Goal: Contribute content: Contribute content

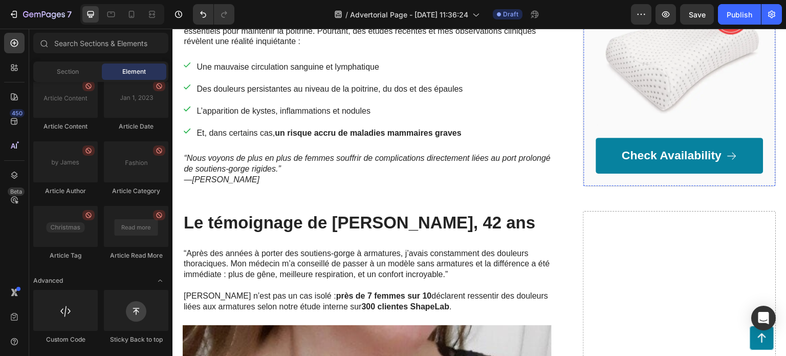
scroll to position [218, 0]
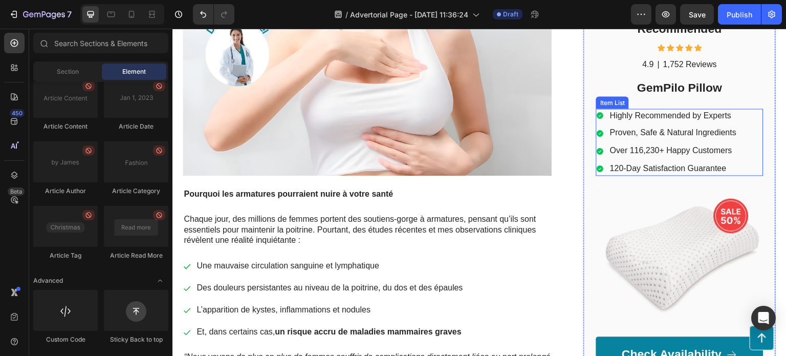
click at [680, 112] on p "Highly Recommended by Experts" at bounding box center [673, 115] width 126 height 11
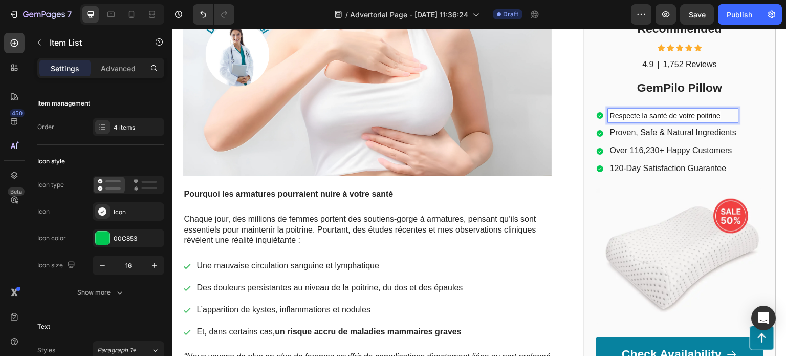
click at [755, 141] on div "Respecte la santé de votre poitrine Proven, Safe & Natural Ingredients Over 116…" at bounding box center [679, 141] width 167 height 67
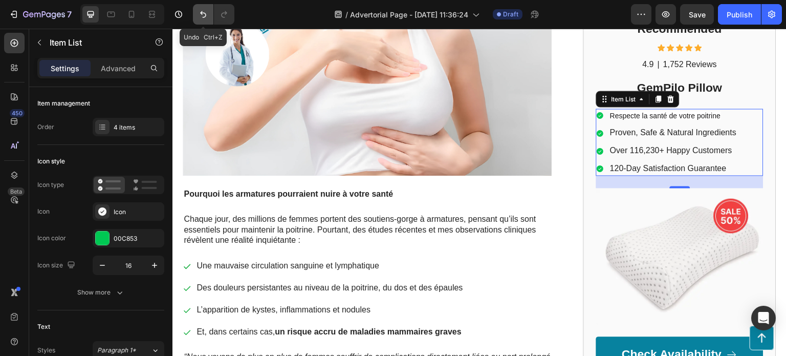
click at [204, 15] on icon "Undo/Redo" at bounding box center [203, 14] width 10 height 10
click at [205, 16] on icon "Undo/Redo" at bounding box center [203, 14] width 6 height 7
click at [205, 18] on icon "Undo/Redo" at bounding box center [203, 14] width 10 height 10
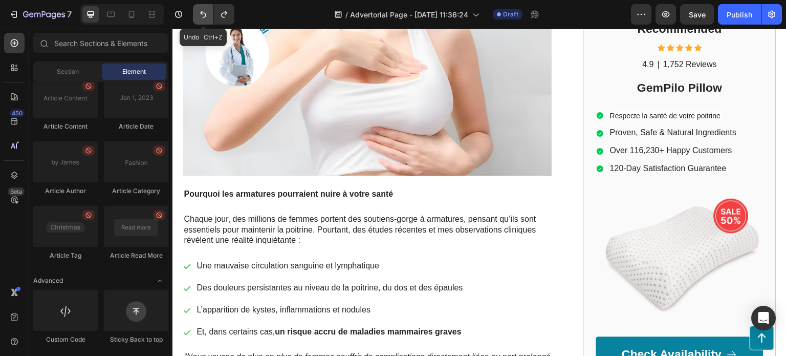
drag, startPoint x: 203, startPoint y: 20, endPoint x: 123, endPoint y: 12, distance: 80.8
click at [203, 20] on button "Undo/Redo" at bounding box center [203, 14] width 20 height 20
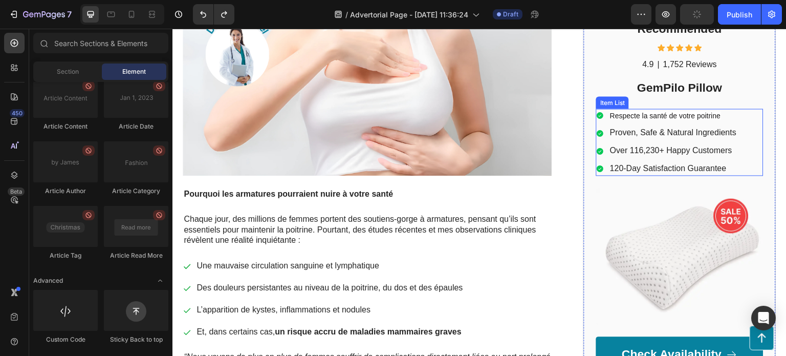
click at [710, 118] on span "Respecte la santé de votre poitrine" at bounding box center [665, 115] width 111 height 8
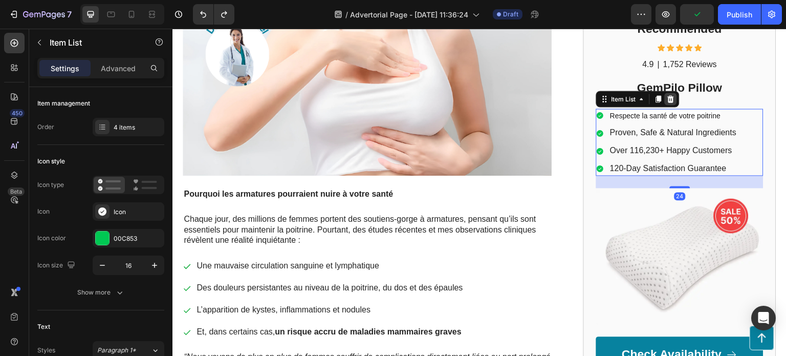
click at [668, 97] on icon at bounding box center [671, 98] width 7 height 7
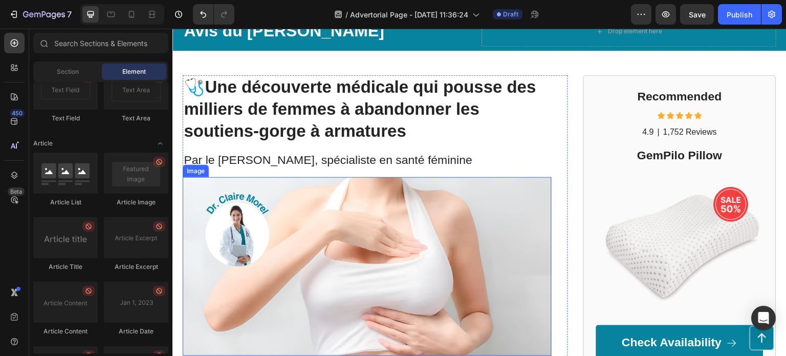
scroll to position [0, 0]
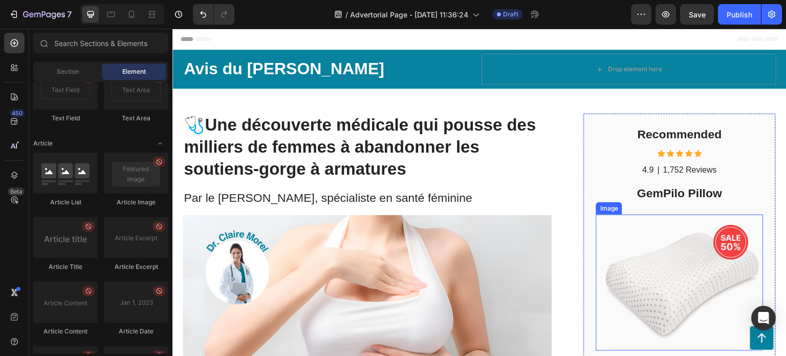
click at [681, 259] on img at bounding box center [679, 282] width 167 height 137
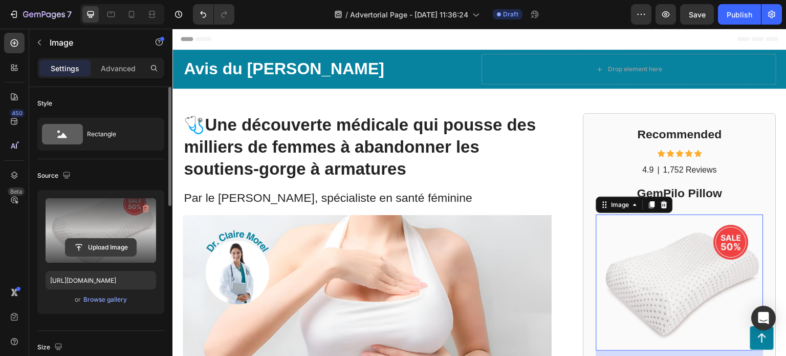
click at [111, 247] on input "file" at bounding box center [101, 246] width 71 height 17
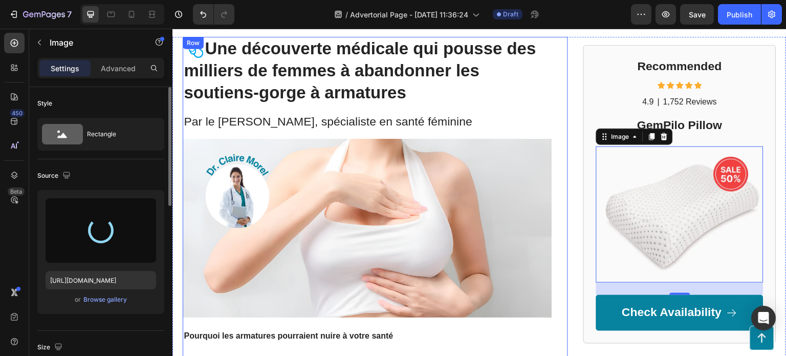
scroll to position [307, 0]
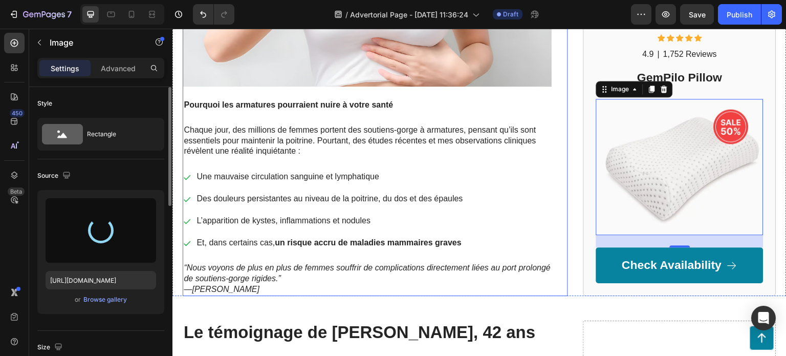
type input "https://cdn.shopify.com/s/files/1/0939/8871/6882/files/gempages_581617900645778…"
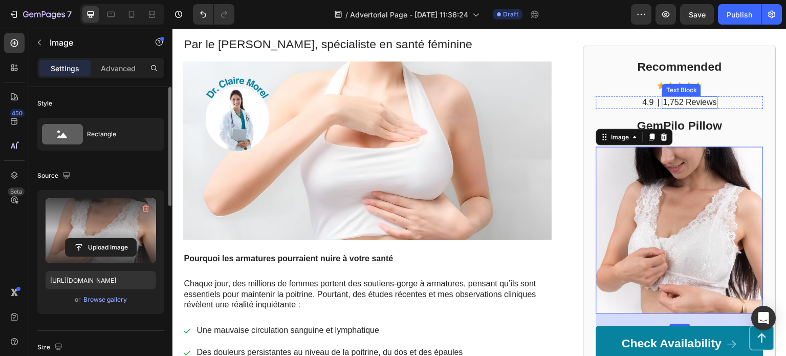
scroll to position [154, 0]
click at [684, 123] on h2 "GemPilo Pillow" at bounding box center [679, 125] width 167 height 17
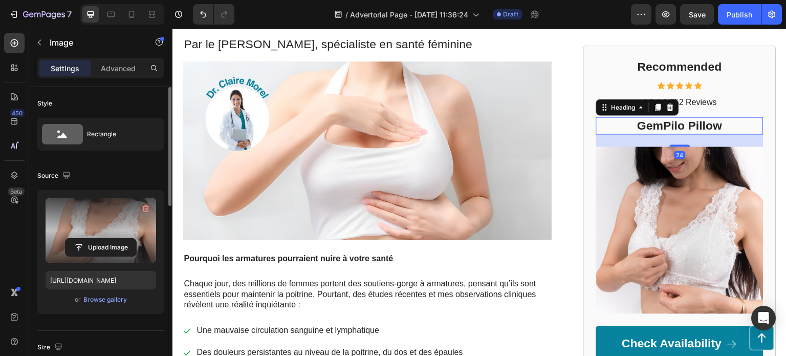
click at [684, 123] on h2 "GemPilo Pillow" at bounding box center [679, 125] width 167 height 17
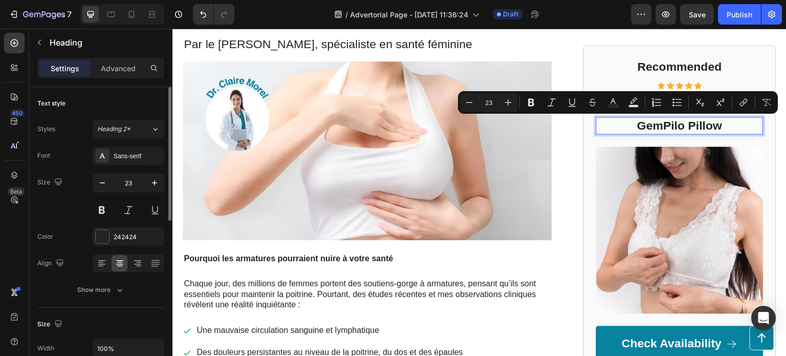
click at [703, 123] on p "GemPilo Pillow" at bounding box center [679, 125] width 165 height 15
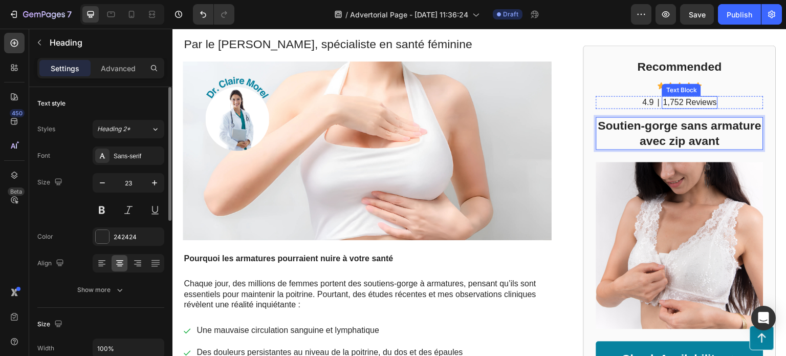
click at [676, 104] on p "1,752 Reviews" at bounding box center [690, 102] width 54 height 11
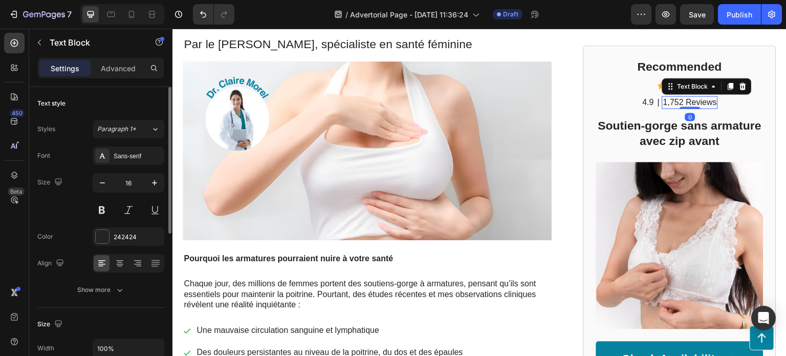
click at [678, 101] on p "1,752 Reviews" at bounding box center [690, 102] width 54 height 11
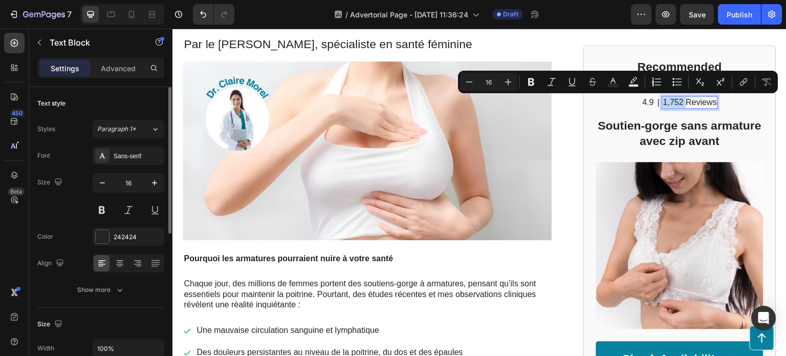
drag, startPoint x: 678, startPoint y: 101, endPoint x: 659, endPoint y: 100, distance: 18.4
click at [663, 100] on p "1,752 Reviews" at bounding box center [690, 102] width 54 height 11
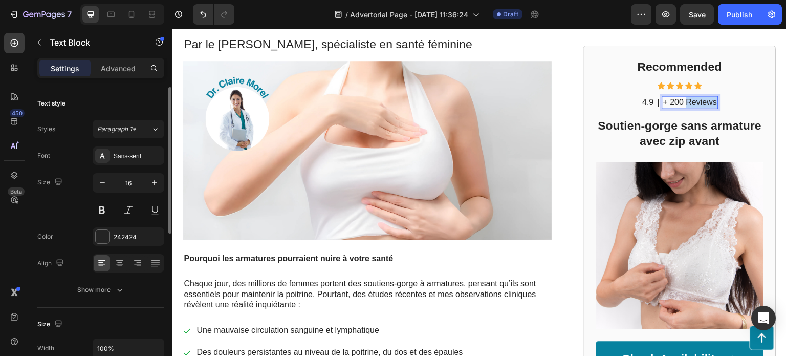
drag, startPoint x: 681, startPoint y: 100, endPoint x: 711, endPoint y: 101, distance: 30.7
click at [711, 101] on div "+ 200 Reviews" at bounding box center [690, 102] width 56 height 13
click at [642, 102] on p "4.9" at bounding box center [644, 102] width 11 height 11
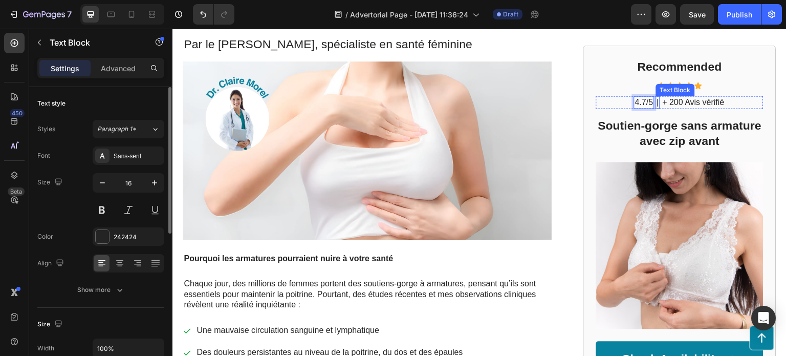
click at [657, 103] on p "|" at bounding box center [658, 102] width 2 height 11
click at [733, 90] on icon at bounding box center [737, 86] width 8 height 8
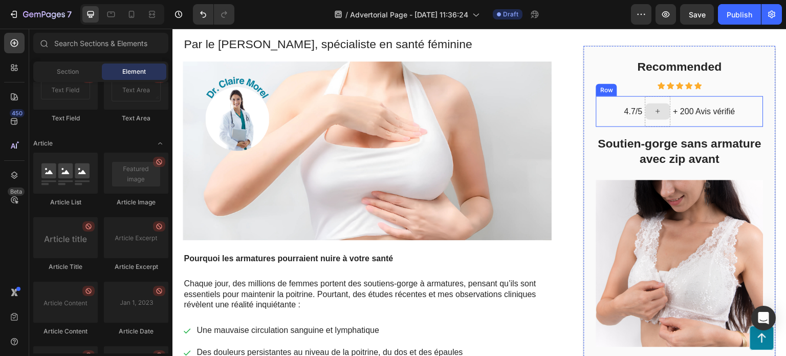
click at [654, 111] on icon at bounding box center [658, 110] width 8 height 9
click at [623, 100] on div "4.7/5 Text Block" at bounding box center [633, 111] width 20 height 31
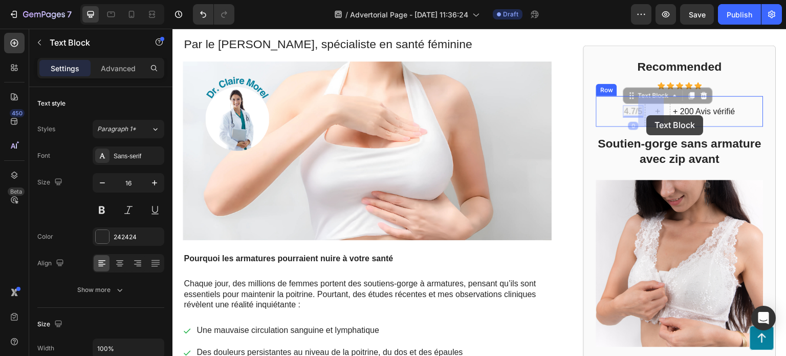
drag, startPoint x: 624, startPoint y: 113, endPoint x: 647, endPoint y: 115, distance: 22.7
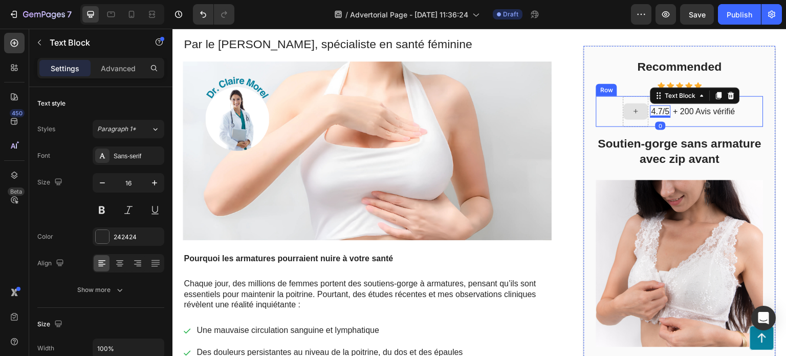
click at [632, 112] on icon at bounding box center [636, 110] width 8 height 9
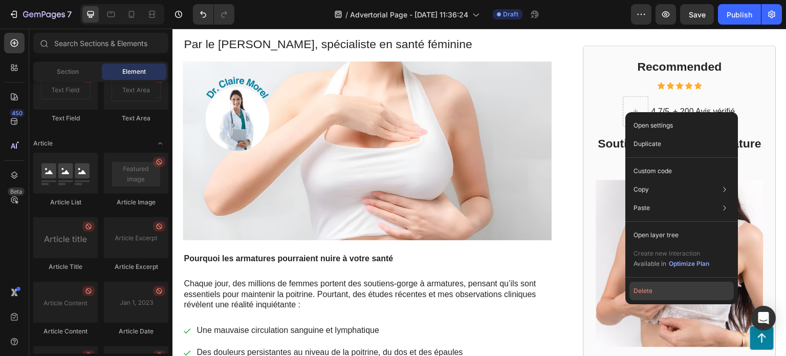
drag, startPoint x: 649, startPoint y: 292, endPoint x: 462, endPoint y: 87, distance: 277.9
click at [649, 292] on button "Delete" at bounding box center [682, 290] width 104 height 18
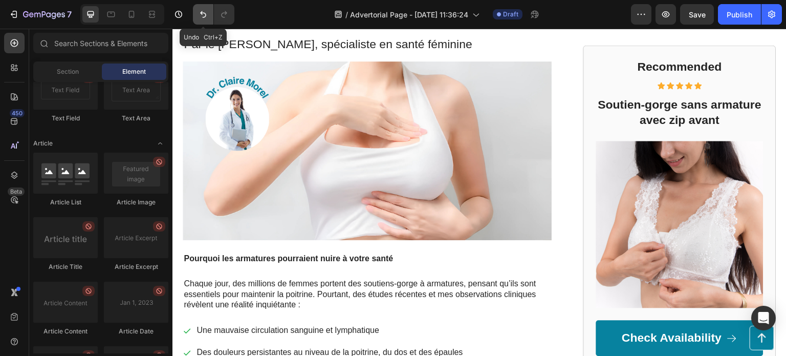
click at [195, 7] on button "Undo/Redo" at bounding box center [203, 14] width 20 height 20
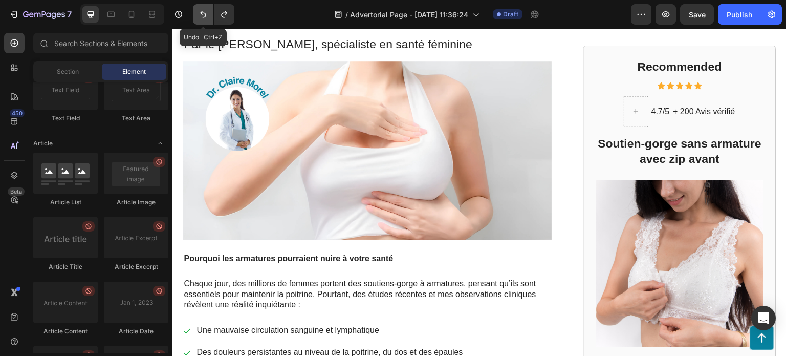
click at [199, 10] on icon "Undo/Redo" at bounding box center [203, 14] width 10 height 10
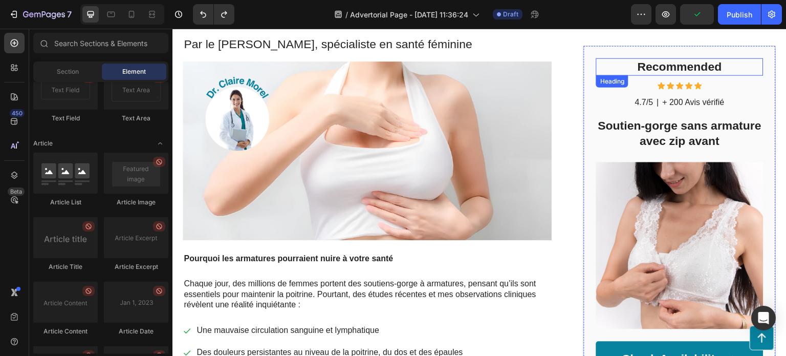
click at [671, 67] on h2 "Recommended" at bounding box center [679, 66] width 167 height 17
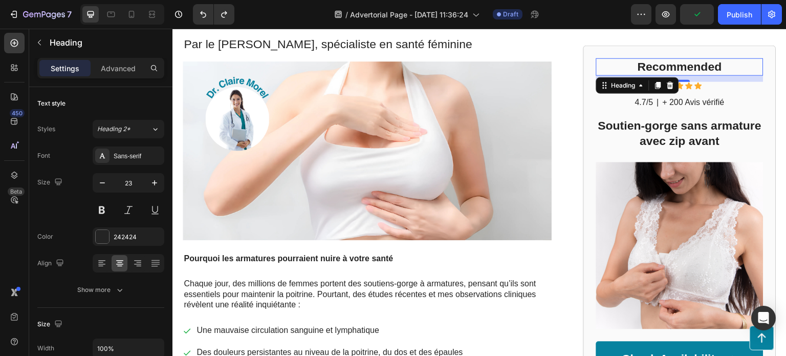
click at [671, 67] on h2 "Recommended" at bounding box center [679, 66] width 167 height 17
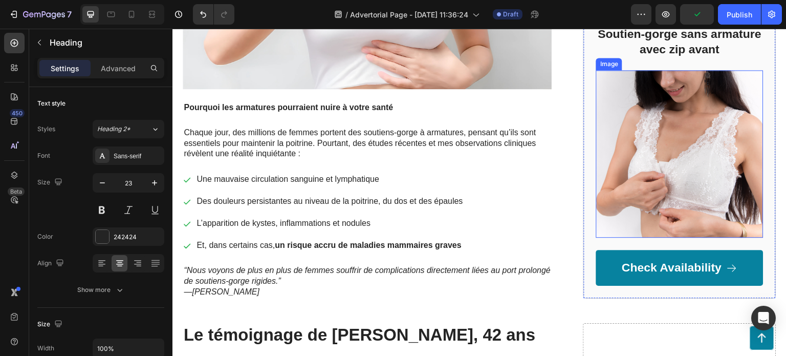
scroll to position [307, 0]
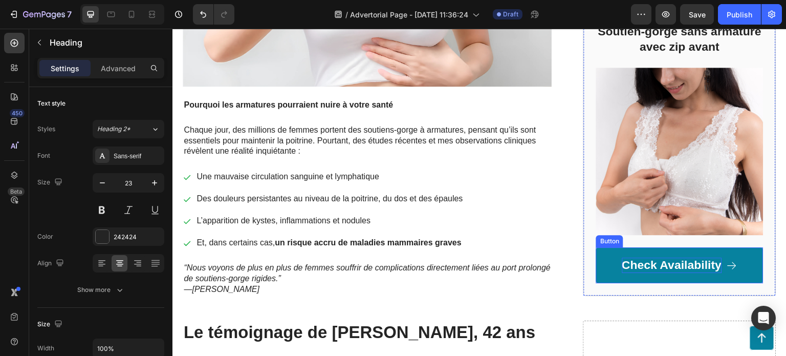
click at [628, 262] on p "Check Availability" at bounding box center [672, 264] width 100 height 15
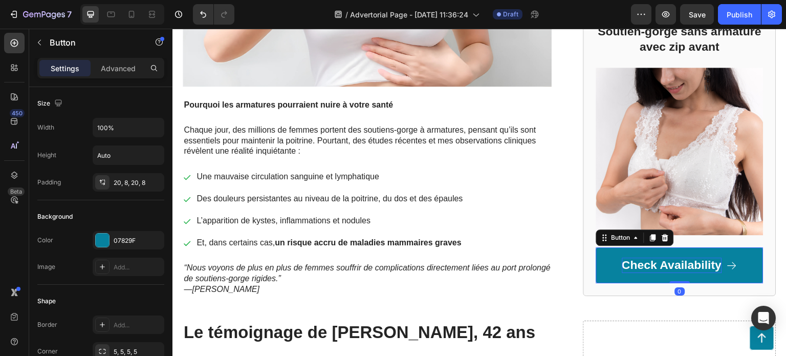
click at [622, 260] on p "Check Availability" at bounding box center [672, 264] width 100 height 15
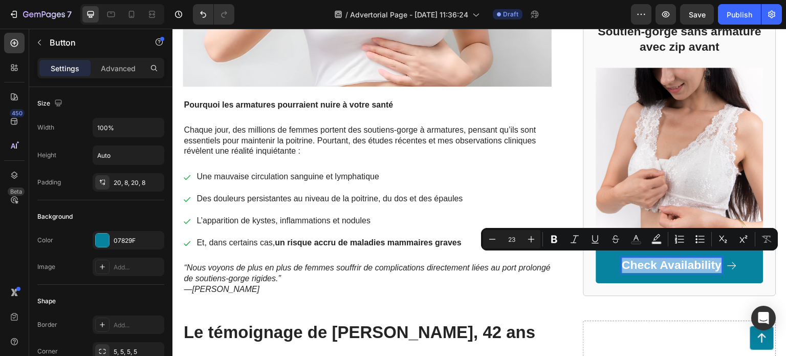
copy p "Check Availability"
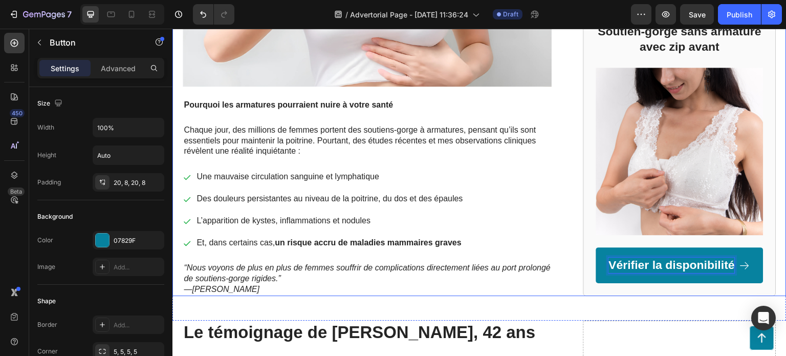
click at [777, 145] on div "🩺 Une découverte médicale qui pousse des milliers de femmes à abandonner les so…" at bounding box center [479, 51] width 614 height 490
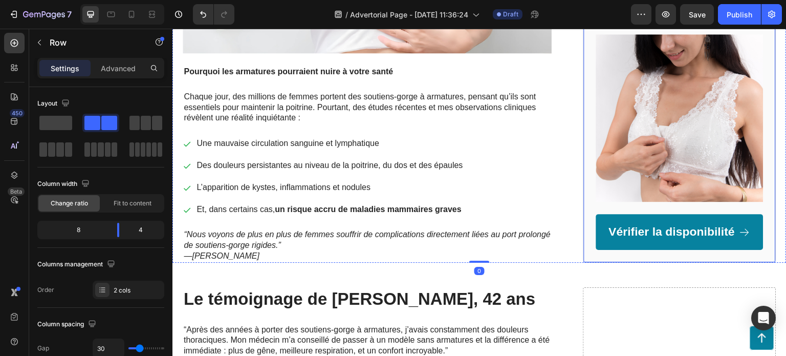
scroll to position [358, 0]
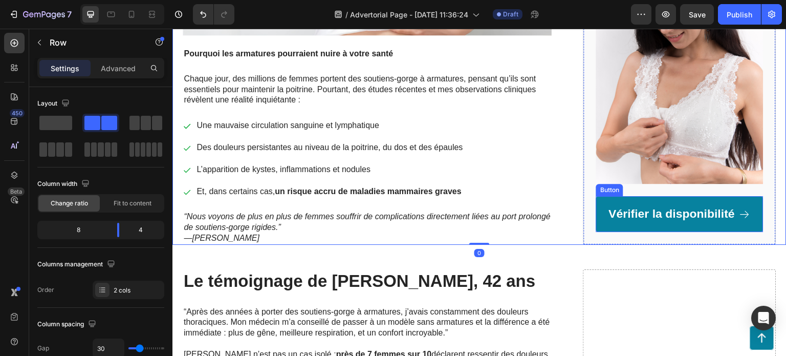
click at [747, 199] on link "Vérifier la disponibilité" at bounding box center [679, 214] width 167 height 36
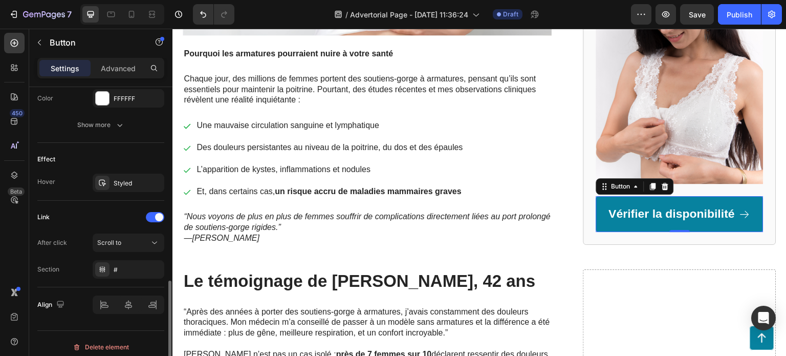
scroll to position [568, 0]
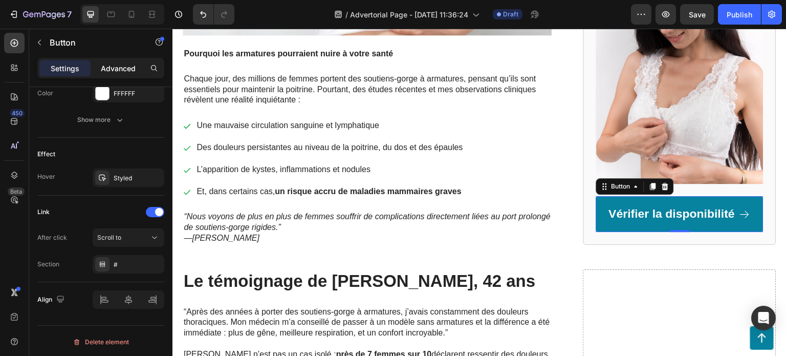
click at [121, 65] on p "Advanced" at bounding box center [118, 68] width 35 height 11
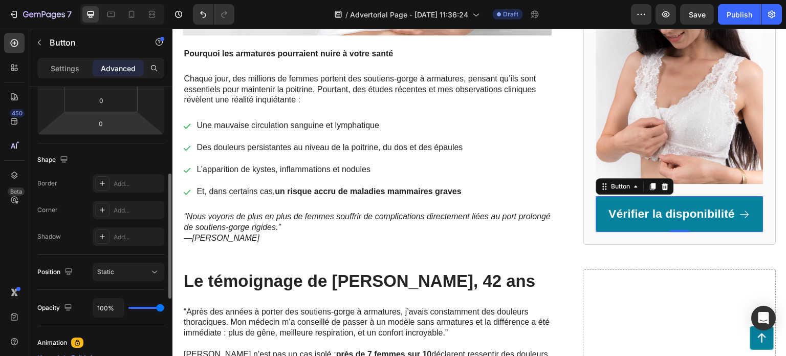
scroll to position [0, 0]
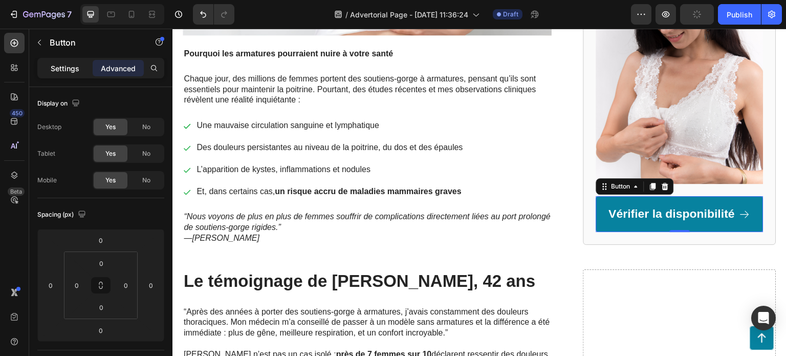
click at [69, 67] on p "Settings" at bounding box center [65, 68] width 29 height 11
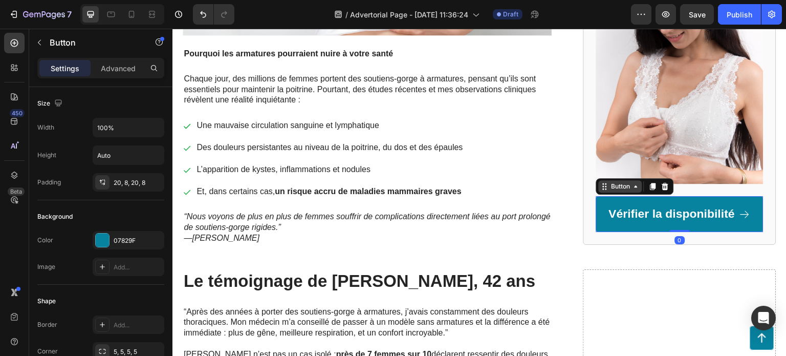
click at [634, 182] on icon at bounding box center [636, 186] width 8 height 8
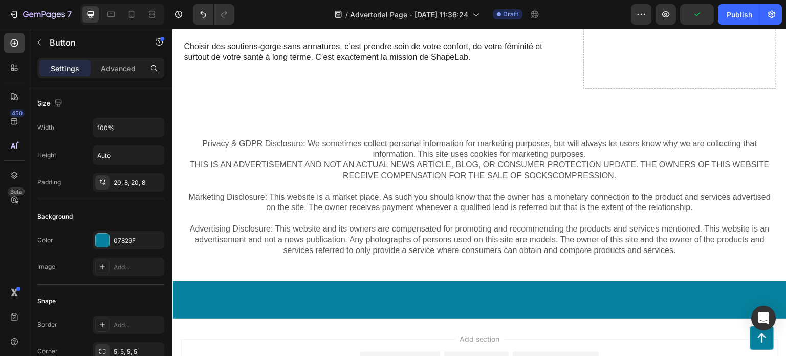
scroll to position [1768, 0]
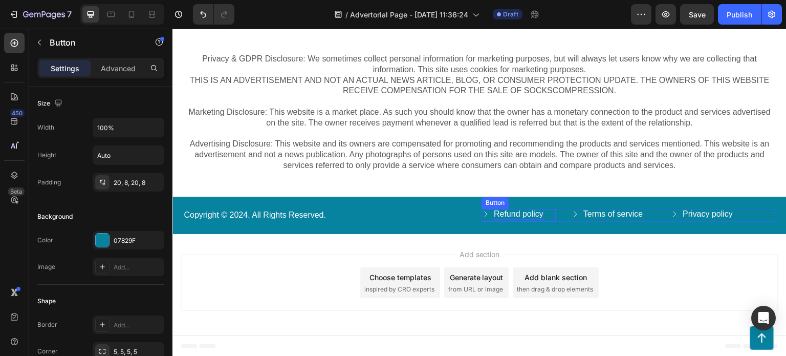
click at [534, 211] on p "Refund policy" at bounding box center [519, 214] width 50 height 11
click at [550, 199] on icon at bounding box center [551, 199] width 8 height 8
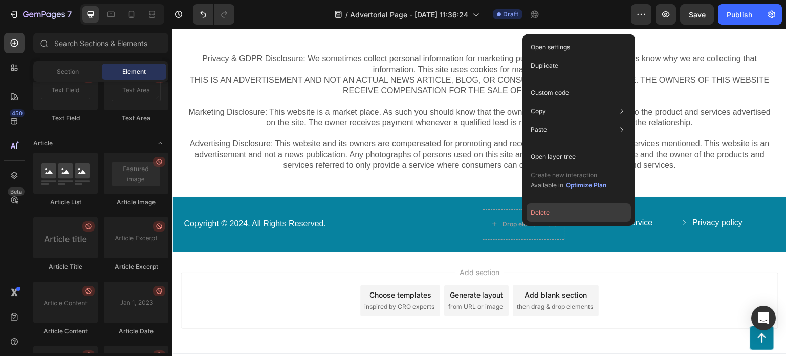
click at [558, 212] on button "Delete" at bounding box center [579, 212] width 104 height 18
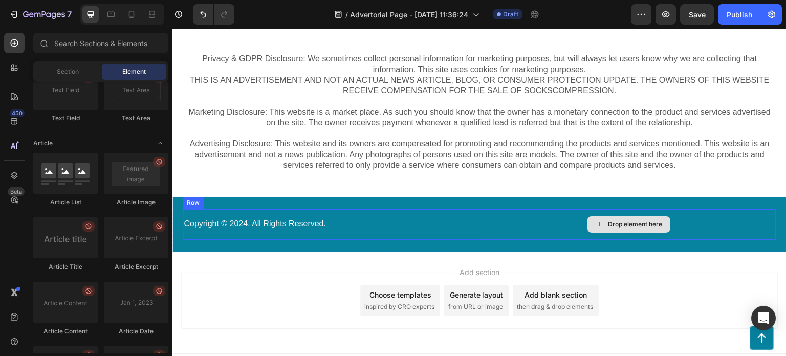
click at [598, 221] on div "Drop element here" at bounding box center [629, 224] width 83 height 16
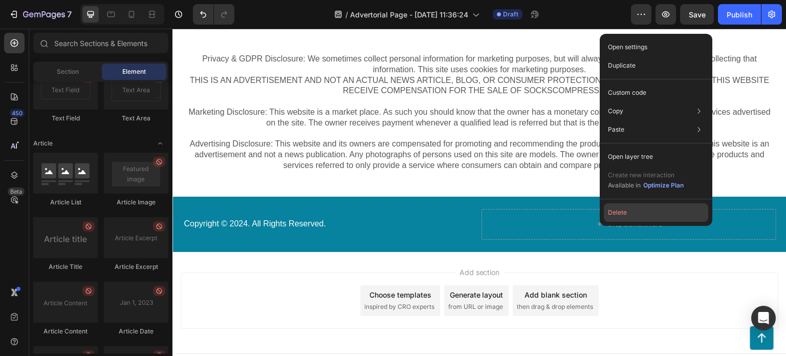
click at [631, 215] on button "Delete" at bounding box center [656, 212] width 104 height 18
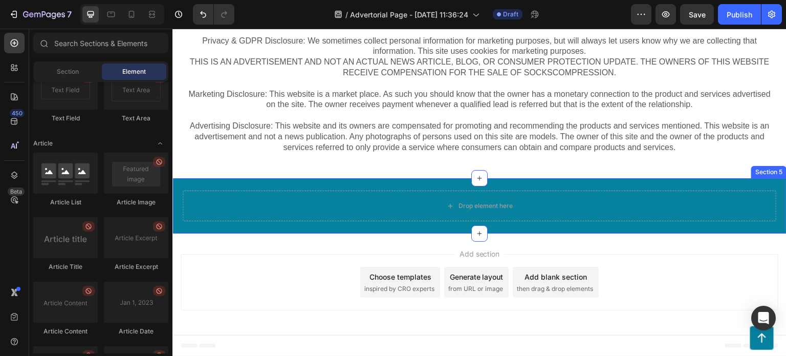
scroll to position [1666, 0]
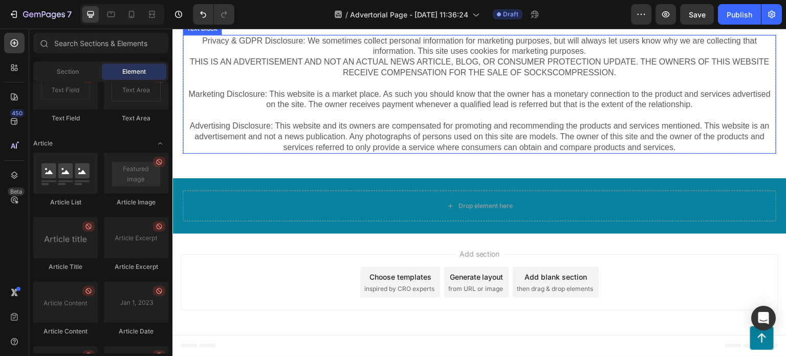
click at [460, 111] on p "Privacy & GDPR Disclosure: We sometimes collect personal information for market…" at bounding box center [480, 73] width 592 height 75
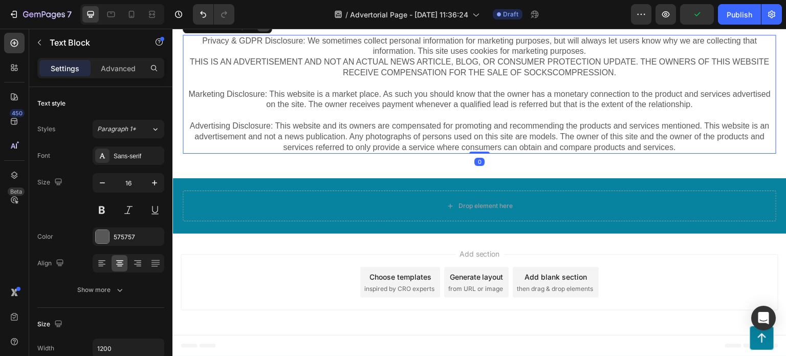
click at [266, 29] on icon at bounding box center [264, 24] width 7 height 7
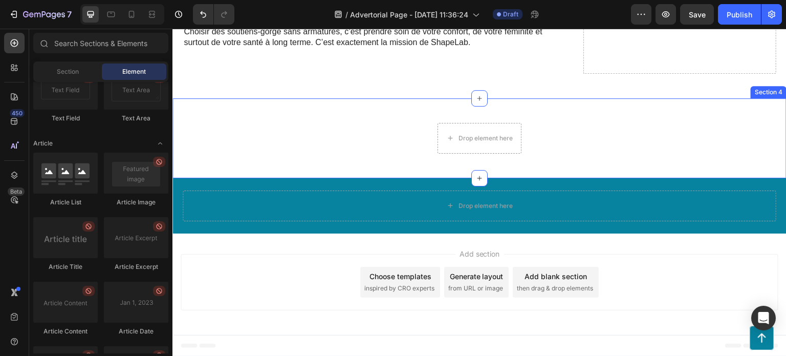
click at [242, 143] on div "Drop element here Row Section 4" at bounding box center [479, 138] width 614 height 80
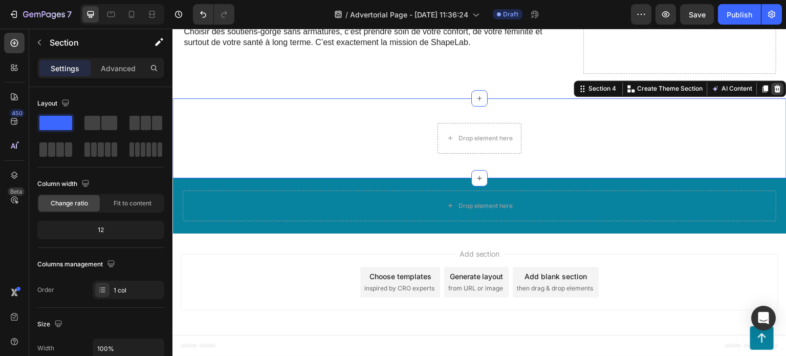
click at [775, 92] on icon at bounding box center [778, 88] width 7 height 7
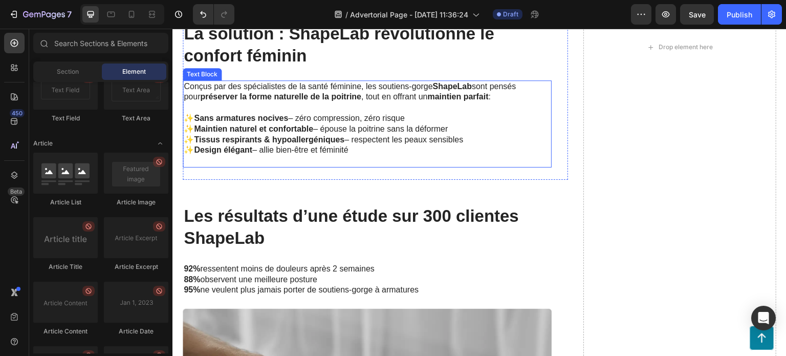
scroll to position [1362, 0]
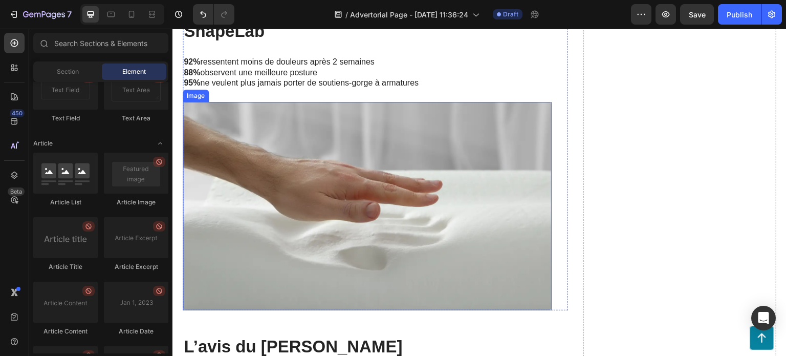
click at [470, 177] on img at bounding box center [367, 206] width 369 height 208
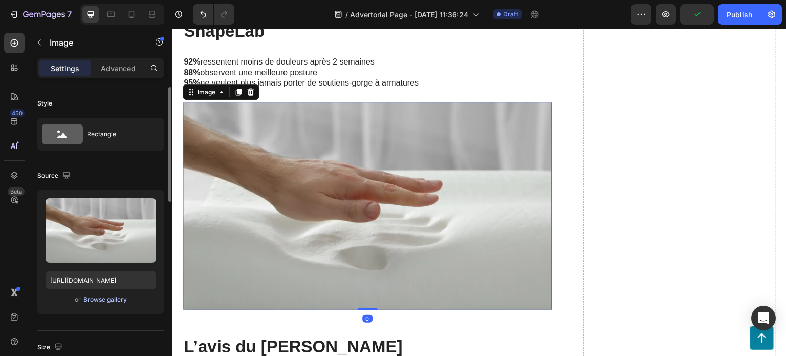
click at [102, 297] on div "Browse gallery" at bounding box center [105, 299] width 44 height 9
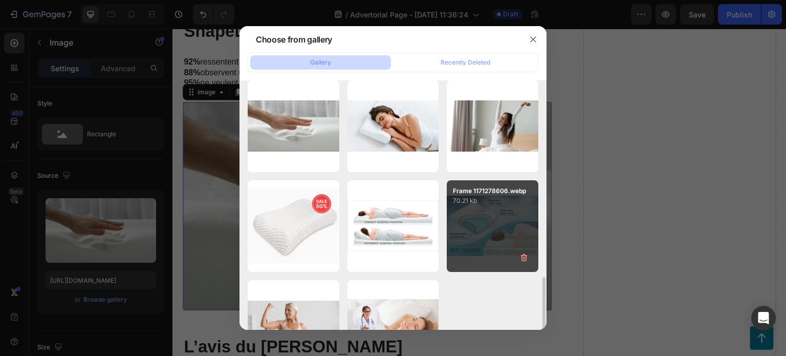
scroll to position [357, 0]
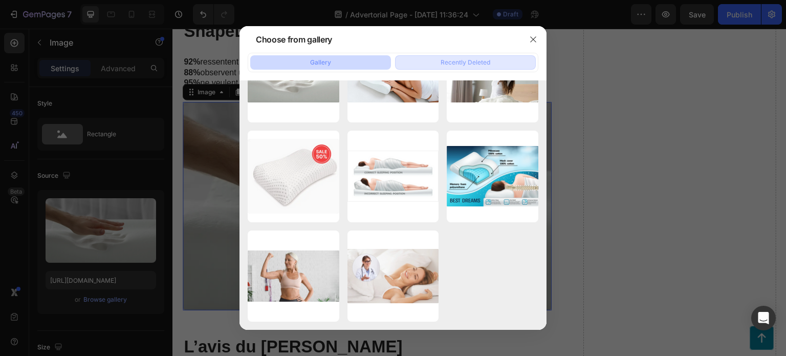
click at [473, 59] on div "Recently Deleted" at bounding box center [466, 62] width 50 height 9
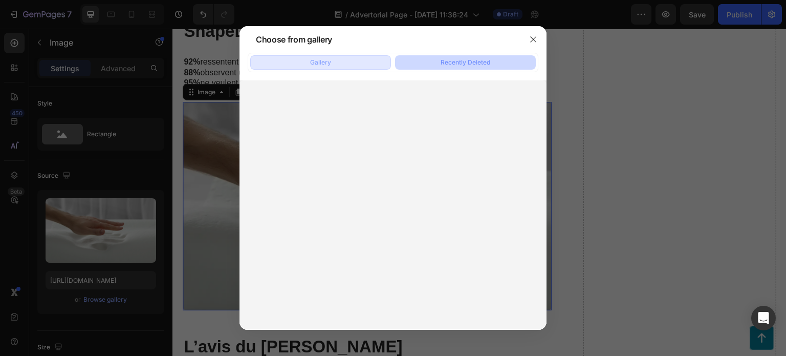
click at [364, 60] on button "Gallery" at bounding box center [320, 62] width 141 height 14
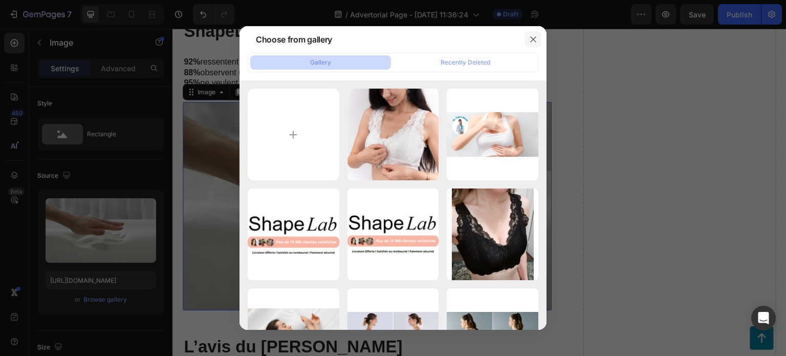
click at [532, 39] on icon "button" at bounding box center [533, 39] width 8 height 8
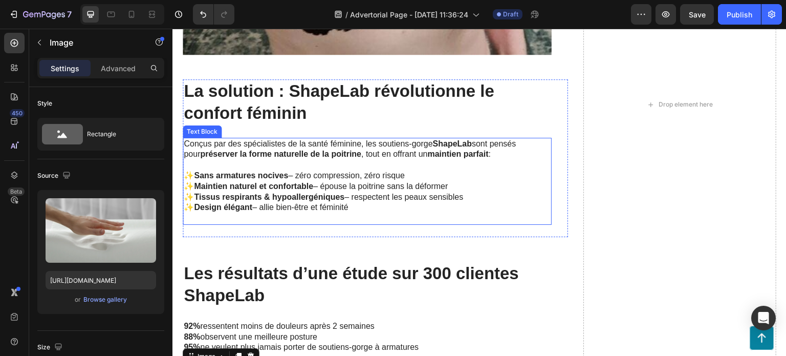
scroll to position [1208, 0]
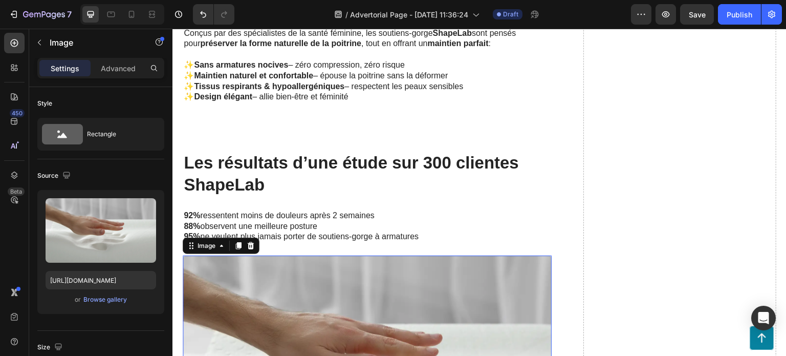
click at [368, 277] on img at bounding box center [367, 359] width 369 height 208
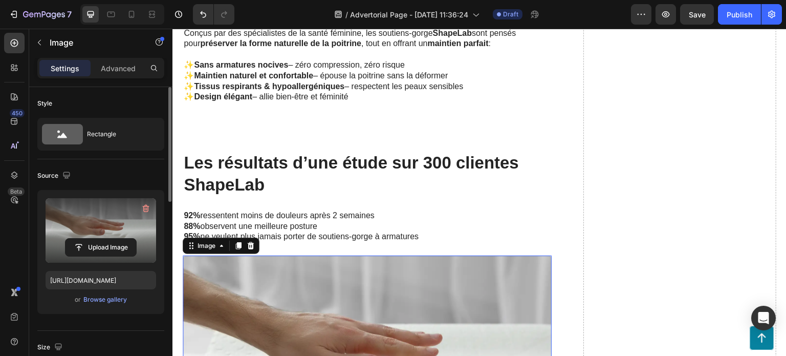
click at [121, 231] on label at bounding box center [101, 230] width 111 height 64
click at [121, 238] on input "file" at bounding box center [101, 246] width 71 height 17
type input "C:\fakepath\cheveux-roux-saison-sont-mode_329181-4042.avif"
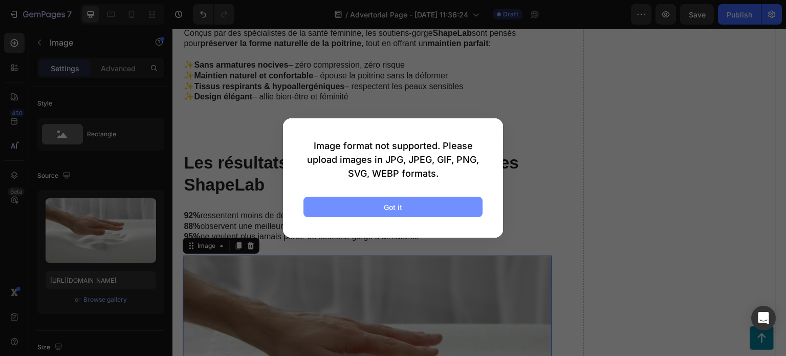
click at [460, 212] on button "Got it" at bounding box center [392, 207] width 179 height 20
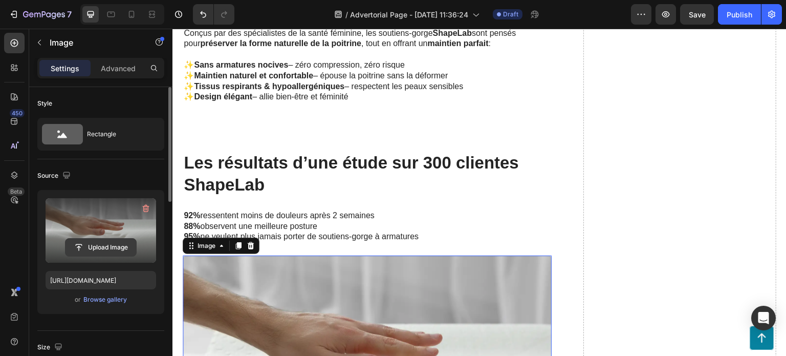
click at [104, 241] on input "file" at bounding box center [101, 246] width 71 height 17
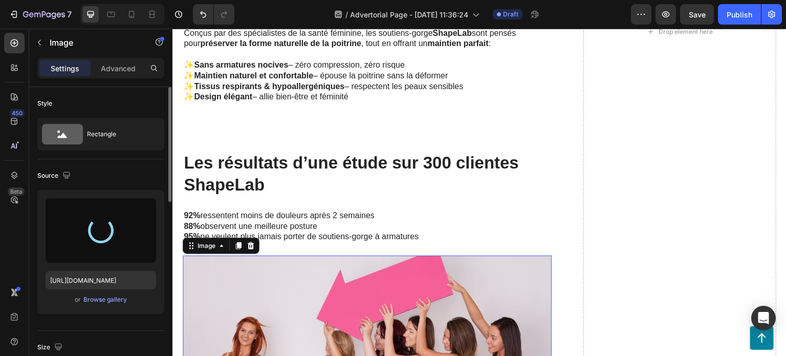
type input "https://cdn.shopify.com/s/files/1/0939/8871/6882/files/gempages_581617900645778…"
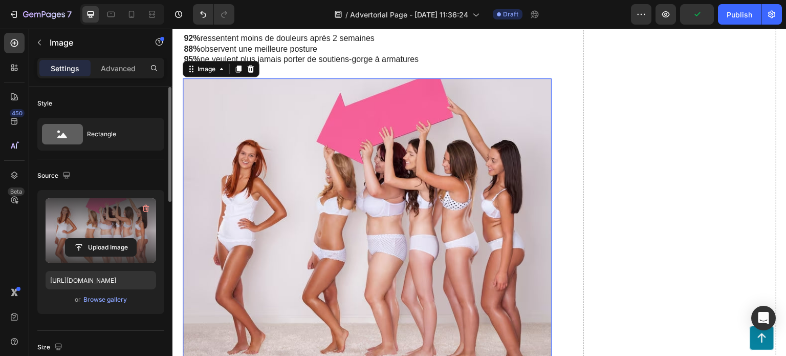
scroll to position [1232, 0]
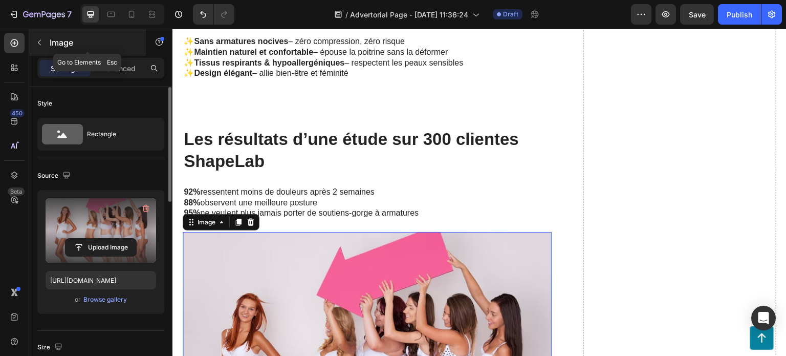
click at [37, 43] on icon "button" at bounding box center [39, 42] width 8 height 8
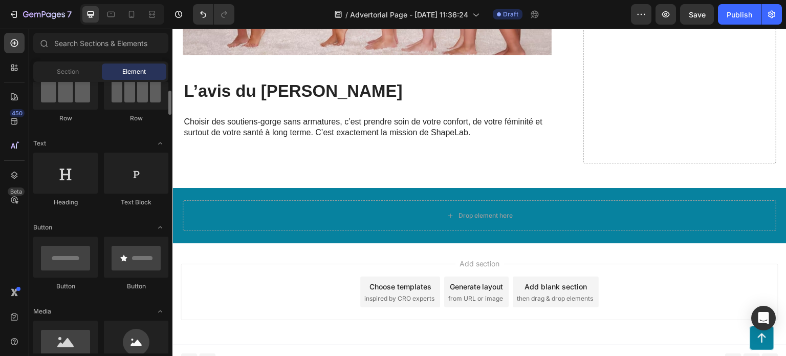
scroll to position [0, 0]
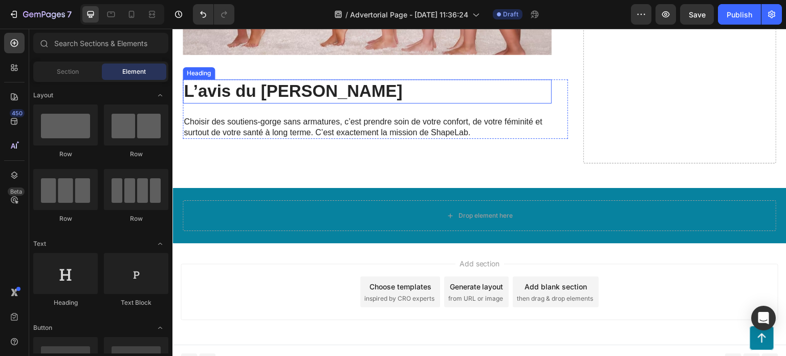
click at [442, 87] on h2 "L’avis du Dr. Claire Morel" at bounding box center [367, 91] width 369 height 24
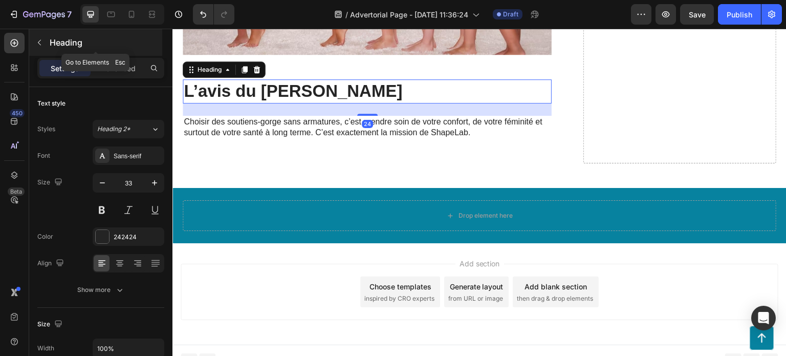
click at [41, 47] on button "button" at bounding box center [39, 42] width 16 height 16
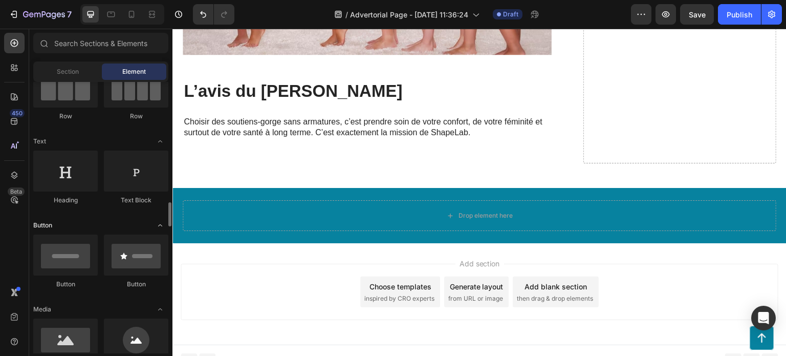
scroll to position [205, 0]
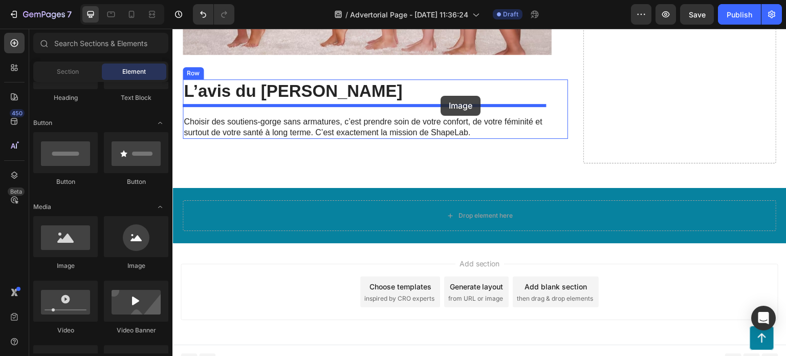
drag, startPoint x: 295, startPoint y: 270, endPoint x: 439, endPoint y: 96, distance: 226.1
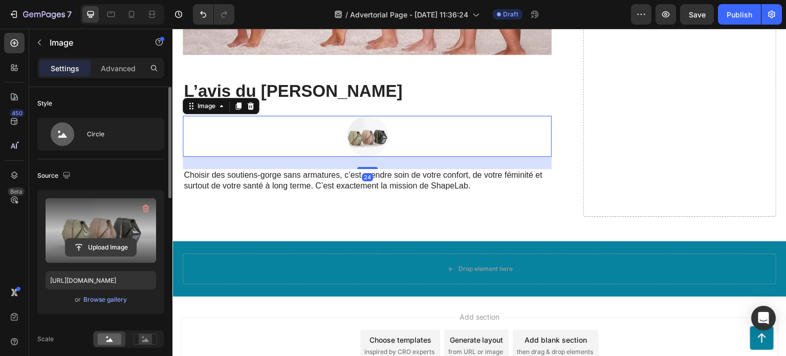
click at [102, 251] on input "file" at bounding box center [101, 246] width 71 height 17
type input "C:\fakepath\belle-jeune-femme-medecin-regardant-camera-dans-bureau_1301-7807.av…"
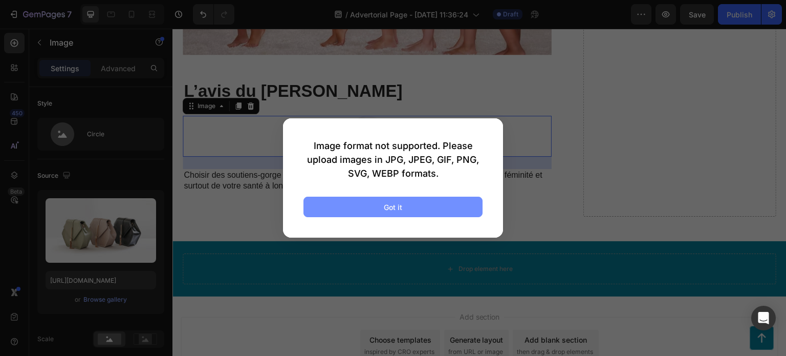
click at [432, 212] on button "Got it" at bounding box center [392, 207] width 179 height 20
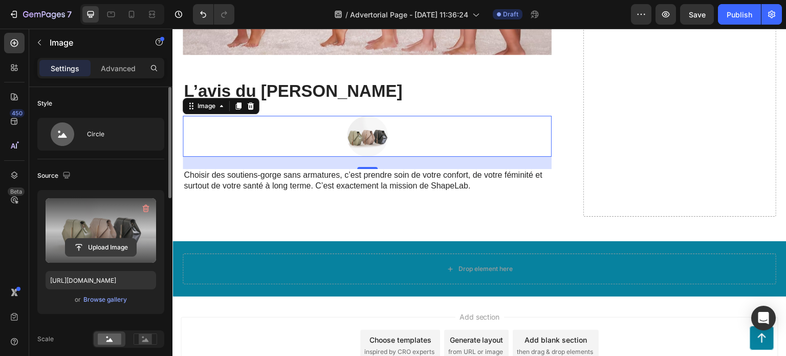
click at [100, 247] on input "file" at bounding box center [101, 246] width 71 height 17
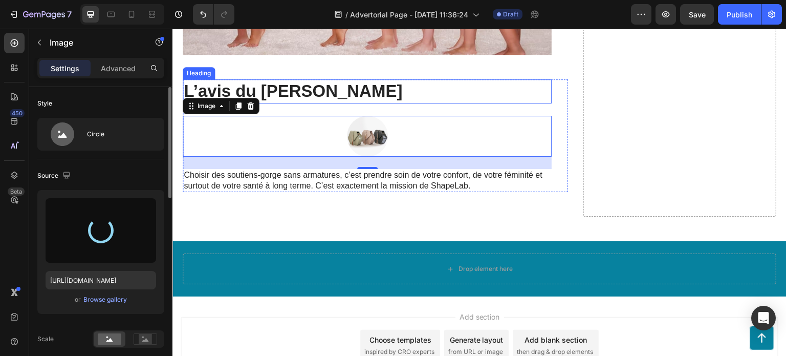
type input "[URL][DOMAIN_NAME]"
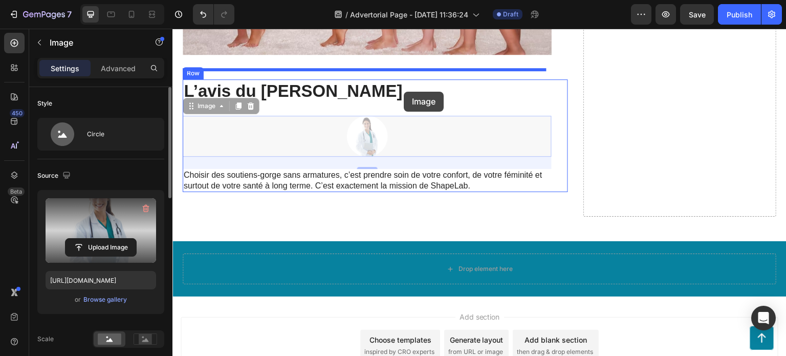
drag, startPoint x: 190, startPoint y: 100, endPoint x: 404, endPoint y: 92, distance: 213.6
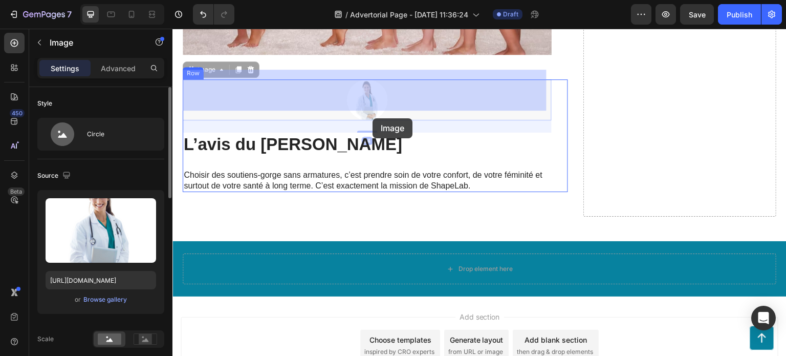
drag, startPoint x: 191, startPoint y: 64, endPoint x: 373, endPoint y: 118, distance: 189.1
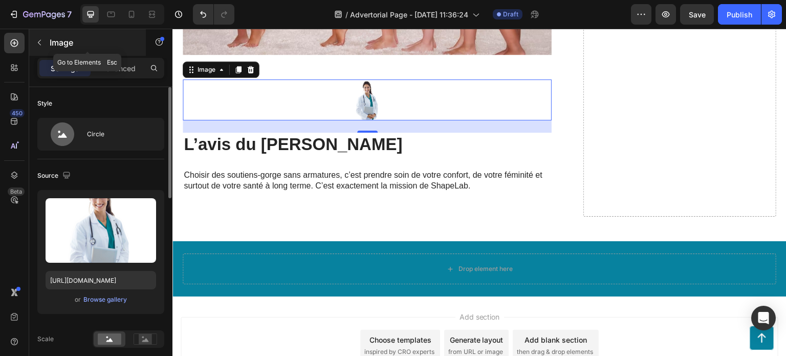
click at [38, 44] on icon "button" at bounding box center [39, 42] width 8 height 8
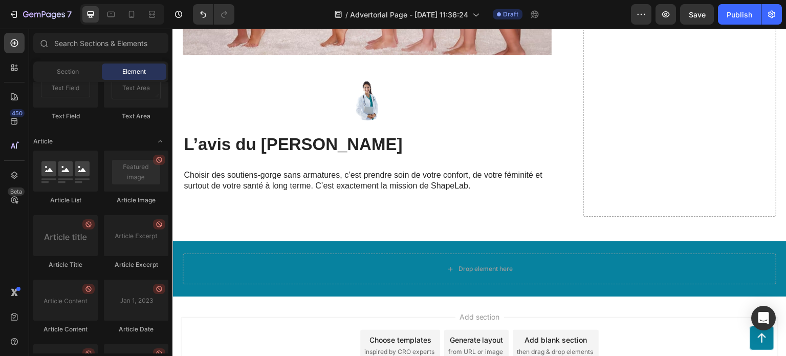
scroll to position [2762, 0]
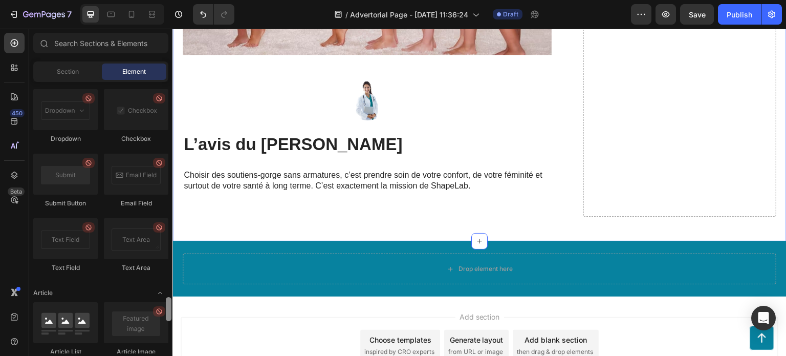
drag, startPoint x: 169, startPoint y: 339, endPoint x: 166, endPoint y: 102, distance: 237.5
click at [166, 297] on div at bounding box center [169, 309] width 6 height 24
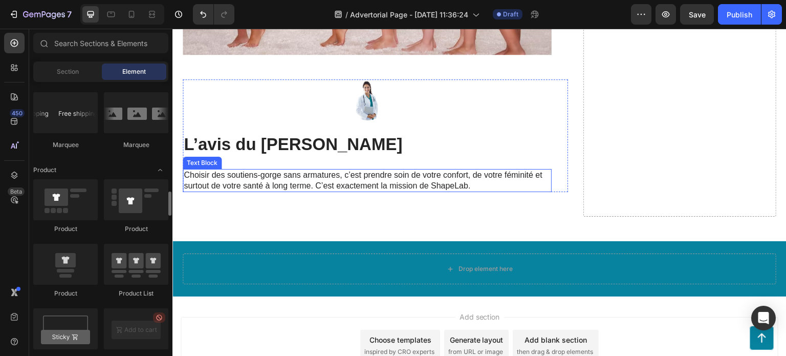
scroll to position [1641, 0]
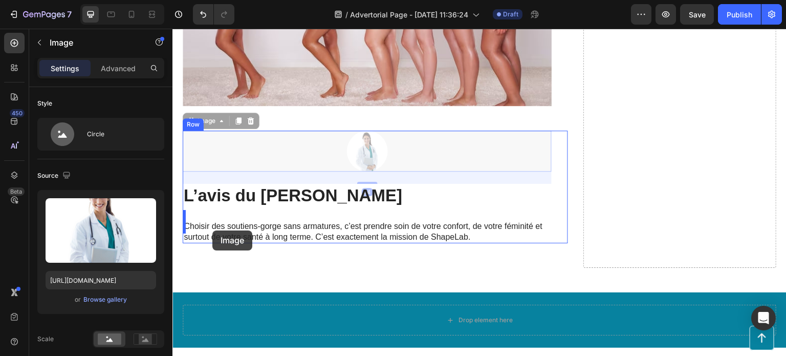
drag, startPoint x: 199, startPoint y: 114, endPoint x: 212, endPoint y: 230, distance: 117.5
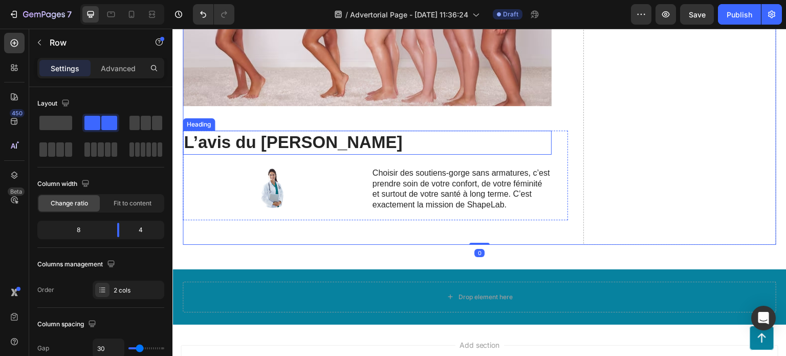
click at [342, 135] on h2 "L’avis du Dr. Claire Morel" at bounding box center [367, 143] width 369 height 24
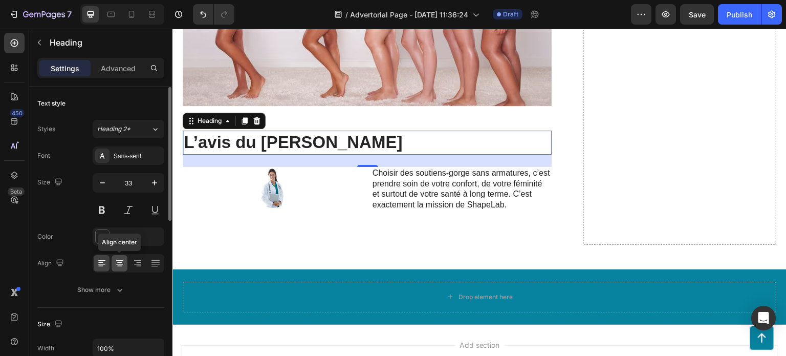
click at [123, 262] on icon at bounding box center [120, 263] width 10 height 10
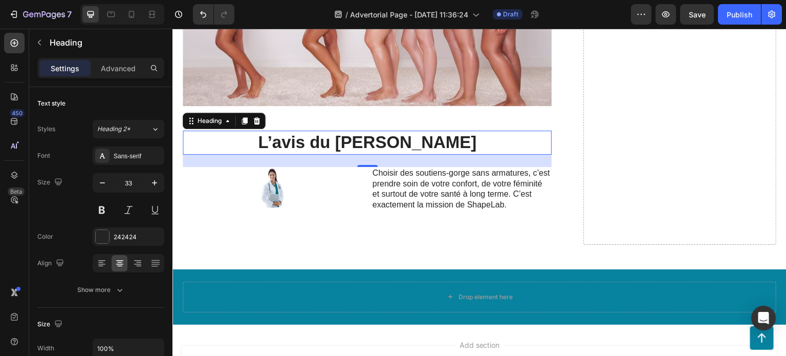
click at [334, 131] on h2 "L’avis du Dr. Claire Morel" at bounding box center [367, 143] width 369 height 24
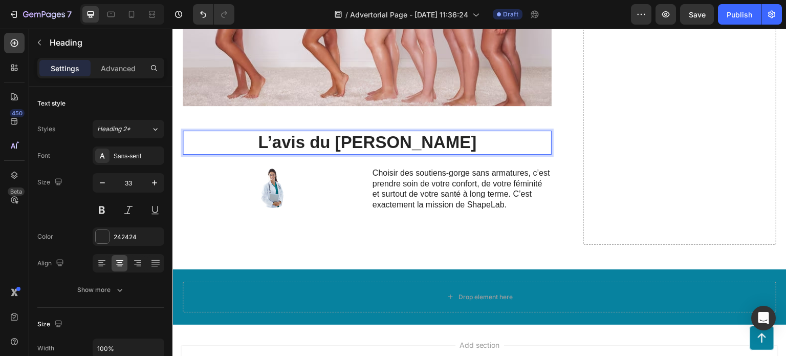
click at [316, 132] on p "L’avis du Dr. Claire Morel" at bounding box center [367, 143] width 367 height 22
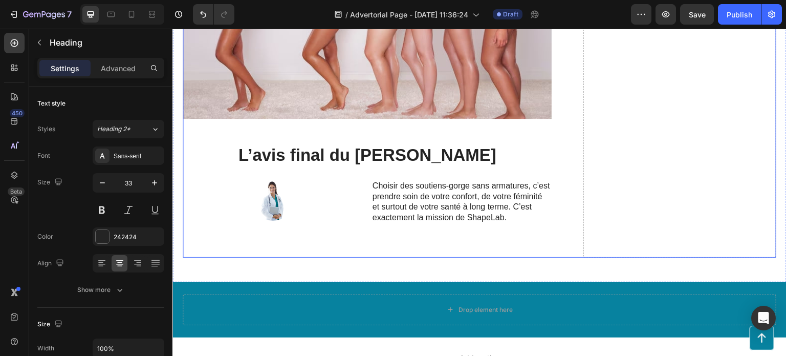
scroll to position [1722, 0]
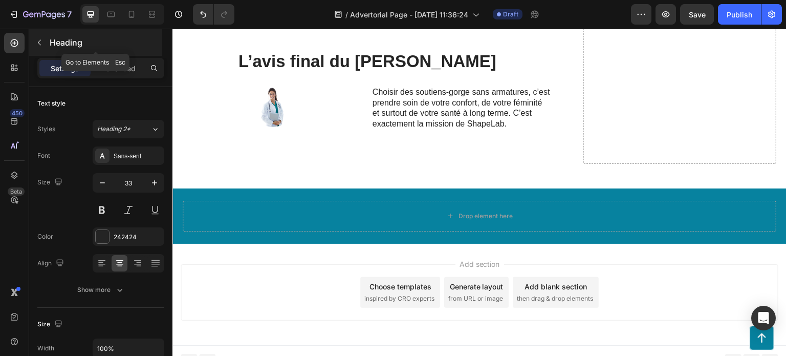
click at [41, 41] on icon "button" at bounding box center [39, 42] width 8 height 8
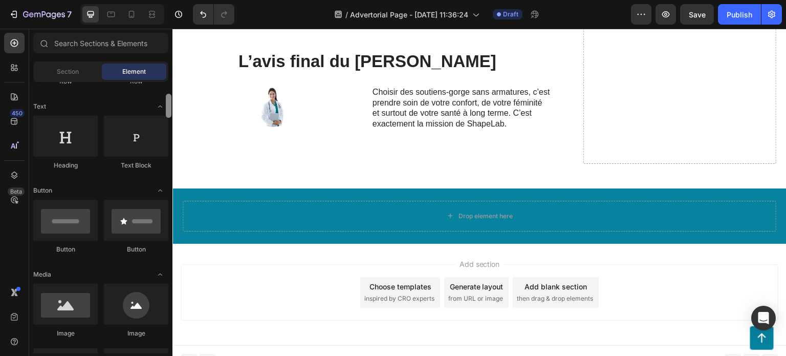
scroll to position [0, 0]
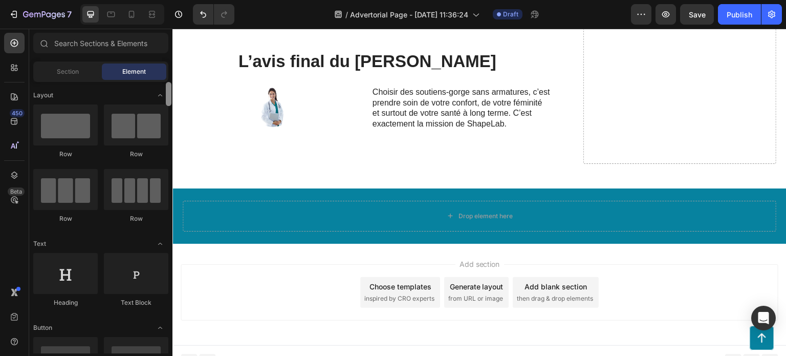
drag, startPoint x: 167, startPoint y: 339, endPoint x: 169, endPoint y: 70, distance: 269.7
click at [169, 70] on div "Sections(18) Elements(83) Section Element Hero Section Product Detail Brands Tr…" at bounding box center [100, 193] width 143 height 320
click at [84, 70] on div "Section" at bounding box center [67, 71] width 64 height 16
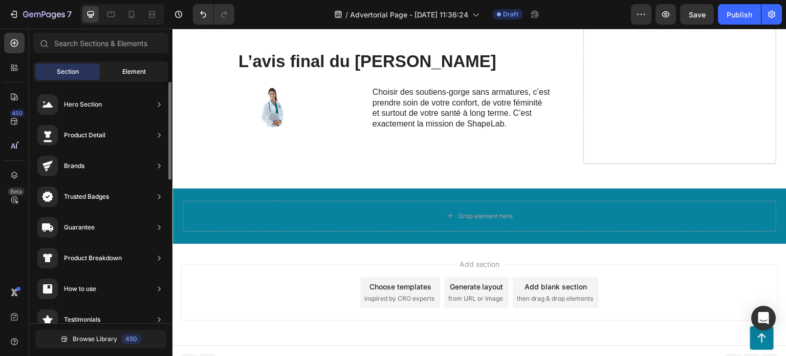
click at [131, 74] on span "Element" at bounding box center [134, 71] width 24 height 9
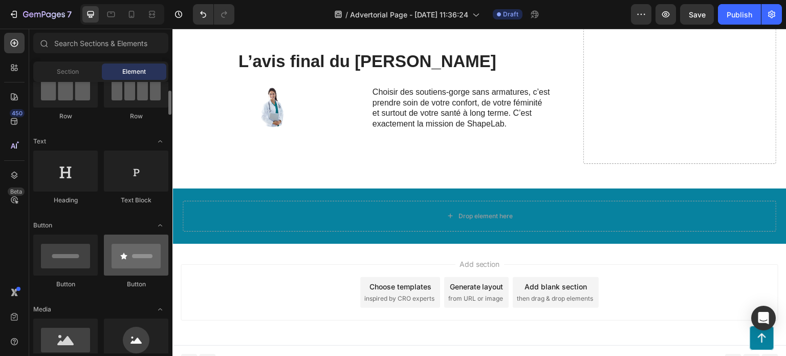
scroll to position [154, 0]
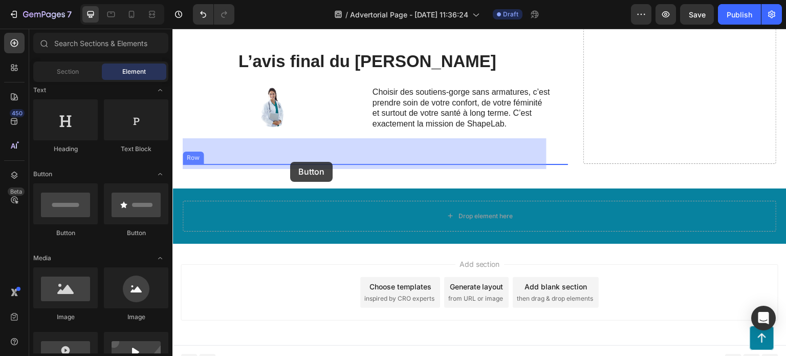
drag, startPoint x: 250, startPoint y: 236, endPoint x: 290, endPoint y: 162, distance: 84.3
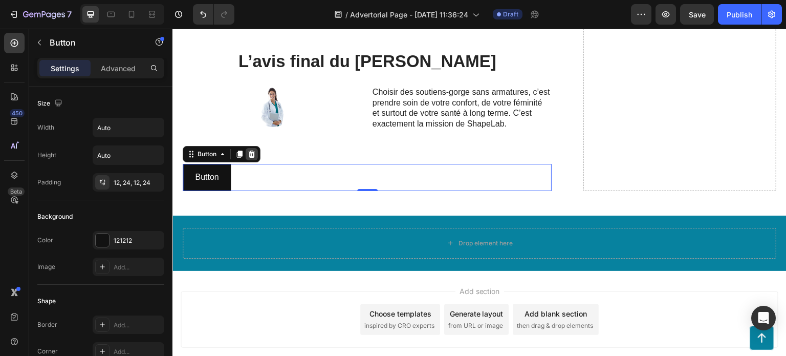
click at [254, 150] on icon at bounding box center [252, 153] width 7 height 7
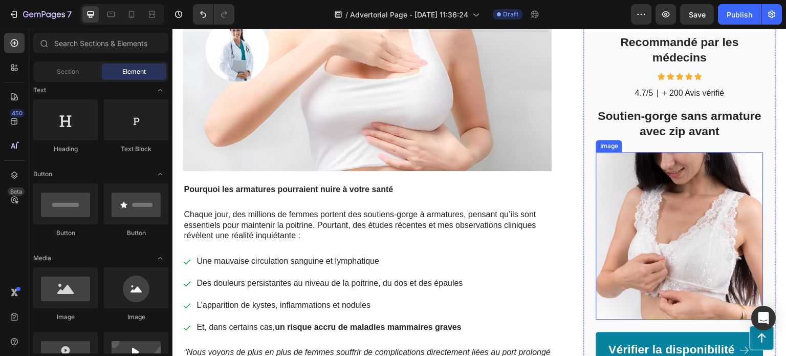
scroll to position [289, 0]
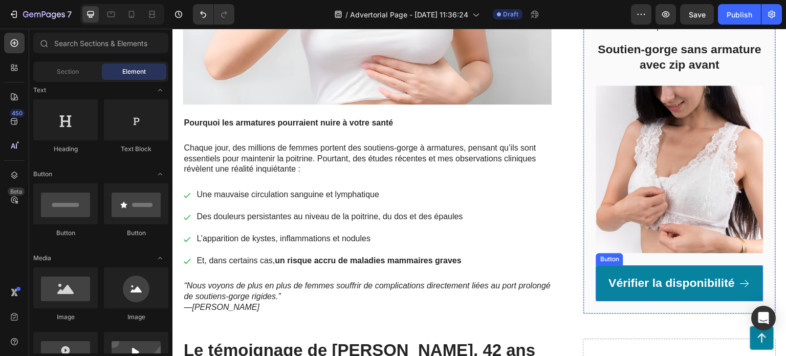
click at [608, 257] on div "Button" at bounding box center [609, 258] width 23 height 9
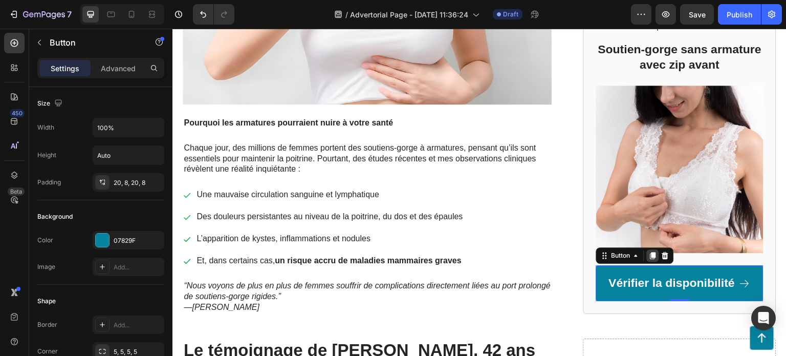
click at [649, 256] on div at bounding box center [653, 255] width 12 height 12
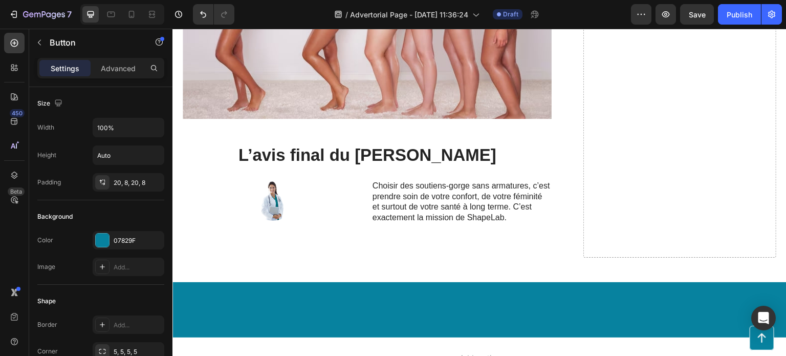
scroll to position [1722, 0]
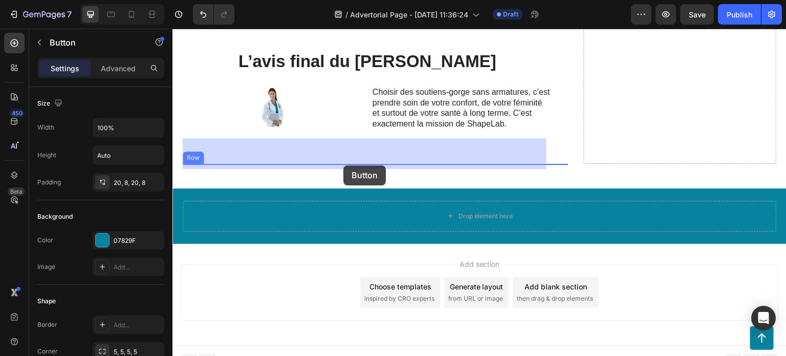
drag, startPoint x: 597, startPoint y: 201, endPoint x: 343, endPoint y: 165, distance: 256.3
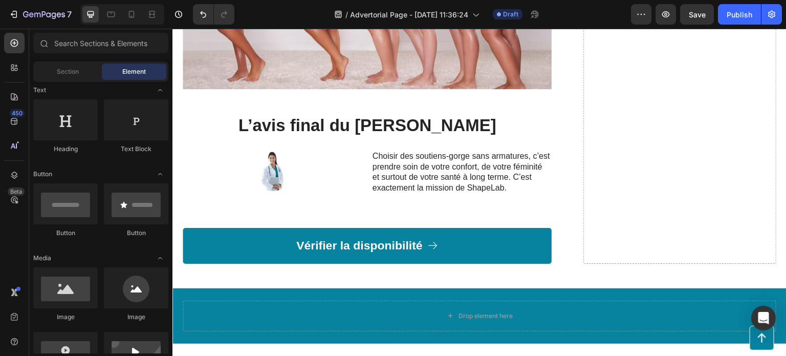
scroll to position [1636, 0]
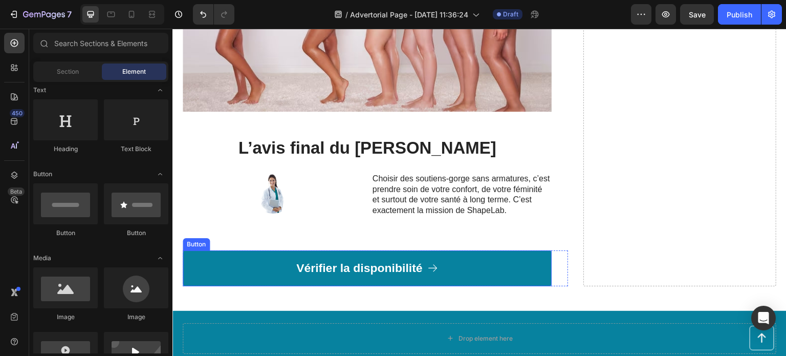
click at [493, 251] on link "Vérifier la disponibilité" at bounding box center [367, 268] width 369 height 36
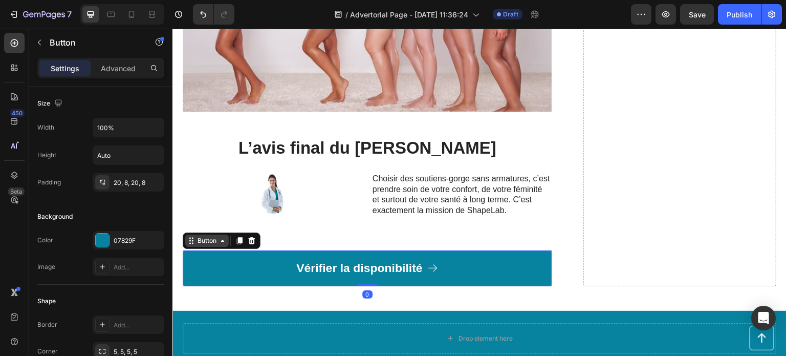
click at [206, 236] on div "Button" at bounding box center [207, 240] width 23 height 9
click at [225, 256] on link "Vérifier la disponibilité" at bounding box center [367, 268] width 369 height 36
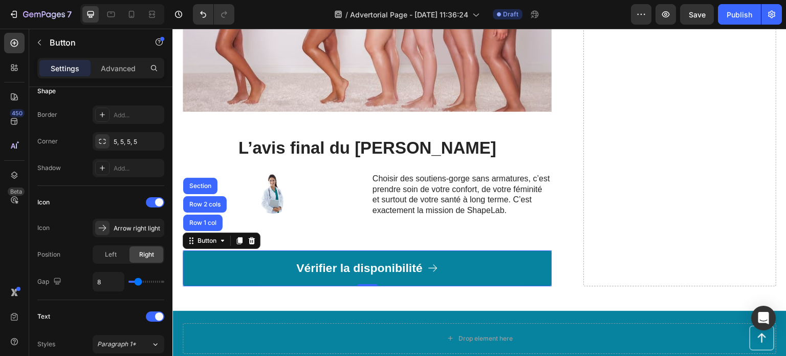
scroll to position [0, 0]
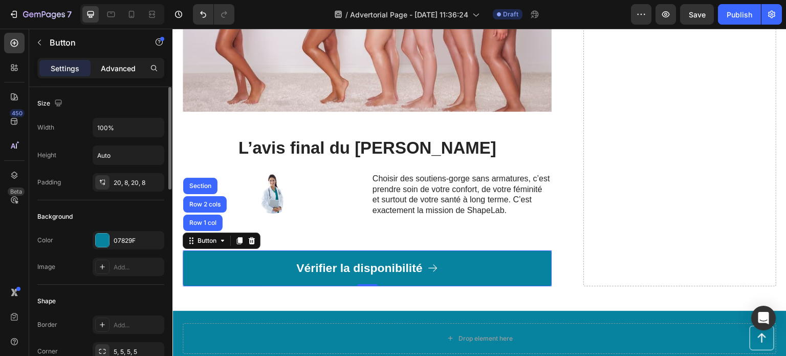
click at [111, 69] on p "Advanced" at bounding box center [118, 68] width 35 height 11
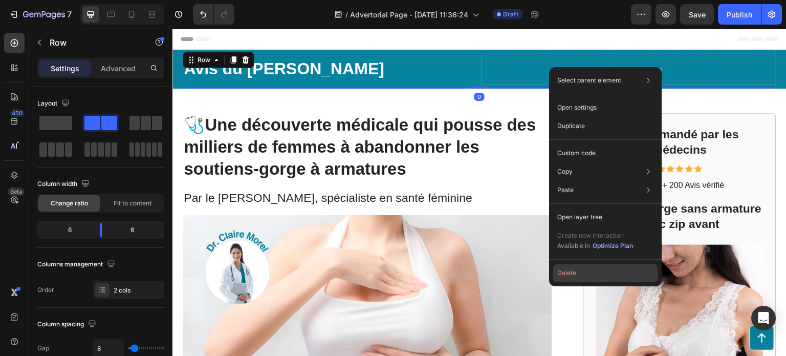
click at [571, 268] on button "Delete" at bounding box center [605, 273] width 104 height 18
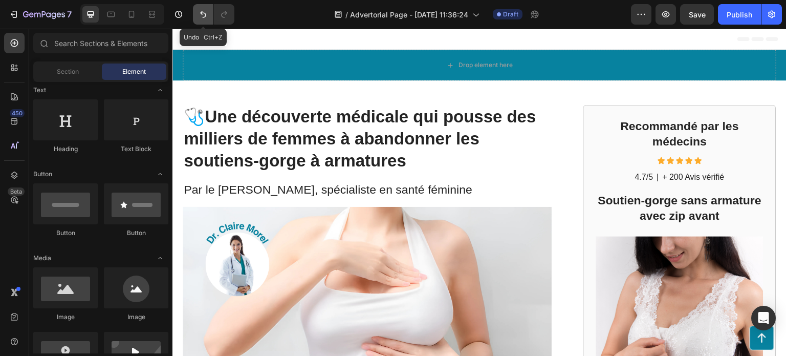
click at [202, 18] on icon "Undo/Redo" at bounding box center [203, 14] width 10 height 10
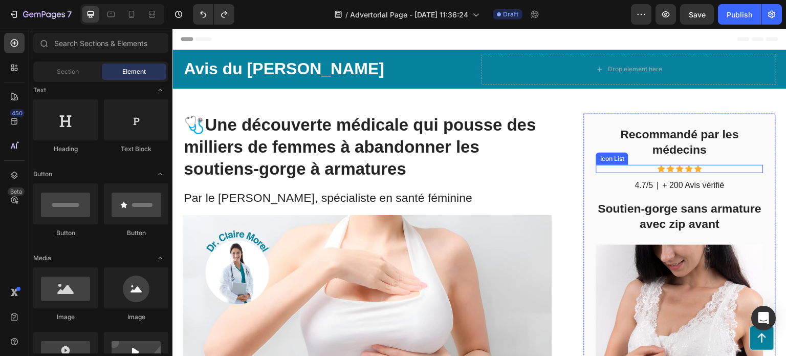
click at [700, 168] on div "Icon Icon Icon Icon Icon" at bounding box center [679, 169] width 167 height 8
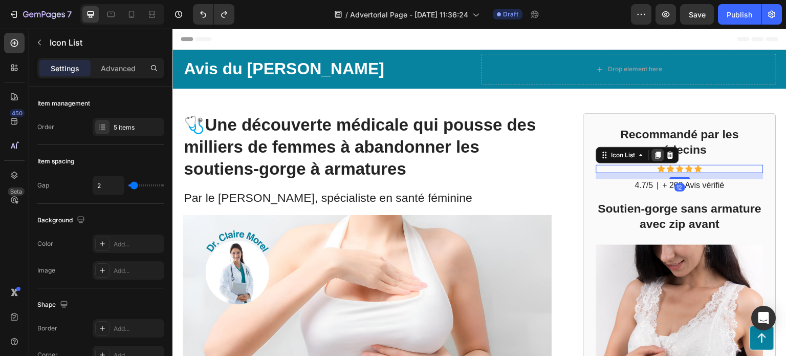
click at [656, 156] on icon at bounding box center [659, 154] width 6 height 7
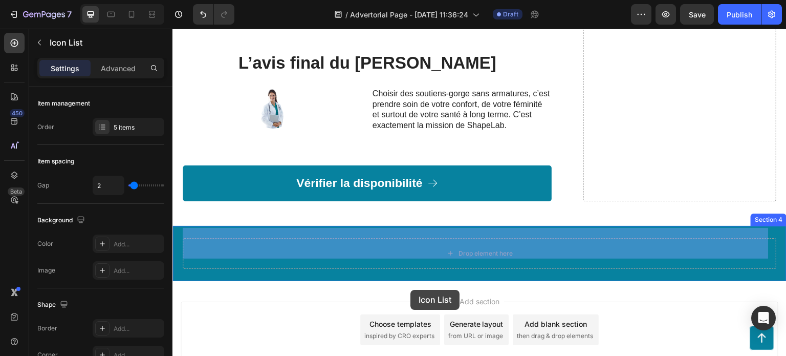
scroll to position [1740, 0]
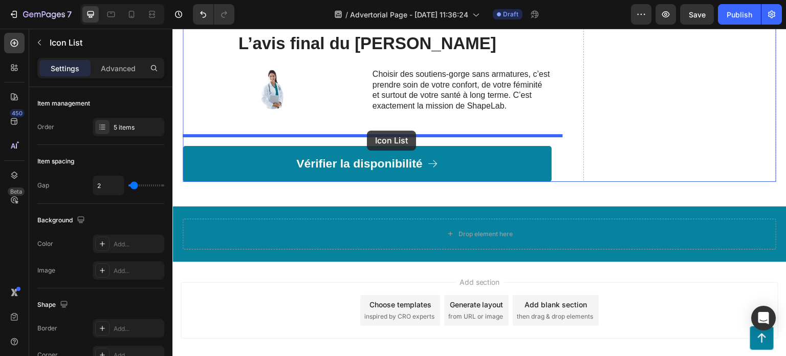
drag, startPoint x: 600, startPoint y: 168, endPoint x: 367, endPoint y: 131, distance: 236.4
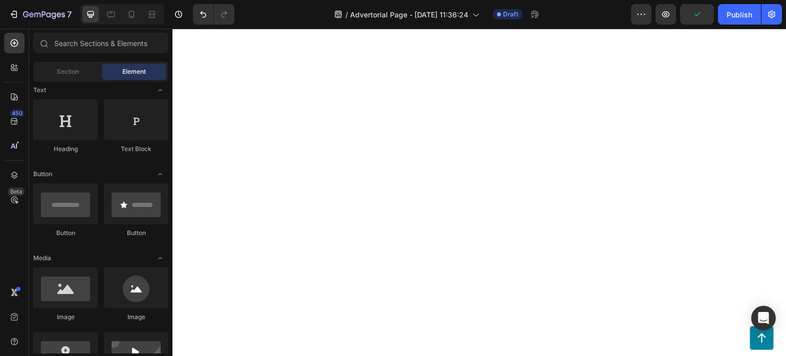
scroll to position [0, 0]
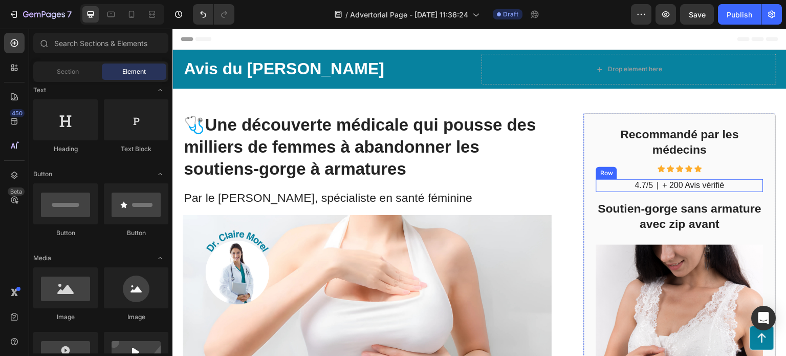
click at [613, 184] on div "4.7/5 Text Block | Text Block + 200 Avis vérifié Text Block Row" at bounding box center [679, 185] width 167 height 13
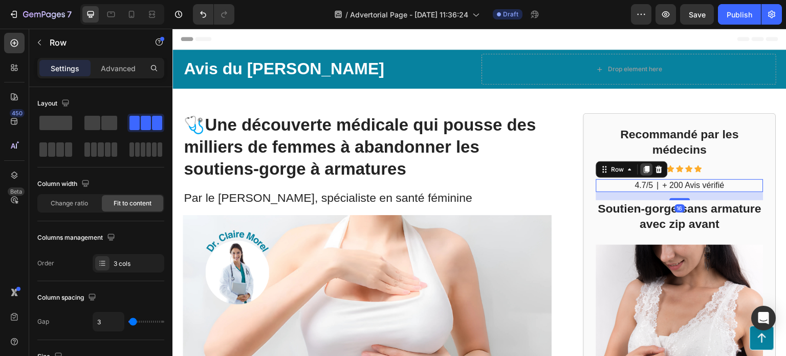
click at [644, 168] on icon at bounding box center [647, 169] width 6 height 7
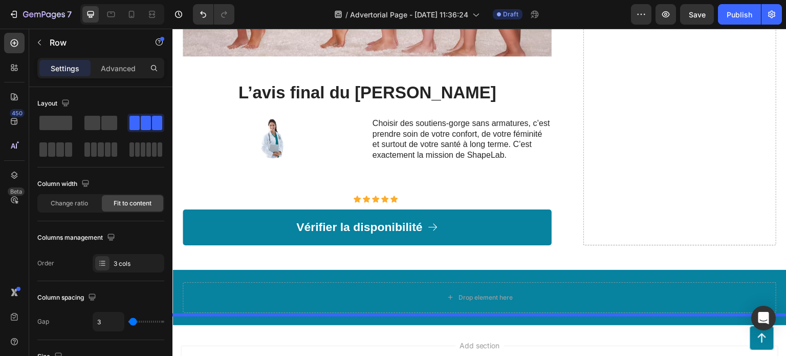
scroll to position [1772, 0]
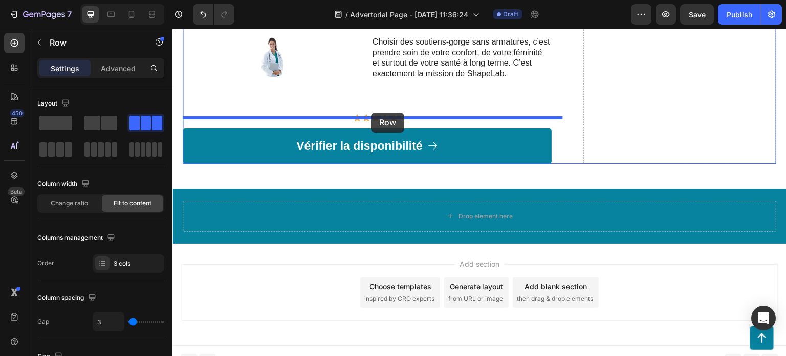
drag, startPoint x: 601, startPoint y: 194, endPoint x: 371, endPoint y: 113, distance: 243.9
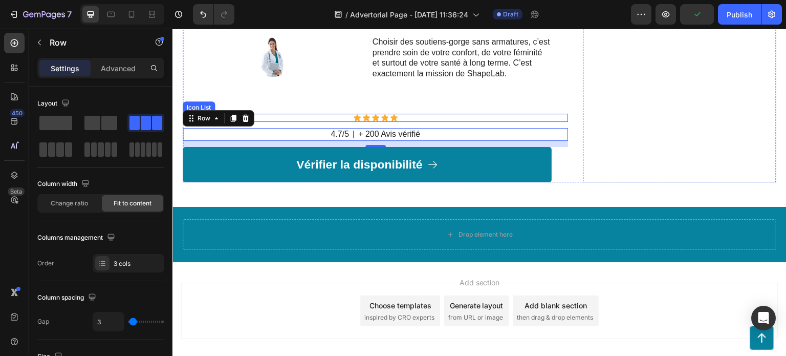
click at [315, 114] on div "Icon Icon Icon Icon Icon" at bounding box center [375, 118] width 385 height 8
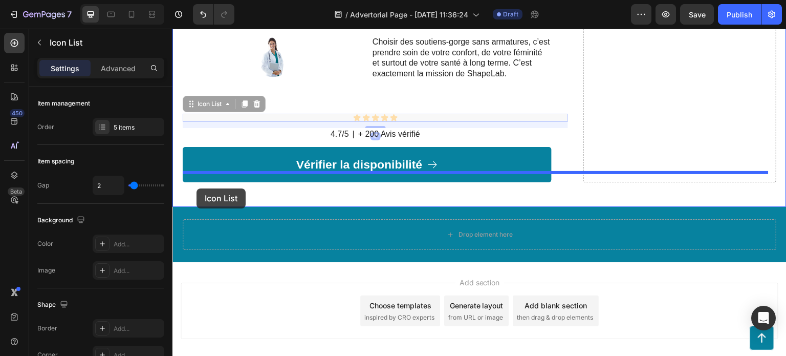
drag, startPoint x: 192, startPoint y: 98, endPoint x: 197, endPoint y: 188, distance: 90.7
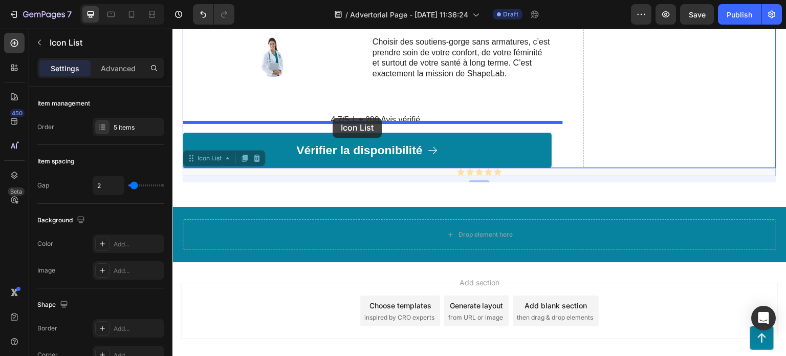
drag, startPoint x: 193, startPoint y: 148, endPoint x: 333, endPoint y: 118, distance: 142.6
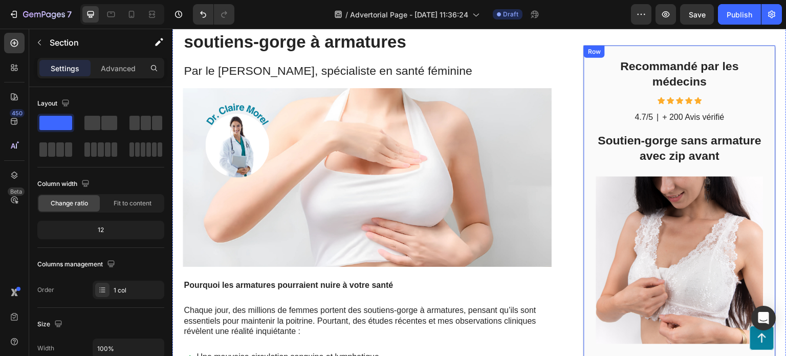
scroll to position [0, 0]
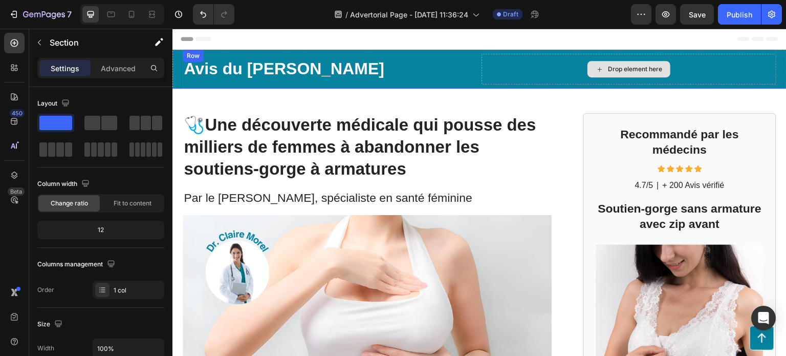
click at [621, 68] on div "Drop element here" at bounding box center [635, 69] width 54 height 8
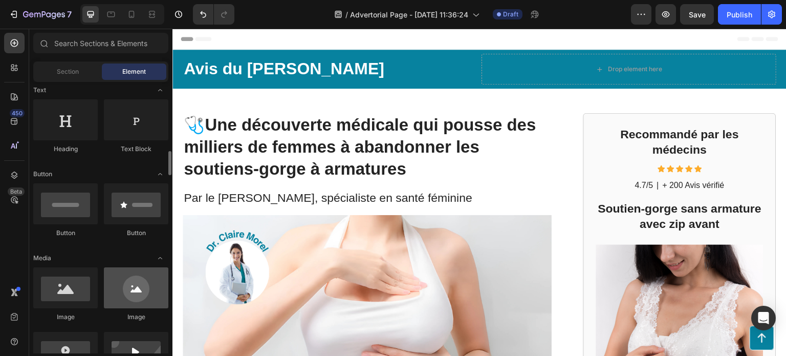
scroll to position [205, 0]
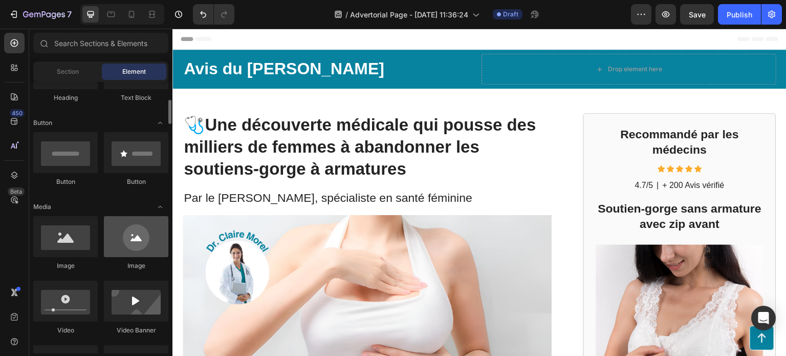
click at [145, 245] on div at bounding box center [136, 236] width 64 height 41
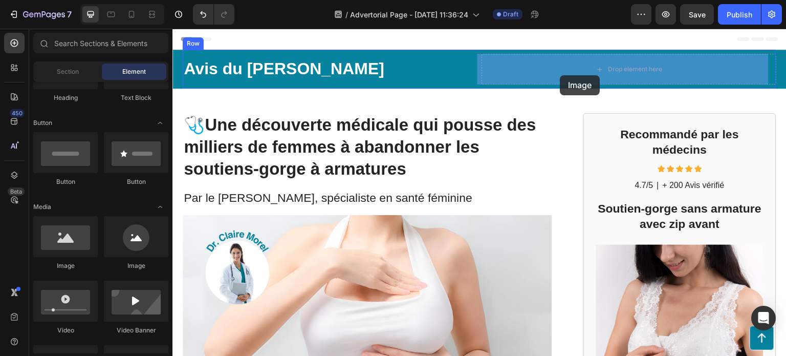
drag, startPoint x: 309, startPoint y: 271, endPoint x: 560, endPoint y: 71, distance: 321.3
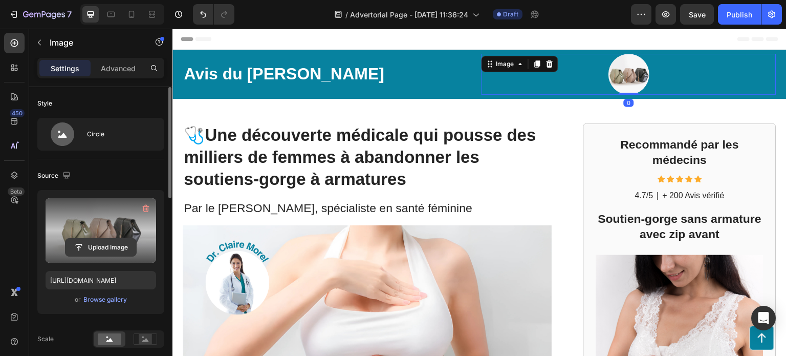
click at [100, 242] on input "file" at bounding box center [101, 246] width 71 height 17
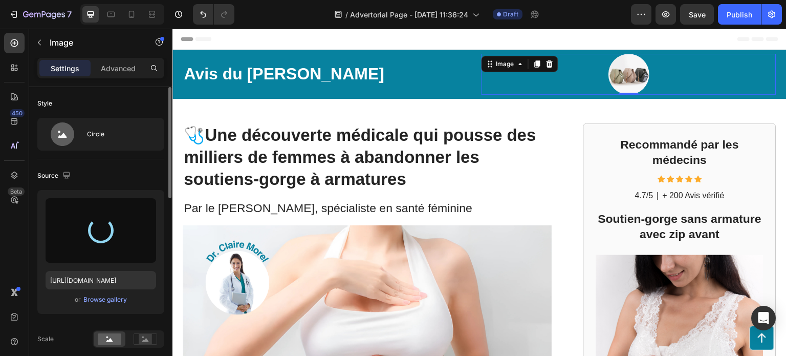
type input "[URL][DOMAIN_NAME]"
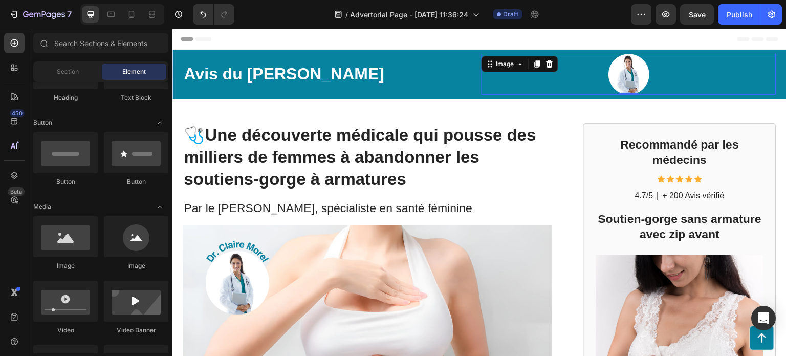
click at [579, 38] on div "Header" at bounding box center [480, 39] width 598 height 20
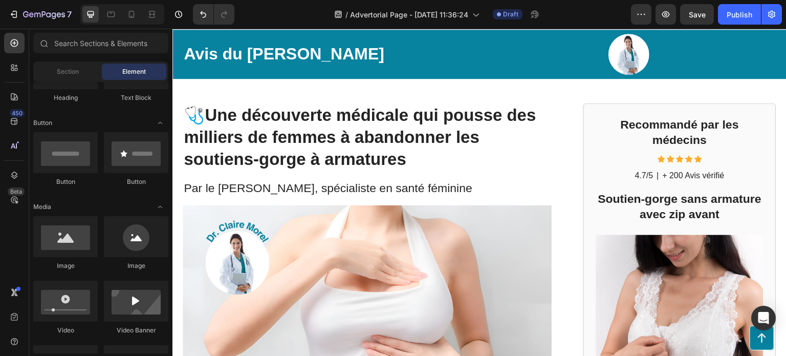
scroll to position [0, 0]
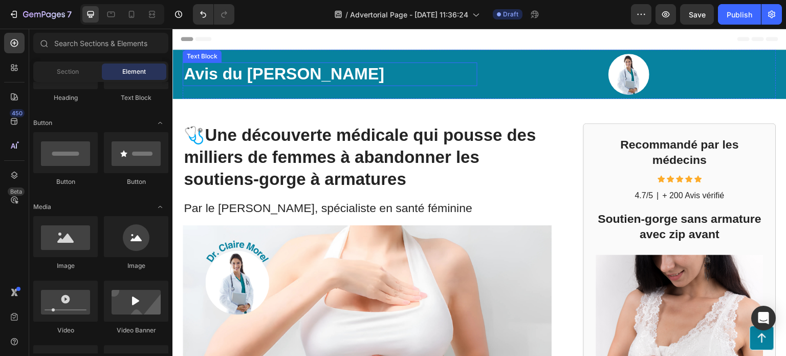
click at [218, 75] on p "Avis du Dr. Claire Morel" at bounding box center [330, 73] width 293 height 21
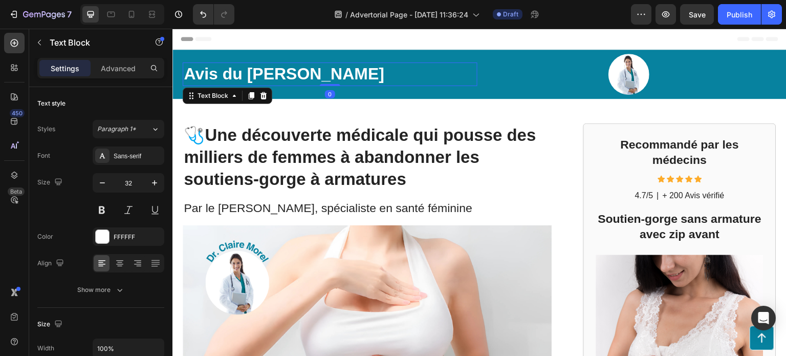
click at [215, 73] on p "Avis du Dr. Claire Morel" at bounding box center [330, 73] width 293 height 21
drag, startPoint x: 216, startPoint y: 75, endPoint x: 198, endPoint y: 74, distance: 18.5
click at [198, 74] on p "Avis du Dr. Claire Morel" at bounding box center [330, 73] width 293 height 21
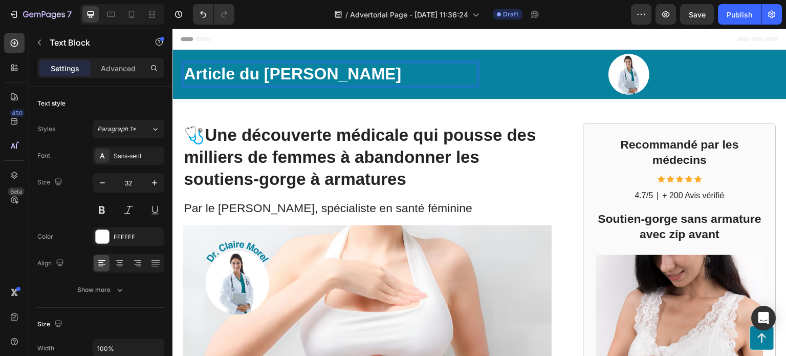
click at [566, 36] on div "Header" at bounding box center [480, 39] width 598 height 20
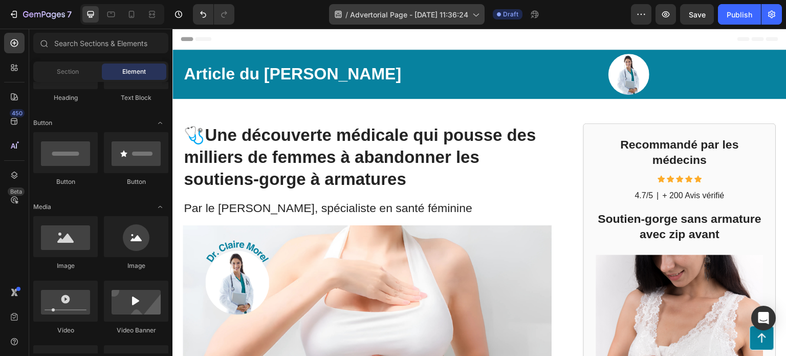
click at [773, 309] on div "Open Intercom Messenger" at bounding box center [763, 318] width 25 height 25
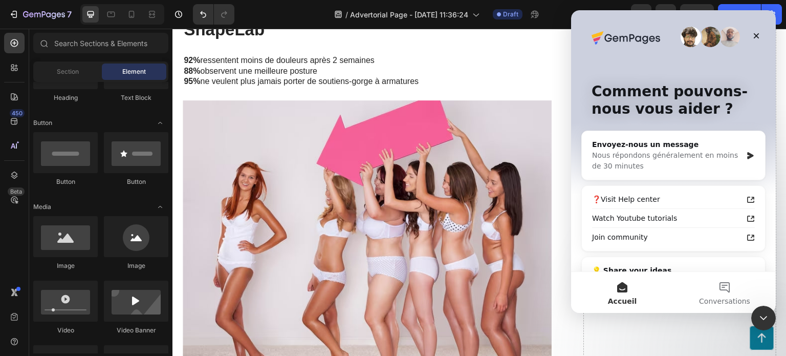
scroll to position [1484, 0]
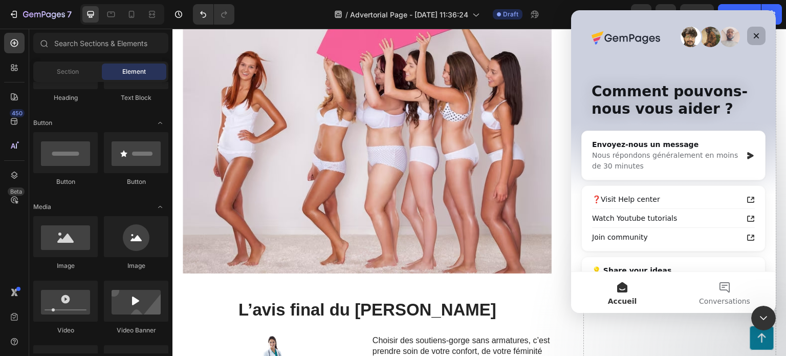
click at [758, 32] on icon "Fermer" at bounding box center [756, 36] width 8 height 8
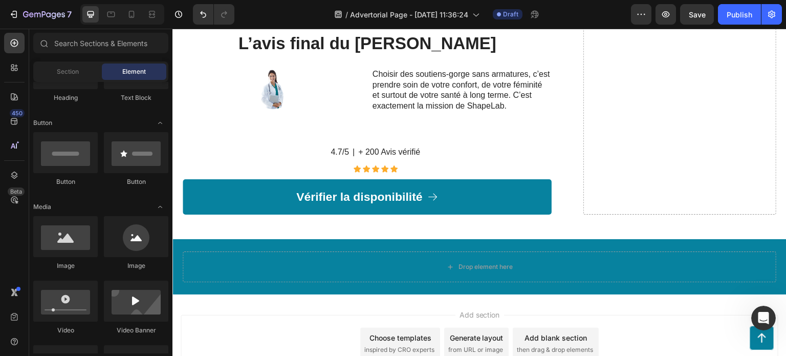
scroll to position [0, 0]
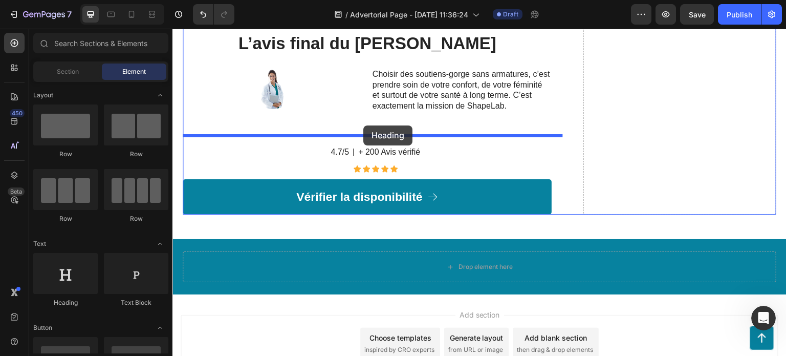
drag, startPoint x: 237, startPoint y: 308, endPoint x: 363, endPoint y: 125, distance: 221.8
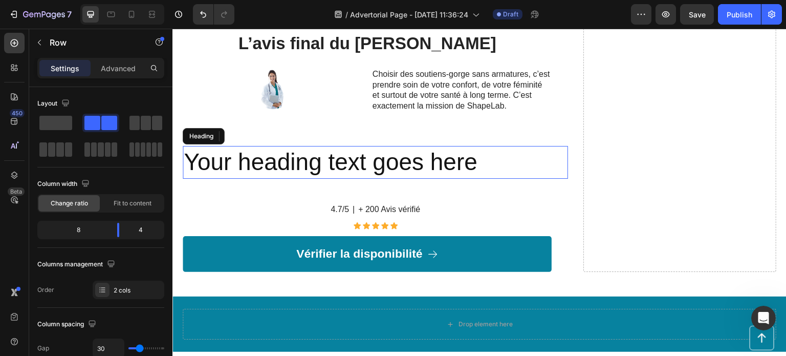
click at [360, 146] on h2 "Your heading text goes here" at bounding box center [375, 162] width 385 height 33
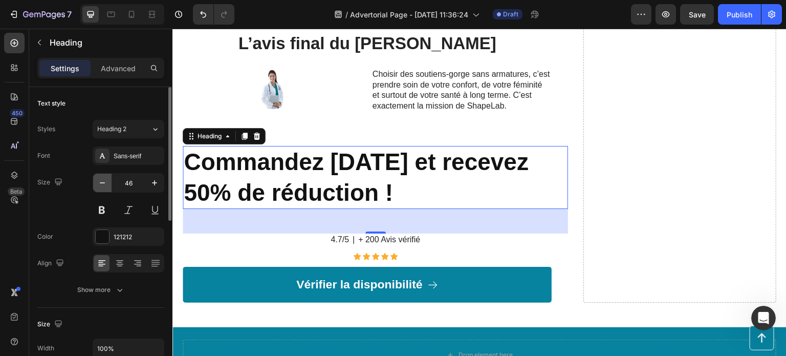
click at [103, 180] on icon "button" at bounding box center [102, 183] width 10 height 10
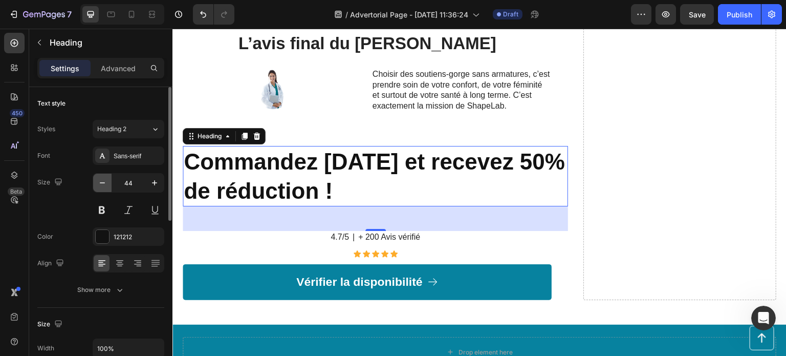
click at [104, 180] on icon "button" at bounding box center [102, 183] width 10 height 10
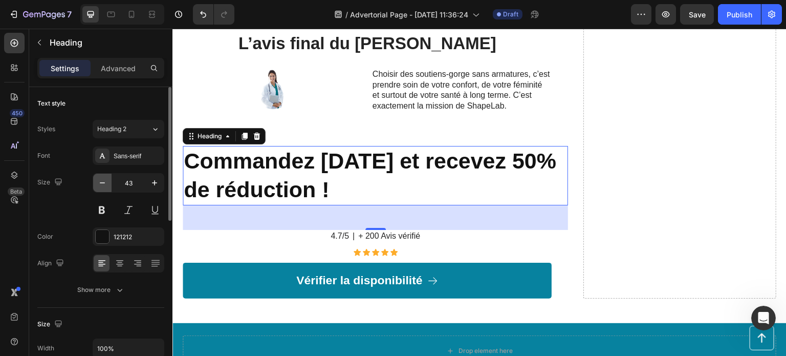
click at [104, 180] on icon "button" at bounding box center [102, 183] width 10 height 10
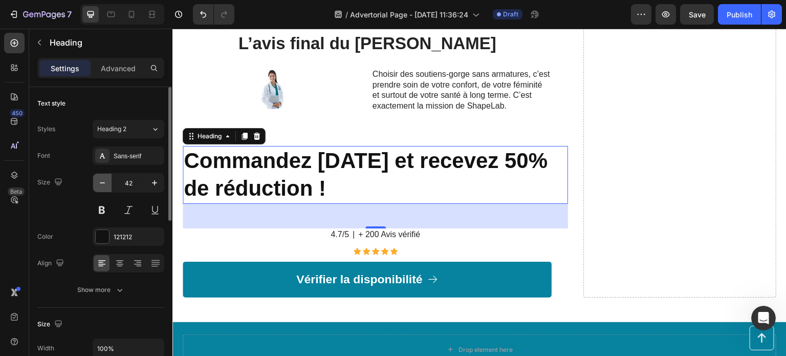
click at [104, 180] on icon "button" at bounding box center [102, 183] width 10 height 10
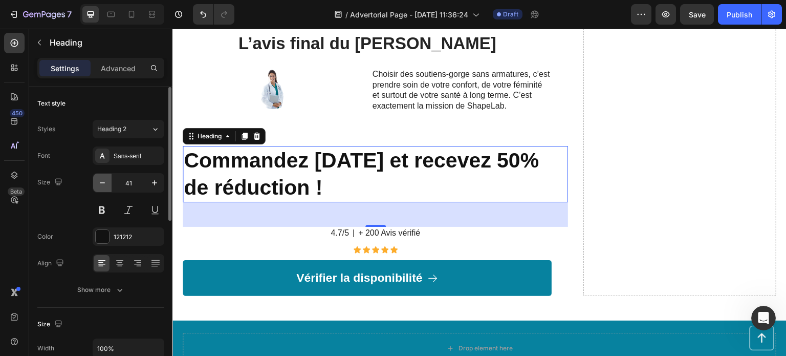
click at [104, 180] on icon "button" at bounding box center [102, 183] width 10 height 10
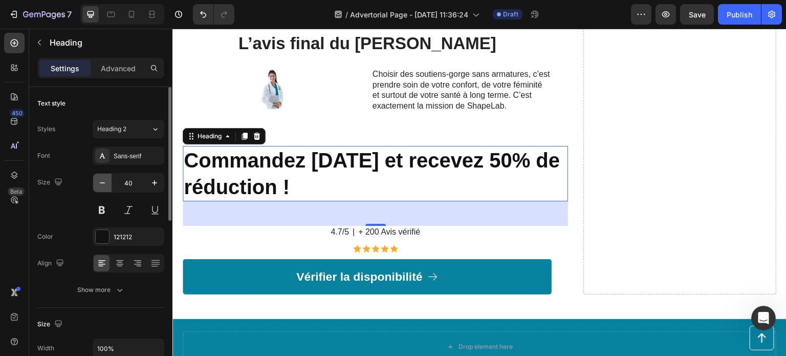
click at [104, 180] on icon "button" at bounding box center [102, 183] width 10 height 10
click at [101, 181] on icon "button" at bounding box center [102, 183] width 10 height 10
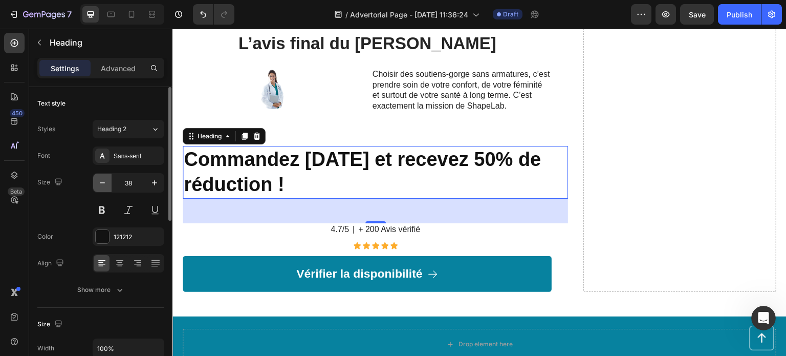
click at [101, 181] on icon "button" at bounding box center [102, 183] width 10 height 10
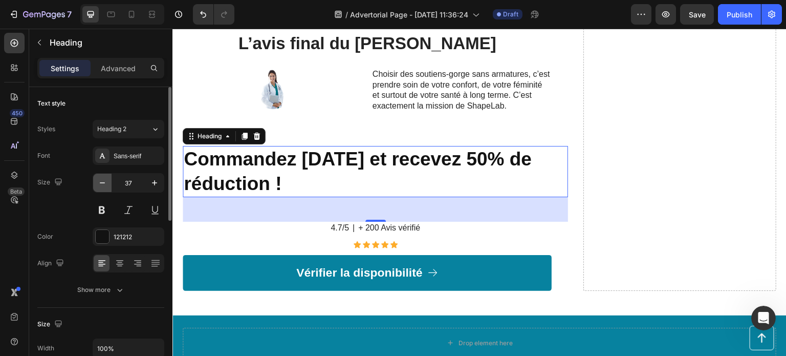
click at [101, 181] on icon "button" at bounding box center [102, 183] width 10 height 10
type input "35"
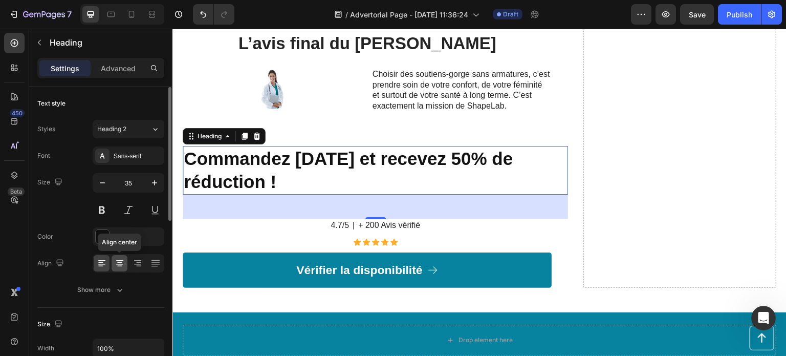
click at [119, 260] on icon at bounding box center [119, 260] width 7 height 1
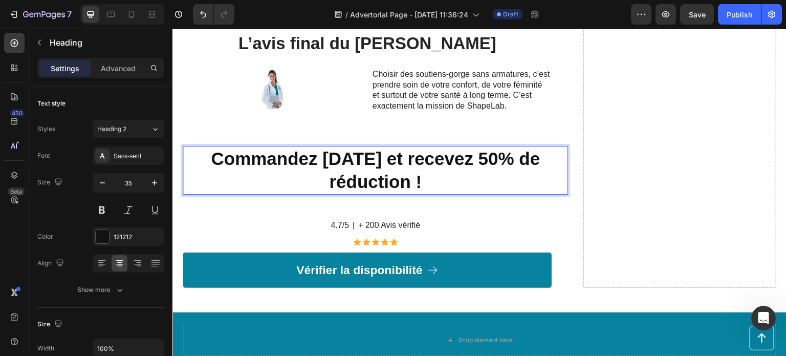
click at [412, 151] on strong "Commandez aujourd'hui et recevez 50% de réduction !" at bounding box center [375, 170] width 329 height 44
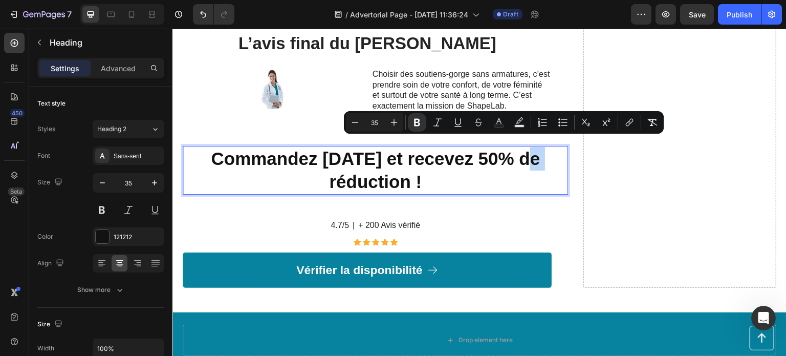
drag, startPoint x: 495, startPoint y: 149, endPoint x: 521, endPoint y: 153, distance: 25.9
click at [521, 153] on strong "Commandez aujourd'hui et recevez 50% de réduction !" at bounding box center [375, 170] width 329 height 44
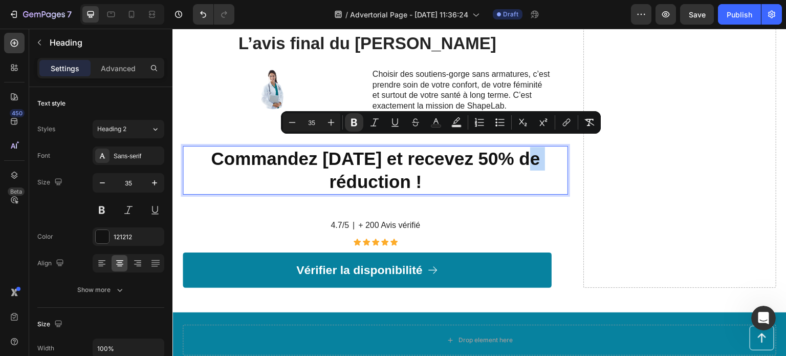
drag, startPoint x: 423, startPoint y: 149, endPoint x: 408, endPoint y: 173, distance: 28.3
click at [408, 173] on strong "Commandez aujourd'hui et recevez 50% de réduction !" at bounding box center [375, 170] width 329 height 44
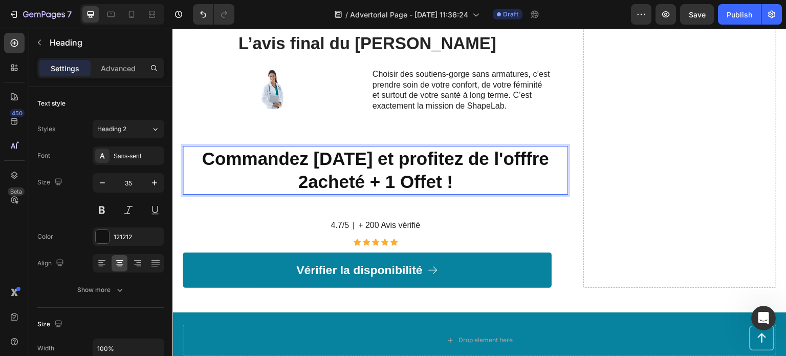
click at [441, 174] on strong "Commandez aujourd'hui et profitez de l'offfre 2acheté + 1 Offet !" at bounding box center [376, 170] width 348 height 44
click at [338, 171] on strong "Commandez aujourd'hui et profitez de l'offfre 2acheté + 1 offert !" at bounding box center [376, 170] width 348 height 44
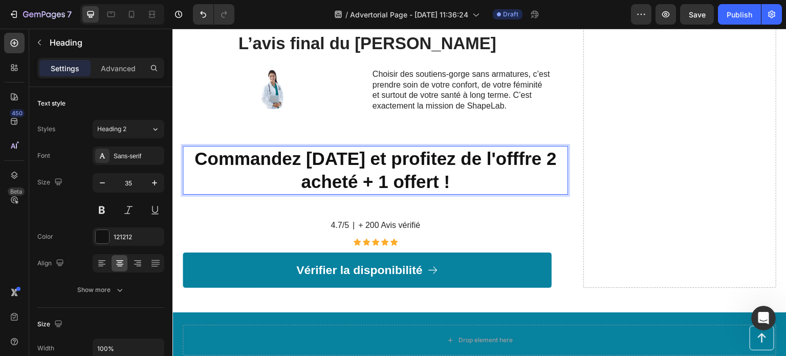
click at [299, 173] on strong "Commandez aujourd'hui et profitez de l'offfre 2 acheté + 1 offert !" at bounding box center [375, 170] width 362 height 44
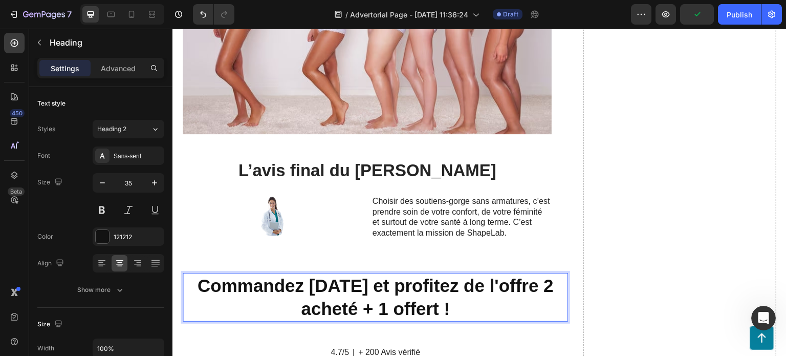
scroll to position [1619, 0]
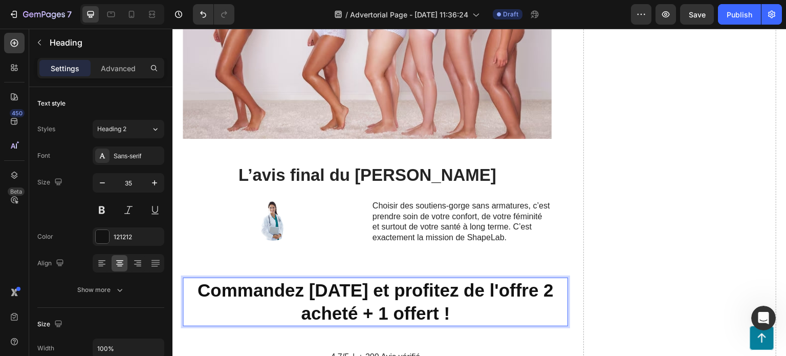
click at [491, 296] on p "Commandez aujourd'hui et profitez de l'offre 2 acheté + 1 offert !" at bounding box center [375, 301] width 383 height 47
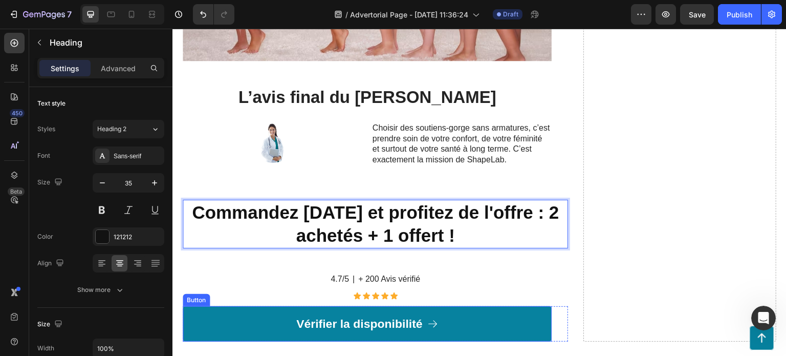
scroll to position [1721, 0]
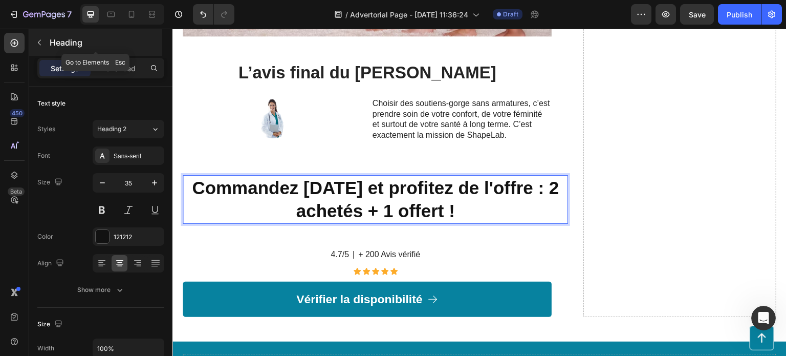
click at [41, 48] on button "button" at bounding box center [39, 42] width 16 height 16
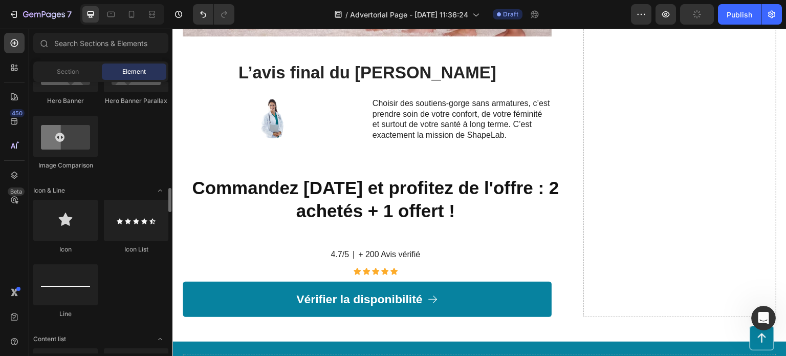
scroll to position [614, 0]
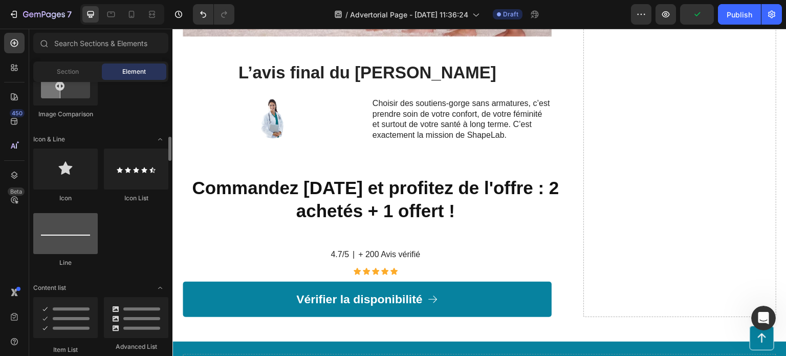
click at [74, 235] on div at bounding box center [65, 233] width 64 height 41
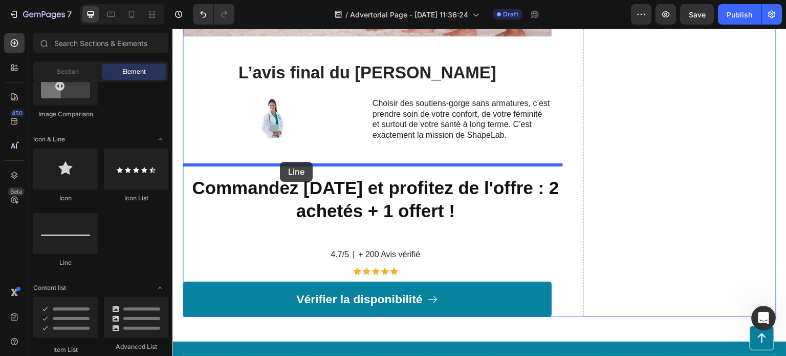
drag, startPoint x: 241, startPoint y: 274, endPoint x: 280, endPoint y: 162, distance: 118.6
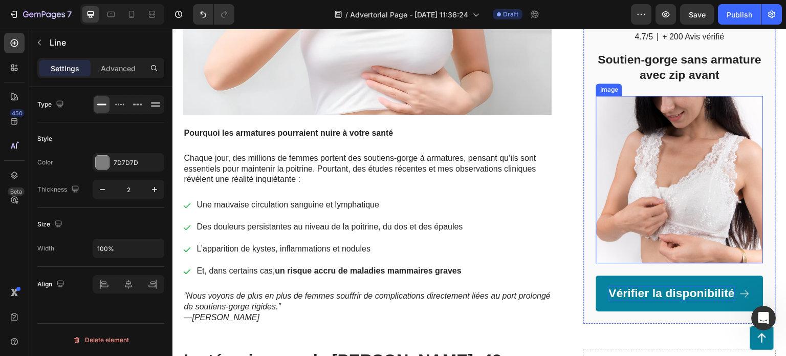
scroll to position [307, 0]
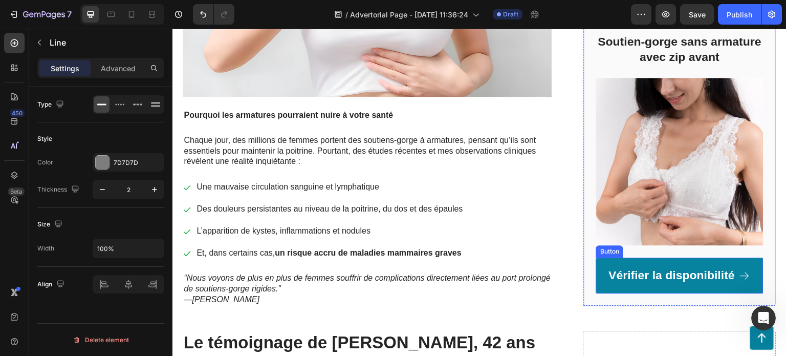
click at [699, 260] on link "Vérifier la disponibilité" at bounding box center [679, 275] width 167 height 36
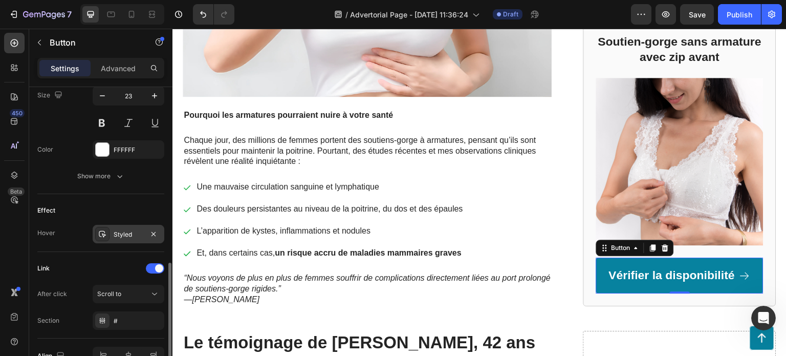
scroll to position [568, 0]
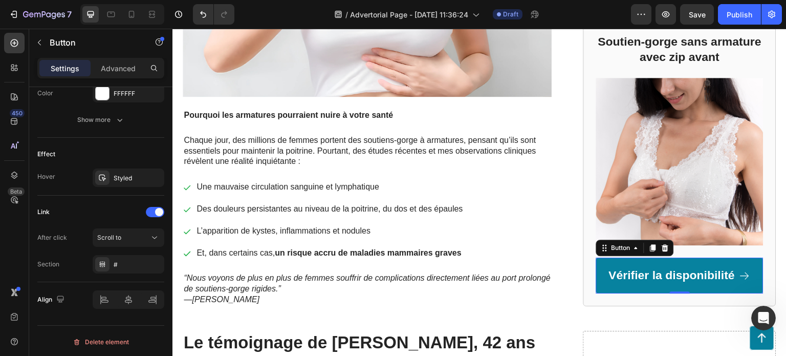
click at [676, 284] on link "Vérifier la disponibilité" at bounding box center [679, 275] width 167 height 36
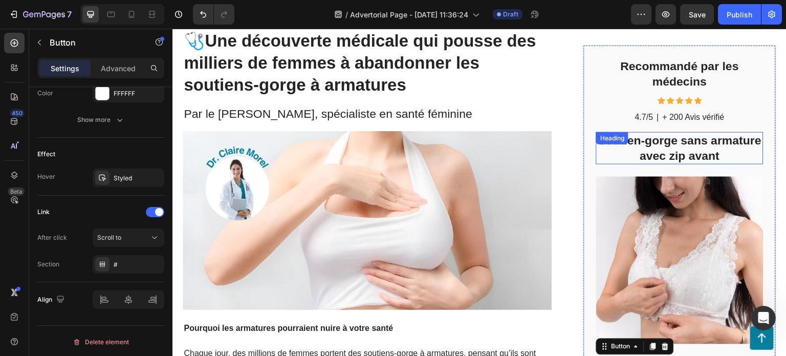
scroll to position [0, 0]
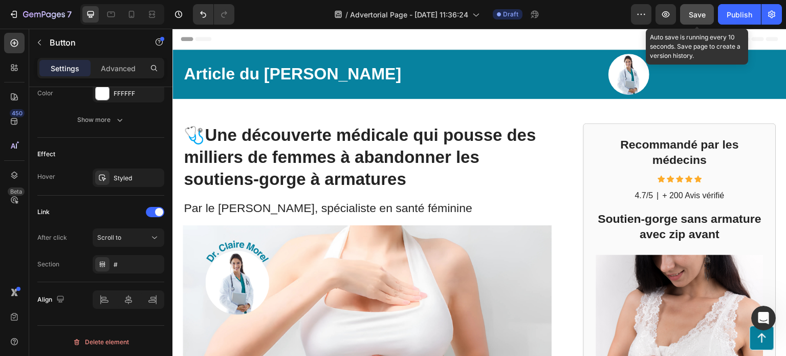
click at [707, 14] on button "Save" at bounding box center [697, 14] width 34 height 20
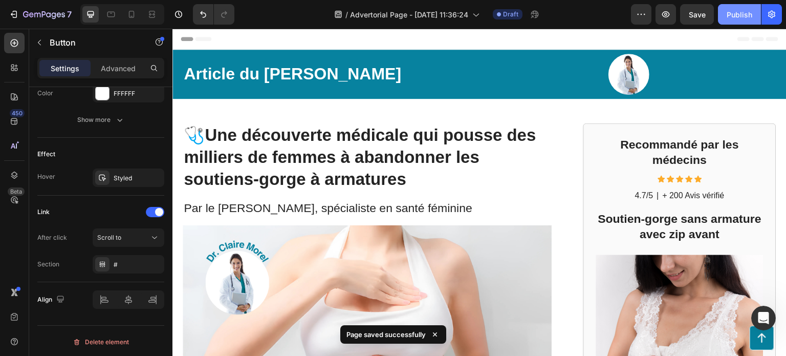
click at [736, 17] on div "Publish" at bounding box center [740, 14] width 26 height 11
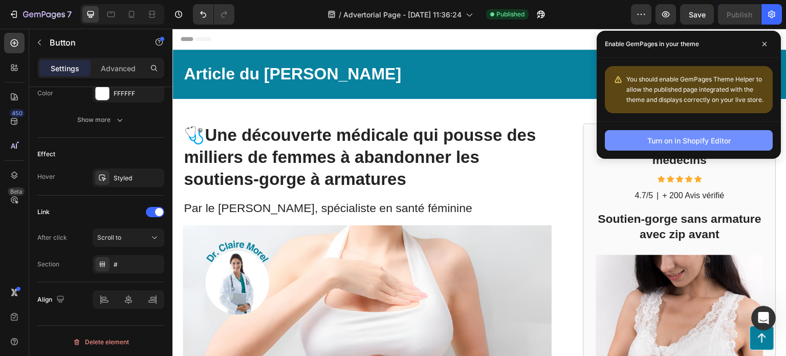
click at [657, 135] on div "Turn on in Shopify Editor" at bounding box center [688, 140] width 83 height 11
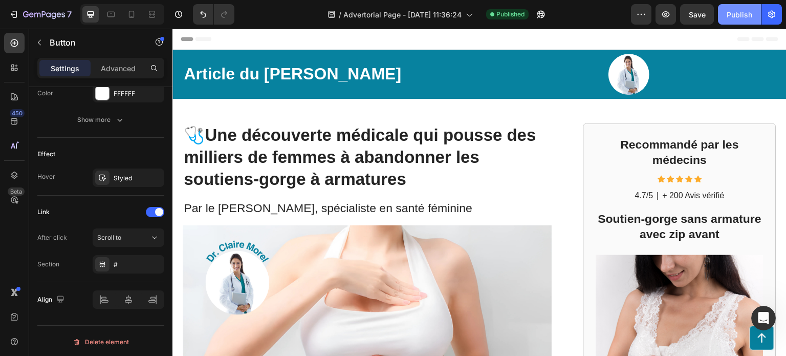
click at [745, 12] on div "Publish" at bounding box center [740, 14] width 26 height 11
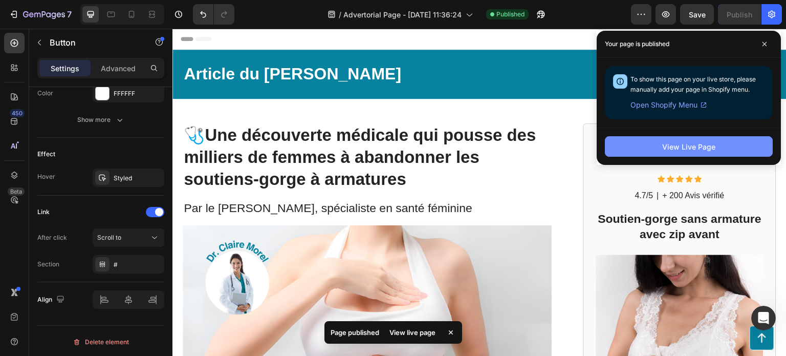
click at [701, 144] on div "View Live Page" at bounding box center [688, 146] width 53 height 11
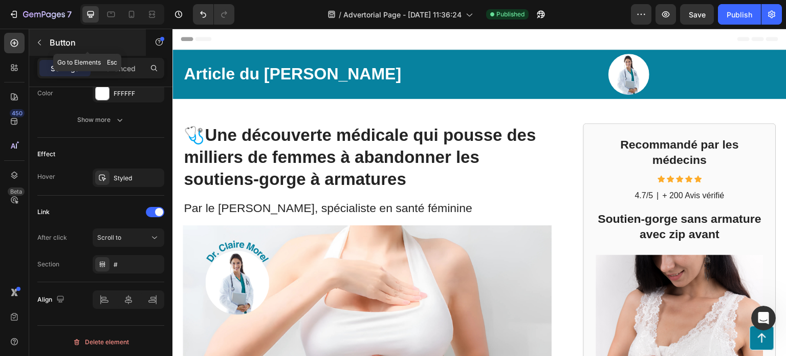
click at [39, 42] on icon "button" at bounding box center [39, 42] width 8 height 8
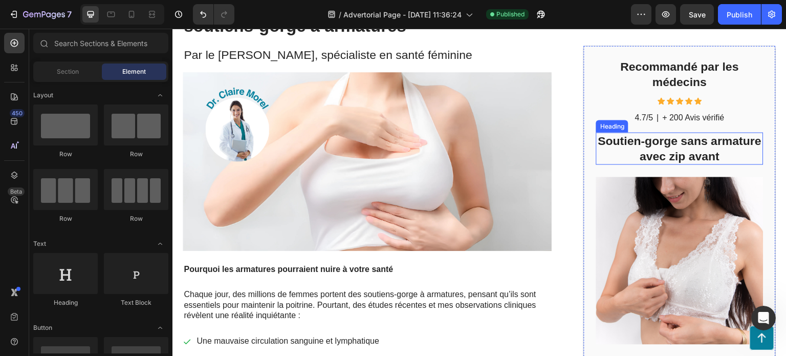
scroll to position [102, 0]
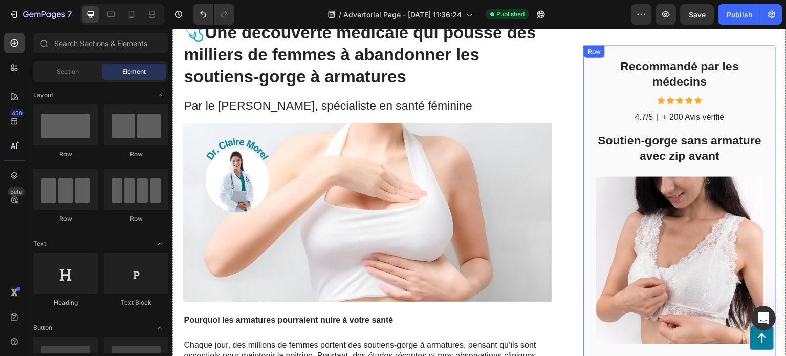
click at [587, 60] on div "Recommandé par les médecins Heading Icon Icon Icon Icon Icon Icon List 4.7/5 Te…" at bounding box center [679, 225] width 193 height 360
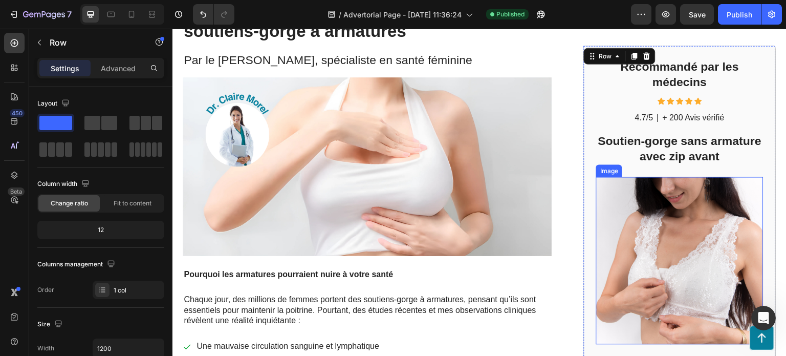
scroll to position [256, 0]
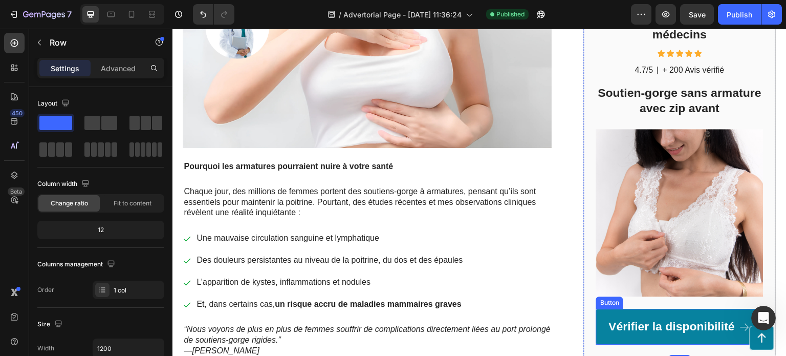
click at [598, 301] on div "Button" at bounding box center [609, 302] width 27 height 12
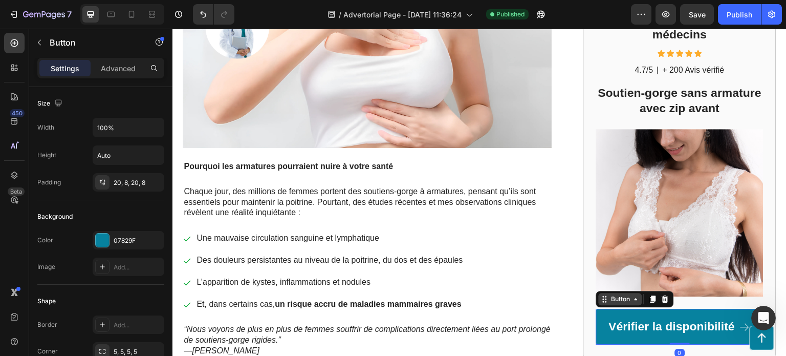
click at [634, 296] on icon at bounding box center [636, 299] width 8 height 8
click at [635, 313] on link "Vérifier la disponibilité" at bounding box center [679, 327] width 167 height 36
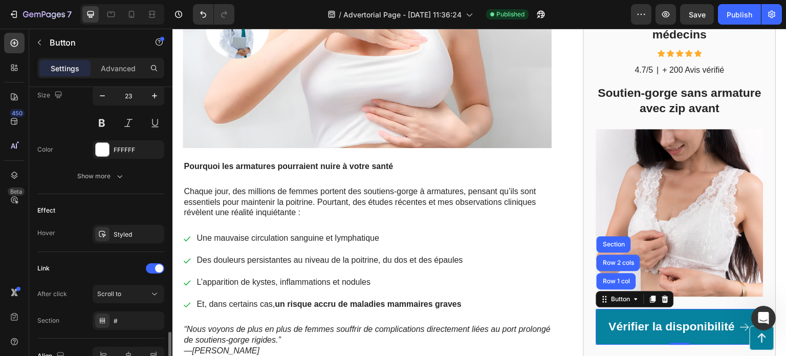
scroll to position [568, 0]
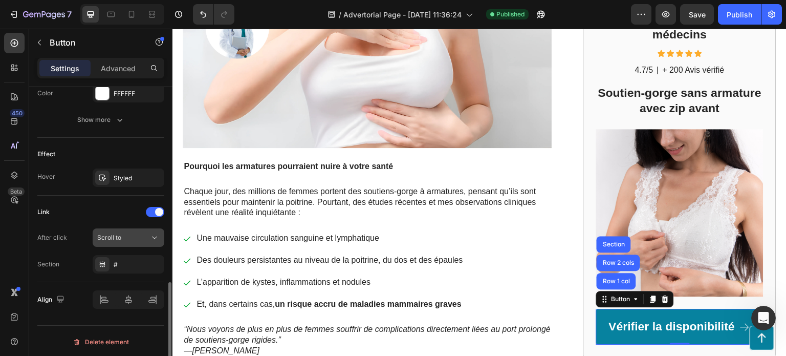
click at [148, 233] on div "Scroll to" at bounding box center [123, 237] width 52 height 9
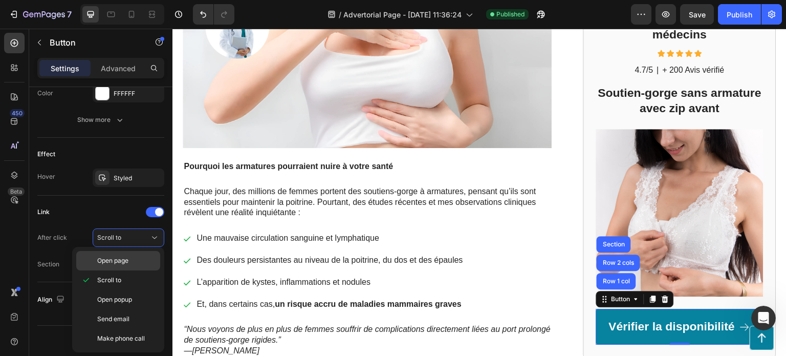
click at [123, 264] on span "Open page" at bounding box center [112, 260] width 31 height 9
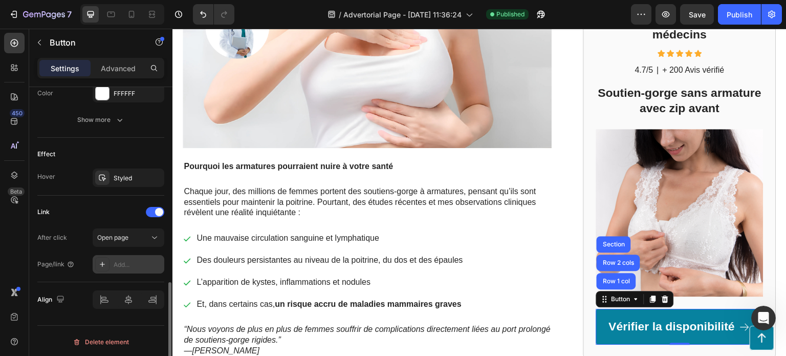
click at [127, 264] on div "Add..." at bounding box center [138, 264] width 48 height 9
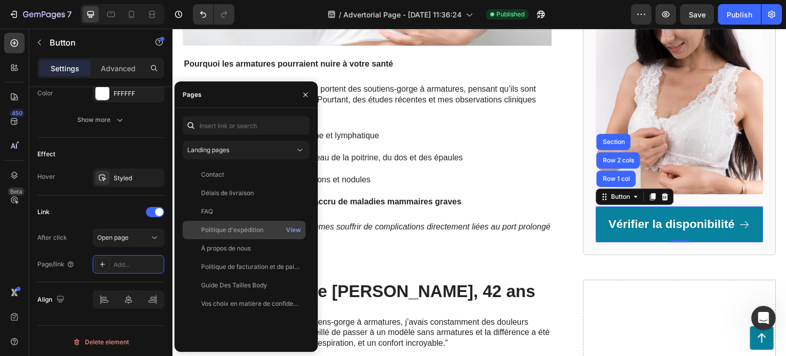
scroll to position [461, 0]
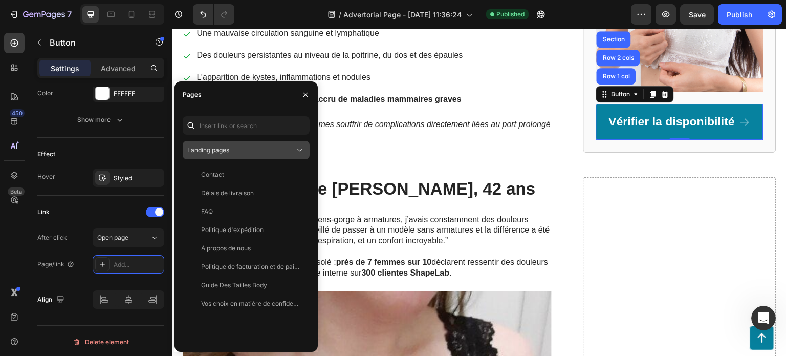
click at [285, 149] on div "Landing pages" at bounding box center [240, 149] width 107 height 9
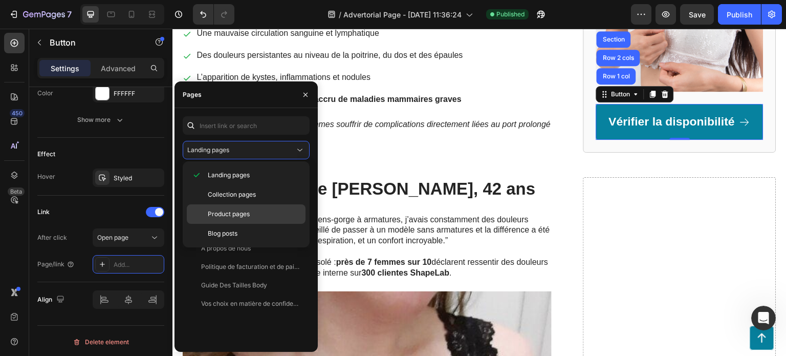
click at [246, 224] on div "Product pages" at bounding box center [246, 233] width 119 height 19
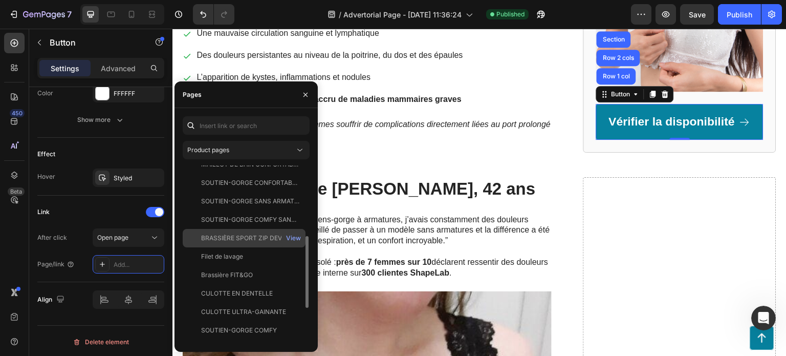
scroll to position [264, 0]
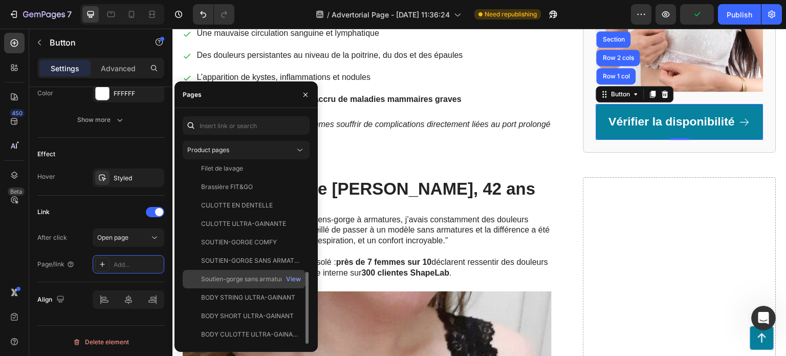
click at [258, 288] on div "Soutien-gorge sans armature avec zip avant View" at bounding box center [244, 297] width 123 height 18
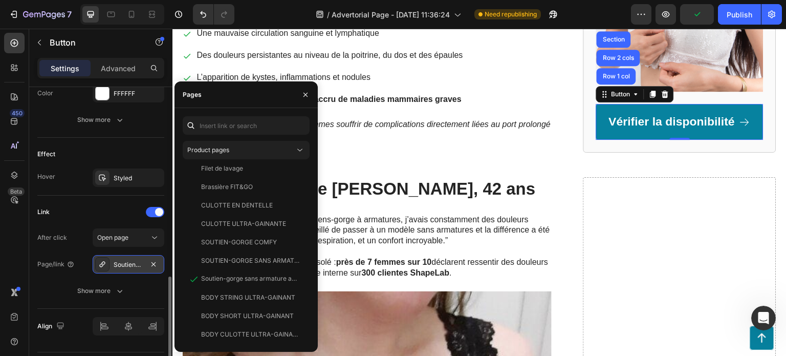
scroll to position [595, 0]
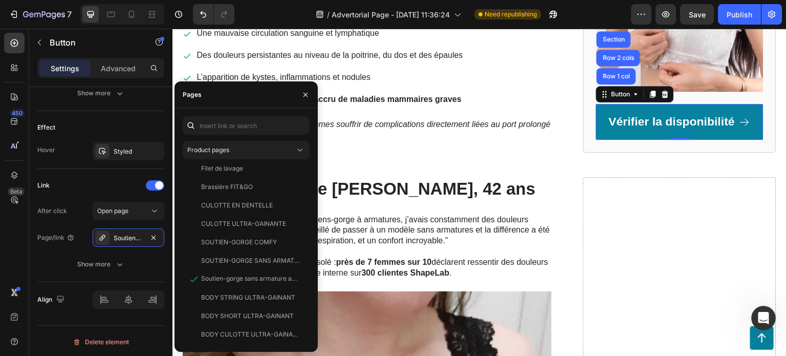
click at [270, 10] on div "/ Advertorial Page - Aug 26, 11:36:24 Need republishing" at bounding box center [437, 14] width 388 height 20
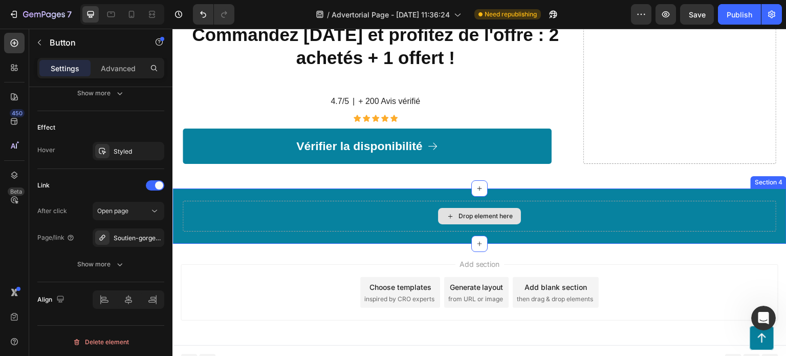
scroll to position [1912, 0]
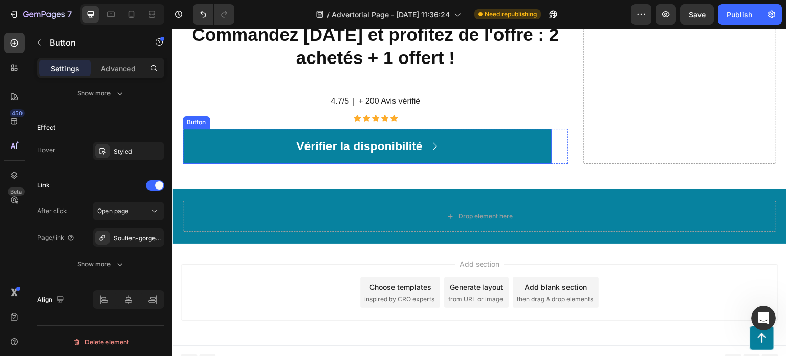
click at [480, 143] on link "Vérifier la disponibilité" at bounding box center [367, 146] width 369 height 36
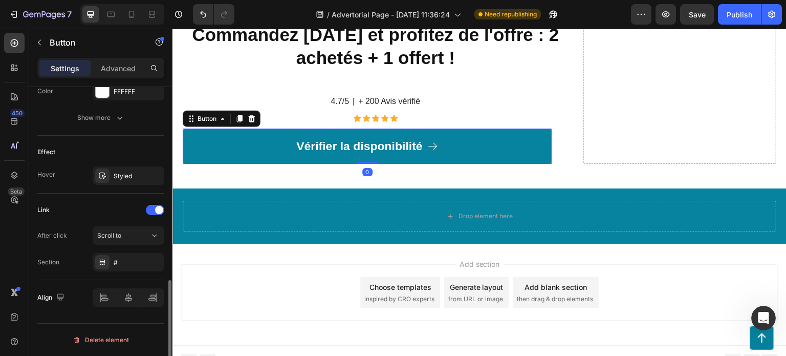
scroll to position [568, 0]
click at [139, 237] on div "Scroll to" at bounding box center [123, 237] width 52 height 9
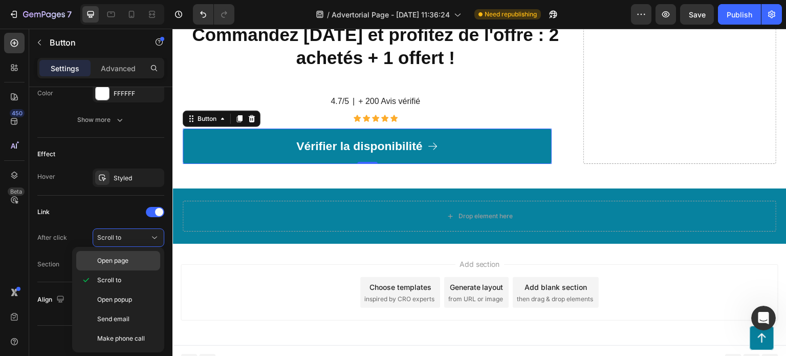
click at [124, 258] on span "Open page" at bounding box center [112, 260] width 31 height 9
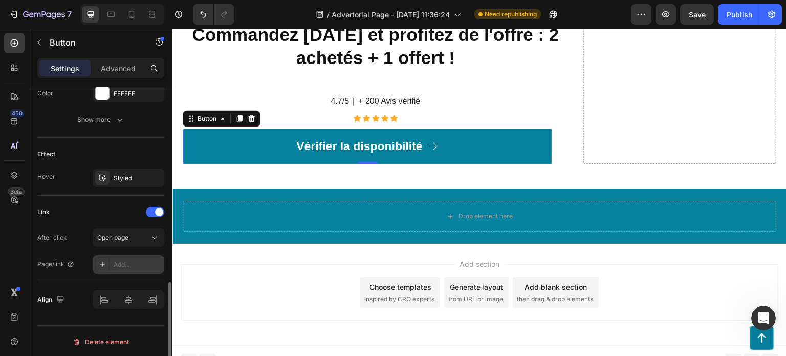
click at [121, 263] on div "Add..." at bounding box center [138, 264] width 48 height 9
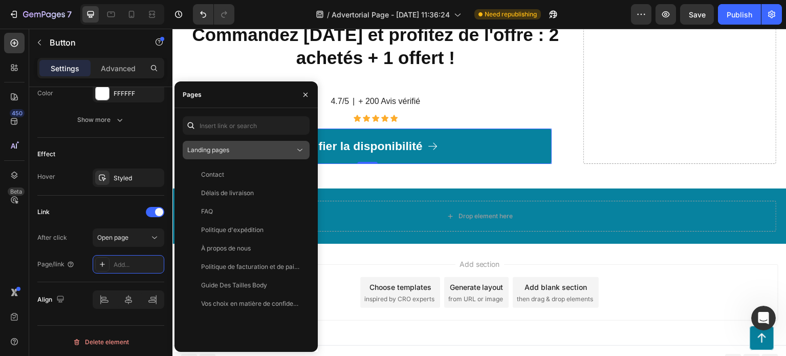
click at [236, 151] on div "Landing pages" at bounding box center [240, 149] width 107 height 9
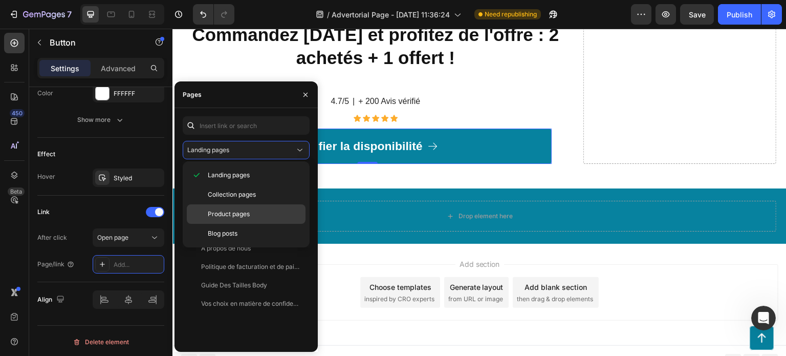
click at [233, 224] on div "Product pages" at bounding box center [246, 233] width 119 height 19
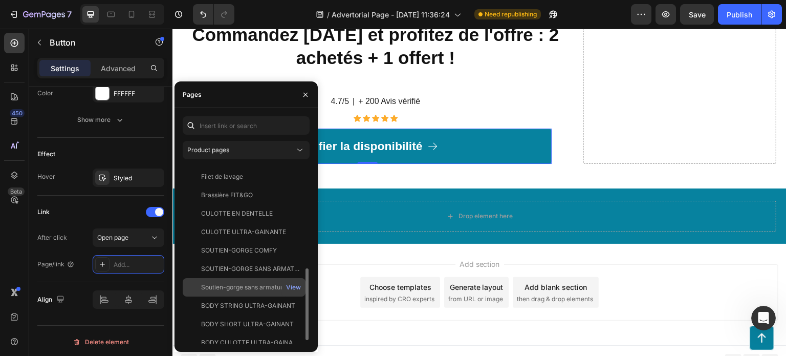
scroll to position [264, 0]
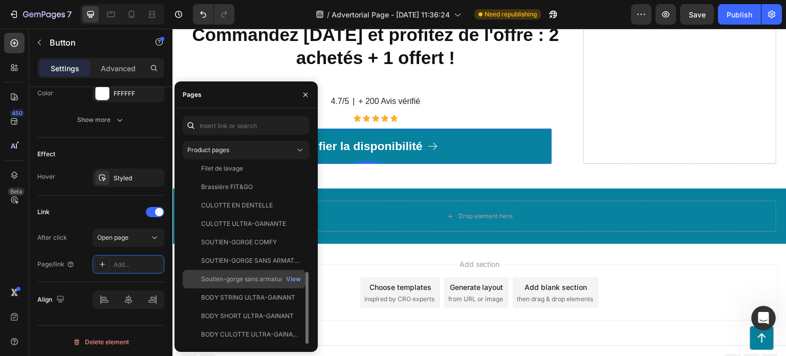
click at [254, 280] on div "Soutien-gorge sans armature avec zip avant" at bounding box center [250, 278] width 98 height 9
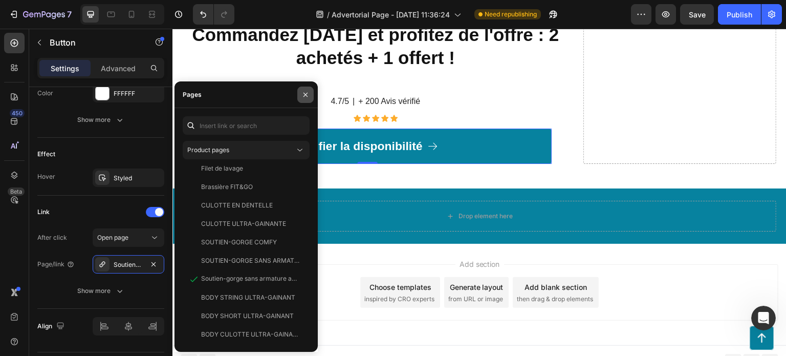
click at [307, 100] on button "button" at bounding box center [305, 94] width 16 height 16
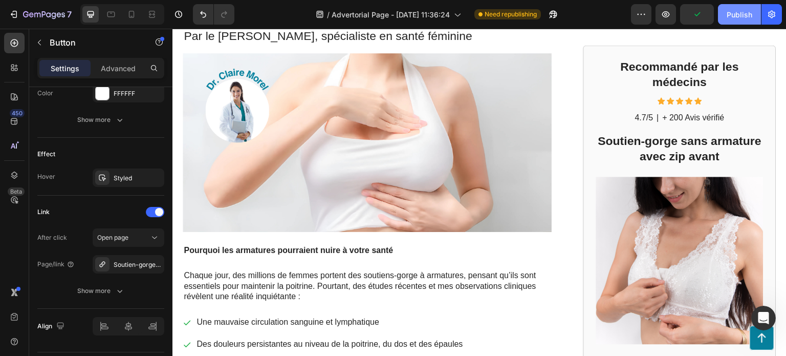
scroll to position [0, 0]
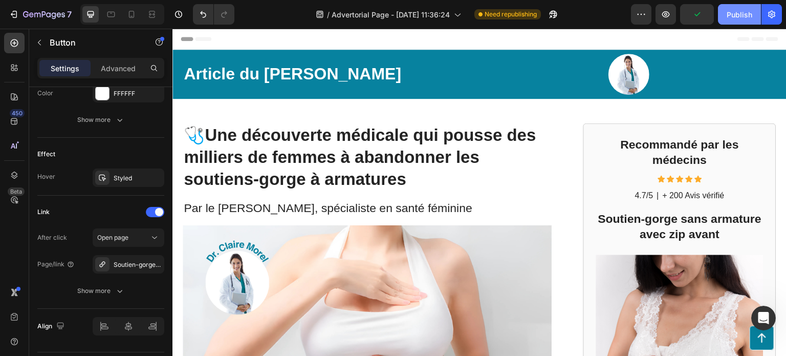
click at [742, 12] on div "Publish" at bounding box center [740, 14] width 26 height 11
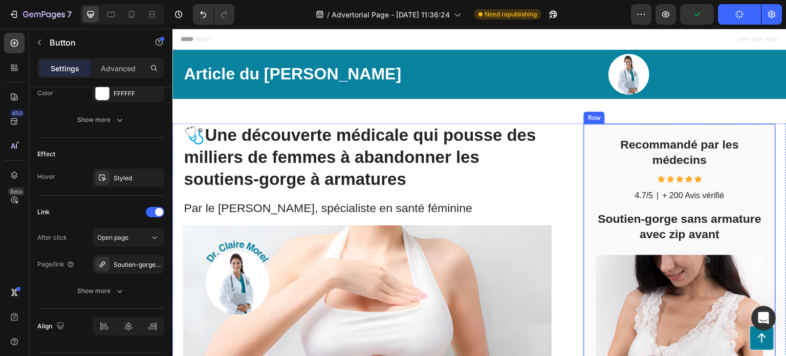
scroll to position [205, 0]
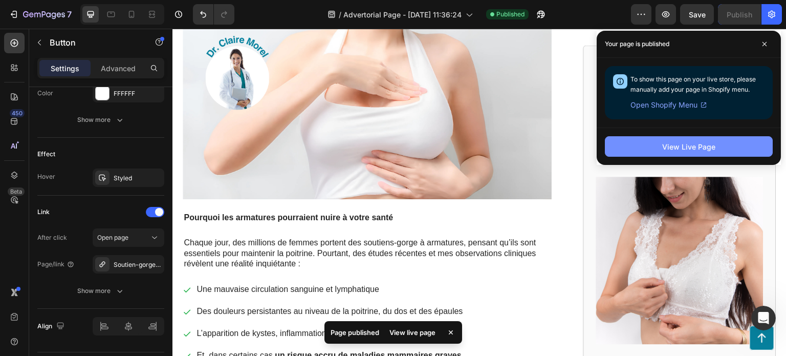
click at [657, 152] on button "View Live Page" at bounding box center [689, 146] width 168 height 20
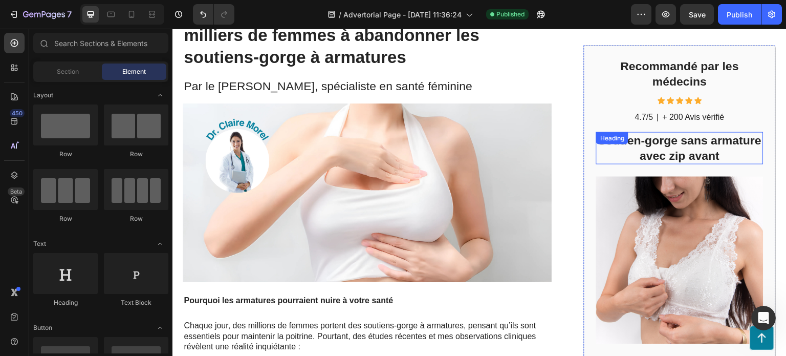
scroll to position [121, 0]
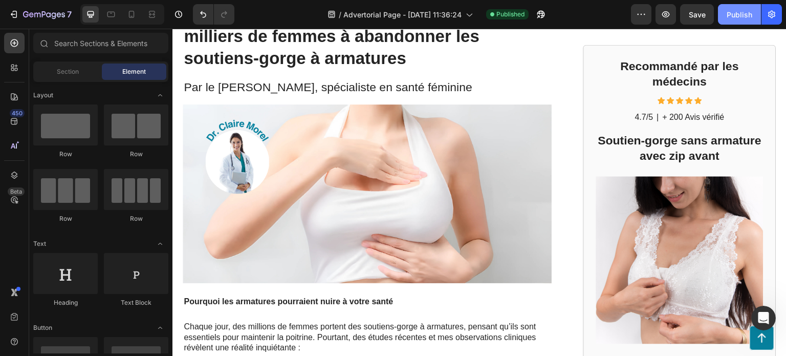
click at [740, 15] on div "Publish" at bounding box center [740, 14] width 26 height 11
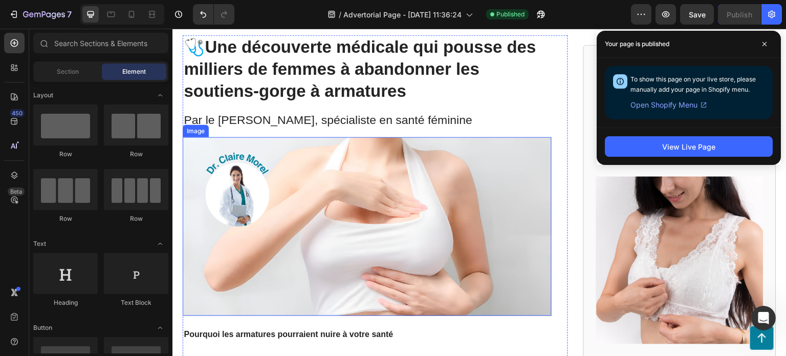
scroll to position [0, 0]
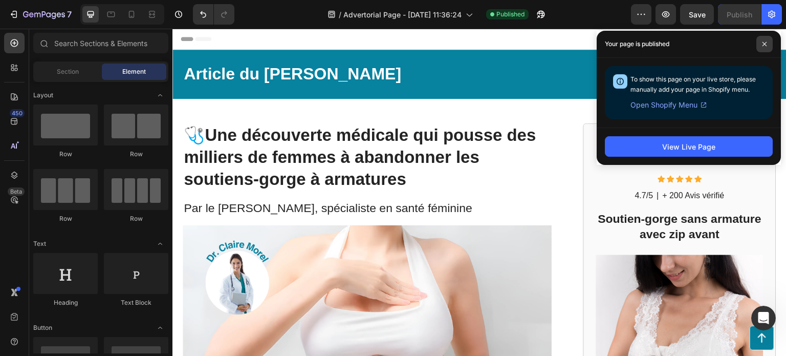
click at [765, 44] on icon at bounding box center [765, 44] width 4 height 4
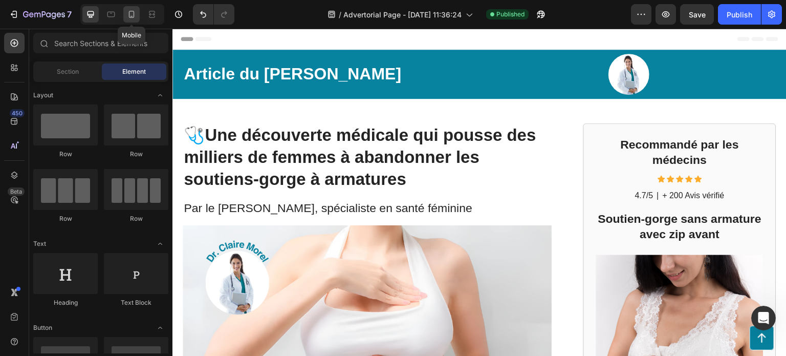
click at [127, 18] on icon at bounding box center [131, 14] width 10 height 10
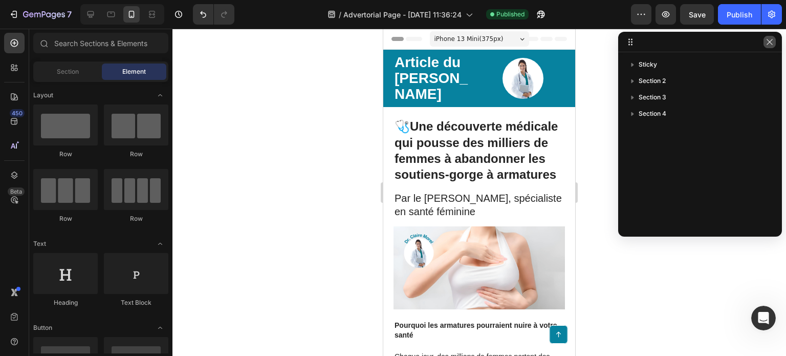
click at [770, 40] on icon "button" at bounding box center [770, 42] width 8 height 8
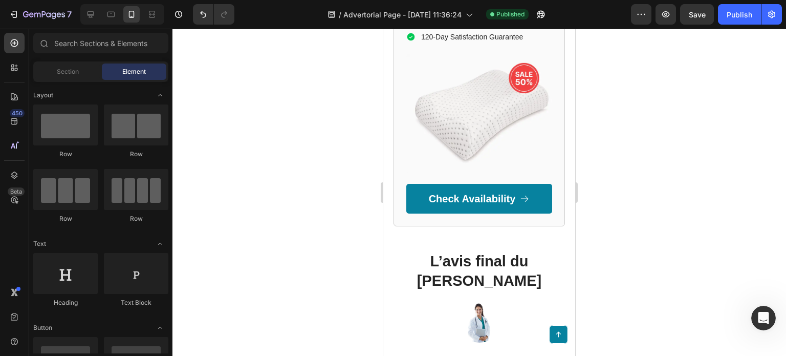
scroll to position [1759, 0]
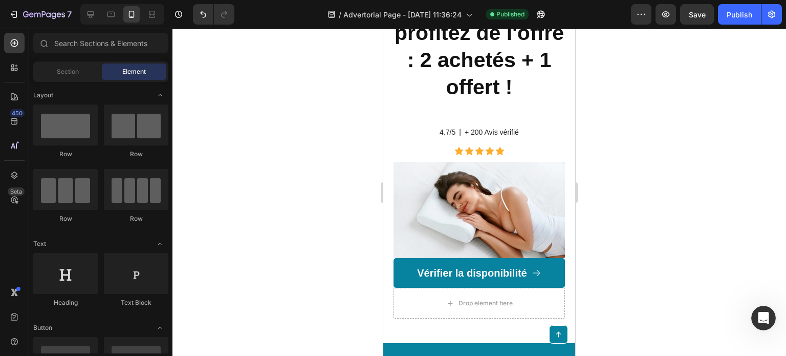
scroll to position [2413, 0]
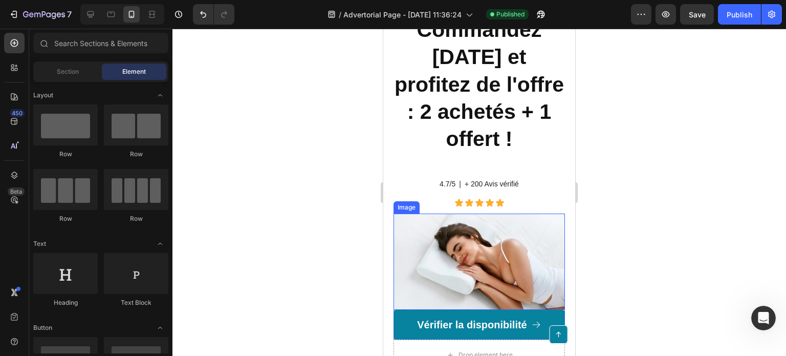
click at [514, 266] on img at bounding box center [479, 261] width 171 height 97
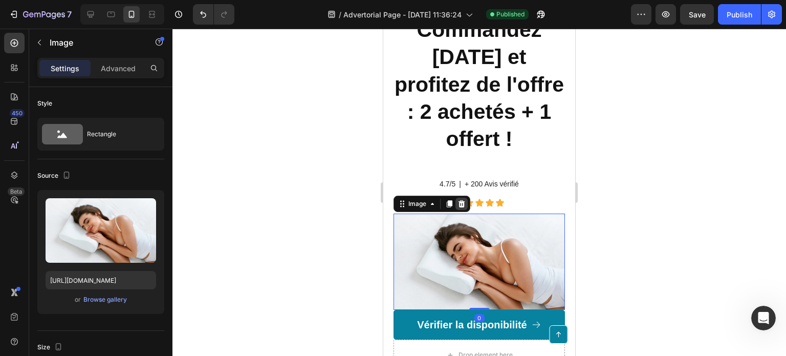
click at [462, 207] on icon at bounding box center [462, 203] width 7 height 7
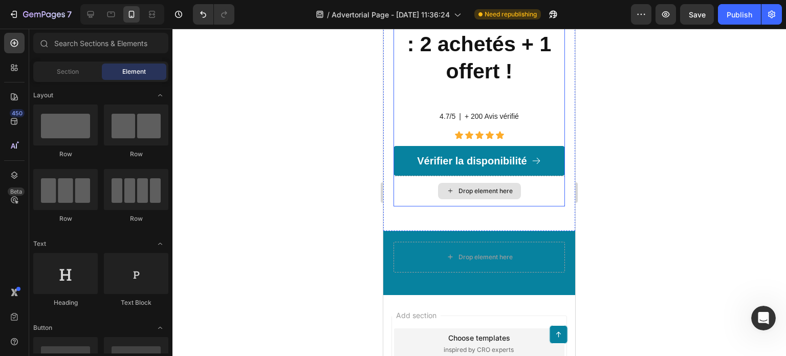
scroll to position [2515, 0]
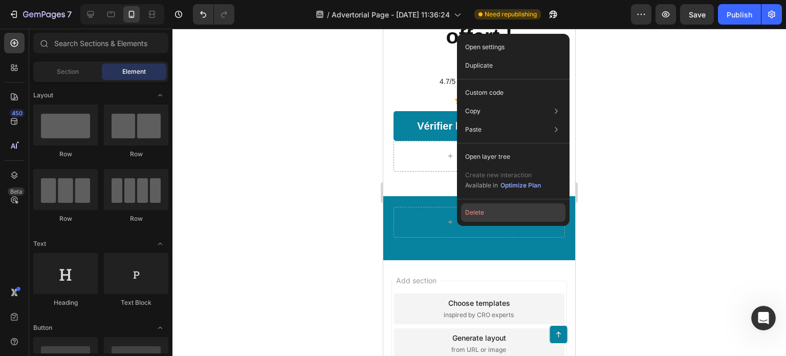
click at [491, 208] on button "Delete" at bounding box center [513, 212] width 104 height 18
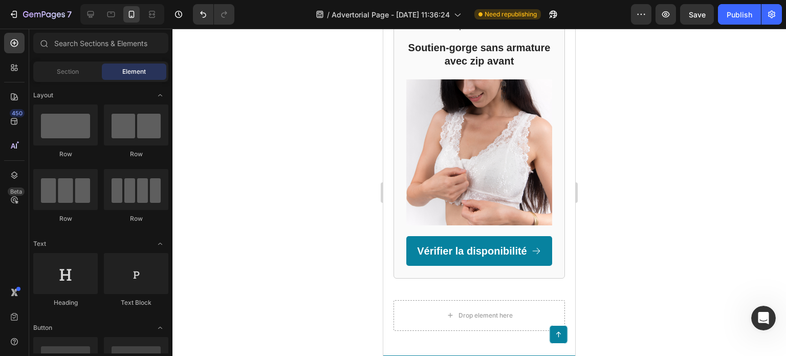
scroll to position [848, 0]
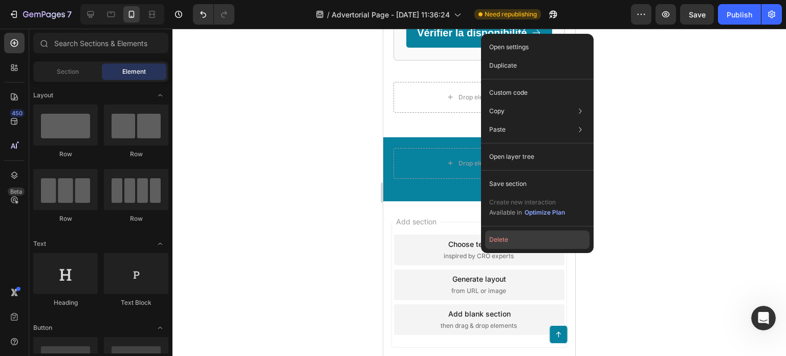
click at [514, 240] on button "Delete" at bounding box center [537, 239] width 104 height 18
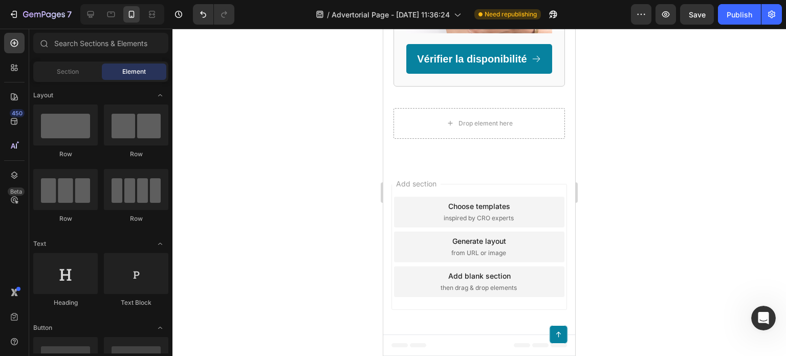
scroll to position [784, 0]
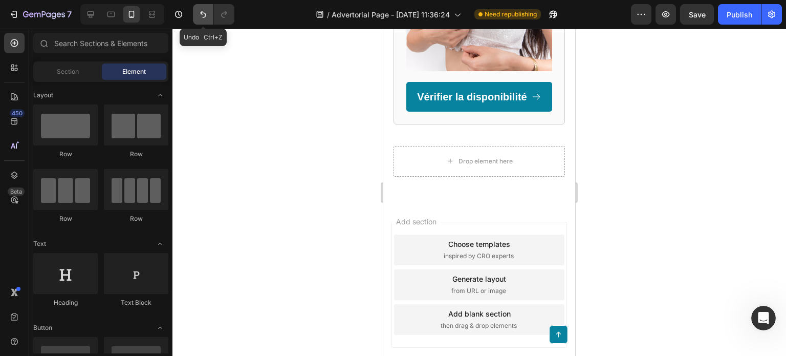
click at [200, 18] on icon "Undo/Redo" at bounding box center [203, 14] width 10 height 10
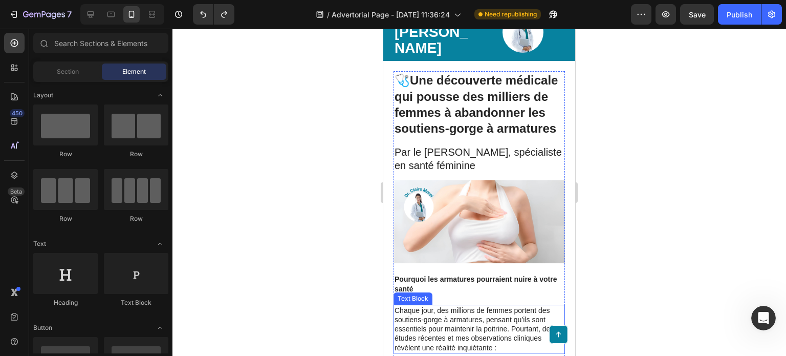
scroll to position [0, 0]
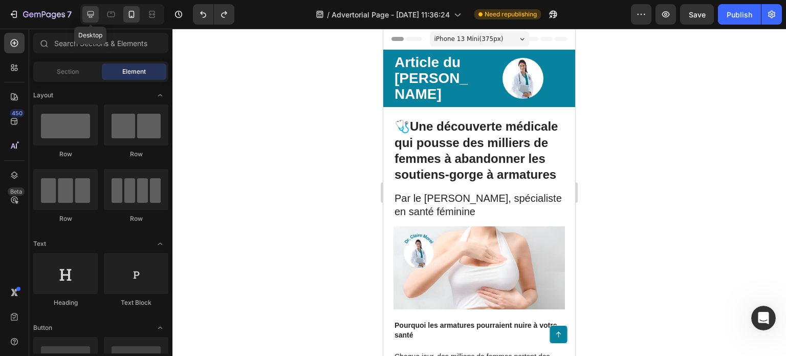
click at [88, 17] on icon at bounding box center [90, 14] width 10 height 10
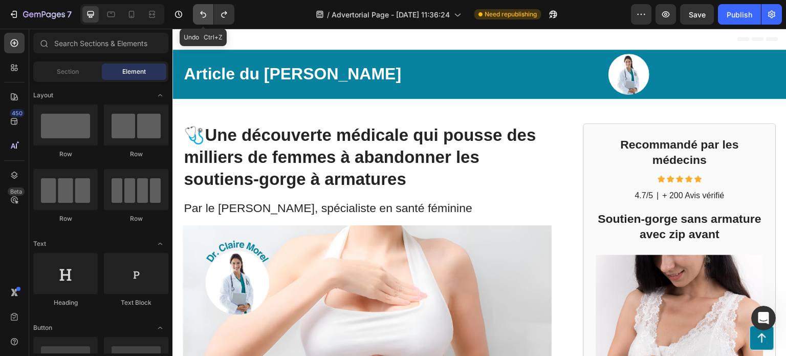
click at [205, 12] on icon "Undo/Redo" at bounding box center [203, 14] width 10 height 10
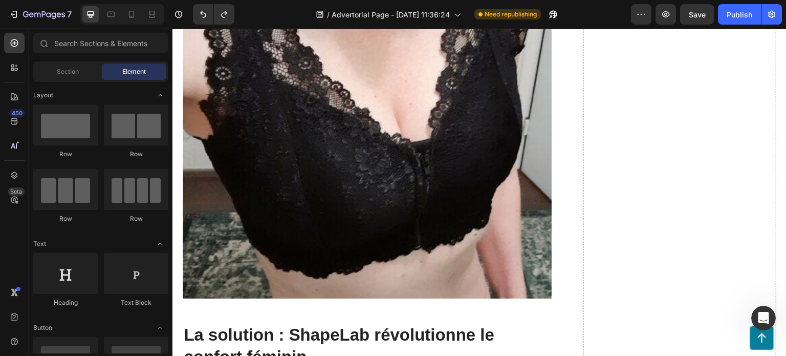
scroll to position [870, 0]
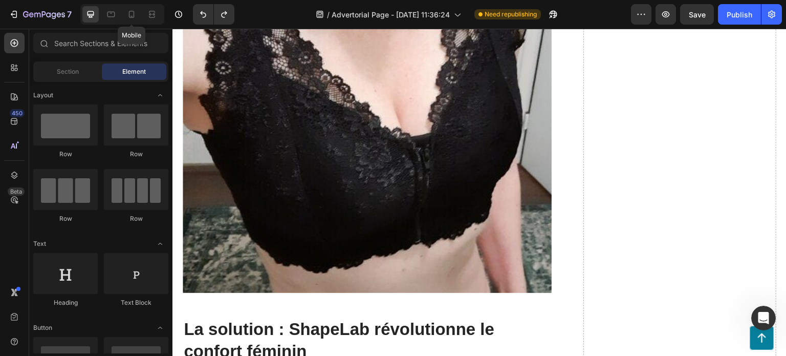
click at [129, 15] on icon at bounding box center [132, 14] width 6 height 7
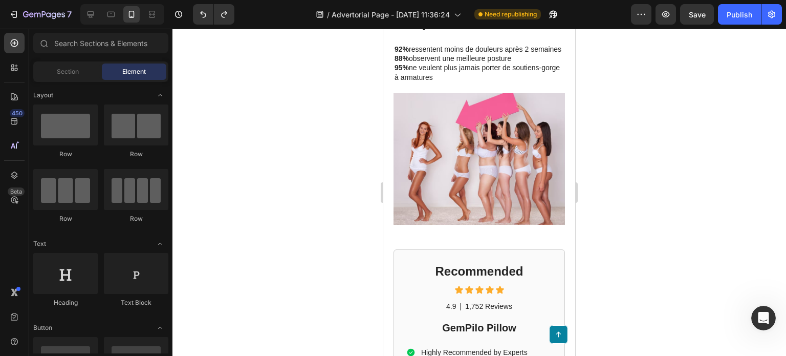
scroll to position [1676, 0]
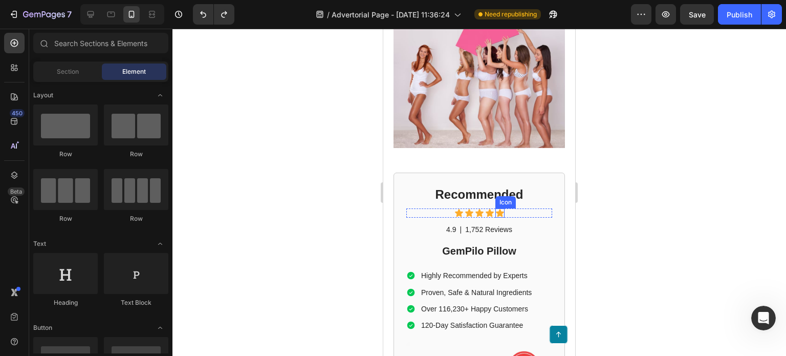
click at [502, 202] on div "Icon" at bounding box center [505, 202] width 16 height 0
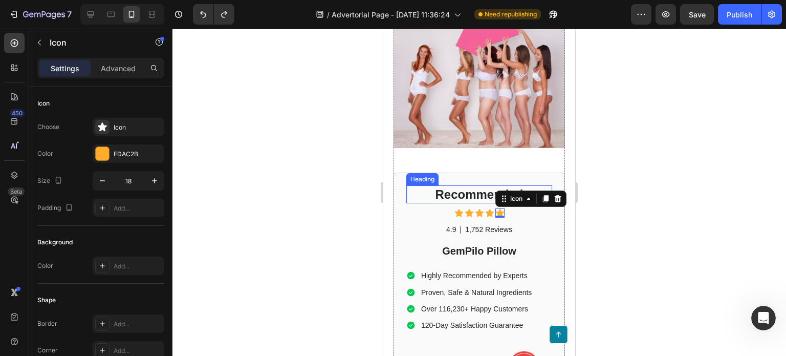
click at [463, 188] on h2 "Recommended" at bounding box center [479, 194] width 146 height 18
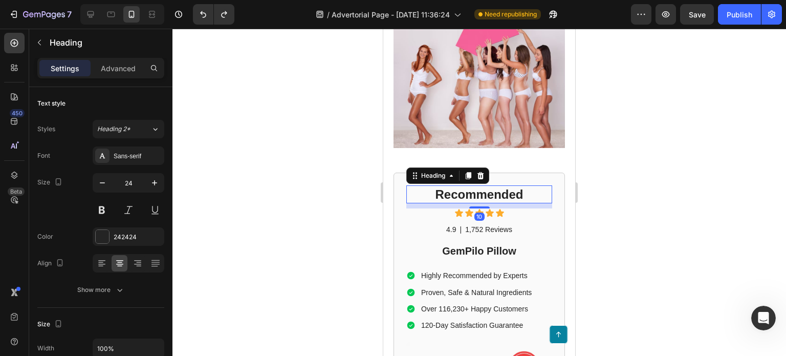
click at [477, 188] on h2 "Recommended" at bounding box center [479, 194] width 146 height 18
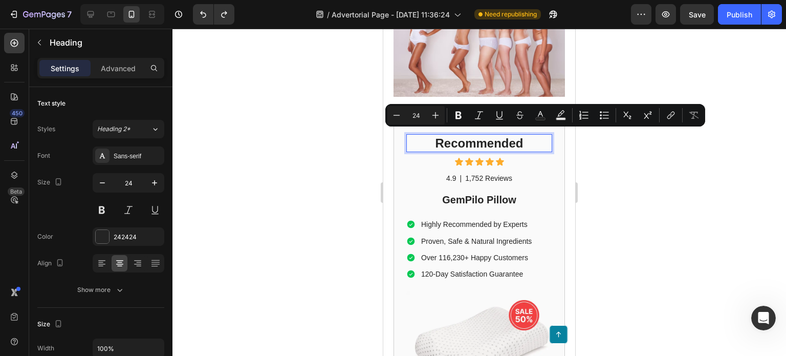
click at [526, 140] on p "Recommended" at bounding box center [479, 143] width 144 height 16
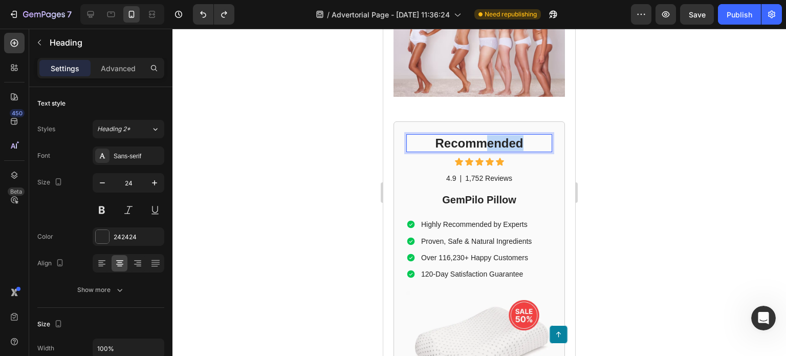
drag, startPoint x: 525, startPoint y: 137, endPoint x: 485, endPoint y: 141, distance: 40.1
click at [485, 141] on p "Recommended" at bounding box center [479, 143] width 144 height 16
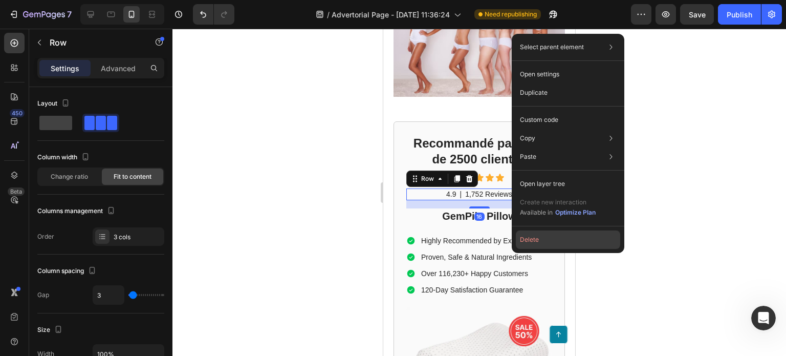
click at [524, 242] on button "Delete" at bounding box center [568, 239] width 104 height 18
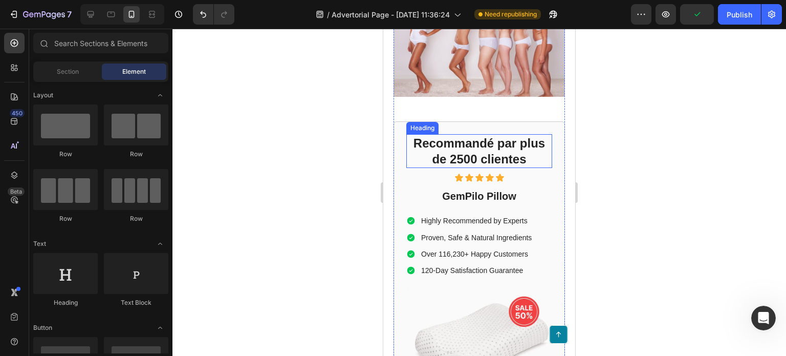
click at [475, 147] on p "Recommandé par plus de 2500 clientes" at bounding box center [479, 151] width 144 height 32
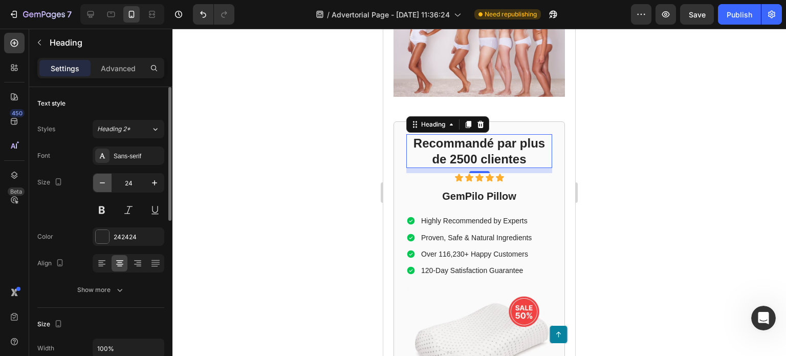
click at [104, 187] on icon "button" at bounding box center [102, 183] width 10 height 10
click at [103, 187] on icon "button" at bounding box center [102, 183] width 10 height 10
click at [102, 187] on icon "button" at bounding box center [102, 183] width 10 height 10
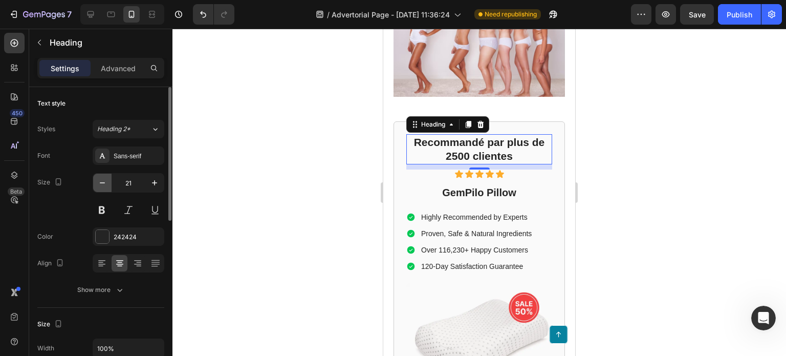
click at [102, 187] on icon "button" at bounding box center [102, 183] width 10 height 10
type input "20"
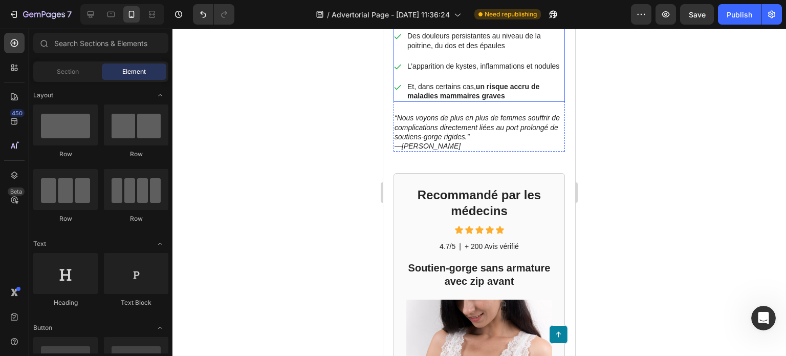
scroll to position [563, 0]
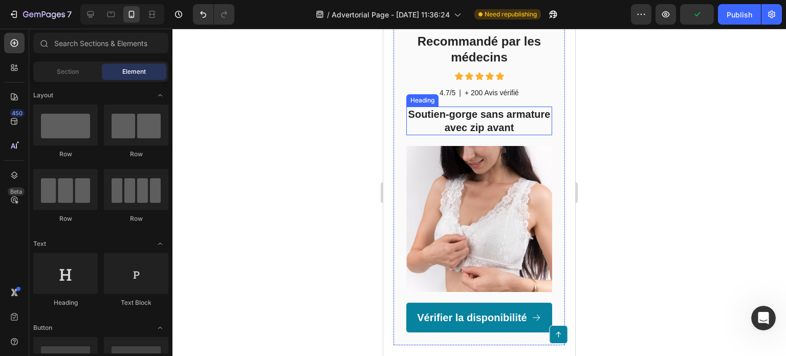
click at [488, 133] on strong "Soutien-gorge sans armature avec zip avant" at bounding box center [479, 120] width 142 height 25
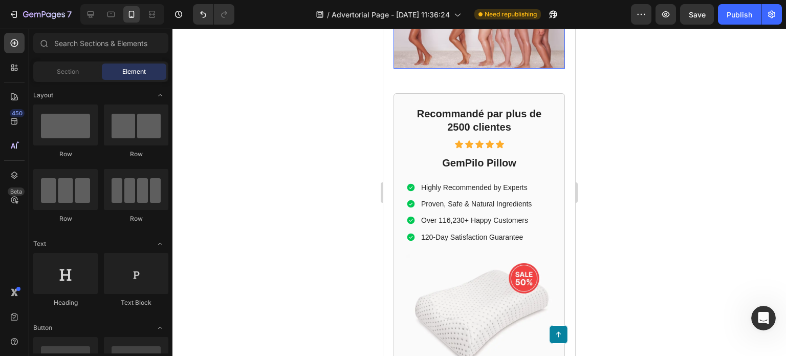
scroll to position [1761, 0]
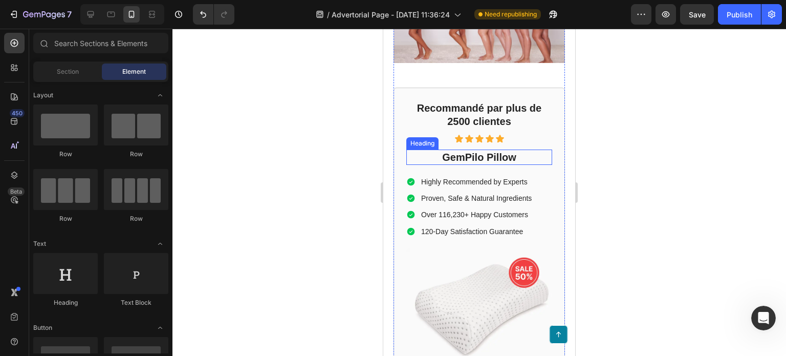
click at [471, 150] on h2 "GemPilo Pillow" at bounding box center [479, 156] width 146 height 15
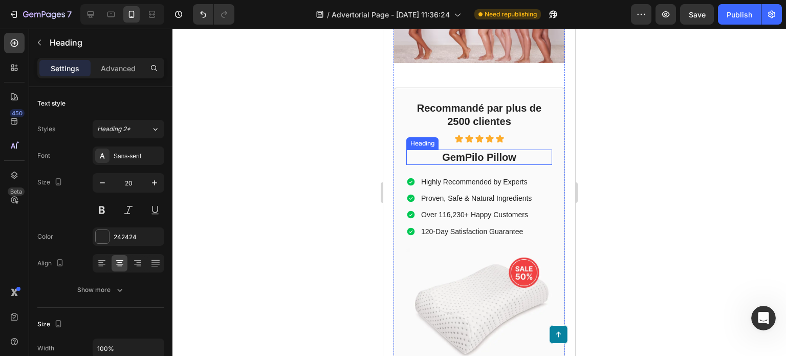
click at [471, 150] on h2 "GemPilo Pillow" at bounding box center [479, 156] width 146 height 15
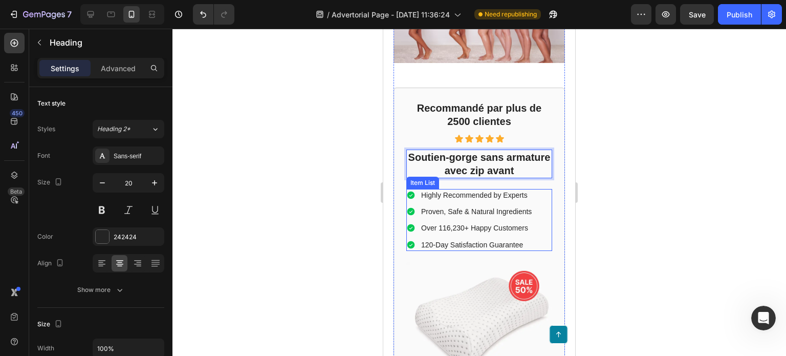
click at [496, 191] on p "Highly Recommended by Experts" at bounding box center [476, 194] width 111 height 9
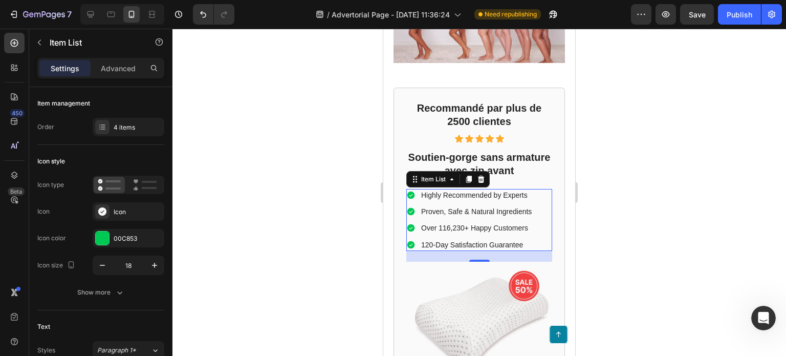
click at [504, 192] on p "Highly Recommended by Experts" at bounding box center [476, 194] width 111 height 9
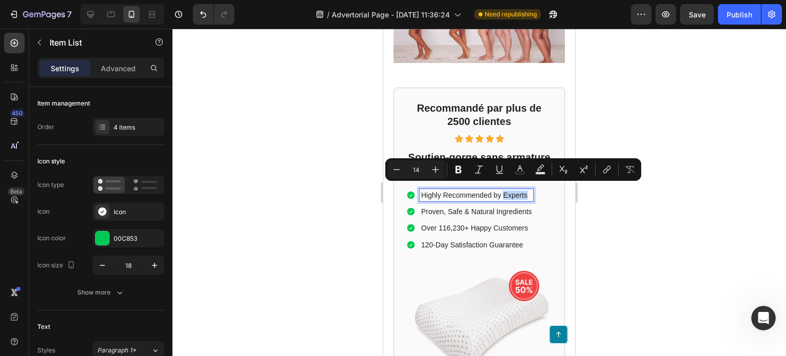
click at [519, 190] on p "Highly Recommended by Experts" at bounding box center [476, 194] width 111 height 9
click at [517, 191] on p "Highly Recommended by Experts" at bounding box center [476, 194] width 111 height 9
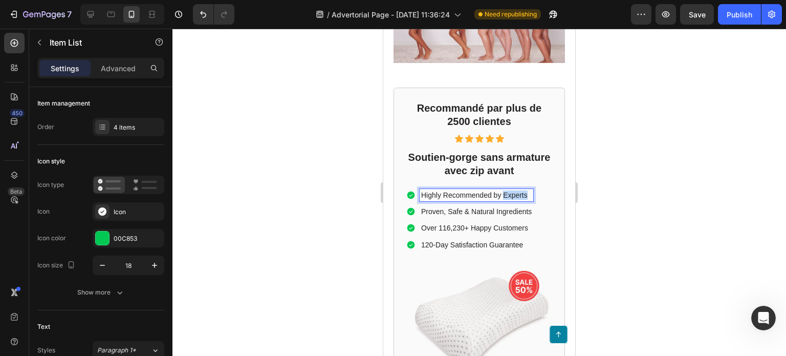
click at [517, 191] on p "Highly Recommended by Experts" at bounding box center [476, 194] width 111 height 9
click at [506, 207] on p "Proven, Safe & Natural Ingredients" at bounding box center [476, 211] width 111 height 9
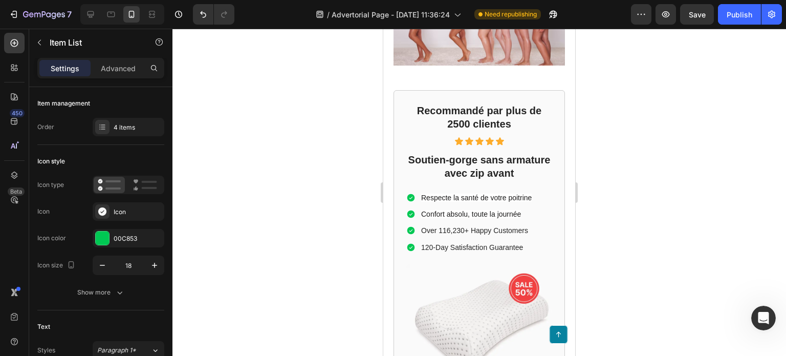
click at [514, 226] on p "Over 116,230+ Happy Customers" at bounding box center [476, 230] width 111 height 9
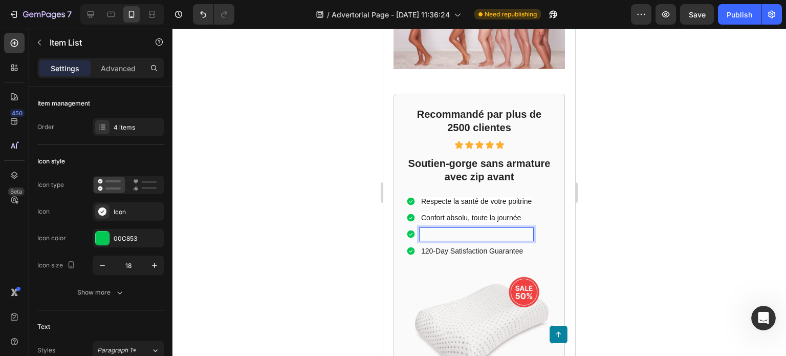
click at [446, 229] on p "Rich Text Editor. Editing area: main" at bounding box center [476, 233] width 111 height 9
click at [509, 246] on p "120-Day Satisfaction Guarantee" at bounding box center [476, 250] width 111 height 9
click at [487, 246] on p "120-Day Satisfaction Guarantee" at bounding box center [476, 250] width 111 height 9
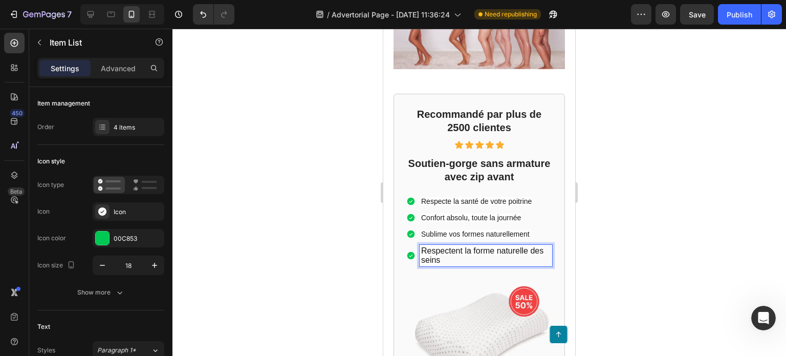
click at [689, 203] on div at bounding box center [479, 192] width 614 height 327
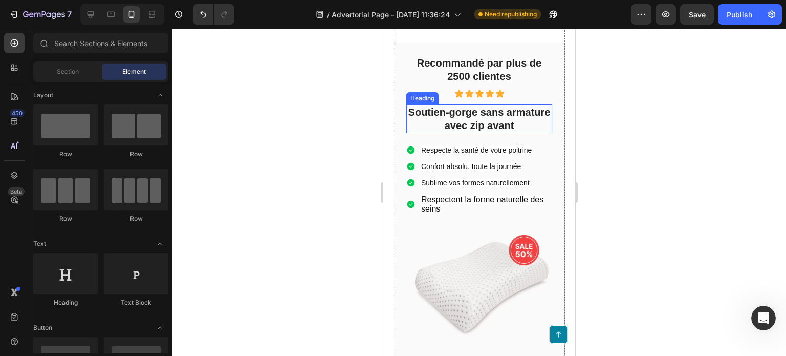
scroll to position [1857, 0]
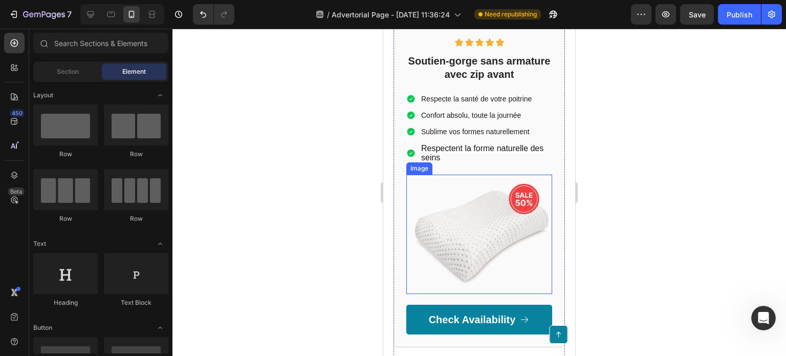
click at [507, 202] on img at bounding box center [479, 234] width 146 height 119
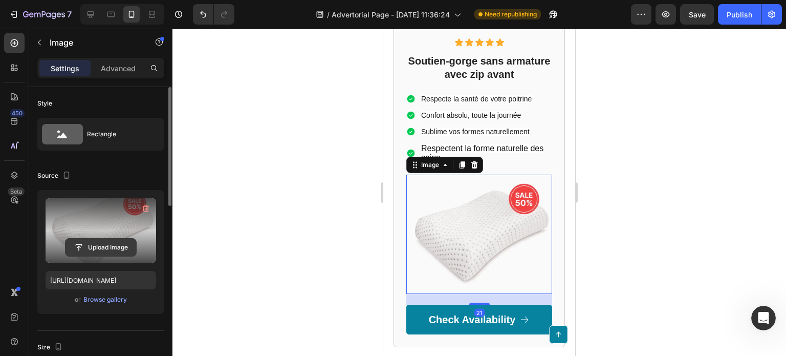
click at [117, 239] on input "file" at bounding box center [101, 246] width 71 height 17
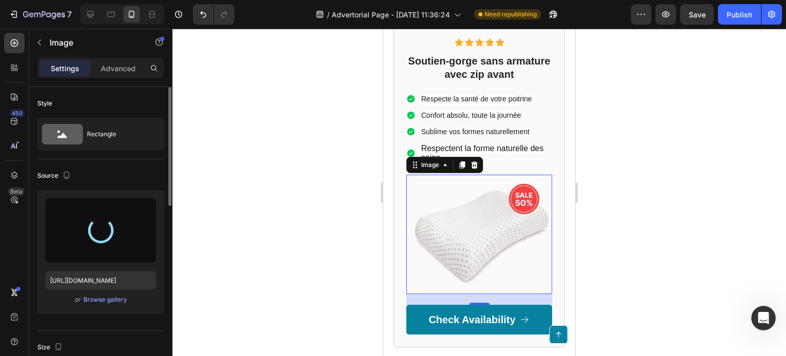
type input "https://cdn.shopify.com/s/files/1/0939/8871/6882/files/gempages_581617900645778…"
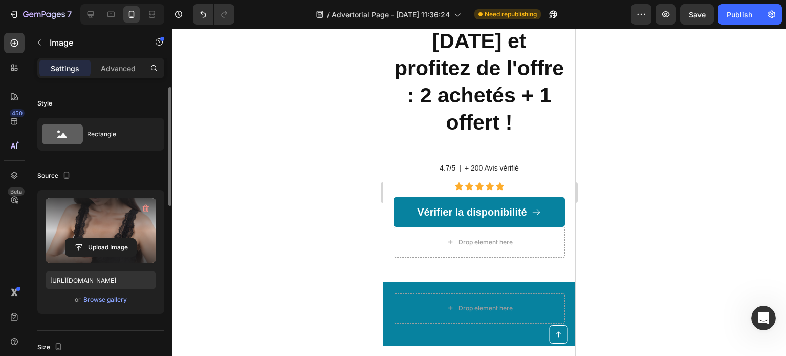
scroll to position [2411, 0]
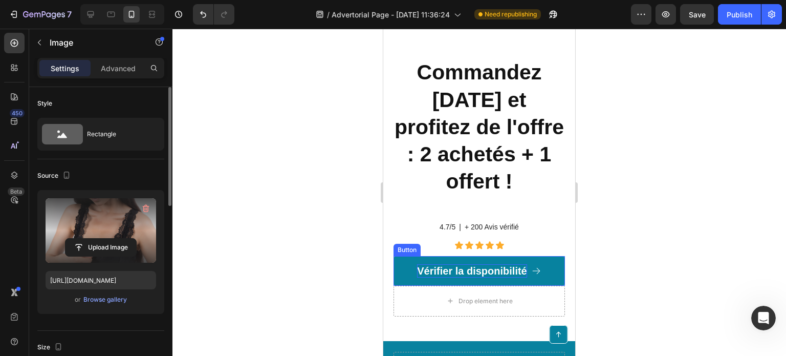
click at [508, 277] on p "Vérifier la disponibilité" at bounding box center [472, 270] width 110 height 13
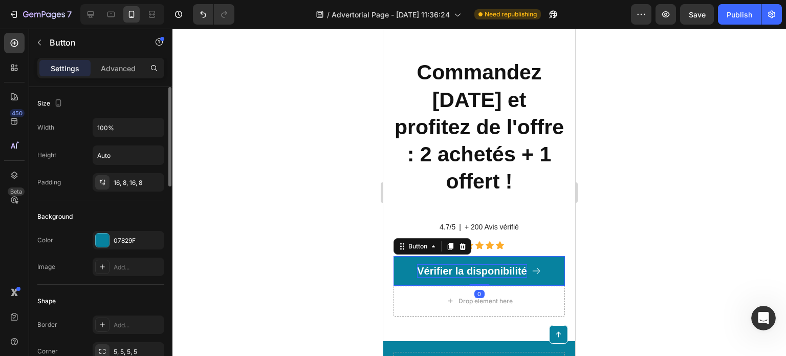
click at [500, 277] on p "Vérifier la disponibilité" at bounding box center [472, 270] width 110 height 13
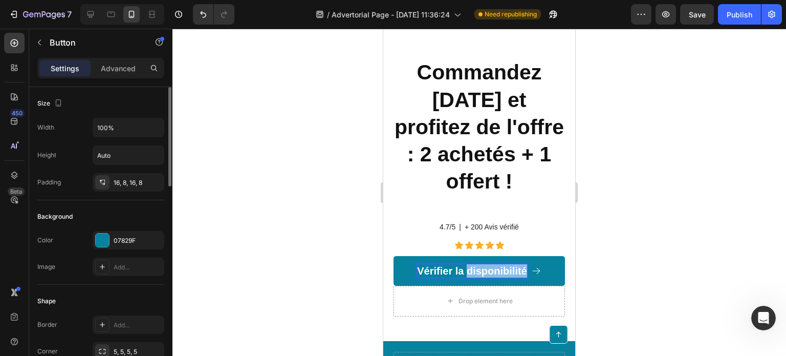
click at [500, 277] on p "Vérifier la disponibilité" at bounding box center [472, 270] width 110 height 13
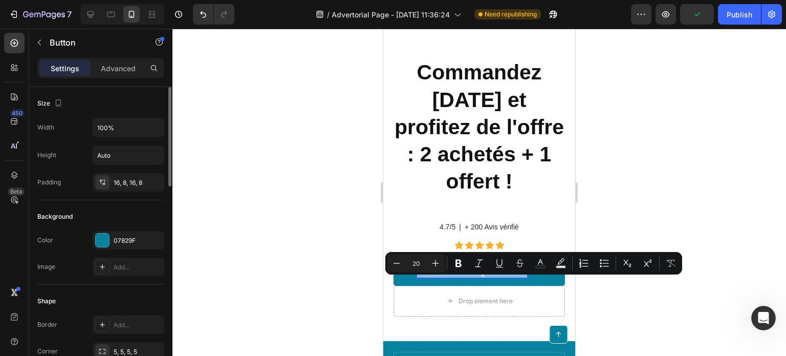
copy p "Vérifier la disponibilité"
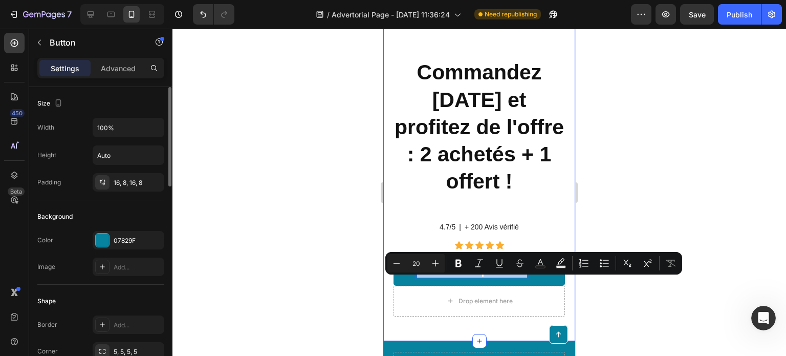
click at [277, 166] on div at bounding box center [479, 192] width 614 height 327
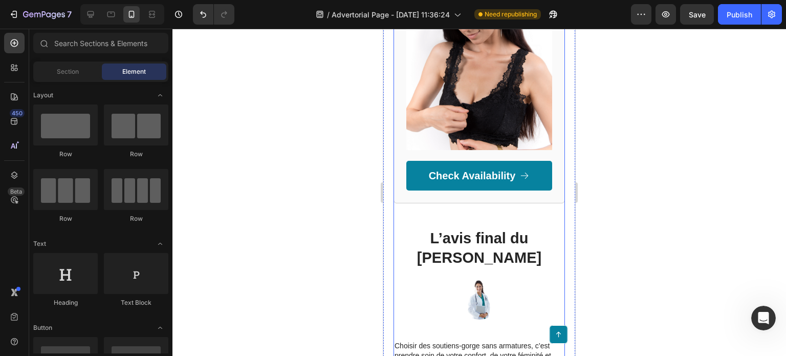
scroll to position [1950, 0]
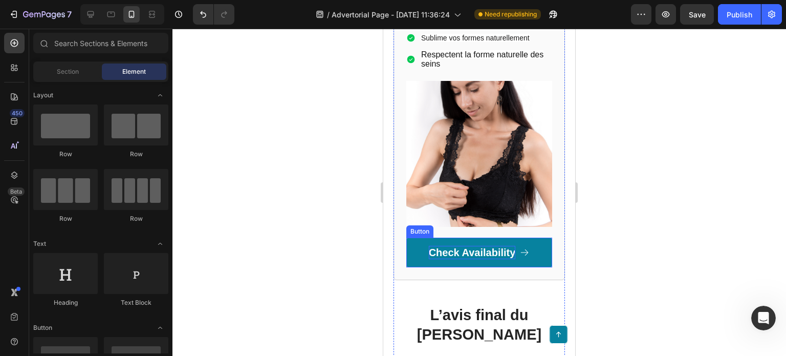
click at [480, 246] on p "Check Availability" at bounding box center [472, 252] width 87 height 13
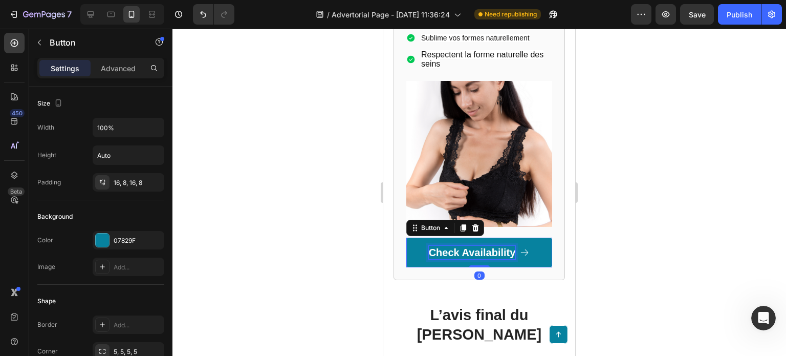
click at [480, 246] on p "Check Availability" at bounding box center [472, 252] width 87 height 13
click at [288, 199] on div at bounding box center [479, 192] width 614 height 327
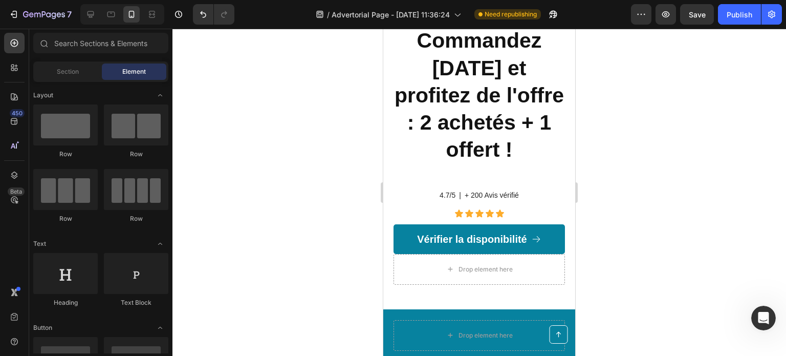
scroll to position [2258, 0]
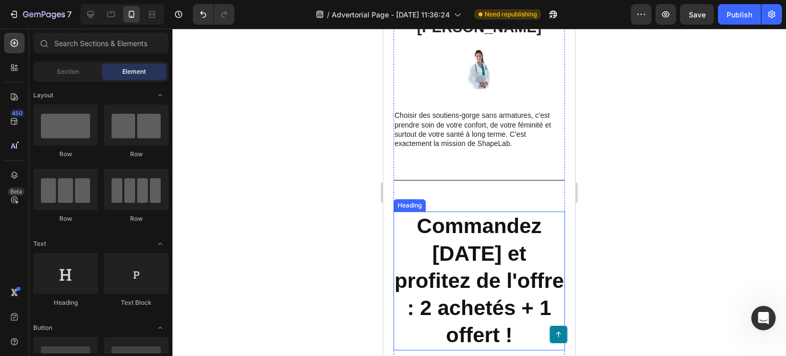
click at [494, 233] on strong "Commandez aujourd'hui et profitez de l'offre : 2 achetés + 1 offert !" at bounding box center [479, 280] width 169 height 133
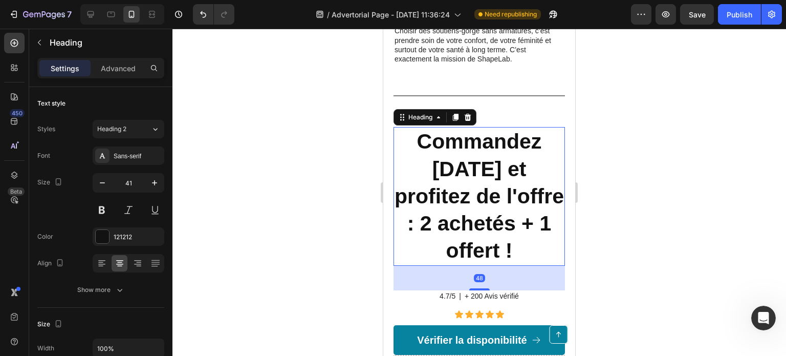
scroll to position [2360, 0]
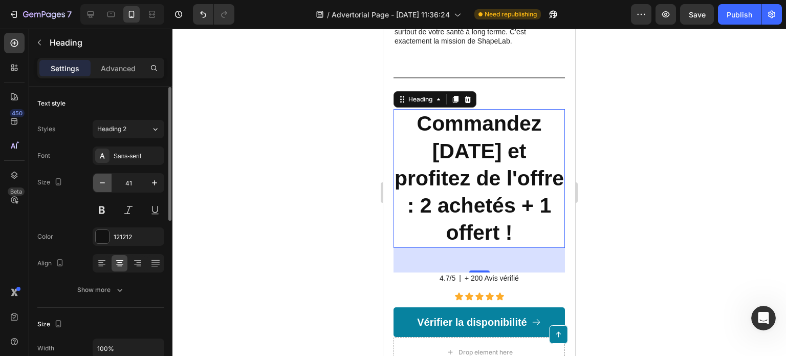
click at [98, 180] on icon "button" at bounding box center [102, 183] width 10 height 10
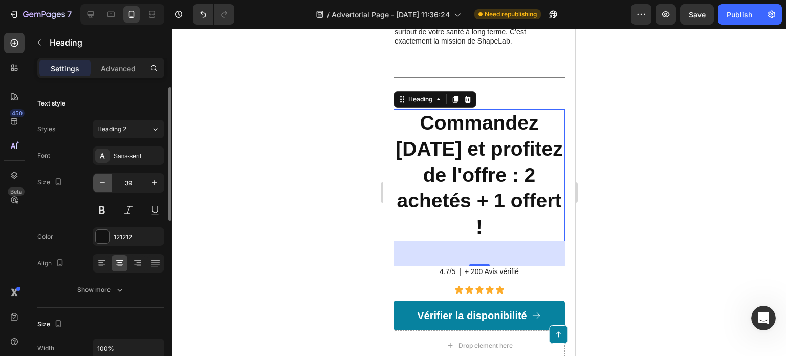
click at [98, 180] on icon "button" at bounding box center [102, 183] width 10 height 10
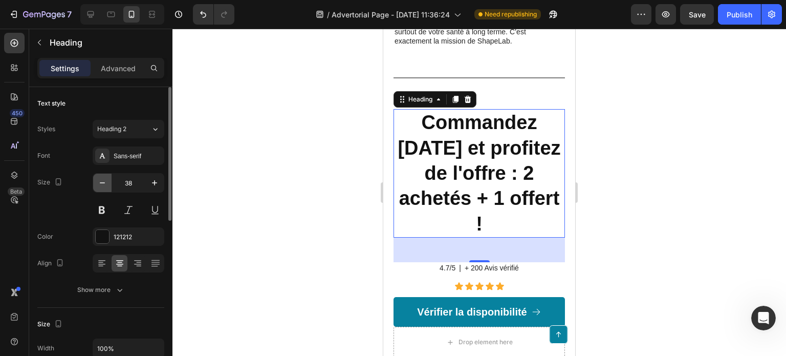
click at [99, 180] on icon "button" at bounding box center [102, 183] width 10 height 10
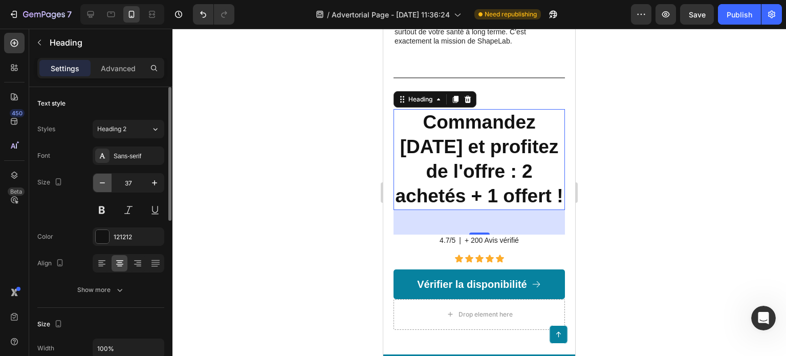
click at [99, 180] on icon "button" at bounding box center [102, 183] width 10 height 10
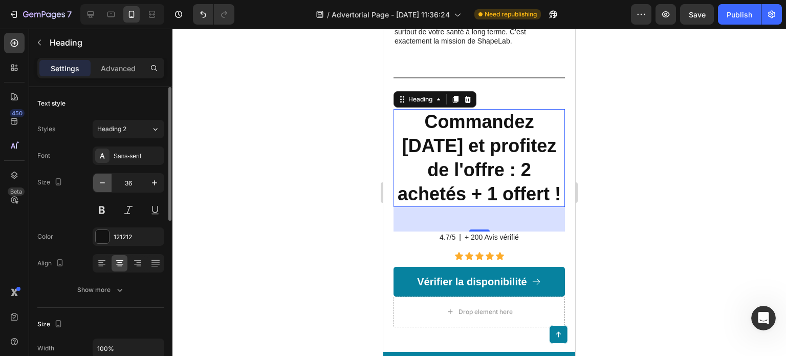
click at [99, 180] on icon "button" at bounding box center [102, 183] width 10 height 10
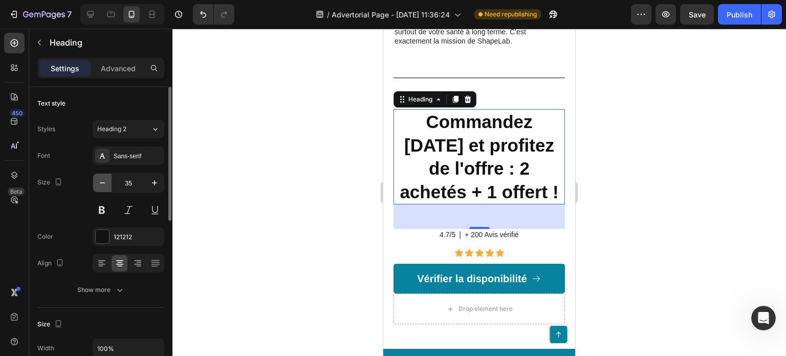
click at [99, 180] on icon "button" at bounding box center [102, 183] width 10 height 10
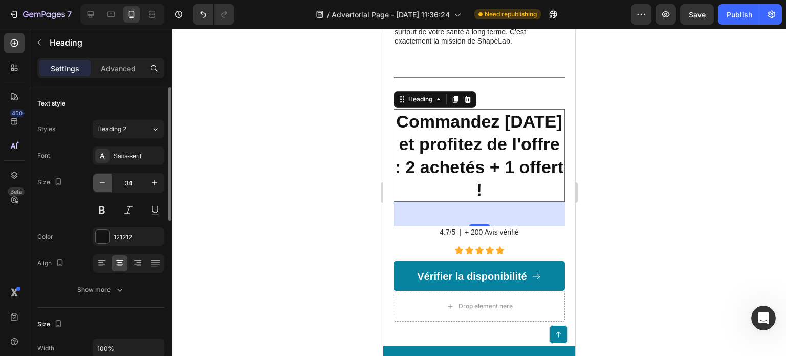
click at [99, 180] on icon "button" at bounding box center [102, 183] width 10 height 10
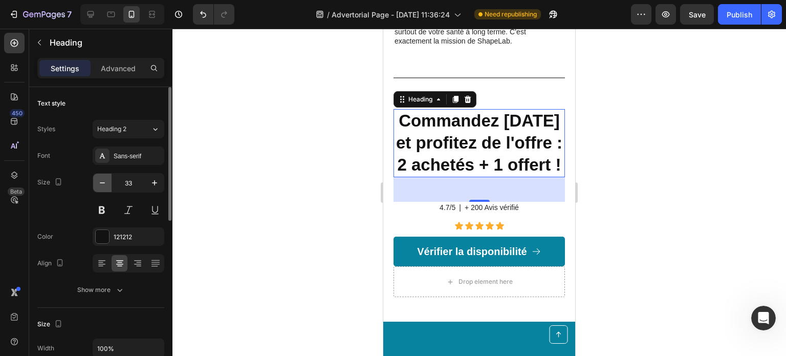
click at [99, 180] on icon "button" at bounding box center [102, 183] width 10 height 10
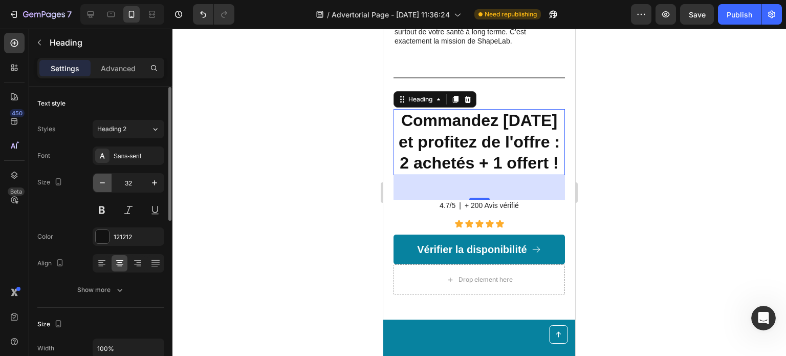
click at [99, 180] on icon "button" at bounding box center [102, 183] width 10 height 10
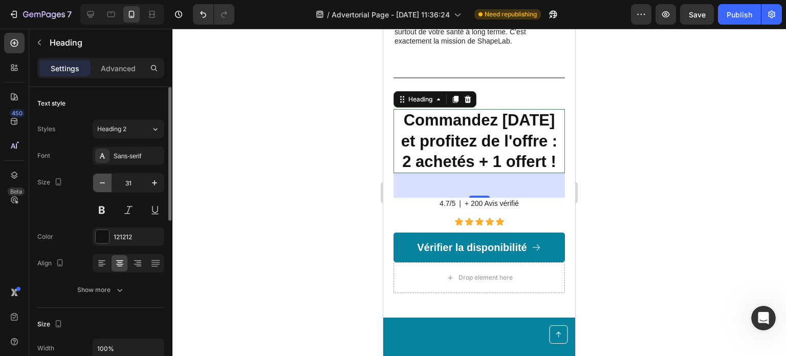
click at [99, 180] on icon "button" at bounding box center [102, 183] width 10 height 10
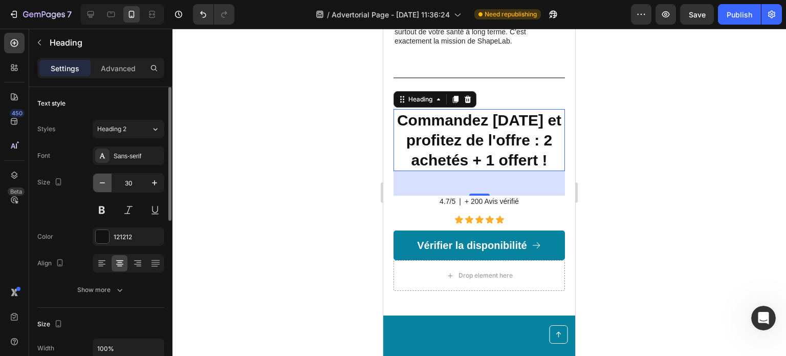
click at [99, 180] on icon "button" at bounding box center [102, 183] width 10 height 10
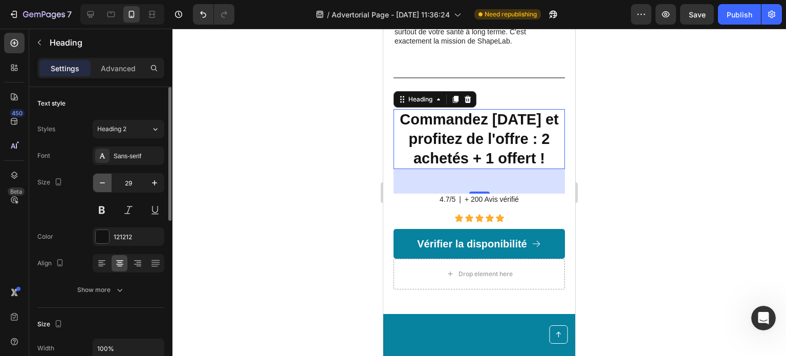
click at [99, 180] on icon "button" at bounding box center [102, 183] width 10 height 10
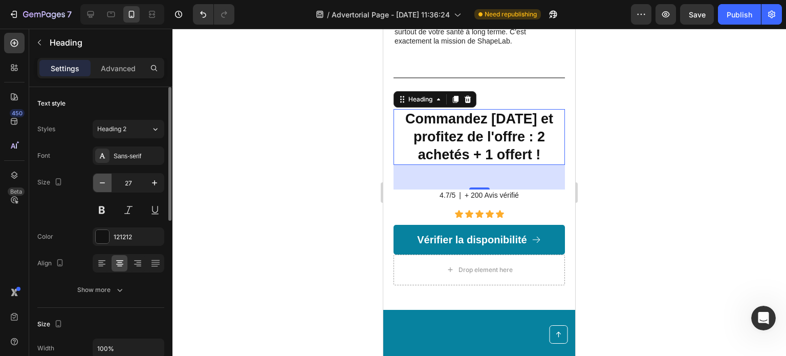
click at [99, 180] on icon "button" at bounding box center [102, 183] width 10 height 10
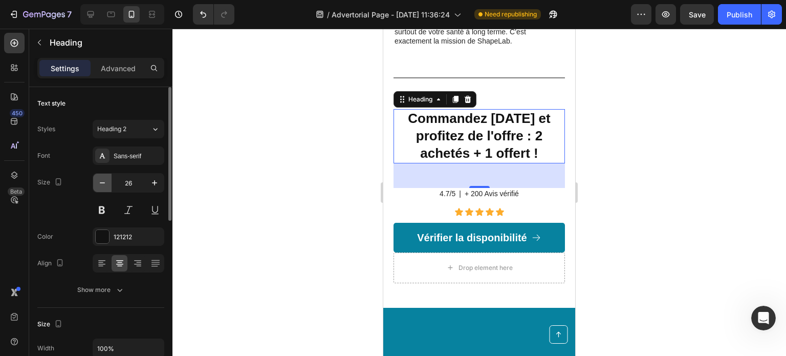
click at [99, 180] on icon "button" at bounding box center [102, 183] width 10 height 10
type input "25"
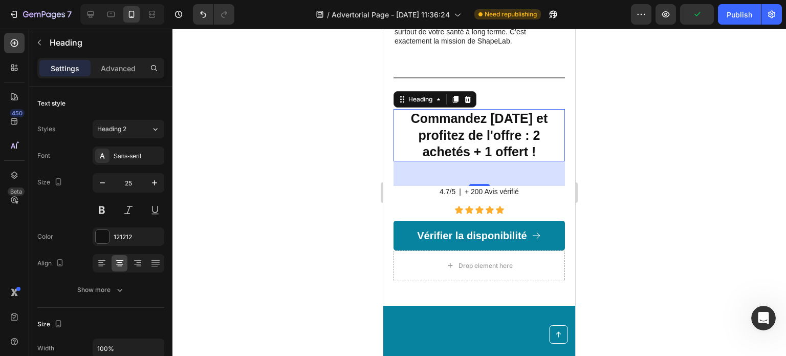
click at [650, 246] on div at bounding box center [479, 192] width 614 height 327
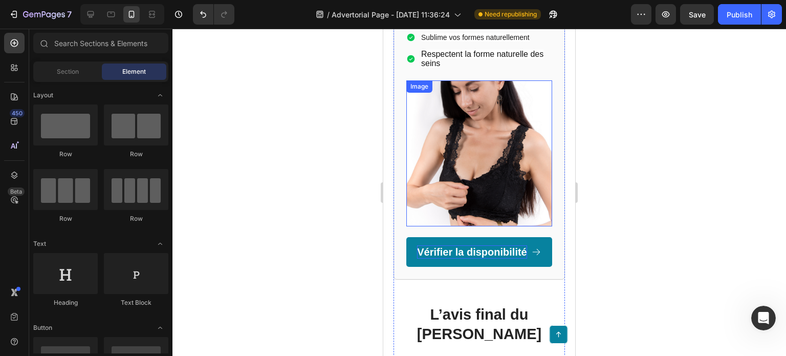
scroll to position [1950, 0]
click at [473, 115] on img at bounding box center [479, 154] width 146 height 146
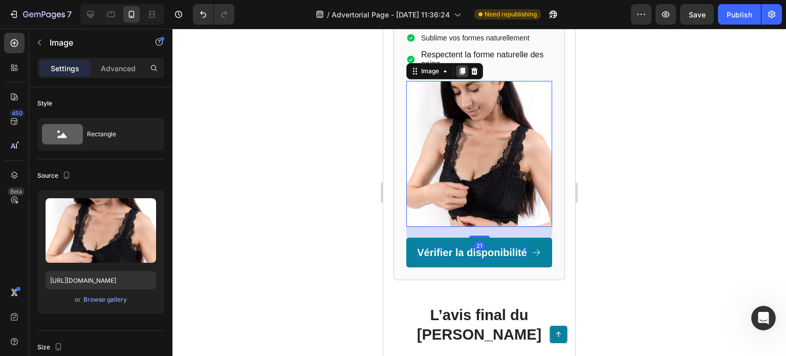
click at [460, 69] on icon at bounding box center [462, 71] width 8 height 8
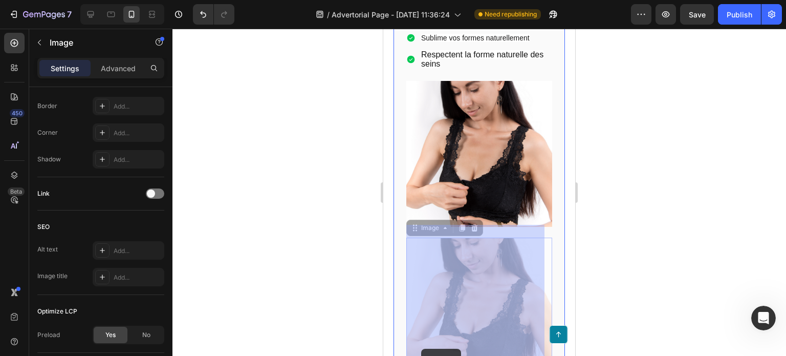
scroll to position [1953, 0]
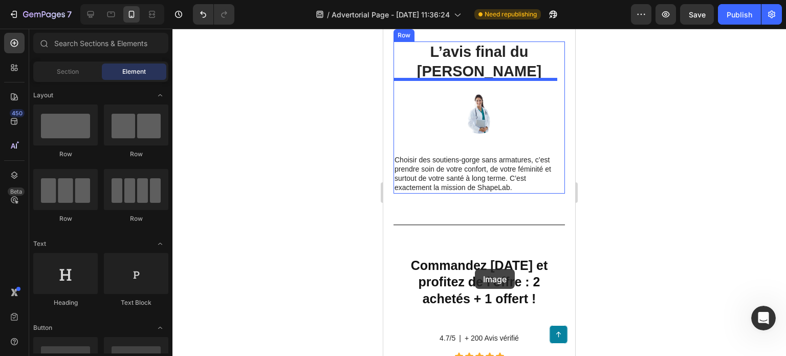
drag, startPoint x: 475, startPoint y: 269, endPoint x: 460, endPoint y: 291, distance: 27.0
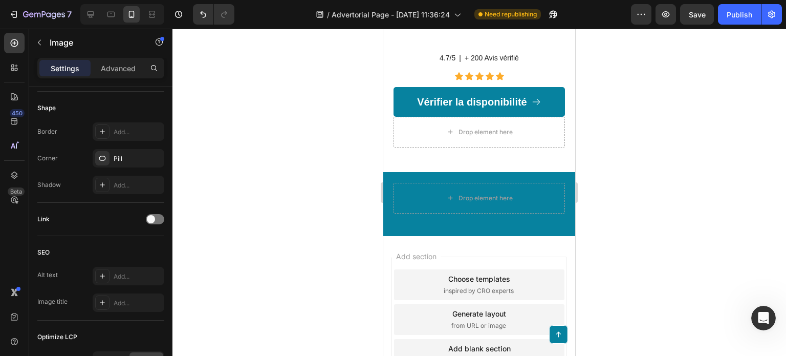
scroll to position [2677, 0]
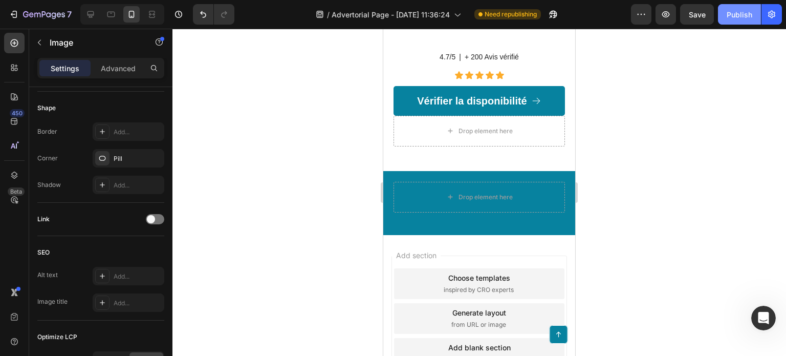
click at [749, 13] on div "Publish" at bounding box center [740, 14] width 26 height 11
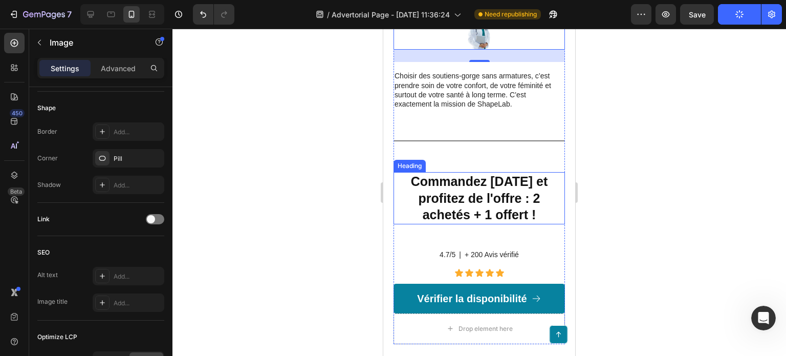
scroll to position [2472, 0]
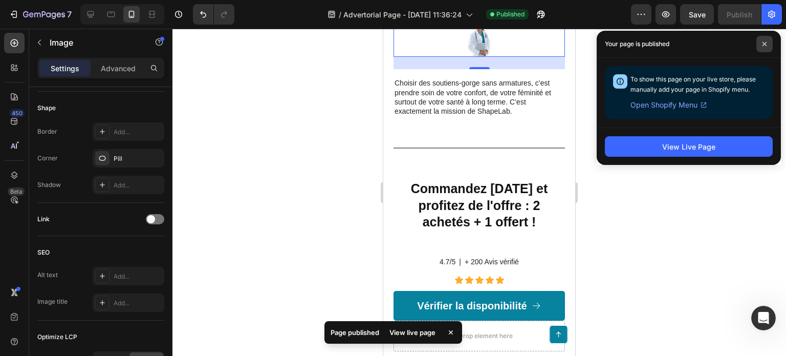
click at [768, 40] on span at bounding box center [764, 44] width 16 height 16
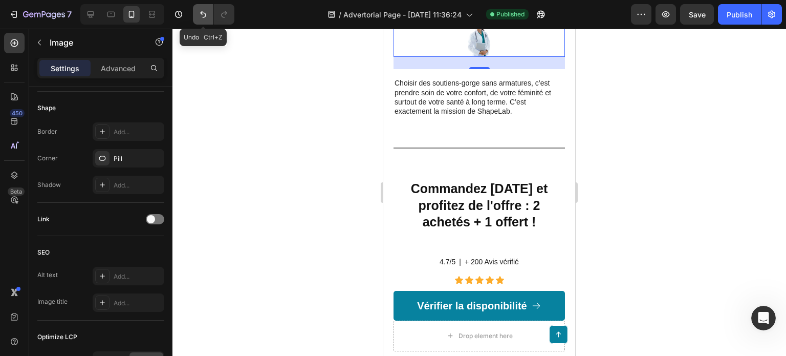
click at [203, 18] on icon "Undo/Redo" at bounding box center [203, 14] width 10 height 10
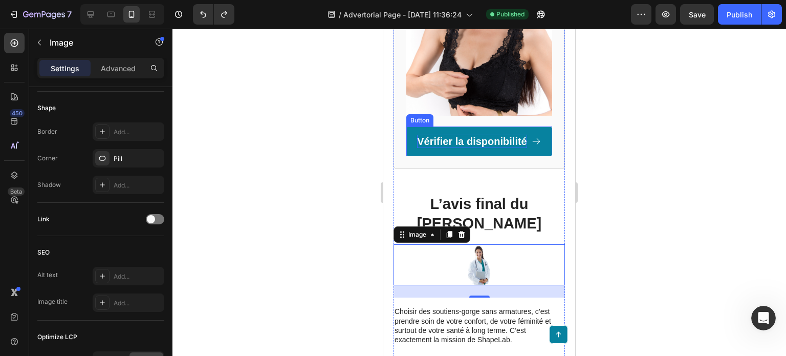
scroll to position [2190, 0]
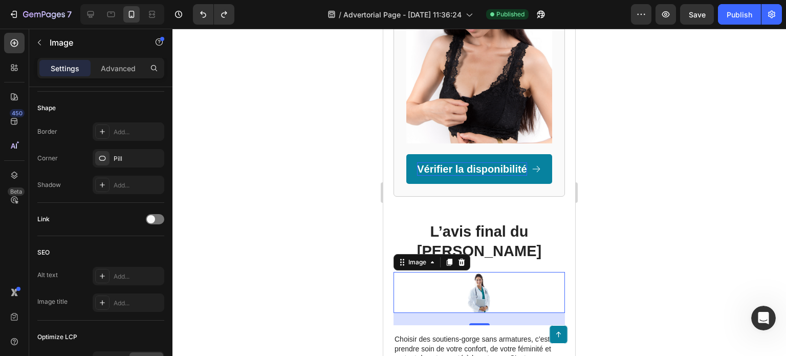
click at [663, 235] on div at bounding box center [479, 192] width 614 height 327
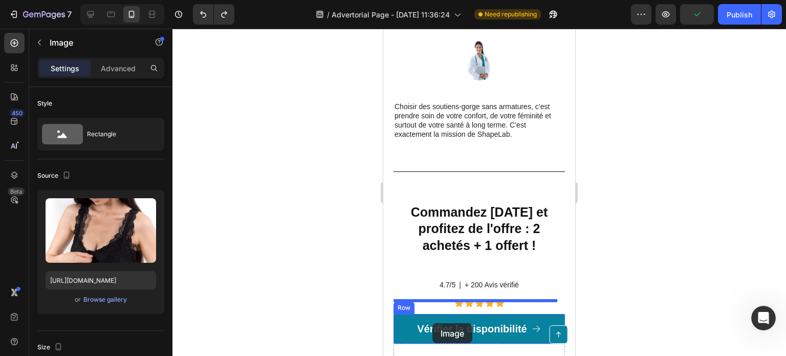
scroll to position [2430, 0]
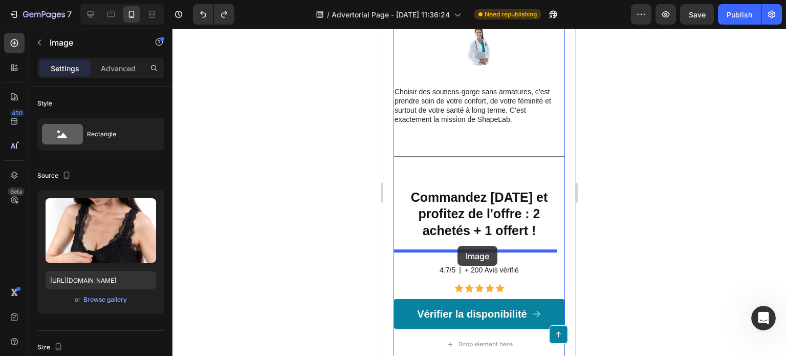
drag, startPoint x: 420, startPoint y: 183, endPoint x: 458, endPoint y: 246, distance: 73.5
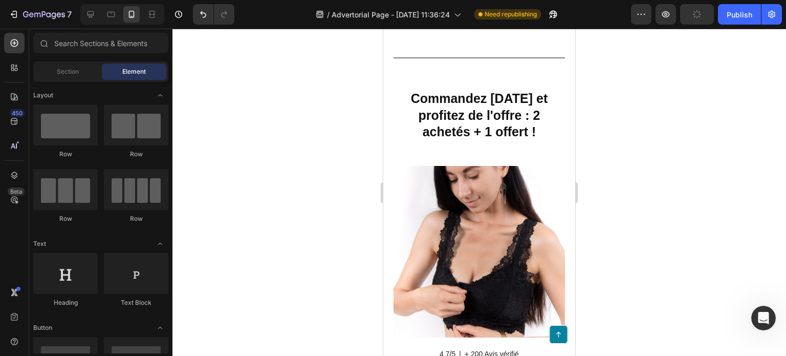
scroll to position [2468, 0]
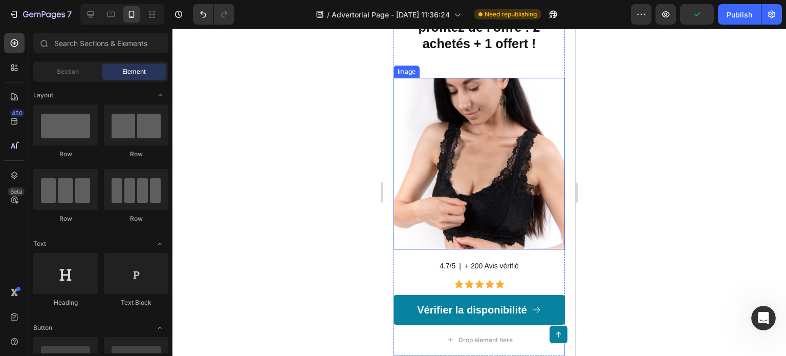
click at [512, 174] on img at bounding box center [479, 163] width 171 height 171
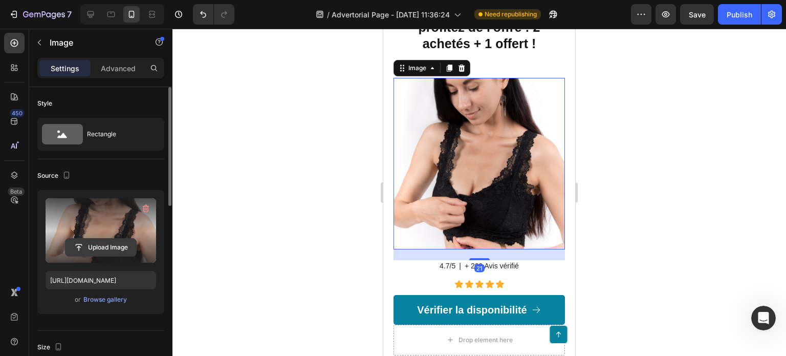
click at [102, 247] on input "file" at bounding box center [101, 246] width 71 height 17
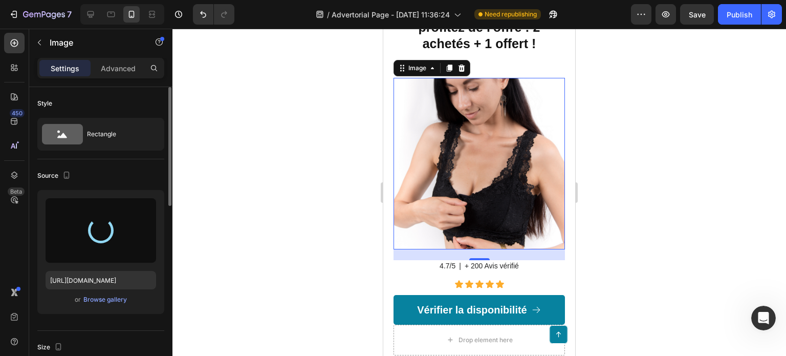
type input "https://cdn.shopify.com/s/files/1/0939/8871/6882/files/gempages_581617900645778…"
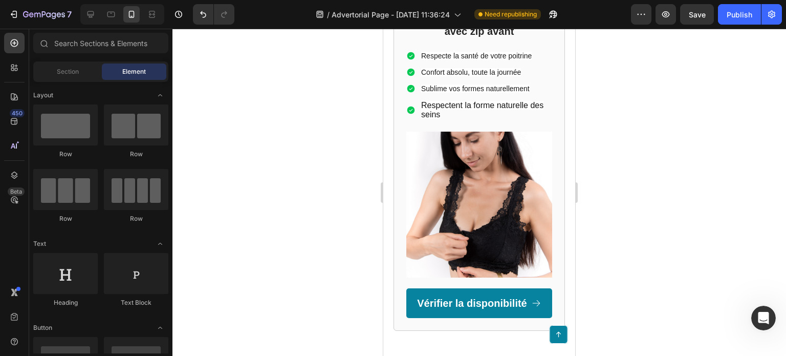
scroll to position [1557, 0]
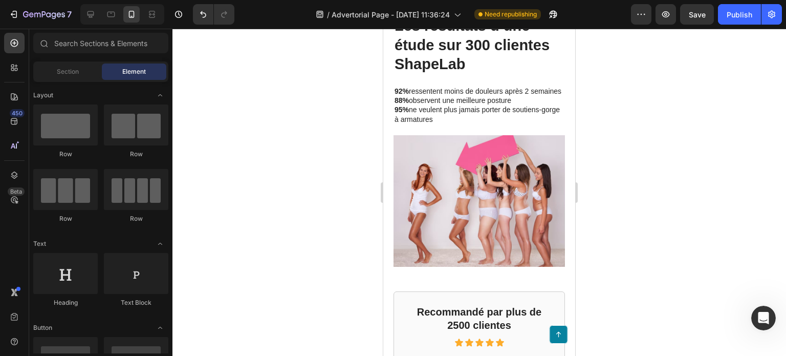
drag, startPoint x: 573, startPoint y: 260, endPoint x: 961, endPoint y: 236, distance: 388.7
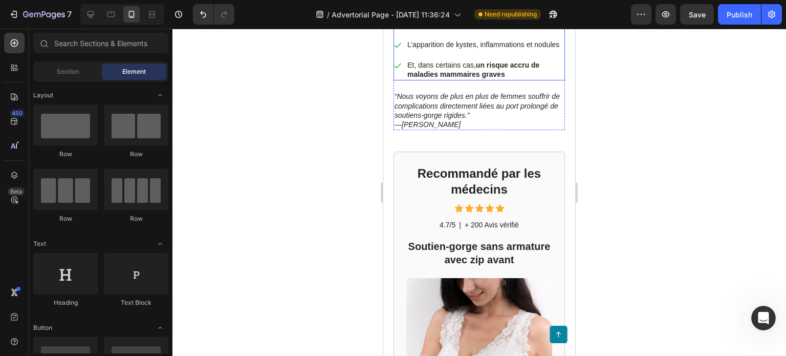
scroll to position [512, 0]
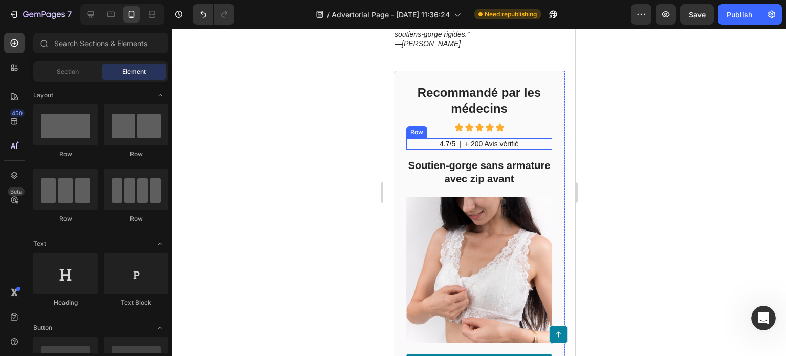
click at [520, 149] on div "4.7/5 Text Block | Text Block + 200 Avis vérifié Text Block Row" at bounding box center [479, 143] width 146 height 11
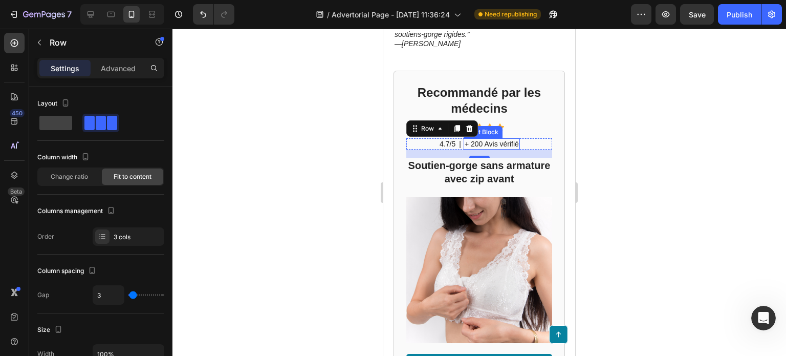
click at [514, 148] on p "+ 200 Avis vérifié" at bounding box center [492, 143] width 54 height 9
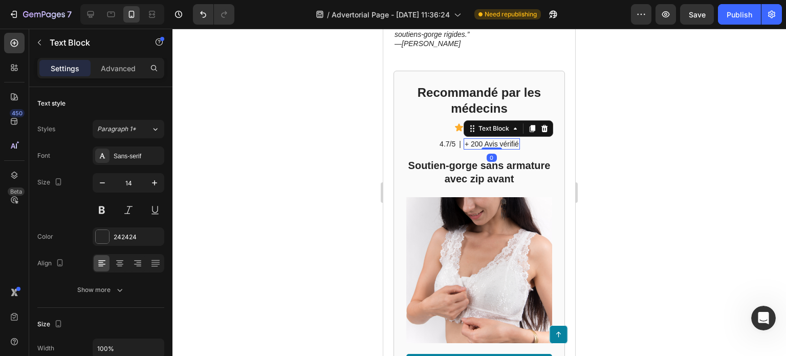
click at [513, 148] on p "+ 200 Avis vérifié" at bounding box center [492, 143] width 54 height 9
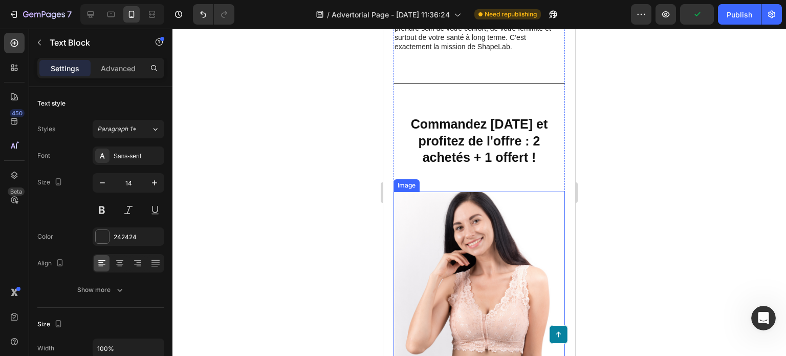
scroll to position [2508, 0]
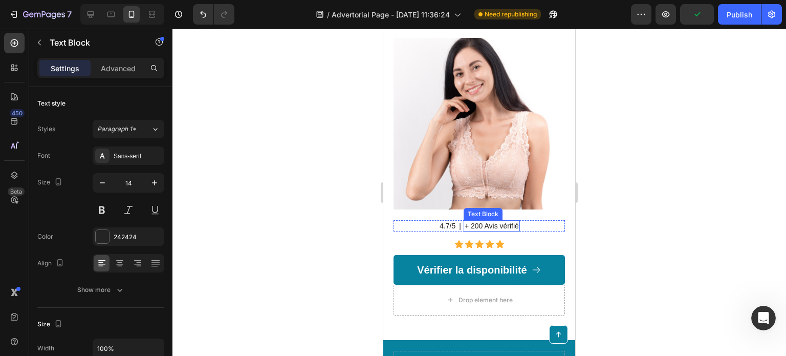
click at [514, 221] on p "+ 200 Avis vérifié" at bounding box center [492, 225] width 54 height 9
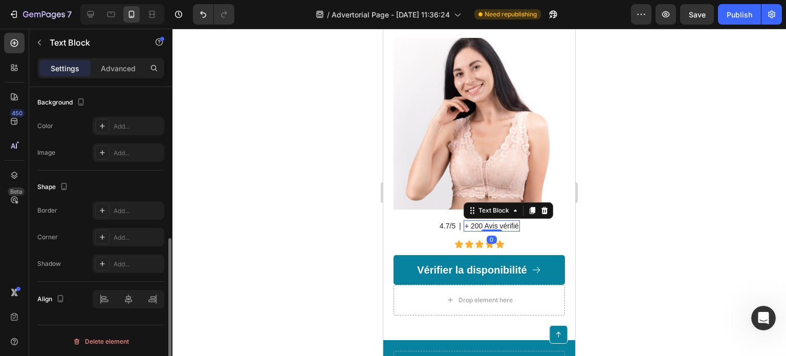
click at [514, 221] on p "+ 200 Avis vérifié" at bounding box center [492, 225] width 54 height 9
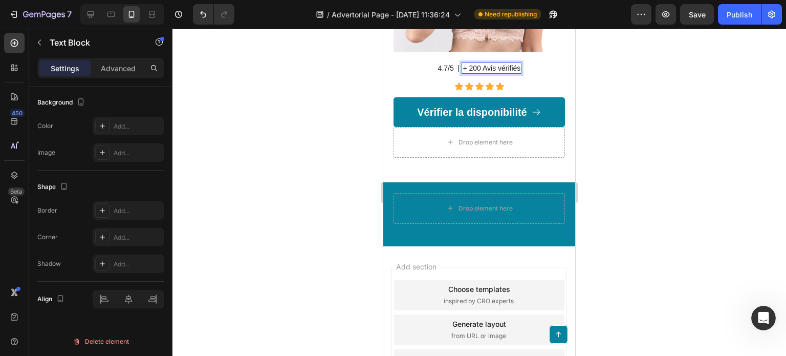
scroll to position [2677, 0]
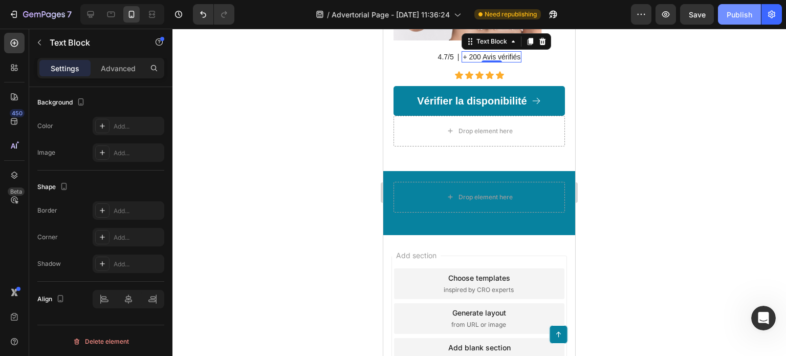
click at [742, 10] on div "Publish" at bounding box center [740, 14] width 26 height 11
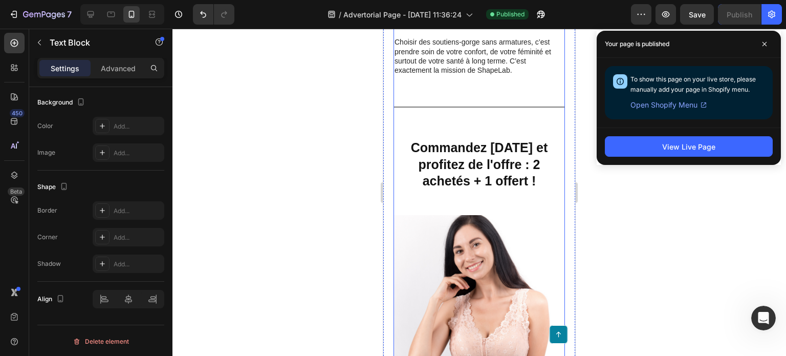
scroll to position [2267, 0]
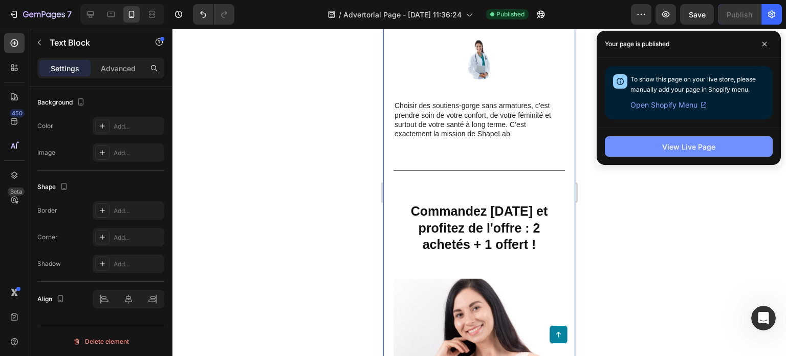
click at [670, 149] on div "View Live Page" at bounding box center [688, 146] width 53 height 11
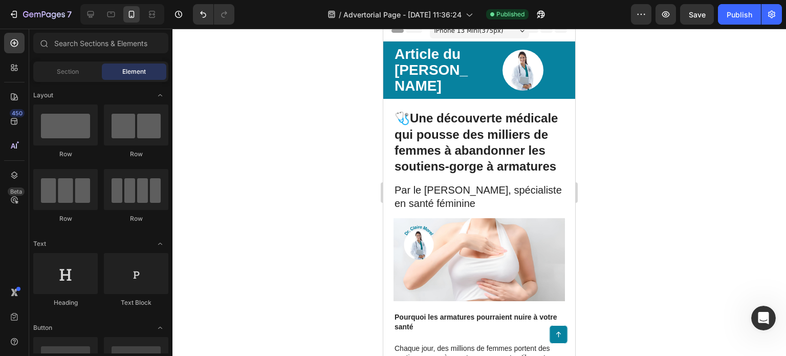
scroll to position [0, 0]
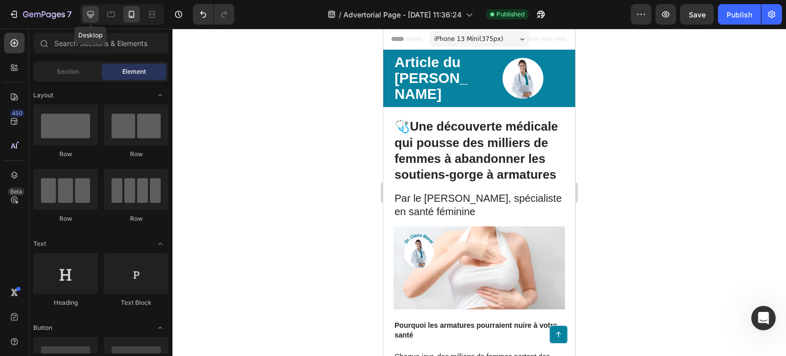
click at [94, 14] on icon at bounding box center [91, 14] width 7 height 7
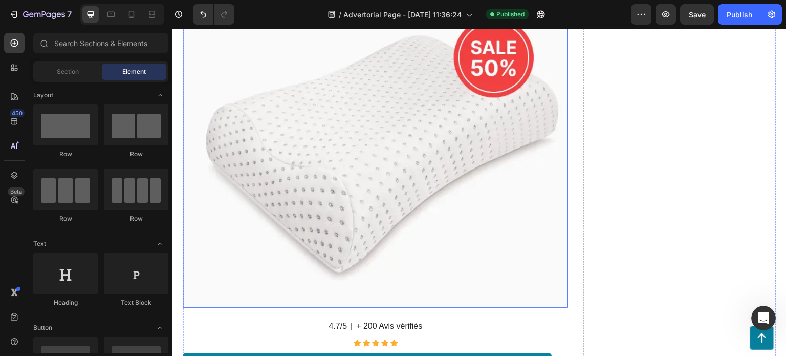
scroll to position [1996, 0]
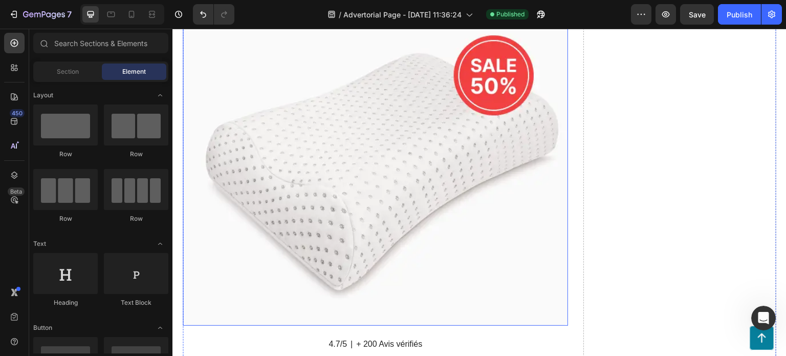
click at [395, 135] on img at bounding box center [375, 168] width 385 height 315
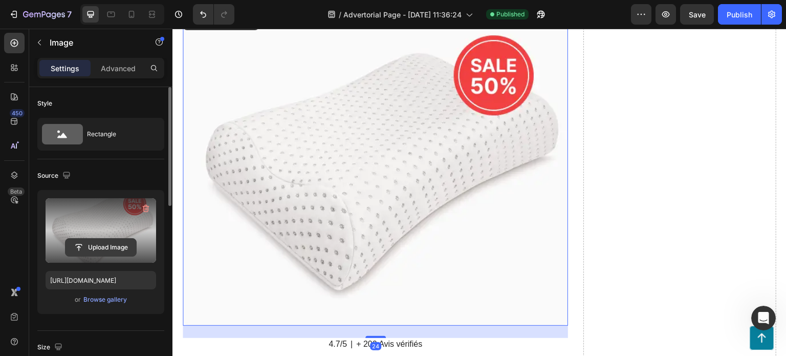
click at [93, 247] on input "file" at bounding box center [101, 246] width 71 height 17
click at [94, 245] on input "file" at bounding box center [101, 246] width 71 height 17
click at [142, 206] on icon "button" at bounding box center [146, 208] width 10 height 10
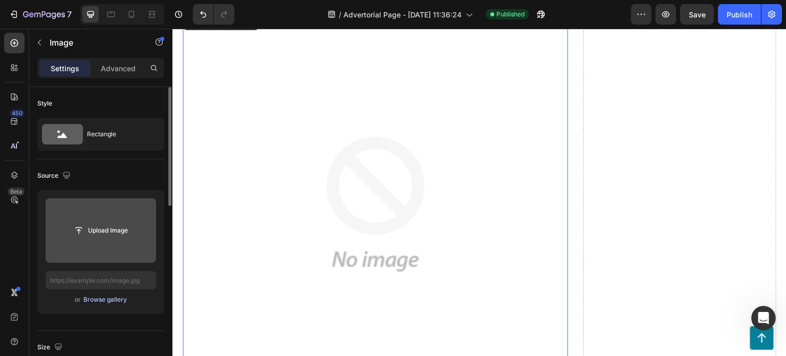
click at [101, 300] on div "Browse gallery" at bounding box center [105, 299] width 44 height 9
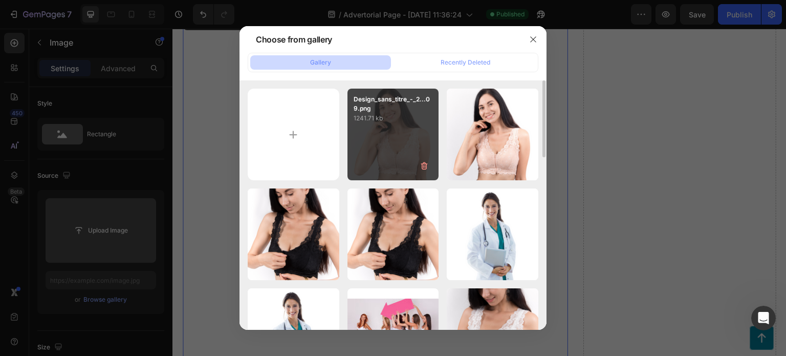
click at [414, 108] on p "Design_sans_titre_-_2...09.png" at bounding box center [393, 104] width 79 height 18
type input "https://cdn.shopify.com/s/files/1/0939/8871/6882/files/gempages_581617900645778…"
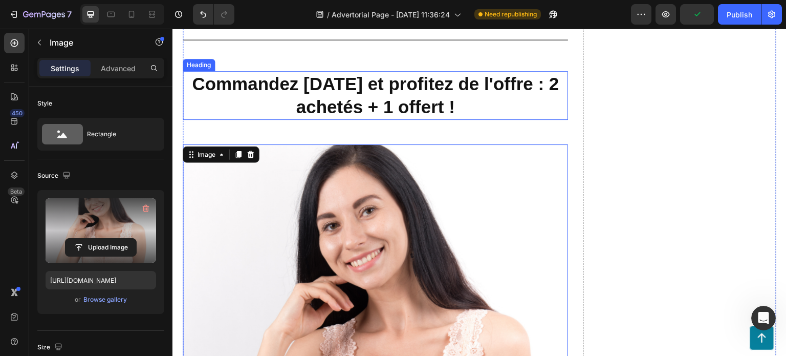
scroll to position [1947, 0]
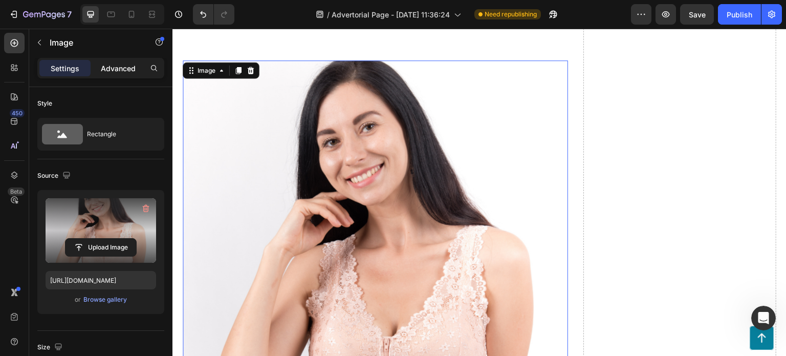
click at [111, 71] on p "Advanced" at bounding box center [118, 68] width 35 height 11
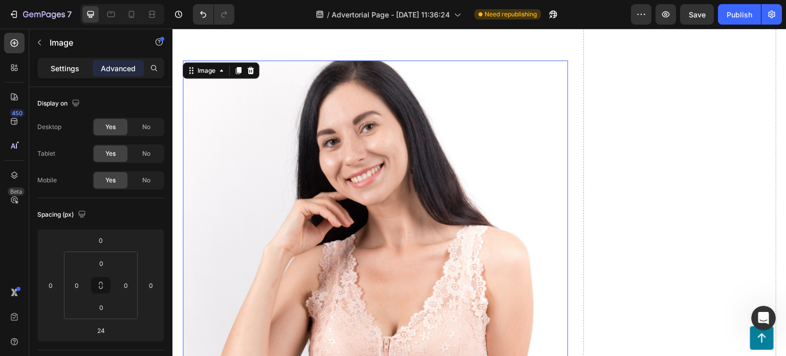
click at [66, 66] on p "Settings" at bounding box center [65, 68] width 29 height 11
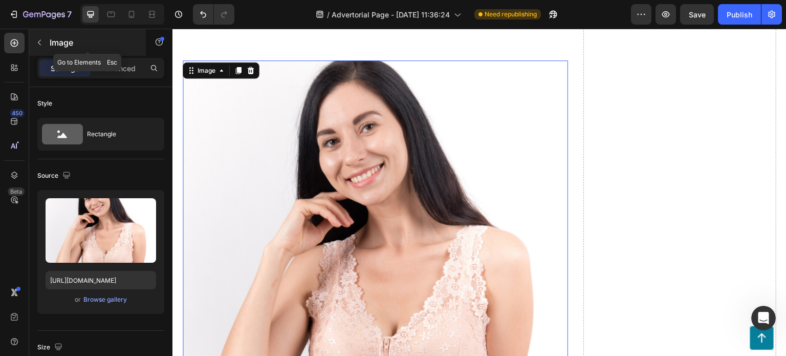
click at [37, 45] on icon "button" at bounding box center [39, 42] width 8 height 8
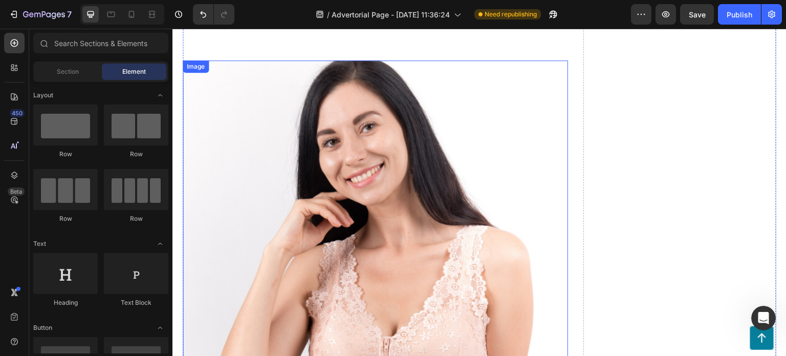
click at [407, 153] on img at bounding box center [375, 252] width 385 height 385
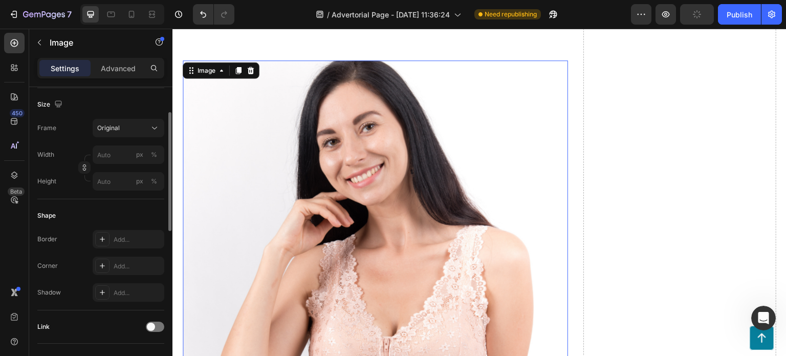
scroll to position [191, 0]
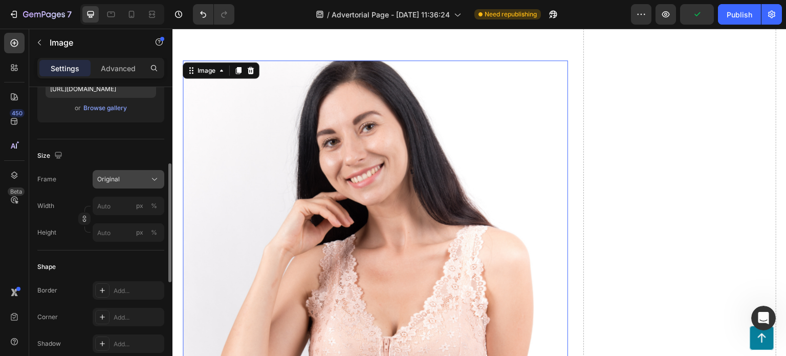
click at [111, 182] on span "Original" at bounding box center [108, 179] width 23 height 9
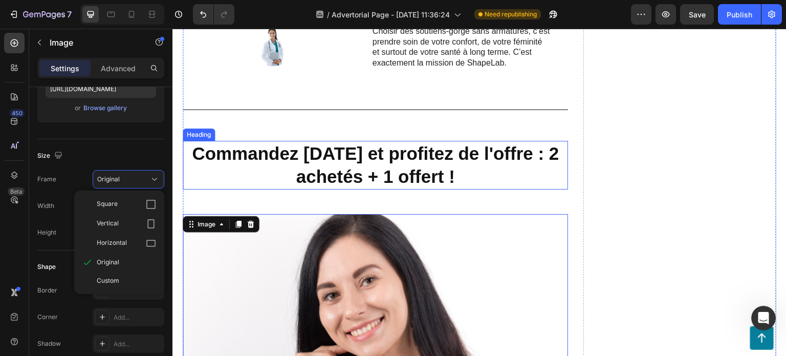
scroll to position [1844, 0]
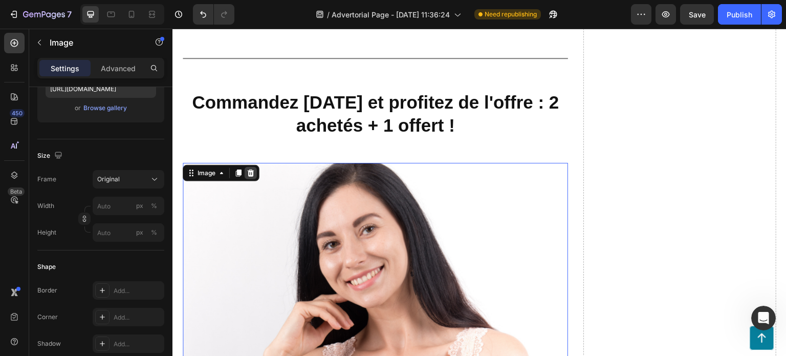
click at [250, 169] on icon at bounding box center [251, 173] width 8 height 8
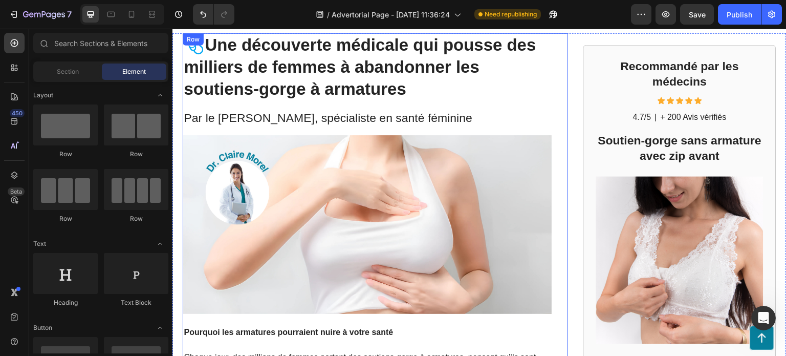
scroll to position [0, 0]
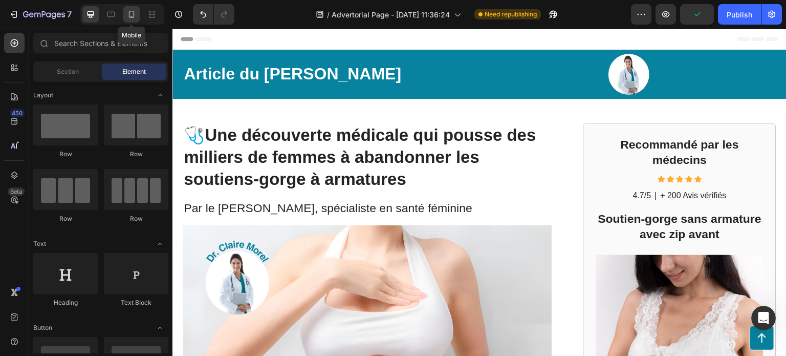
click at [131, 13] on icon at bounding box center [131, 14] width 10 height 10
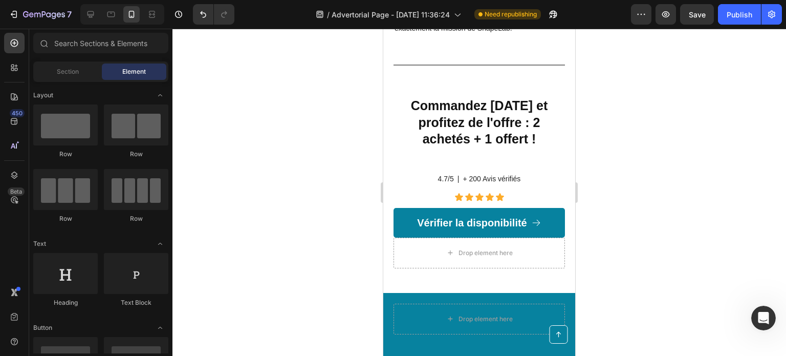
scroll to position [2405, 0]
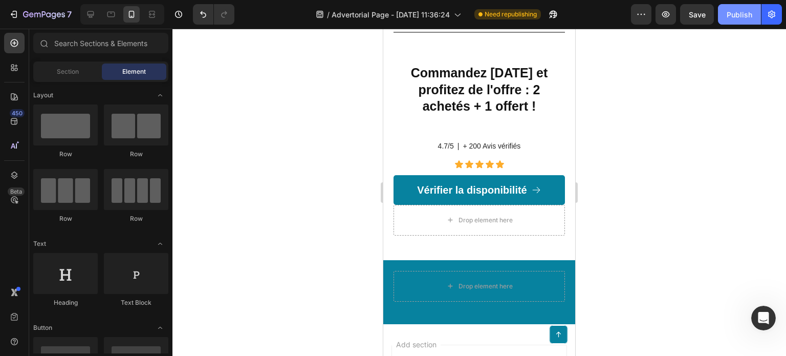
click at [734, 9] on div "Publish" at bounding box center [740, 14] width 26 height 11
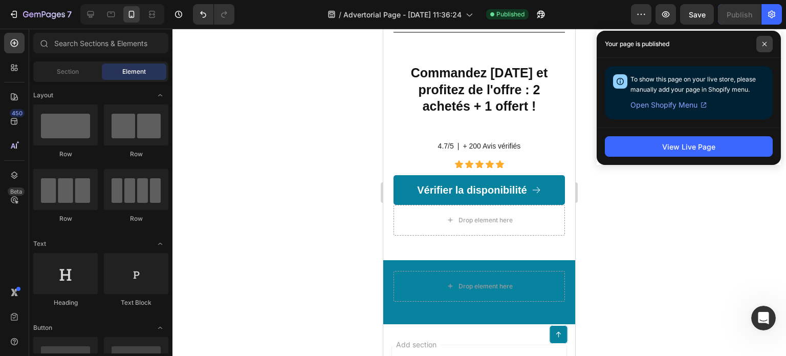
click at [769, 43] on span at bounding box center [764, 44] width 16 height 16
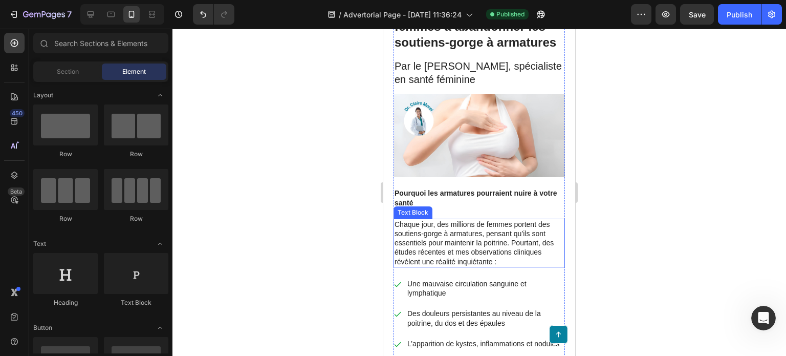
scroll to position [0, 0]
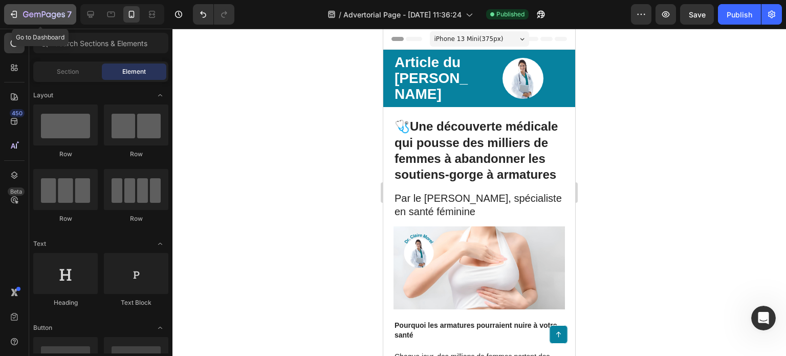
click at [26, 18] on icon "button" at bounding box center [44, 15] width 42 height 9
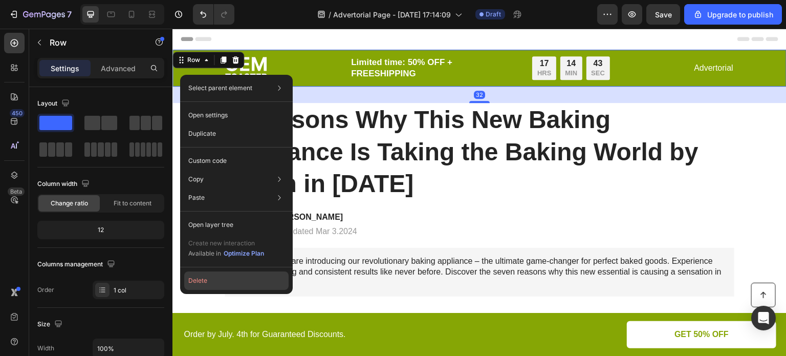
click at [212, 275] on button "Delete" at bounding box center [236, 280] width 104 height 18
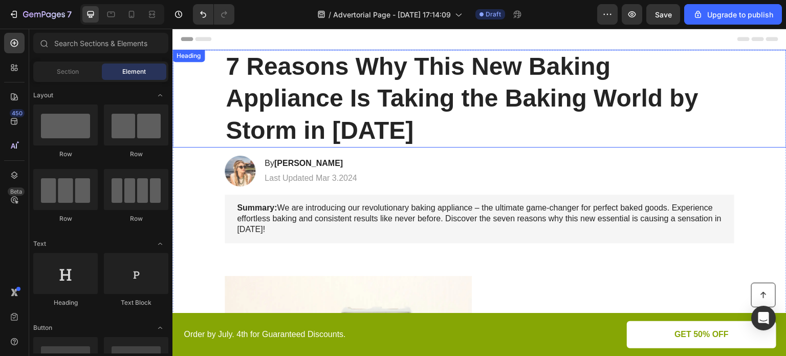
click at [311, 87] on h1 "7 Reasons Why This New Baking Appliance Is Taking the Baking World by Storm in …" at bounding box center [480, 99] width 510 height 98
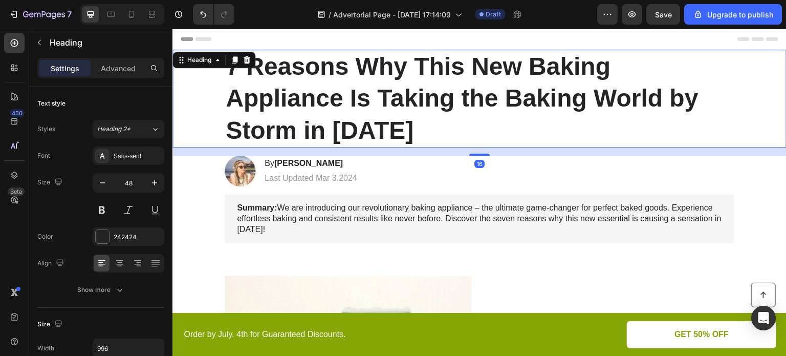
click at [295, 88] on h1 "7 Reasons Why This New Baking Appliance Is Taking the Baking World by Storm in …" at bounding box center [480, 99] width 510 height 98
click at [295, 88] on p "7 Reasons Why This New Baking Appliance Is Taking the Baking World by Storm in …" at bounding box center [480, 99] width 508 height 96
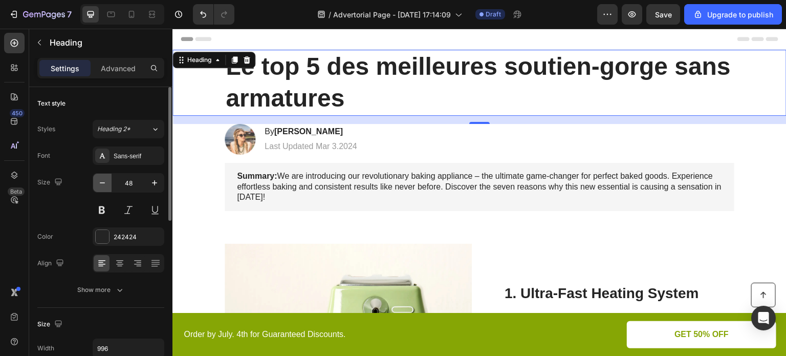
click at [105, 176] on button "button" at bounding box center [102, 182] width 18 height 18
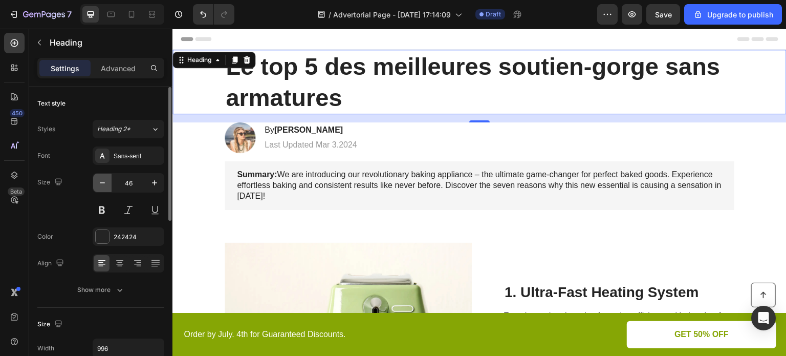
click at [105, 176] on button "button" at bounding box center [102, 182] width 18 height 18
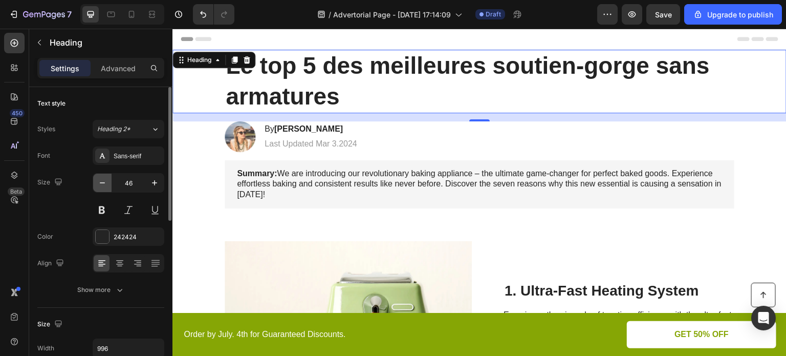
click at [105, 176] on button "button" at bounding box center [102, 182] width 18 height 18
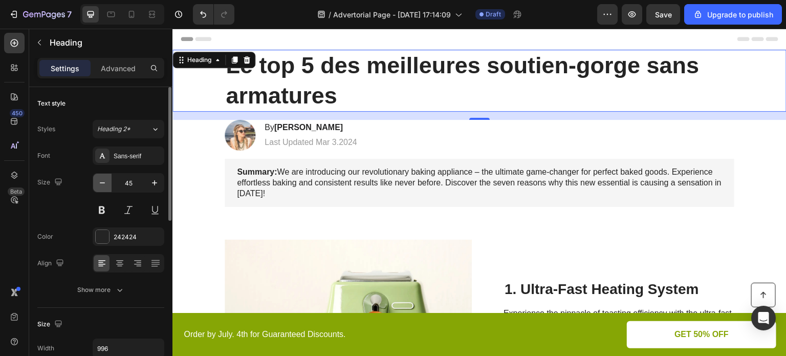
click at [105, 176] on button "button" at bounding box center [102, 182] width 18 height 18
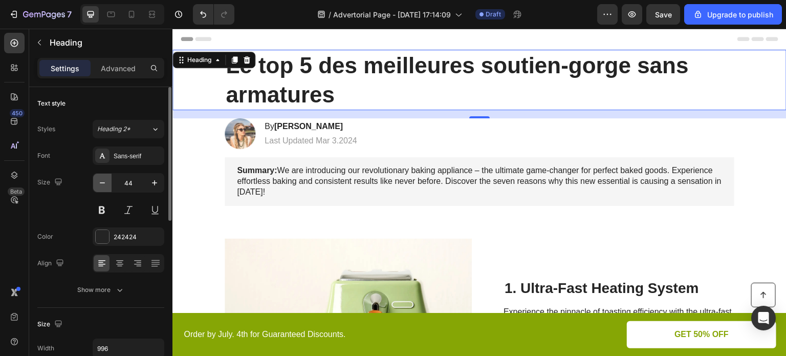
click at [105, 176] on button "button" at bounding box center [102, 182] width 18 height 18
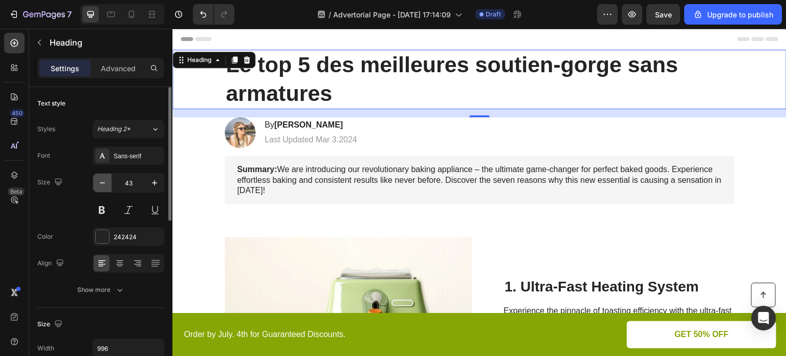
click at [104, 184] on icon "button" at bounding box center [102, 183] width 10 height 10
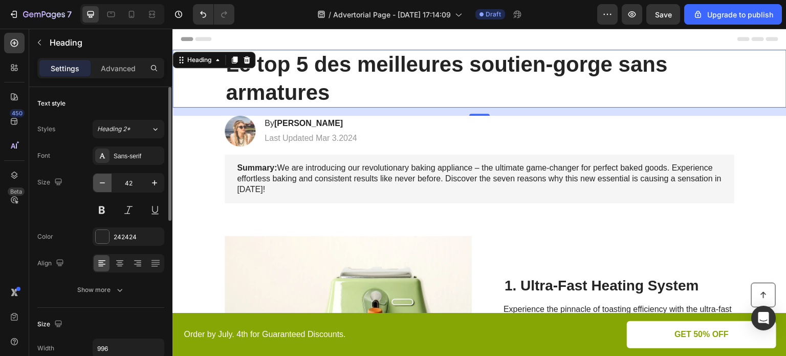
click at [104, 184] on icon "button" at bounding box center [102, 183] width 10 height 10
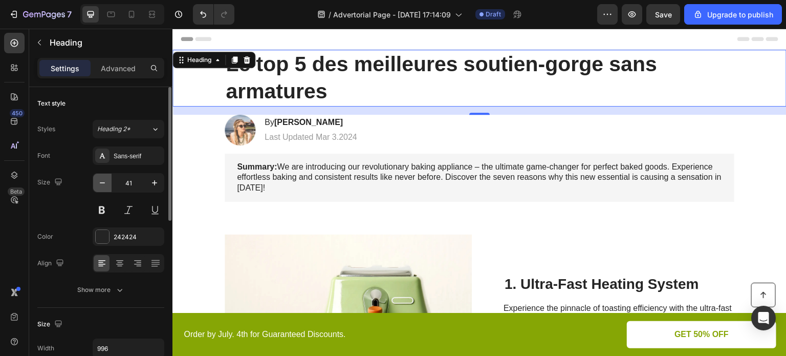
click at [104, 184] on icon "button" at bounding box center [102, 183] width 10 height 10
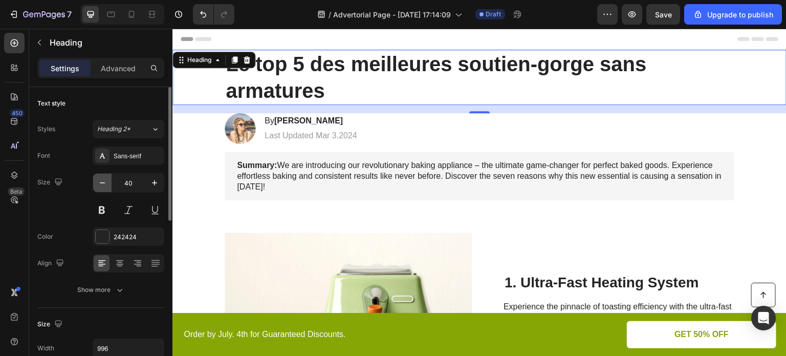
click at [102, 184] on icon "button" at bounding box center [102, 183] width 10 height 10
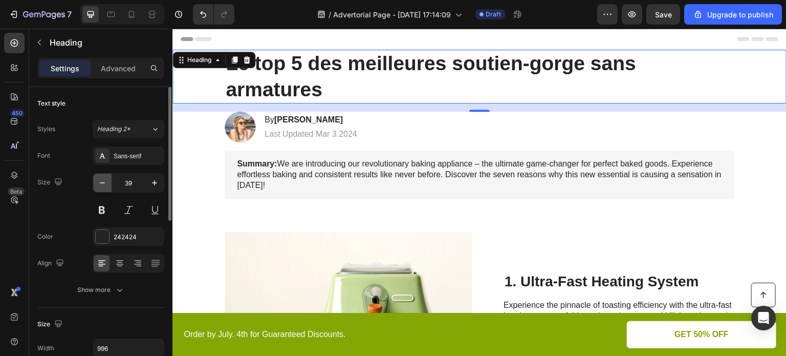
click at [102, 184] on icon "button" at bounding box center [102, 183] width 10 height 10
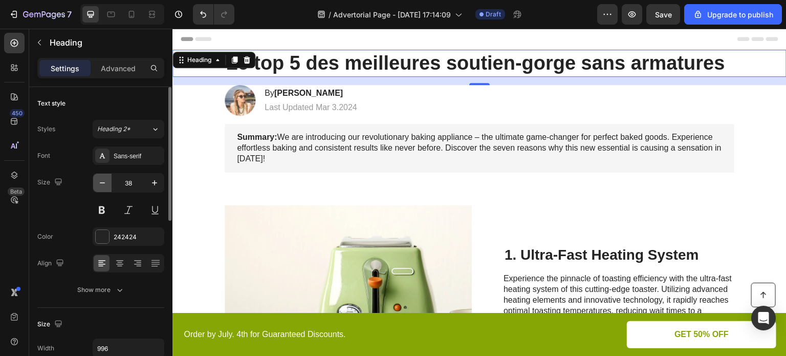
click at [102, 184] on icon "button" at bounding box center [102, 183] width 10 height 10
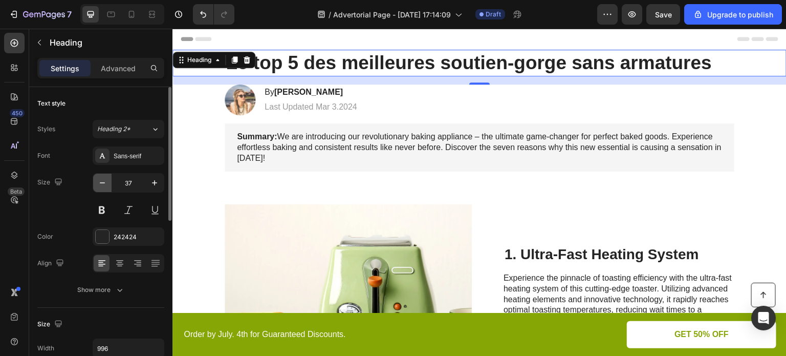
click at [102, 184] on icon "button" at bounding box center [102, 183] width 10 height 10
type input "36"
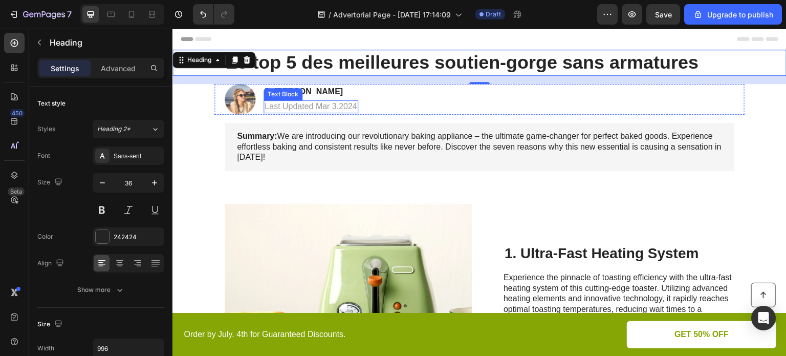
click at [273, 95] on div "Text Block" at bounding box center [283, 94] width 35 height 9
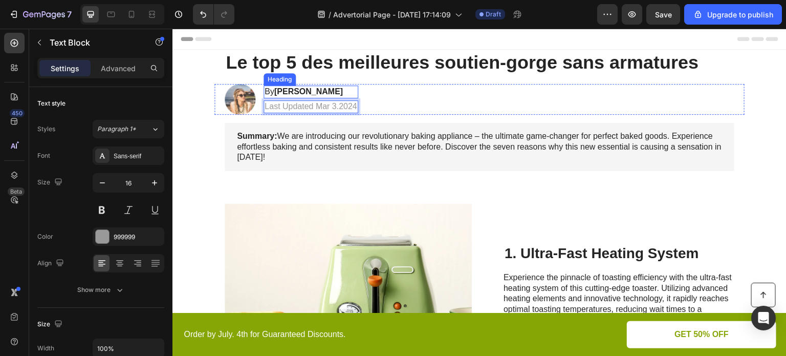
click at [267, 92] on h2 "By [PERSON_NAME]" at bounding box center [311, 91] width 95 height 13
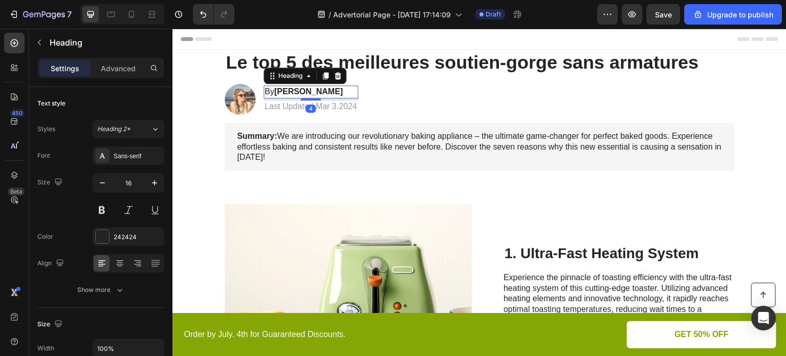
click at [270, 93] on h2 "By [PERSON_NAME]" at bounding box center [311, 91] width 95 height 13
click at [298, 90] on strong "[PERSON_NAME]" at bounding box center [311, 91] width 69 height 9
click at [304, 91] on strong "[PERSON_NAME]" at bounding box center [311, 91] width 69 height 9
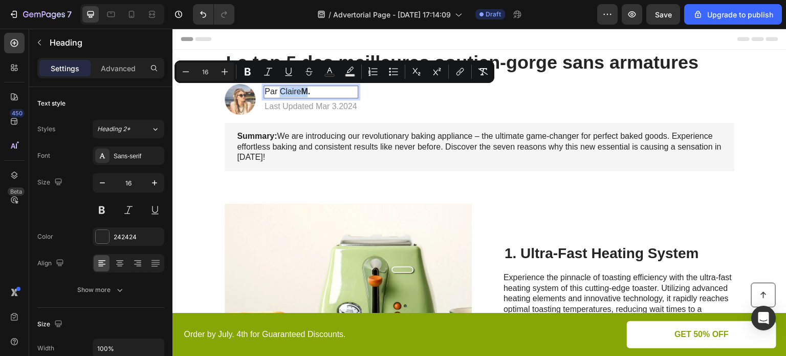
drag, startPoint x: 299, startPoint y: 92, endPoint x: 276, endPoint y: 93, distance: 23.1
click at [276, 93] on p "Par [PERSON_NAME]" at bounding box center [311, 91] width 93 height 11
click at [248, 71] on icon "Editor contextual toolbar" at bounding box center [248, 72] width 10 height 10
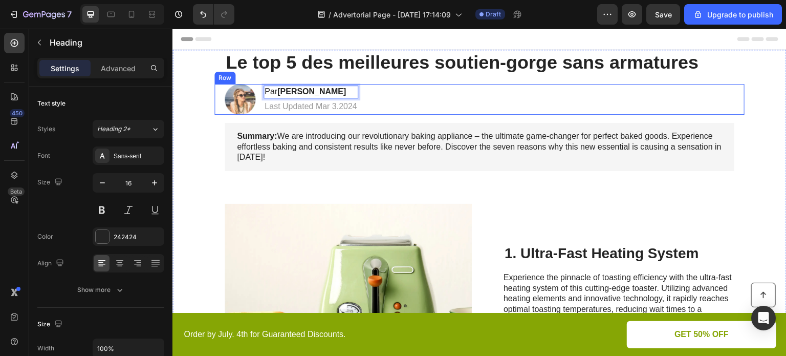
click at [382, 106] on div "Image Par [PERSON_NAME] Heading 4 Last Updated Mar 3.2024 Text [GEOGRAPHIC_DATA]" at bounding box center [479, 99] width 530 height 31
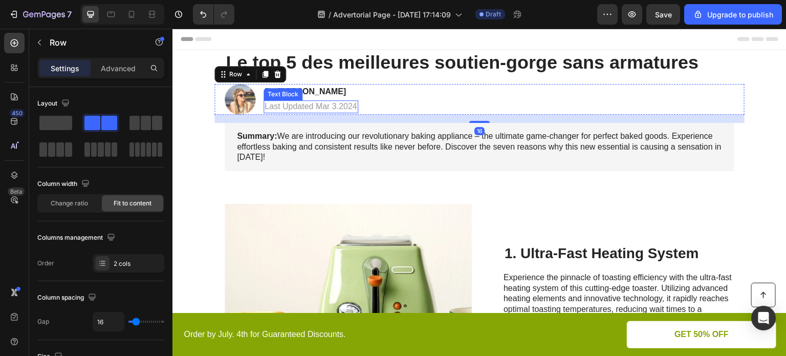
click at [318, 107] on p "Last Updated Mar 3.2024" at bounding box center [311, 106] width 93 height 11
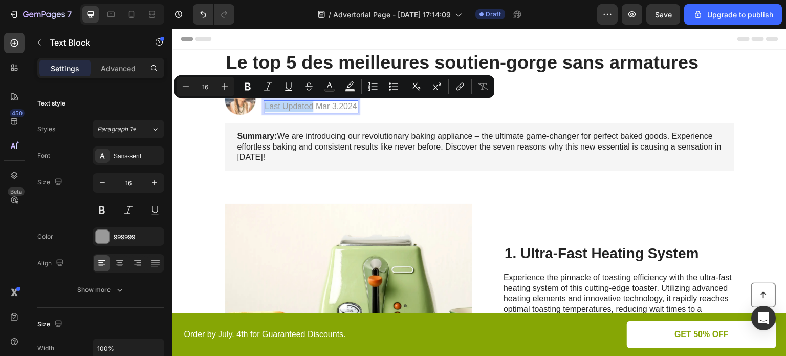
drag, startPoint x: 310, startPoint y: 106, endPoint x: 261, endPoint y: 108, distance: 49.7
click at [265, 108] on p "Last Updated Mar 3.2024" at bounding box center [311, 106] width 93 height 11
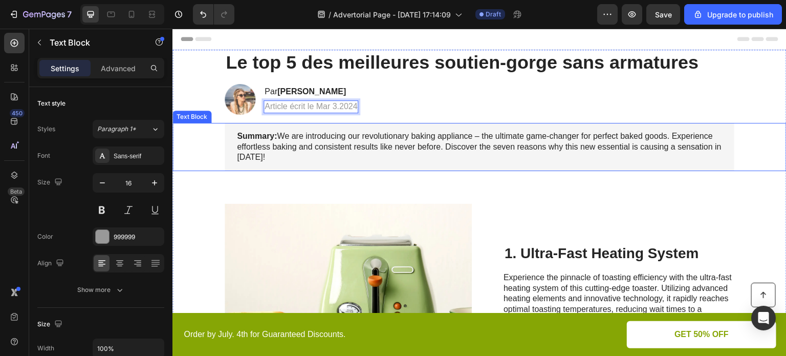
click at [344, 162] on p "Summary: We are introducing our revolutionary baking appliance – the ultimate g…" at bounding box center [479, 147] width 485 height 32
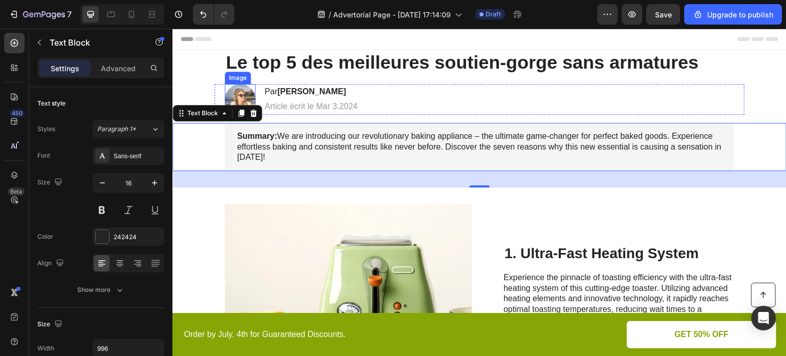
click at [246, 97] on img at bounding box center [240, 99] width 31 height 31
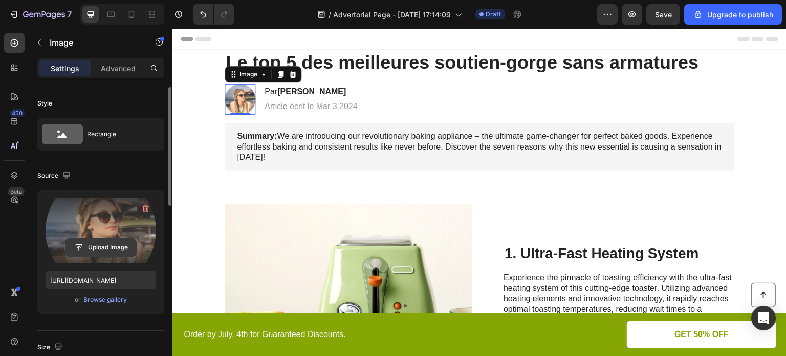
click at [104, 245] on input "file" at bounding box center [101, 246] width 71 height 17
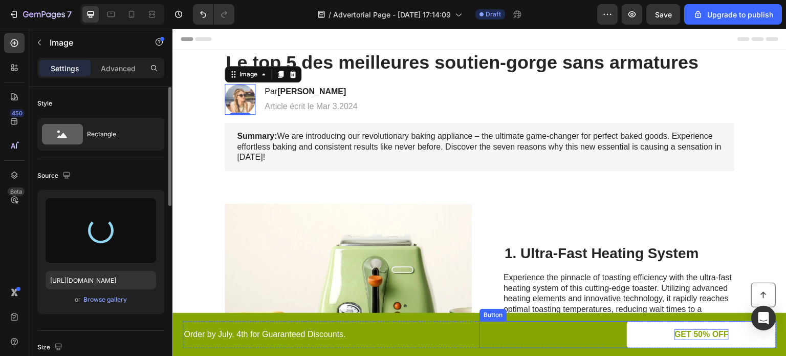
type input "[URL][DOMAIN_NAME]"
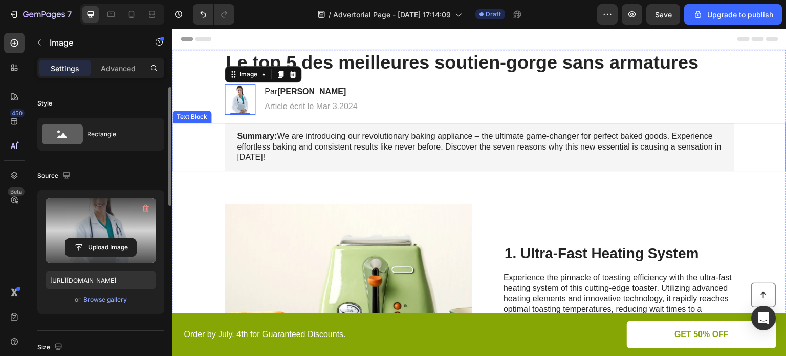
click at [274, 142] on p "Summary: We are introducing our revolutionary baking appliance – the ultimate g…" at bounding box center [479, 147] width 485 height 32
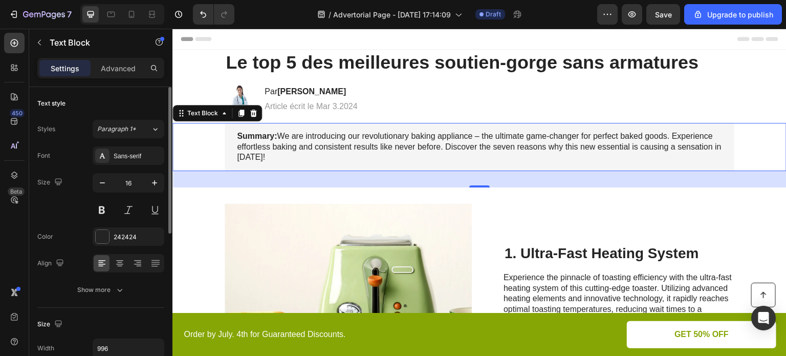
click at [259, 136] on strong "Summary:" at bounding box center [257, 136] width 40 height 9
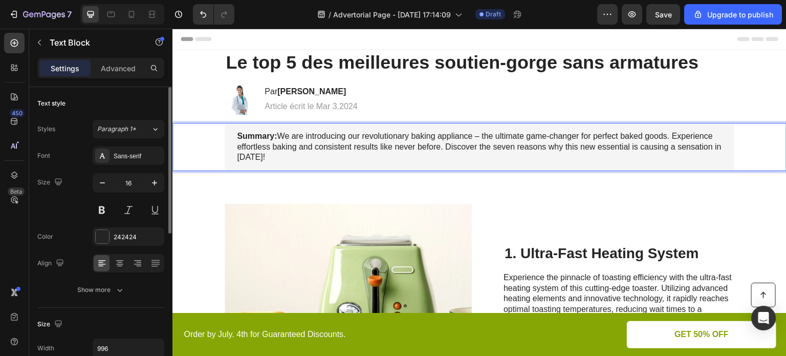
click at [270, 135] on strong "Summary:" at bounding box center [257, 136] width 40 height 9
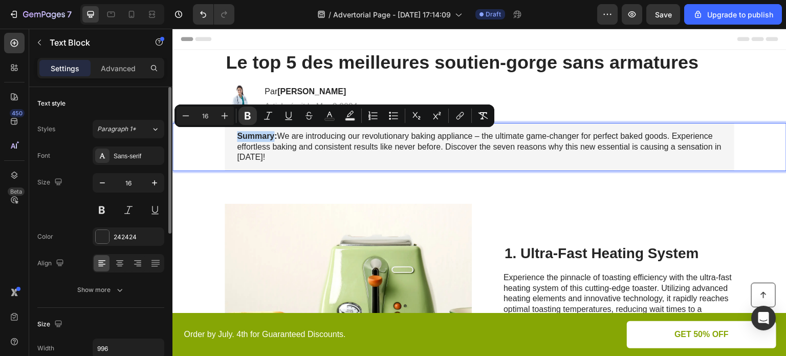
drag, startPoint x: 270, startPoint y: 135, endPoint x: 231, endPoint y: 134, distance: 38.9
click at [231, 134] on div "Summary: We are introducing our revolutionary baking appliance – the ultimate g…" at bounding box center [480, 147] width 510 height 48
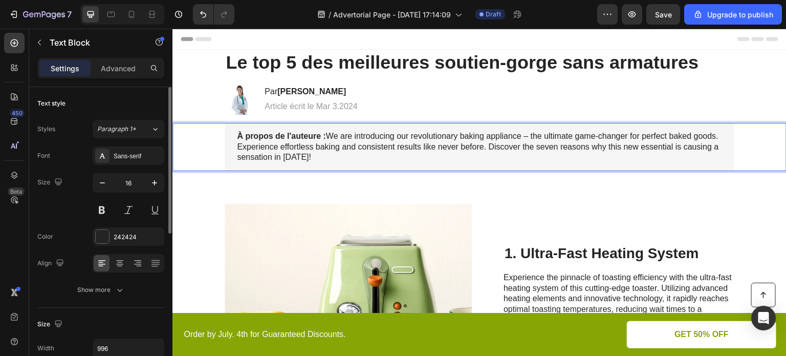
click at [323, 133] on p "À propos de l'auteure : We are introducing our revolutionary baking appliance –…" at bounding box center [479, 147] width 485 height 32
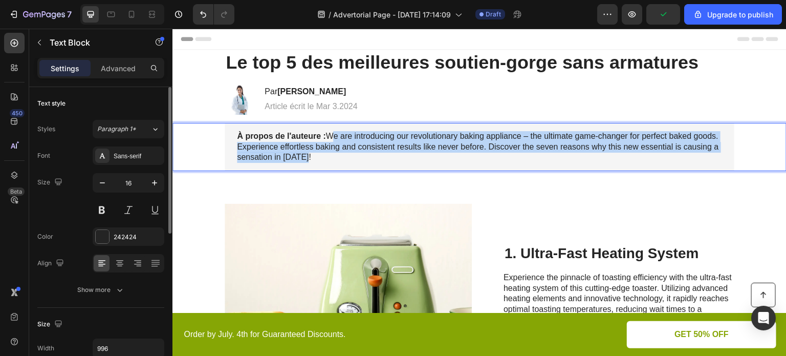
drag, startPoint x: 325, startPoint y: 135, endPoint x: 370, endPoint y: 153, distance: 48.5
click at [370, 153] on p "À propos de l'auteure : We are introducing our revolutionary baking appliance –…" at bounding box center [479, 147] width 485 height 32
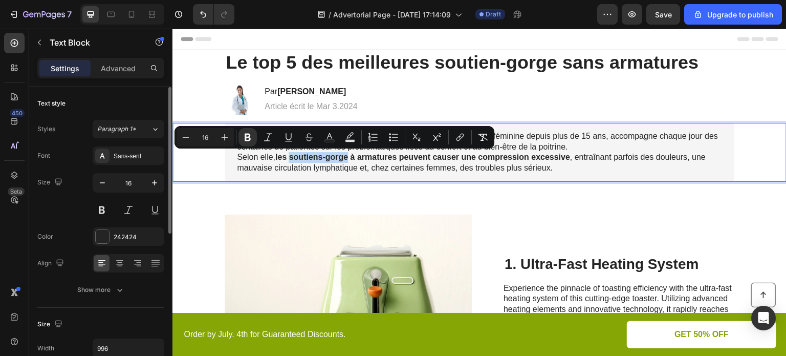
drag, startPoint x: 320, startPoint y: 158, endPoint x: 647, endPoint y: 138, distance: 327.6
click at [647, 138] on p "À propos de l'auteure : Le [PERSON_NAME] , spécialiste en santé féminine depuis…" at bounding box center [479, 152] width 485 height 42
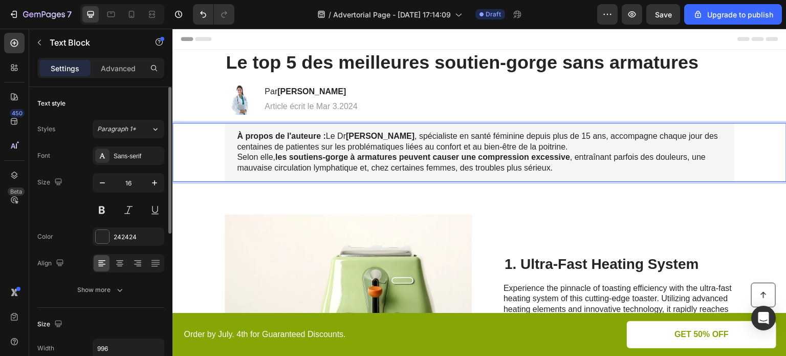
click at [323, 136] on p "À propos de l'auteure : Le [PERSON_NAME] , spécialiste en santé féminine depuis…" at bounding box center [479, 152] width 485 height 42
click at [552, 168] on p "À propos de l'auteure : Le [PERSON_NAME] , spécialiste en santé féminine depuis…" at bounding box center [479, 152] width 485 height 42
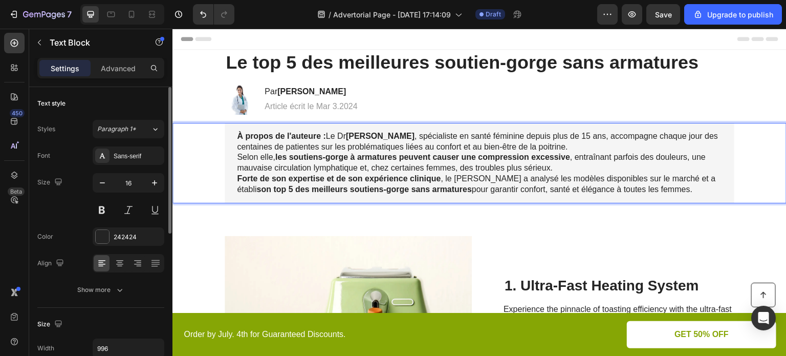
click at [559, 168] on p "À propos de l'auteure : Le [PERSON_NAME] , spécialiste en santé féminine depuis…" at bounding box center [479, 152] width 485 height 42
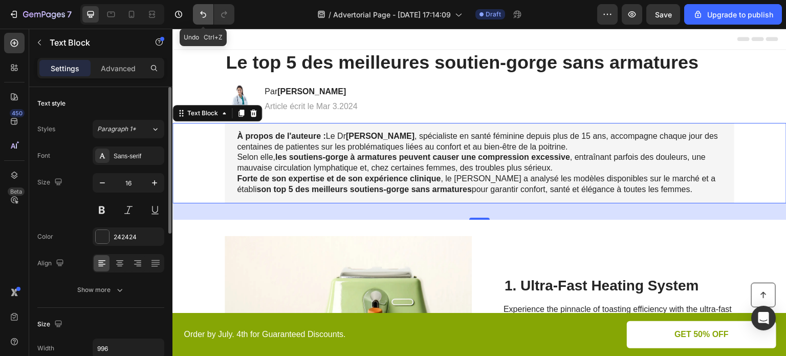
click at [206, 15] on icon "Undo/Redo" at bounding box center [203, 14] width 10 height 10
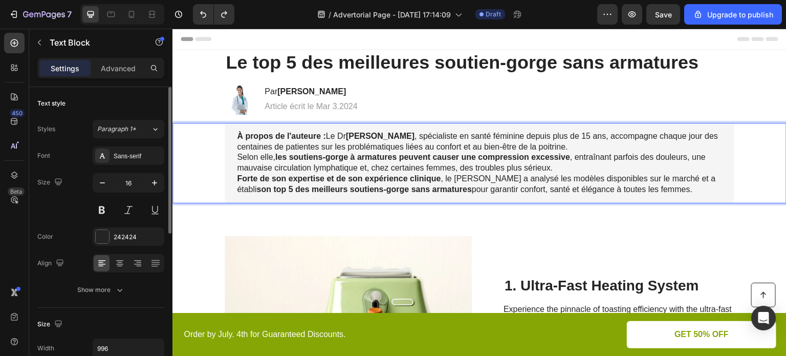
drag, startPoint x: 665, startPoint y: 190, endPoint x: 235, endPoint y: 176, distance: 430.1
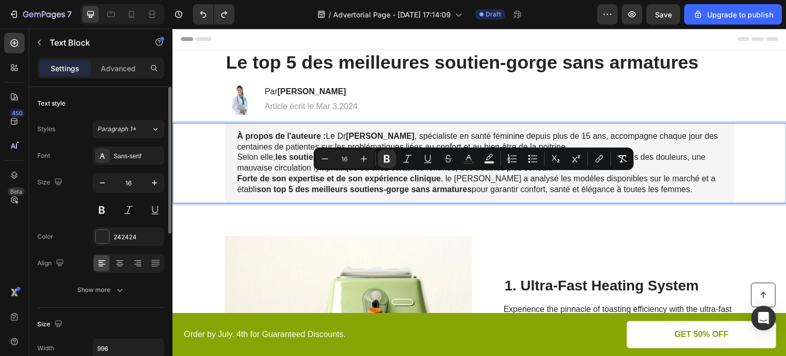
copy p "Forte de son expertise et de son expérience clinique , le [PERSON_NAME] a analy…"
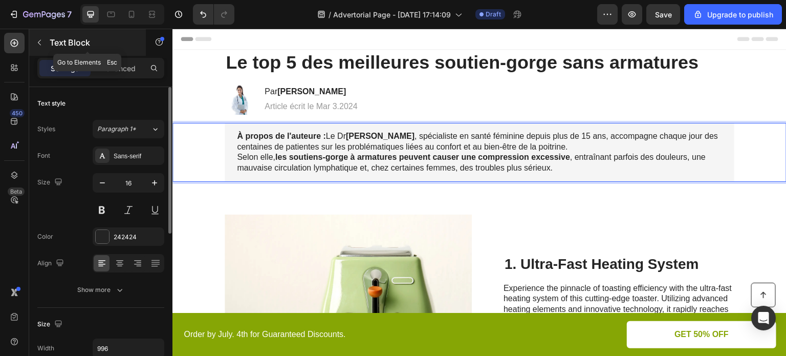
click at [37, 42] on icon "button" at bounding box center [39, 42] width 8 height 8
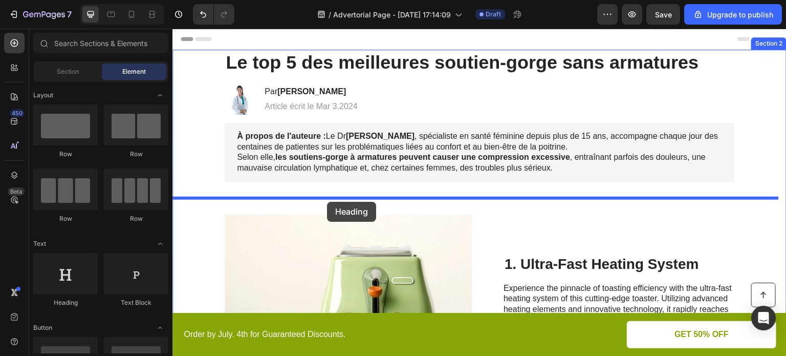
drag, startPoint x: 263, startPoint y: 288, endPoint x: 327, endPoint y: 202, distance: 107.9
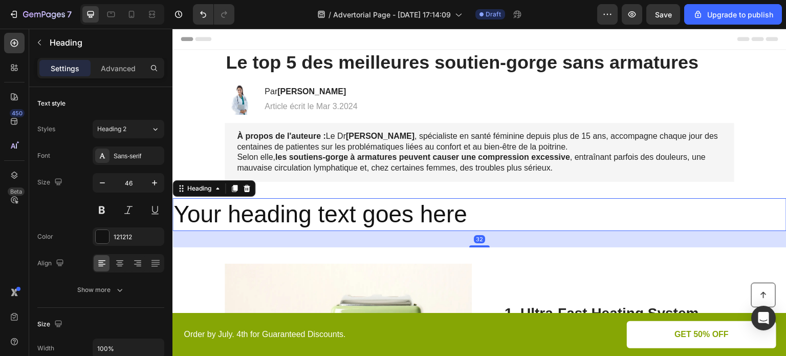
click at [425, 215] on h2 "Your heading text goes here" at bounding box center [479, 214] width 614 height 33
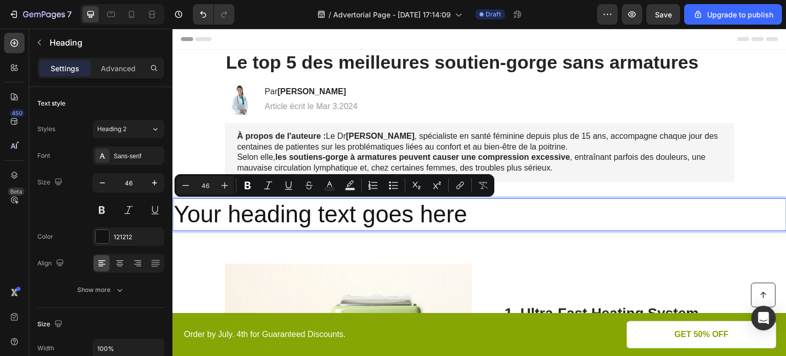
scroll to position [4, 0]
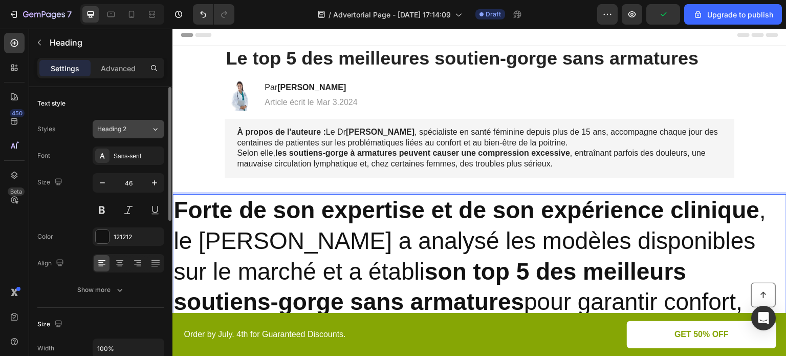
click at [137, 134] on button "Heading 2" at bounding box center [129, 129] width 72 height 18
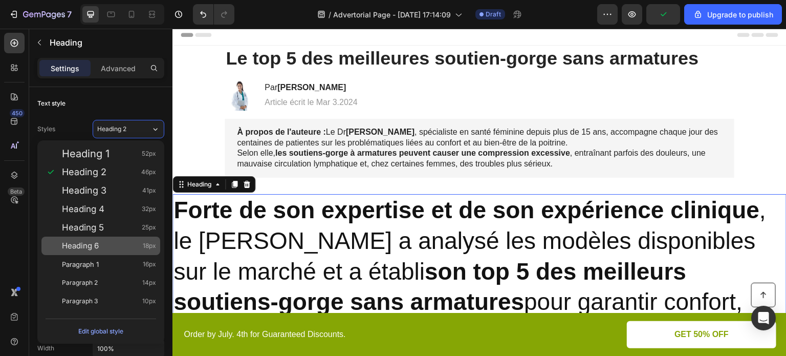
click at [91, 241] on span "Heading 6" at bounding box center [80, 246] width 37 height 10
type input "18"
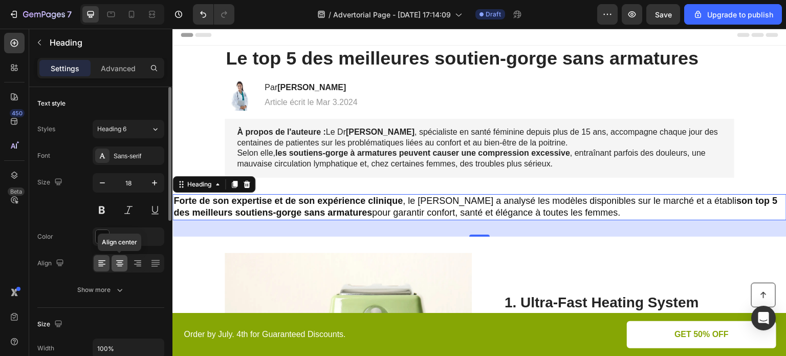
click at [119, 263] on icon at bounding box center [120, 263] width 10 height 10
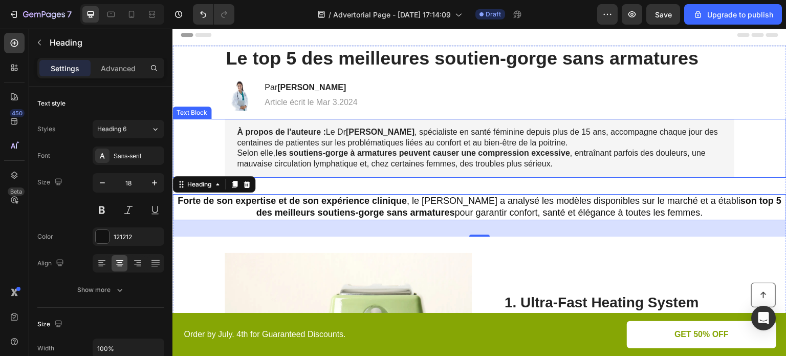
click at [319, 127] on p "À propos de l'auteure : Le [PERSON_NAME] , spécialiste en santé féminine depuis…" at bounding box center [479, 148] width 485 height 42
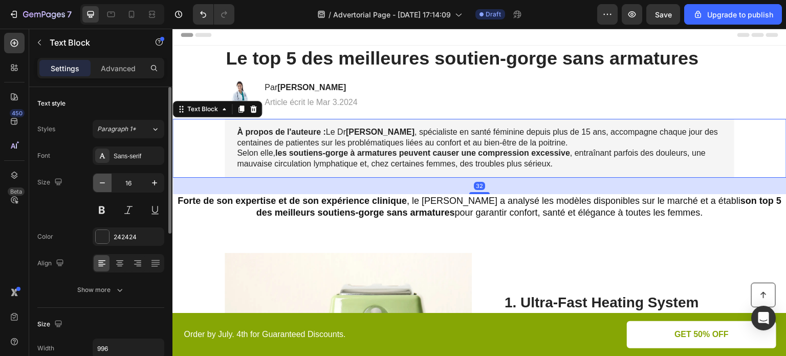
click at [103, 183] on icon "button" at bounding box center [102, 183] width 10 height 10
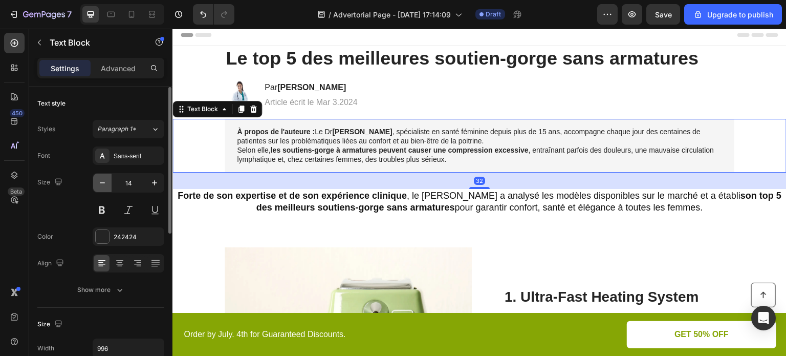
click at [103, 183] on icon "button" at bounding box center [102, 183] width 10 height 10
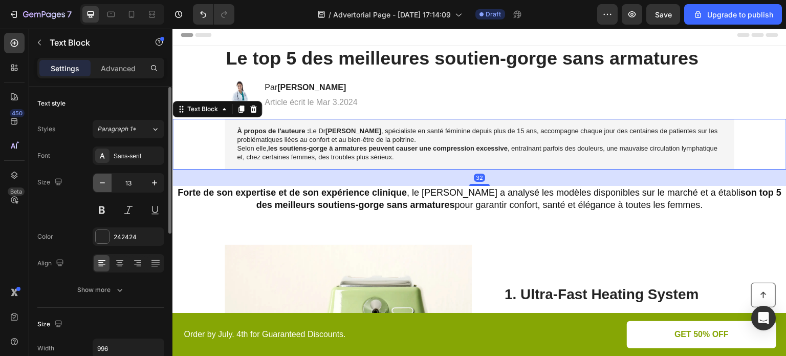
click at [103, 183] on icon "button" at bounding box center [102, 183] width 10 height 10
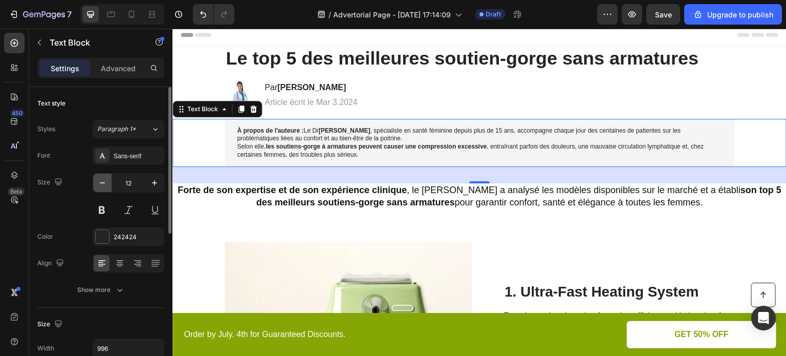
click at [103, 183] on icon "button" at bounding box center [102, 183] width 10 height 10
type input "11"
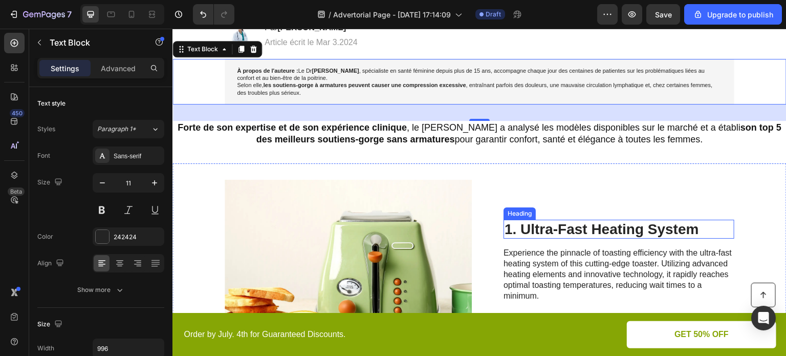
scroll to position [158, 0]
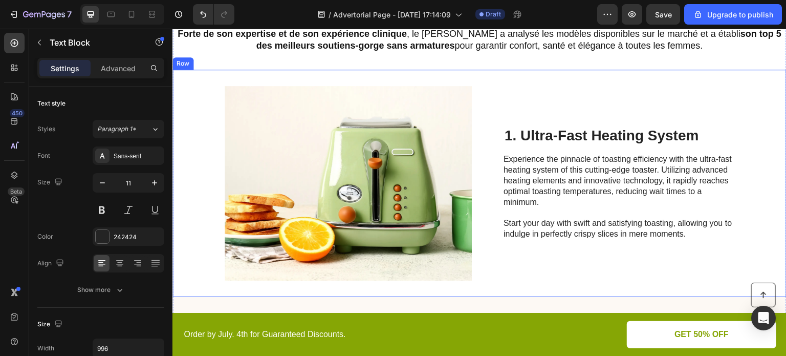
click at [646, 96] on div "1. Ultra-Fast Heating System Heading Experience the pinnacle of toasting effici…" at bounding box center [619, 183] width 231 height 194
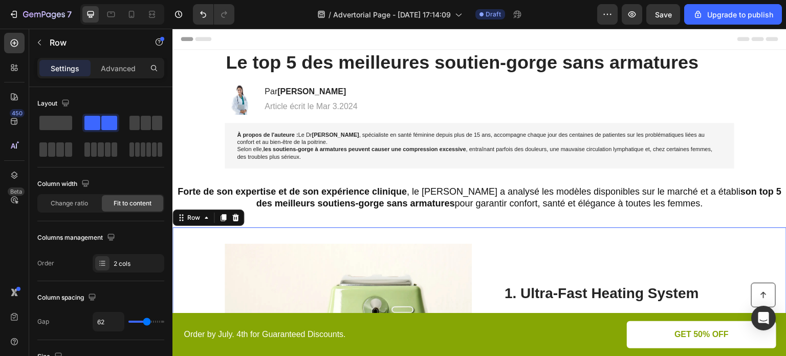
scroll to position [0, 0]
click at [349, 108] on p "Article écrit le Mar 3.2024" at bounding box center [311, 106] width 93 height 11
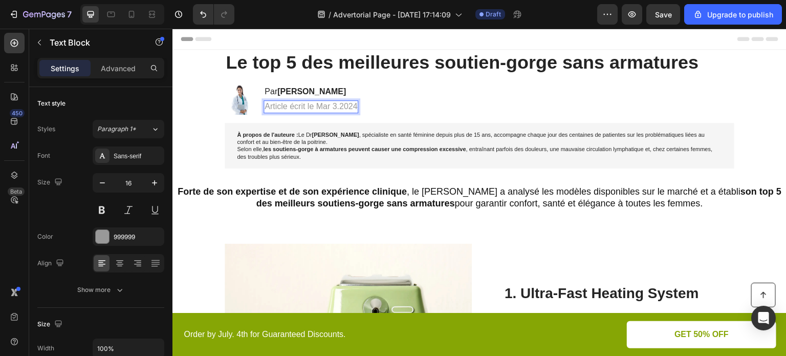
click at [332, 108] on p "Article écrit le Mar 3.2024" at bounding box center [311, 106] width 93 height 11
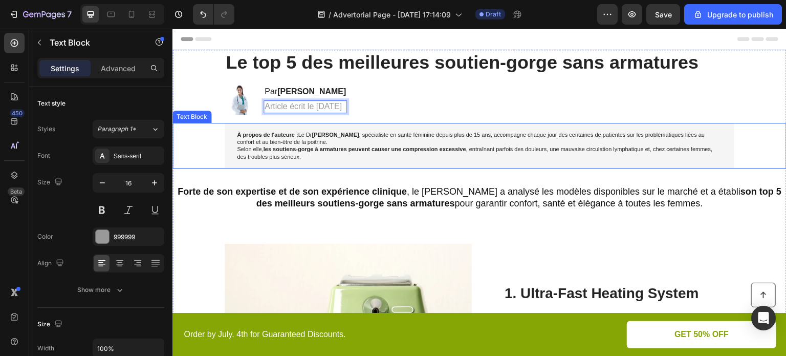
click at [747, 128] on div "À propos de l'auteure : Le [PERSON_NAME] , spécialiste en santé féminine depuis…" at bounding box center [480, 146] width 594 height 46
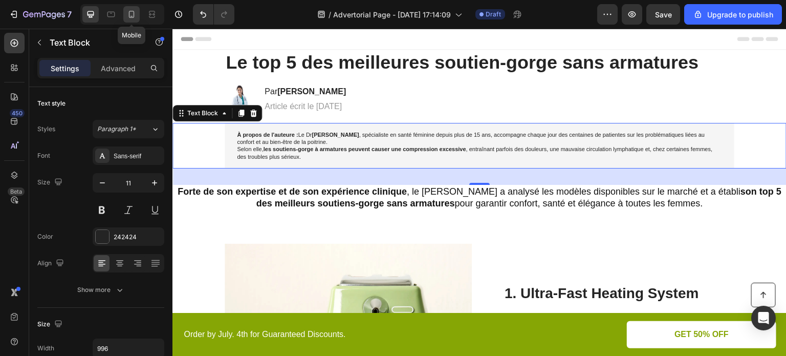
click at [131, 16] on icon at bounding box center [132, 14] width 6 height 7
type input "14"
type input "100%"
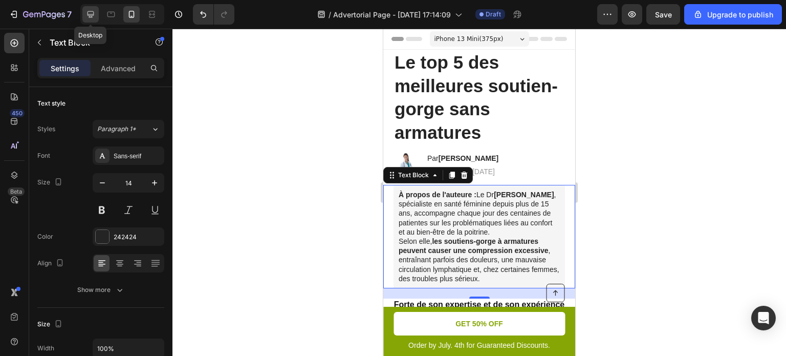
click at [92, 16] on icon at bounding box center [91, 14] width 7 height 7
type input "11"
type input "996"
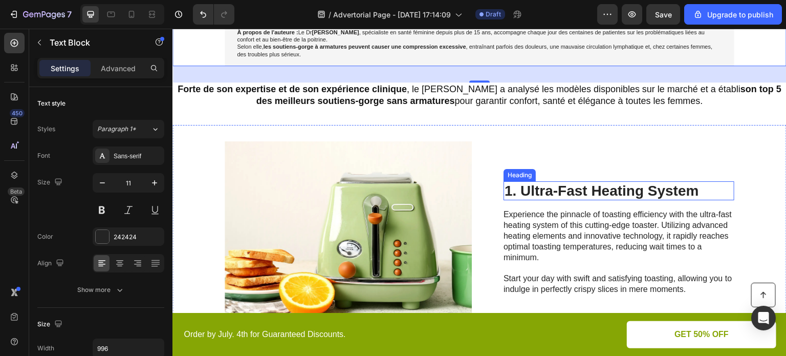
click at [630, 193] on h2 "1. Ultra-Fast Heating System" at bounding box center [619, 190] width 231 height 19
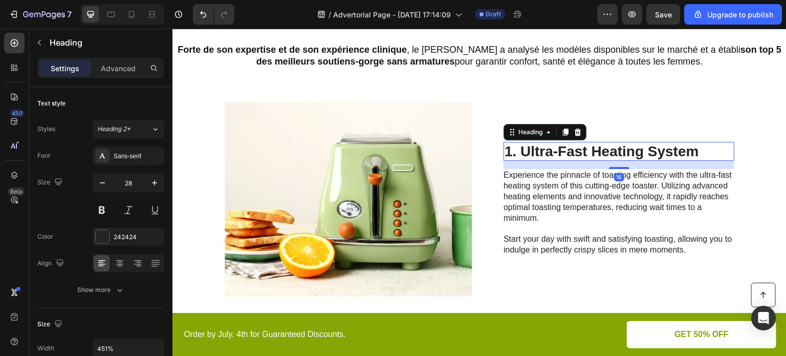
scroll to position [154, 0]
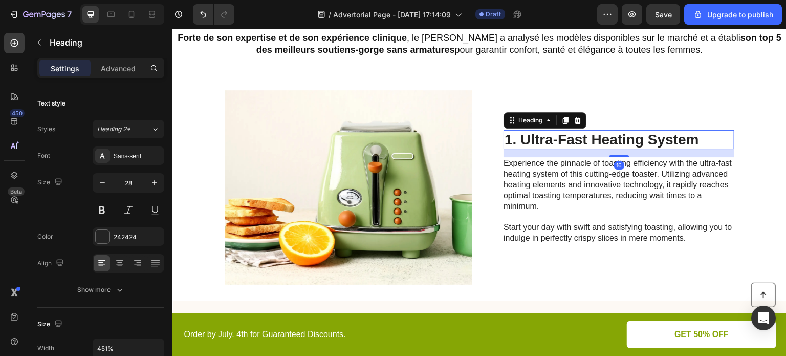
click at [663, 141] on h2 "1. Ultra-Fast Heating System" at bounding box center [619, 139] width 231 height 19
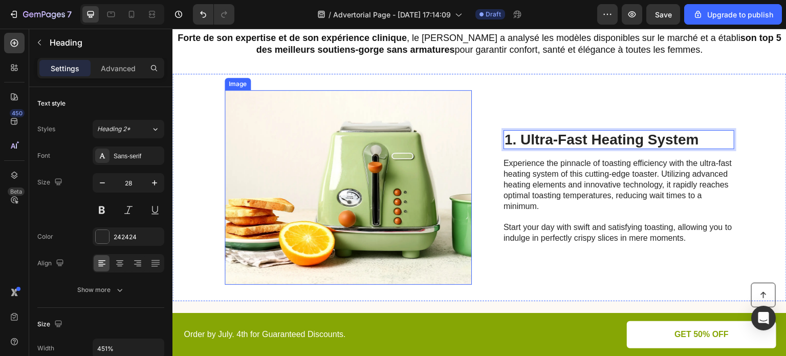
click at [424, 138] on img at bounding box center [348, 187] width 247 height 194
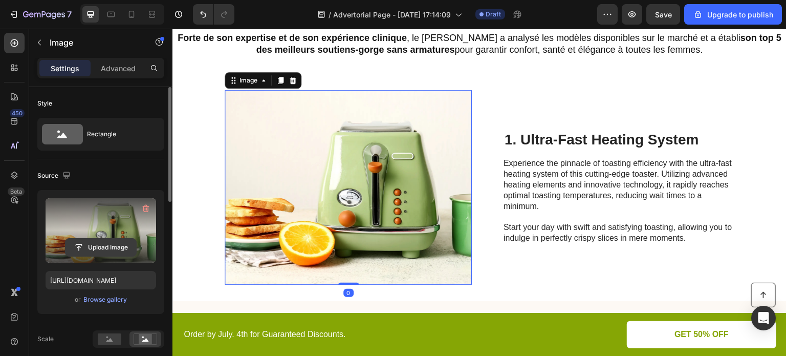
click at [103, 246] on input "file" at bounding box center [101, 246] width 71 height 17
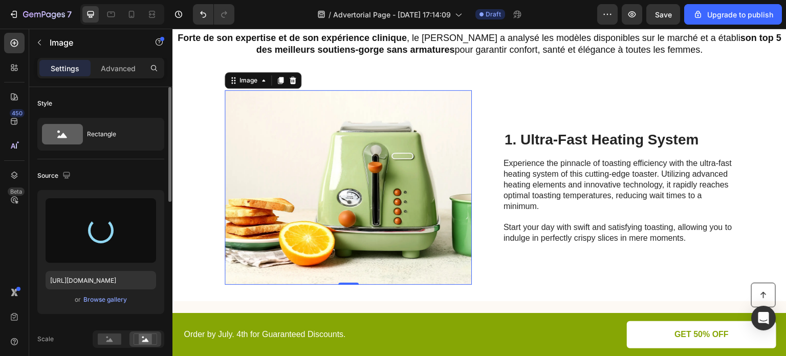
type input "[URL][DOMAIN_NAME]"
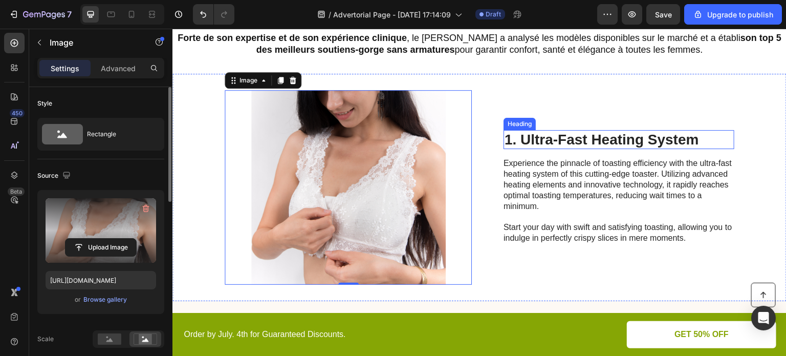
click at [616, 136] on p "1. Ultra-Fast Heating System" at bounding box center [619, 139] width 229 height 17
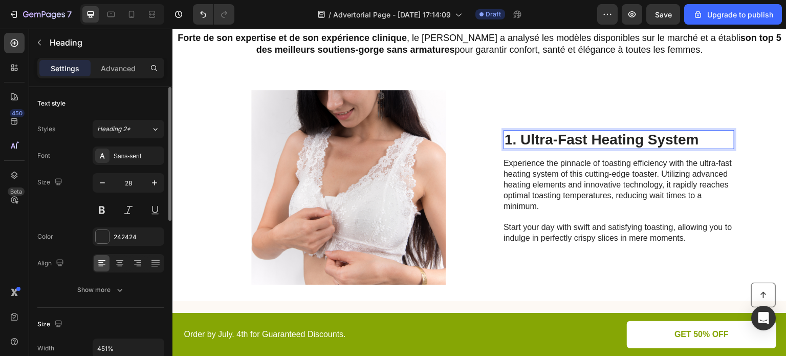
click at [664, 136] on p "1. Ultra-Fast Heating System" at bounding box center [619, 139] width 229 height 17
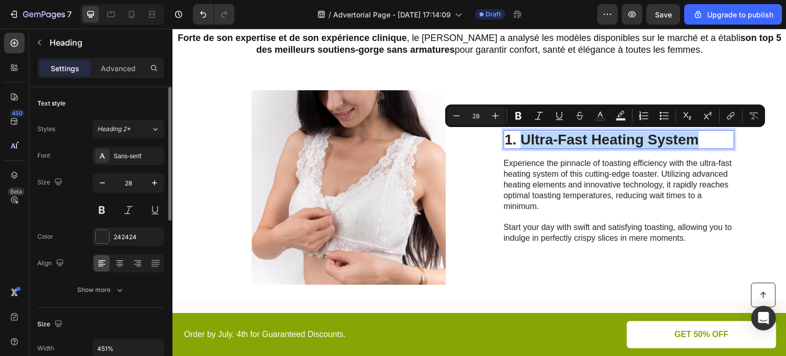
drag, startPoint x: 702, startPoint y: 138, endPoint x: 520, endPoint y: 134, distance: 181.7
click at [520, 134] on p "1. Ultra-Fast Heating System" at bounding box center [619, 139] width 229 height 17
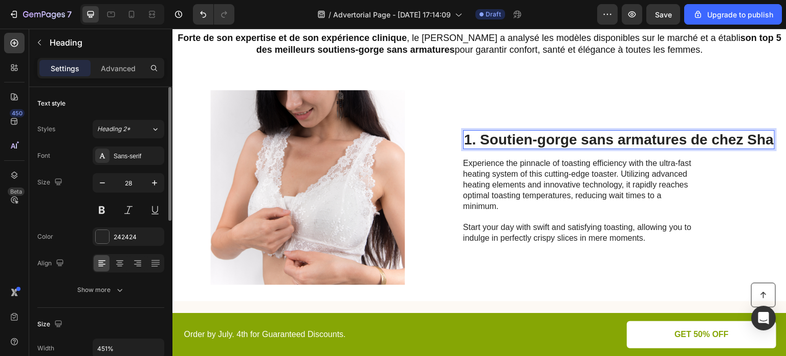
scroll to position [145, 0]
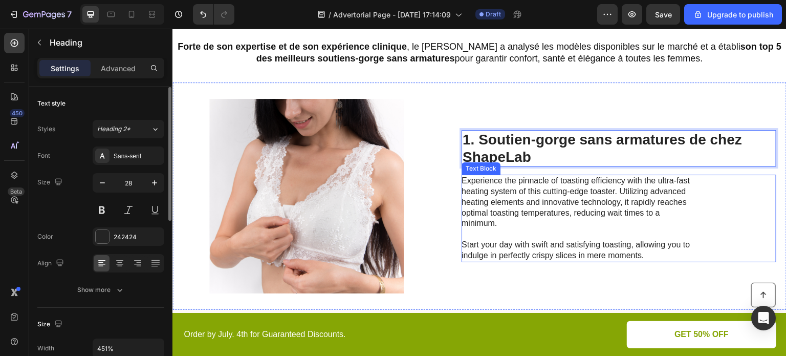
click at [574, 211] on p "Experience the pinnacle of toasting efficiency with the ultra-fast heating syst…" at bounding box center [577, 218] width 230 height 85
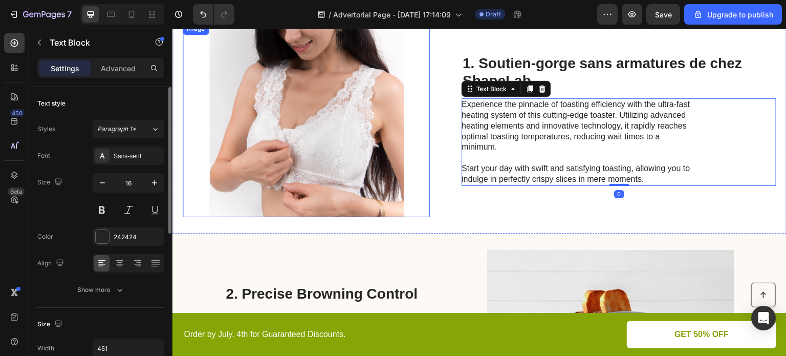
scroll to position [196, 0]
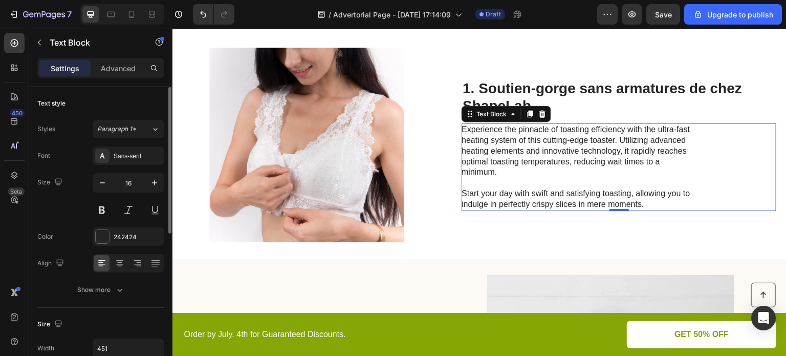
click at [543, 176] on p "Experience the pinnacle of toasting efficiency with the ultra-fast heating syst…" at bounding box center [577, 166] width 230 height 85
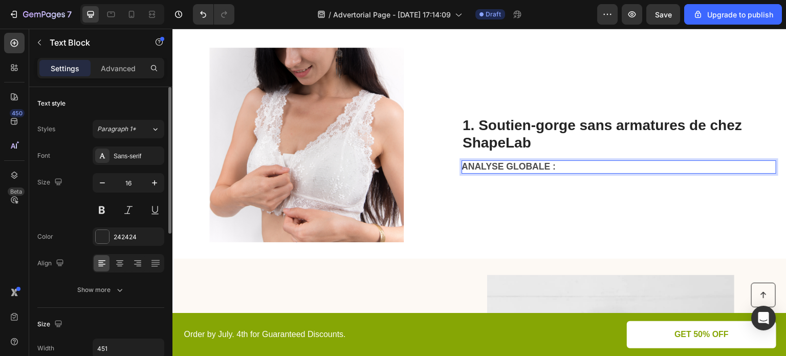
scroll to position [233, 0]
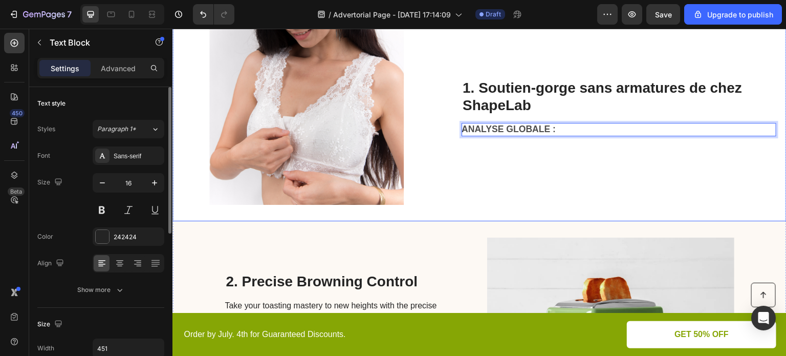
click at [602, 161] on div "1. Soutien-gorge sans armatures de chez ShapeLab Heading ANALYSE GLOBALE : Text…" at bounding box center [619, 107] width 315 height 194
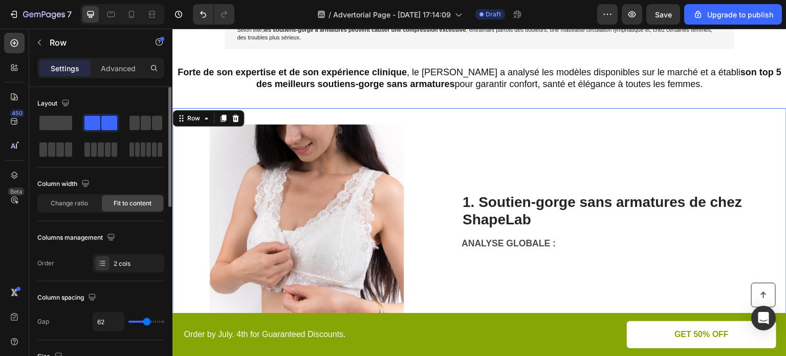
scroll to position [0, 0]
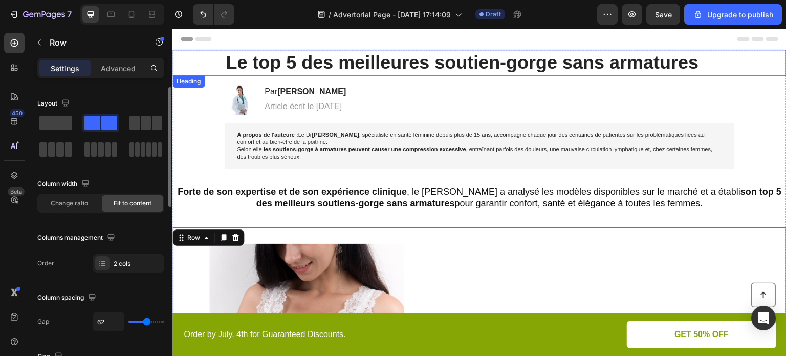
click at [297, 61] on p "Le top 5 des meilleures soutien-gorge sans armatures" at bounding box center [480, 63] width 508 height 24
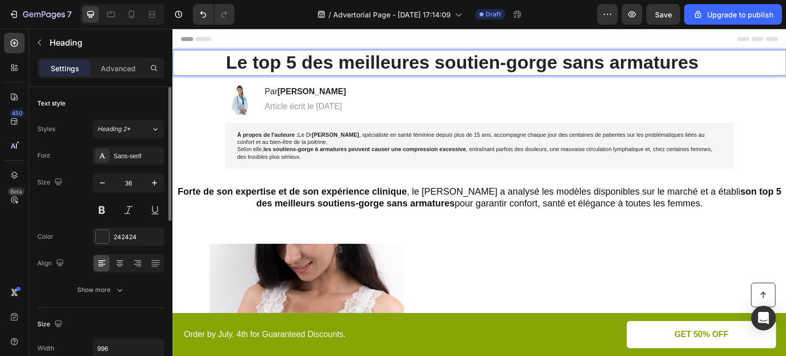
click at [294, 66] on p "Le top 5 des meilleures soutien-gorge sans armatures" at bounding box center [480, 63] width 508 height 24
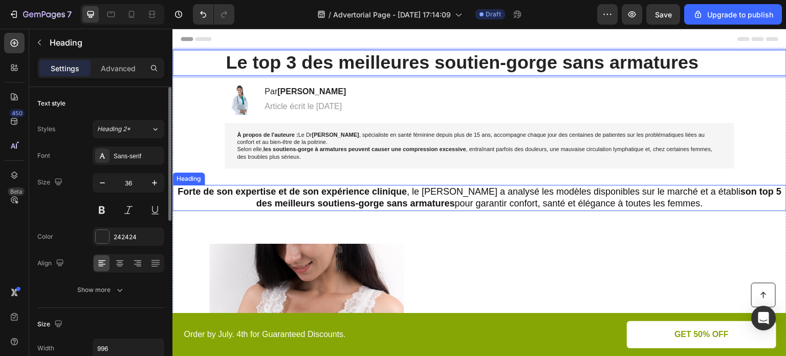
click at [746, 192] on strong "son top 5 des meilleurs soutiens-gorge sans armatures" at bounding box center [519, 197] width 526 height 22
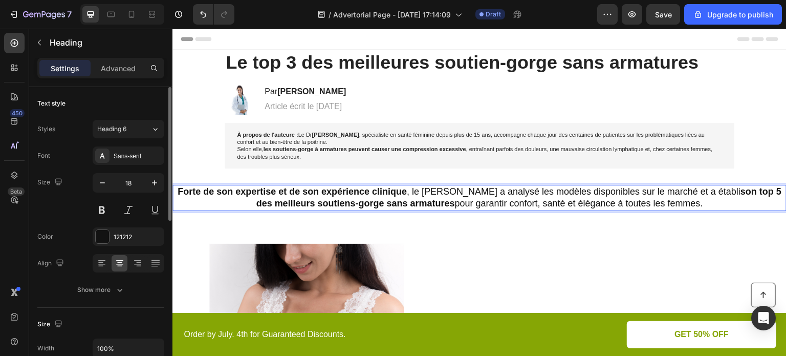
click at [749, 194] on strong "son top 5 des meilleurs soutiens-gorge sans armatures" at bounding box center [519, 197] width 526 height 22
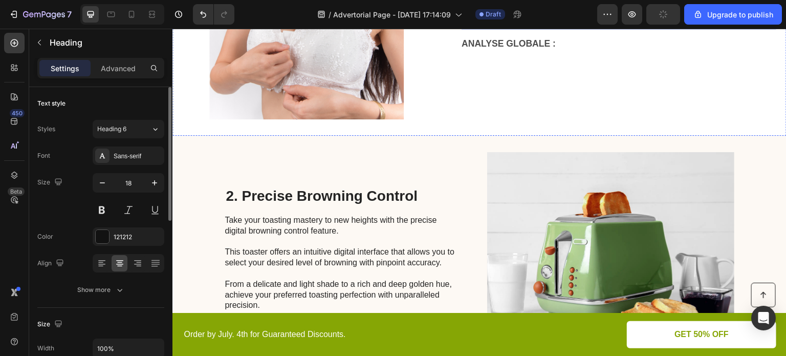
scroll to position [358, 0]
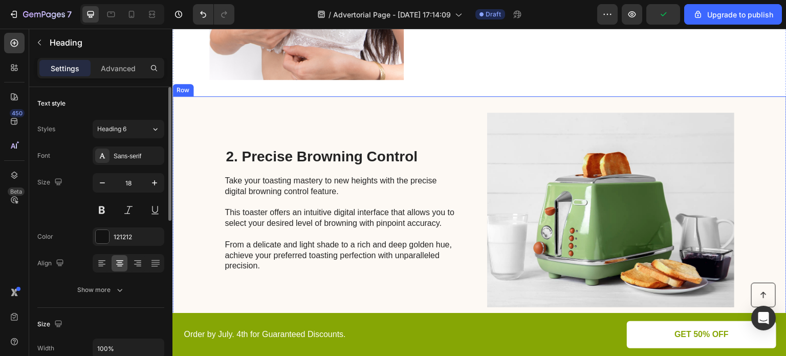
click at [432, 132] on div "2. Precise Browning Control Heading Take your toasting mastery to new heights w…" at bounding box center [340, 210] width 231 height 194
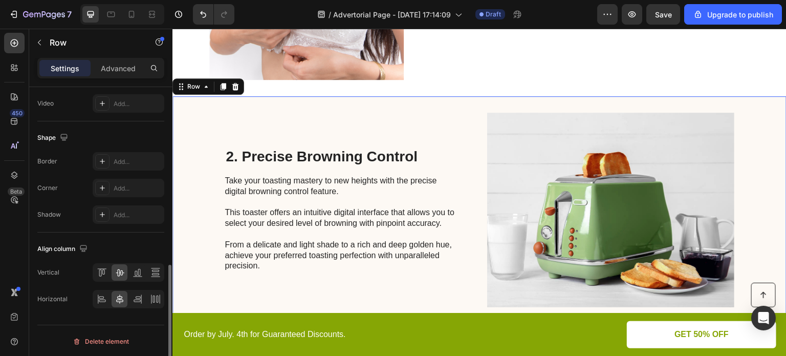
scroll to position [339, 0]
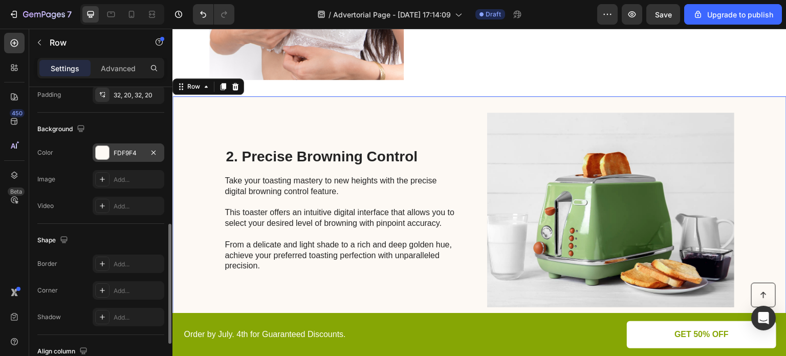
click at [102, 155] on div at bounding box center [102, 152] width 13 height 13
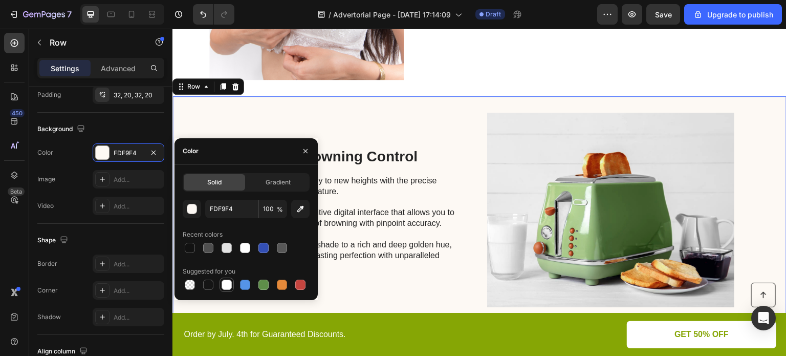
click at [228, 288] on div at bounding box center [227, 284] width 10 height 10
type input "FFFFFF"
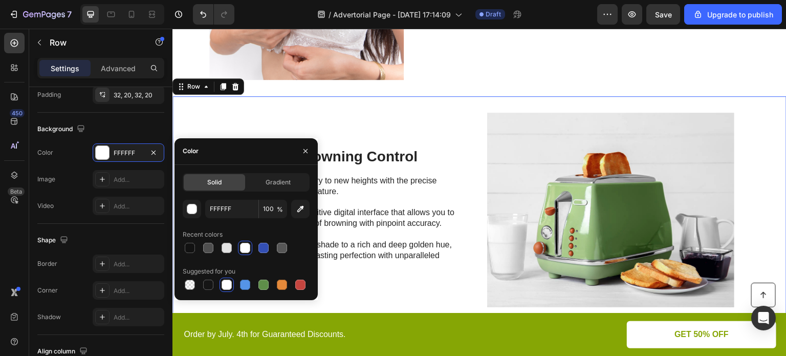
click at [437, 126] on div "2. Precise Browning Control Heading Take your toasting mastery to new heights w…" at bounding box center [340, 210] width 231 height 194
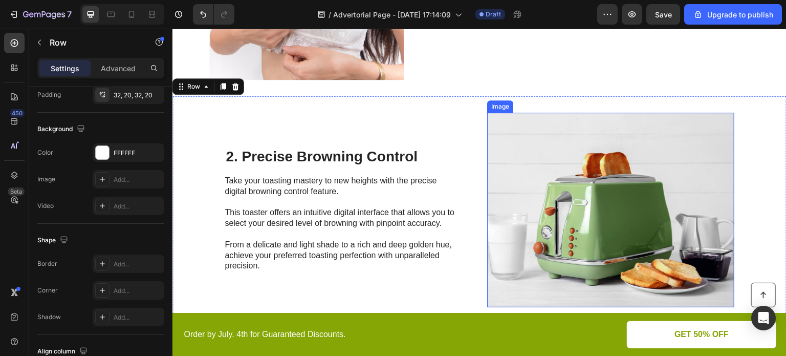
click at [554, 173] on img at bounding box center [610, 210] width 247 height 194
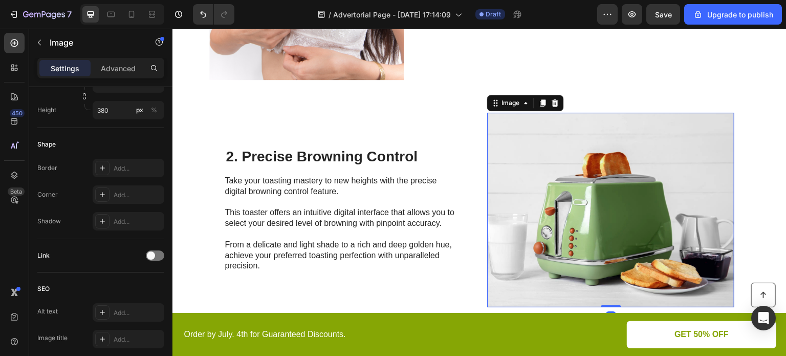
scroll to position [0, 0]
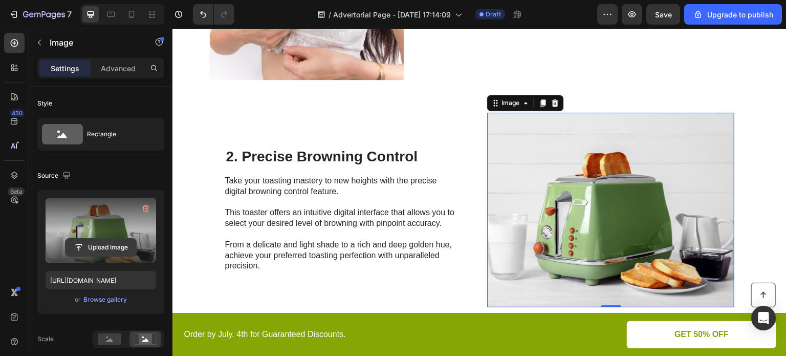
click at [103, 244] on input "file" at bounding box center [101, 246] width 71 height 17
click at [120, 247] on input "file" at bounding box center [101, 246] width 71 height 17
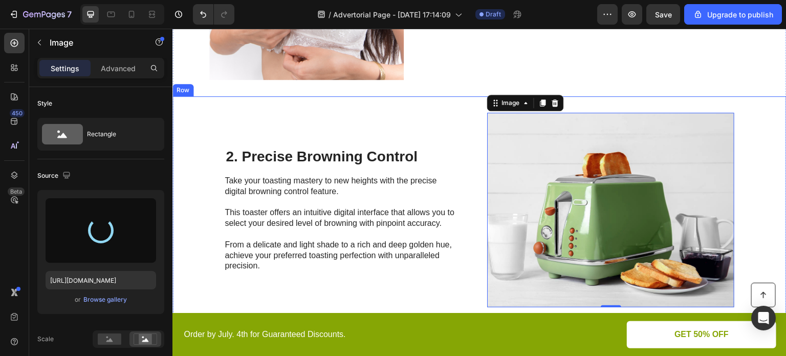
type input "[URL][DOMAIN_NAME]"
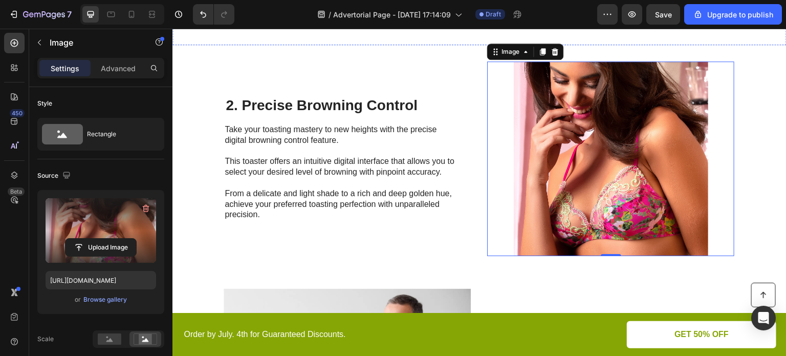
scroll to position [307, 0]
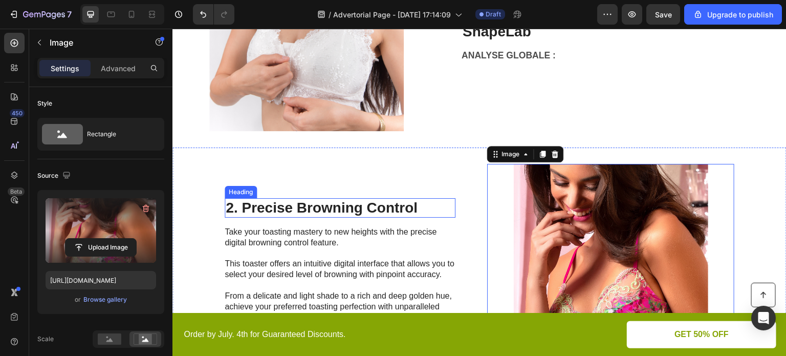
click at [350, 204] on h2 "2. Precise Browning Control" at bounding box center [340, 207] width 231 height 19
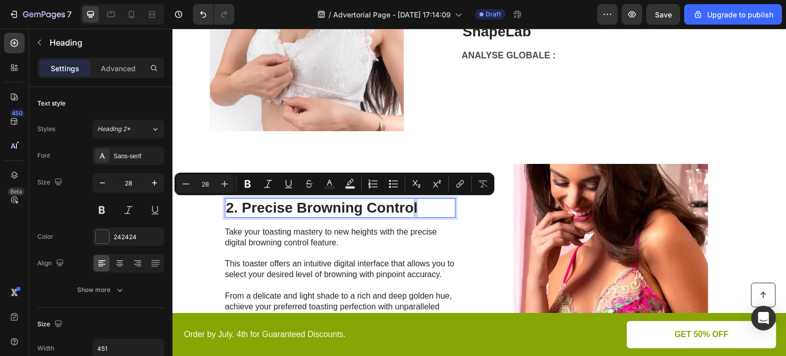
click at [412, 203] on p "2. Precise Browning Control" at bounding box center [340, 207] width 229 height 17
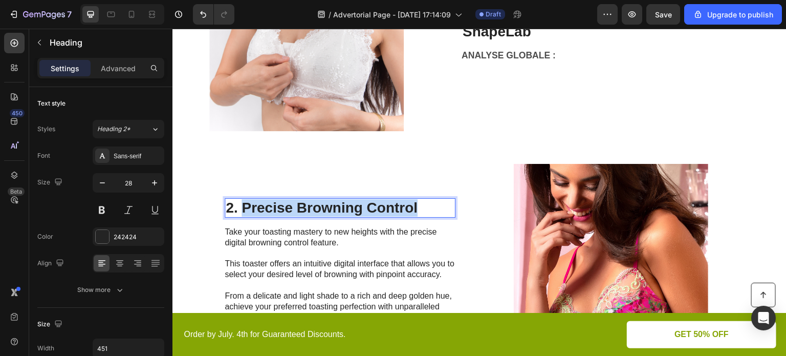
drag, startPoint x: 421, startPoint y: 205, endPoint x: 240, endPoint y: 204, distance: 181.2
click at [240, 204] on p "2. Precise Browning Control" at bounding box center [340, 207] width 229 height 17
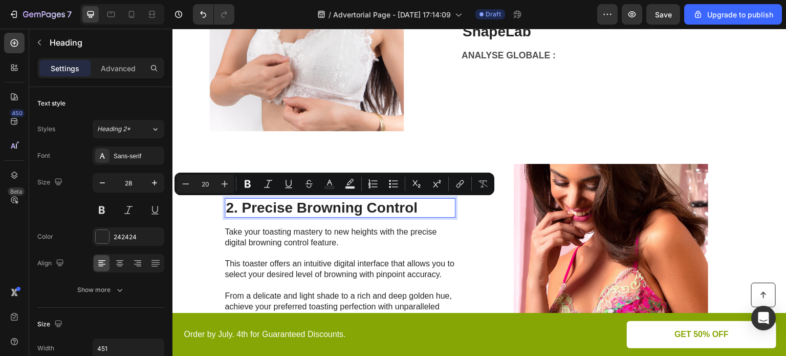
scroll to position [307, 0]
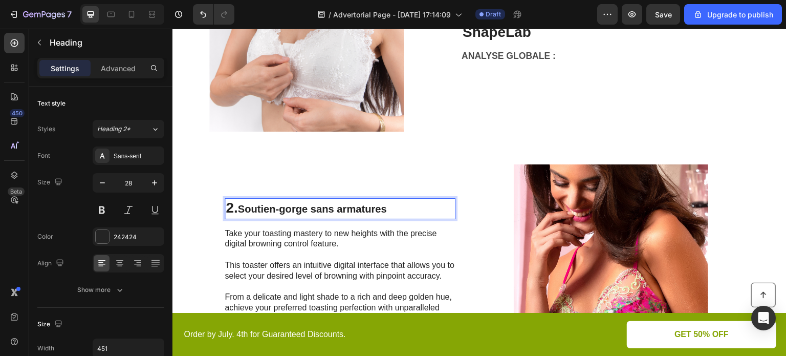
click at [237, 208] on span "Soutien-gorge sans armatures" at bounding box center [311, 208] width 149 height 11
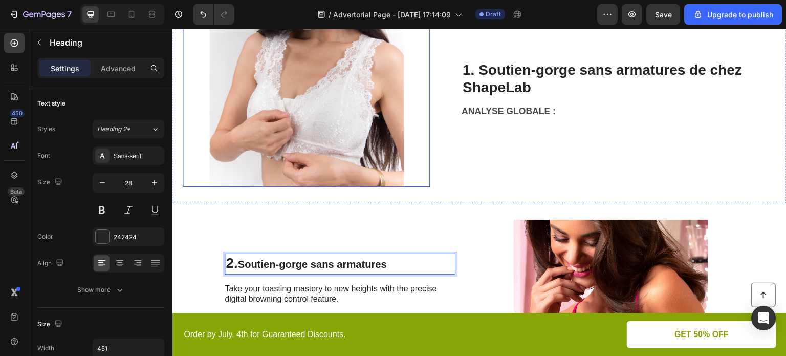
scroll to position [255, 0]
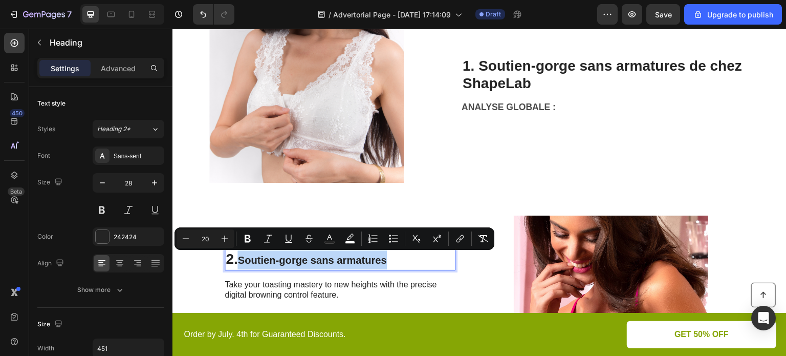
drag, startPoint x: 396, startPoint y: 259, endPoint x: 237, endPoint y: 264, distance: 158.7
click at [237, 264] on p "2. Soutien-gorge sans armatures" at bounding box center [340, 259] width 229 height 19
click at [317, 264] on span "Soutien-gorge sans armatures" at bounding box center [311, 259] width 149 height 11
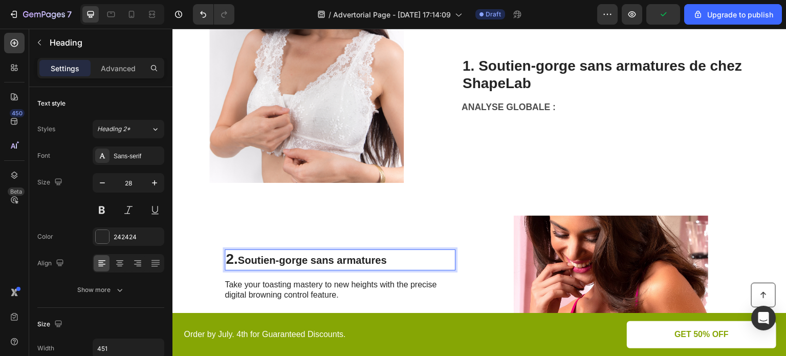
click at [389, 261] on p "2. Soutien-gorge sans armatures" at bounding box center [340, 259] width 229 height 19
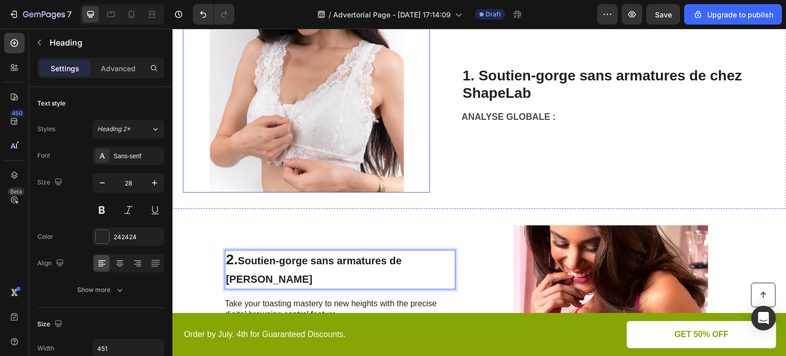
scroll to position [348, 0]
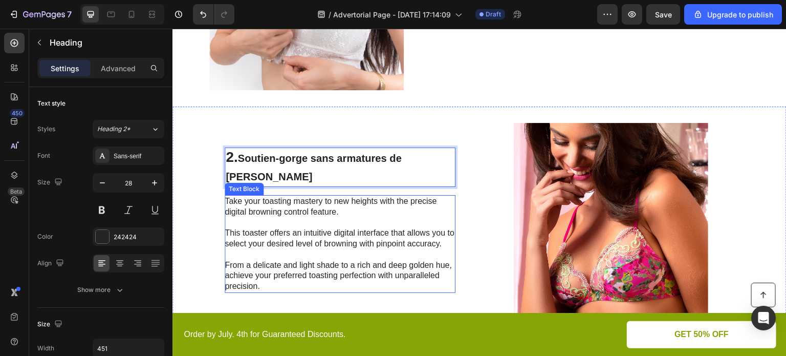
click at [379, 218] on p "Take your toasting mastery to new heights with the precise digital browning con…" at bounding box center [340, 244] width 230 height 96
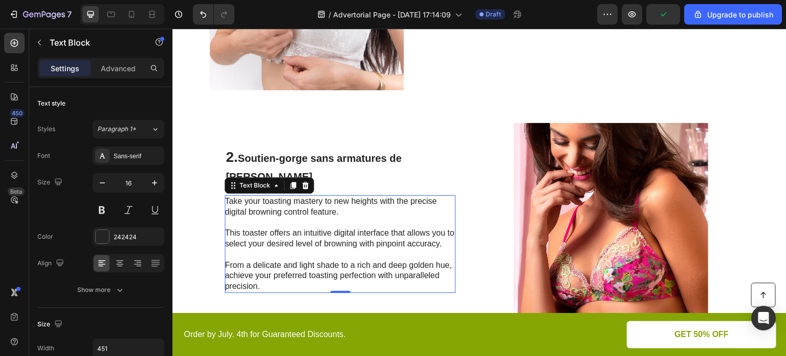
click at [334, 223] on p "Take your toasting mastery to new heights with the precise digital browning con…" at bounding box center [340, 244] width 230 height 96
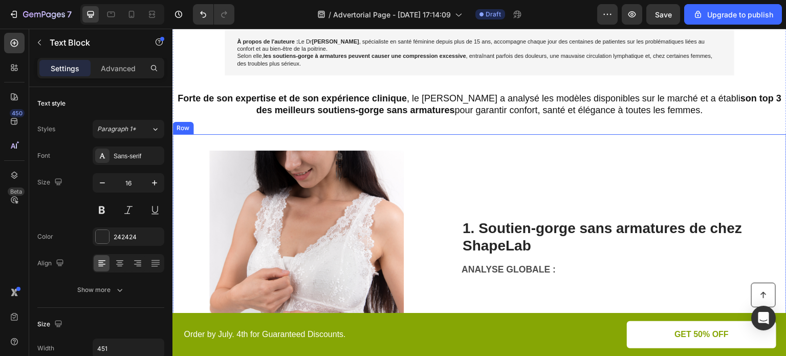
scroll to position [92, 0]
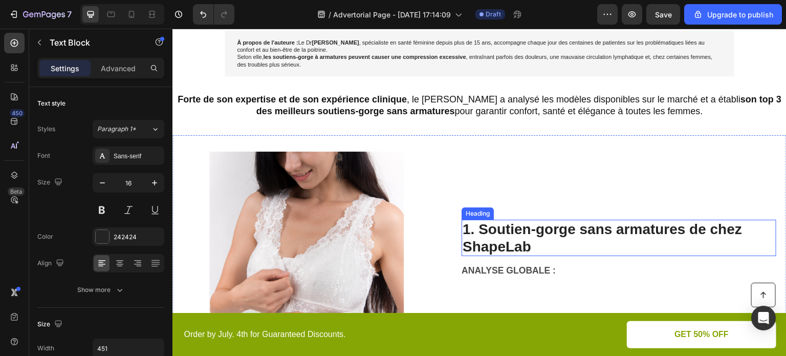
click at [722, 228] on p "1. Soutien-gorge sans armatures de chez ShapeLab" at bounding box center [619, 238] width 313 height 34
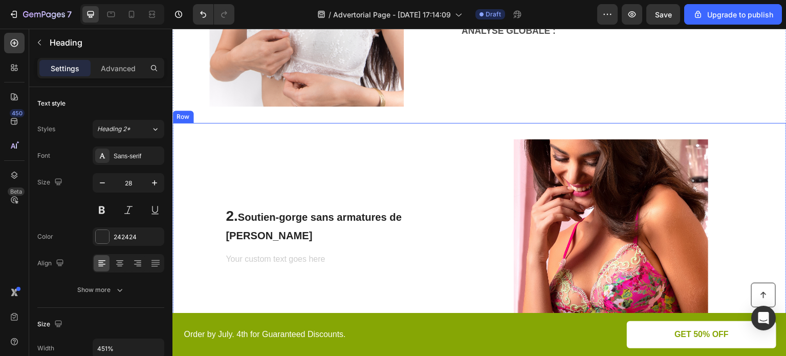
scroll to position [246, 0]
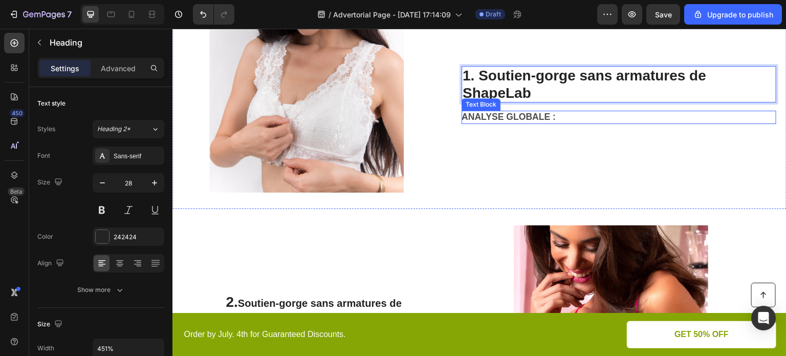
click at [526, 118] on strong "ANALYSE GLOBALE :" at bounding box center [509, 117] width 94 height 10
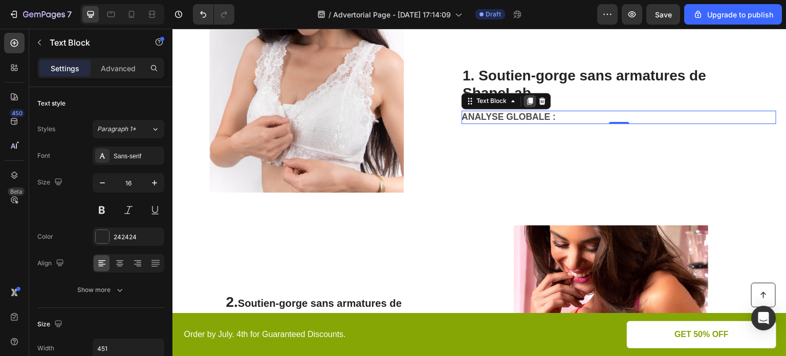
click at [531, 101] on icon at bounding box center [531, 101] width 6 height 7
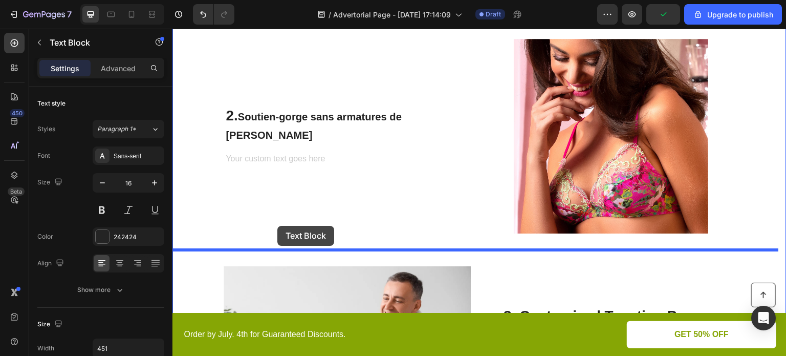
scroll to position [442, 0]
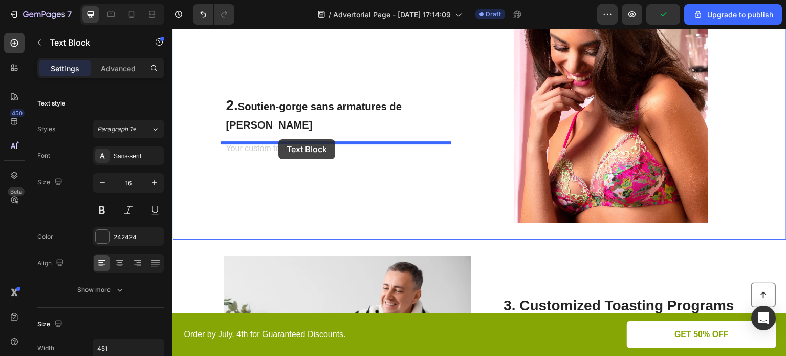
drag, startPoint x: 476, startPoint y: 109, endPoint x: 278, endPoint y: 139, distance: 200.4
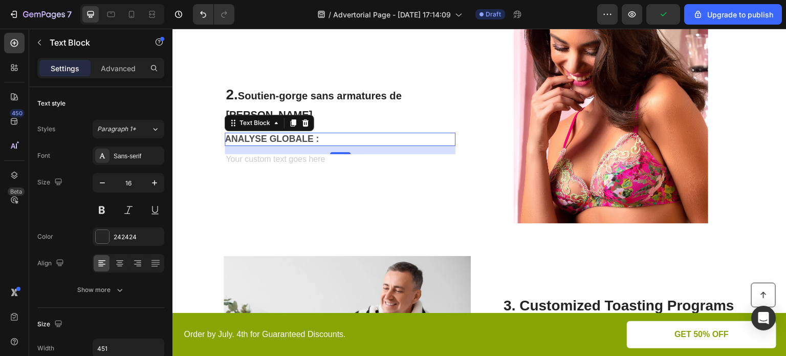
scroll to position [432, 0]
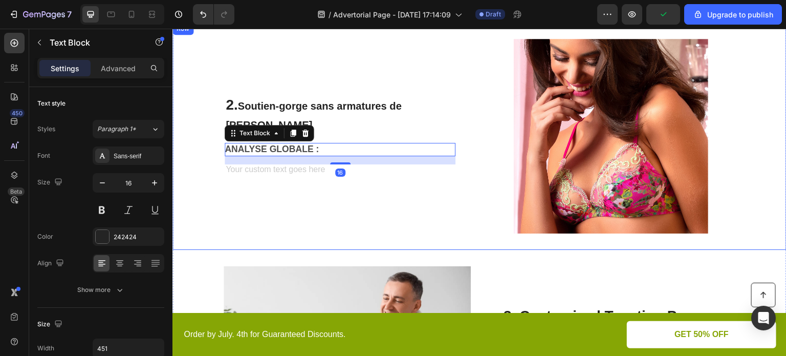
click at [398, 188] on div "2. Soutien-gorge sans armatures de [PERSON_NAME] Heading ANALYSE GLOBALE : Text…" at bounding box center [340, 136] width 231 height 194
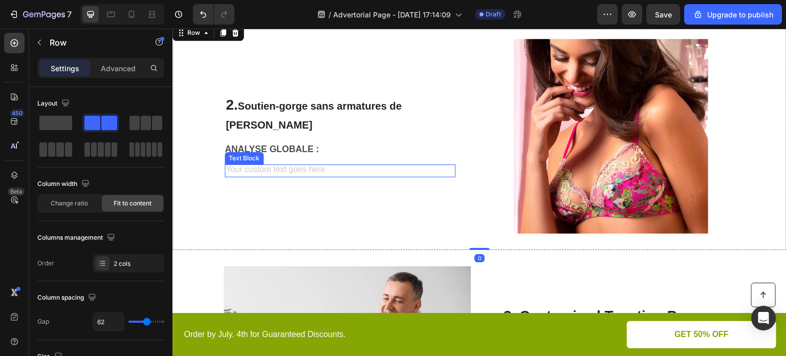
click at [278, 168] on div "Rich Text Editor. Editing area: main" at bounding box center [340, 170] width 231 height 13
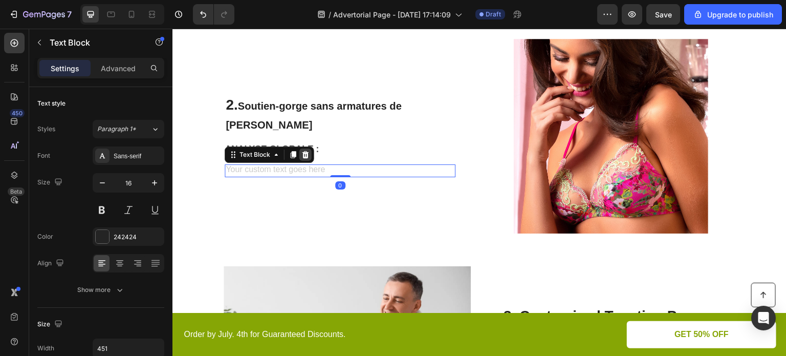
click at [302, 153] on icon at bounding box center [305, 154] width 7 height 7
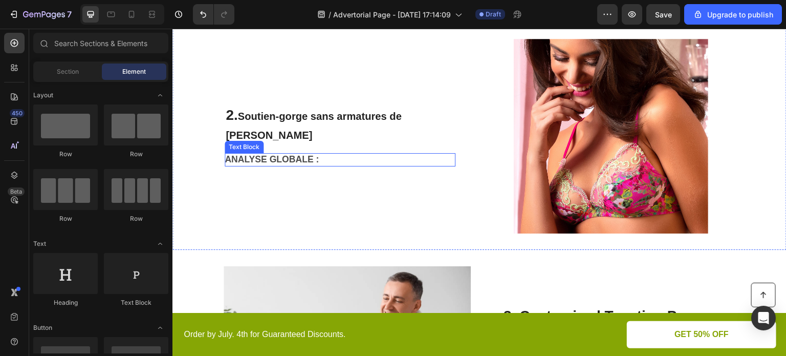
scroll to position [442, 0]
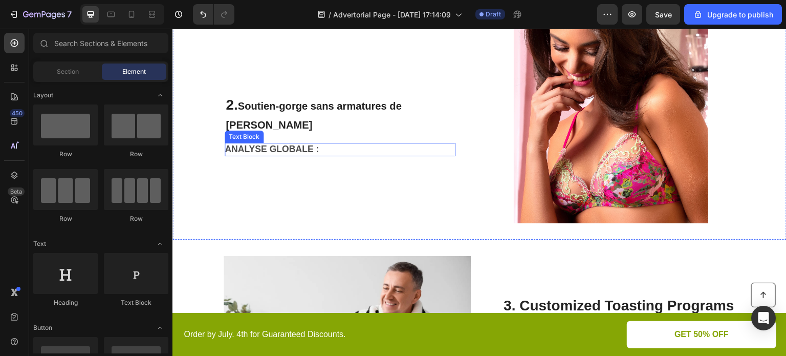
click at [334, 149] on p "ANALYSE GLOBALE :" at bounding box center [340, 149] width 230 height 11
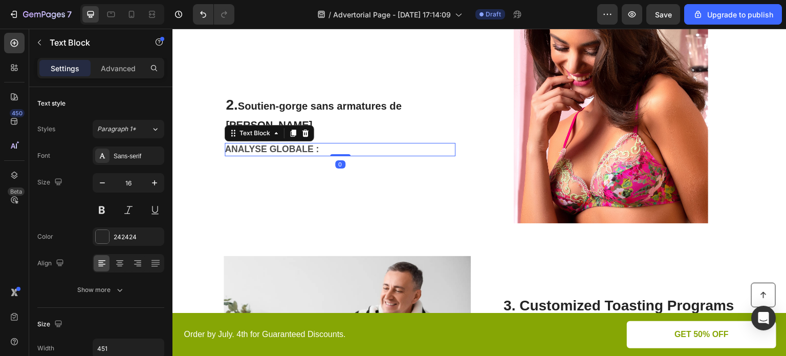
click at [335, 144] on p "ANALYSE GLOBALE :" at bounding box center [340, 149] width 230 height 11
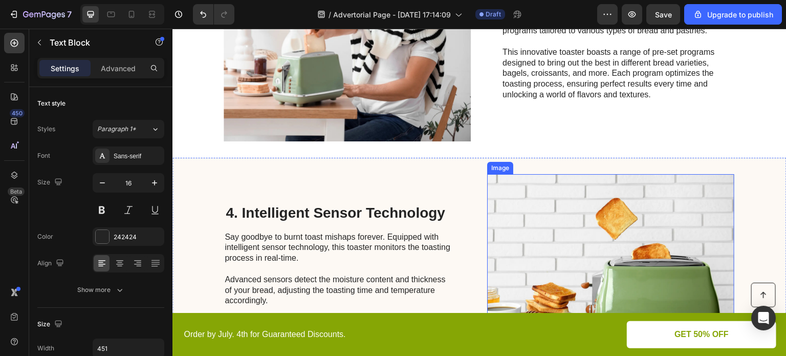
scroll to position [749, 0]
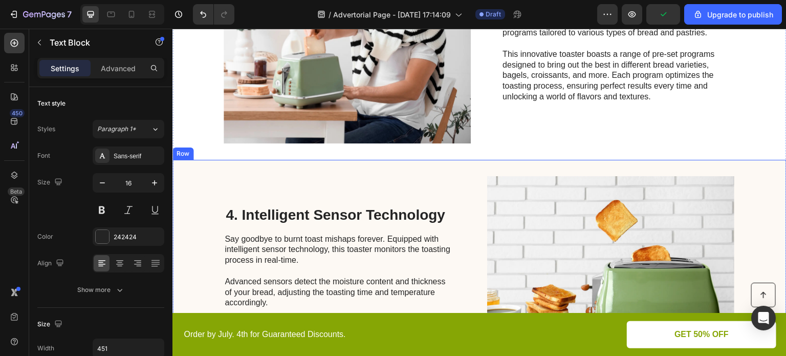
click at [207, 169] on div "4. Intelligent Sensor Technology Heading Say goodbye to burnt toast mishaps for…" at bounding box center [479, 273] width 614 height 227
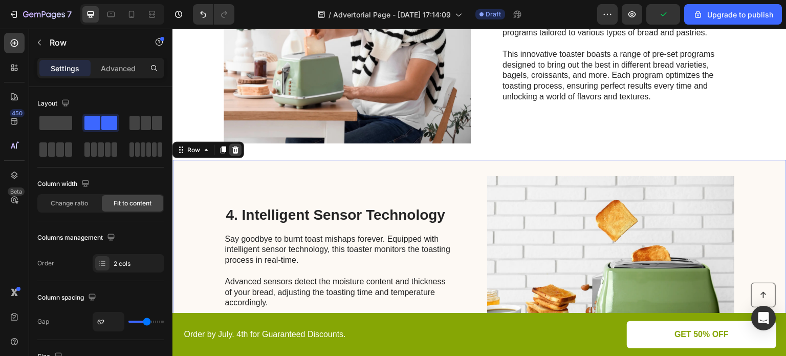
click at [233, 151] on icon at bounding box center [235, 149] width 7 height 7
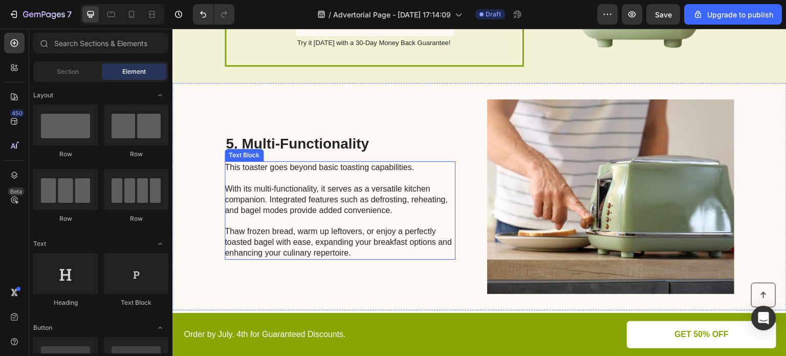
scroll to position [1108, 0]
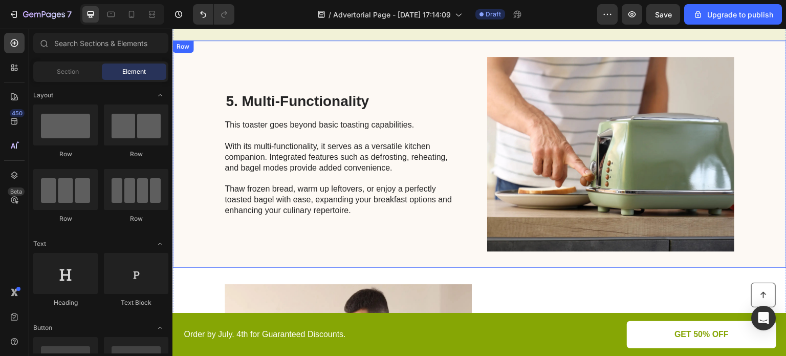
drag, startPoint x: 302, startPoint y: 81, endPoint x: 280, endPoint y: 79, distance: 22.2
click at [302, 81] on div "5. Multi-Functionality Heading This toaster goes beyond basic toasting capabili…" at bounding box center [340, 154] width 231 height 194
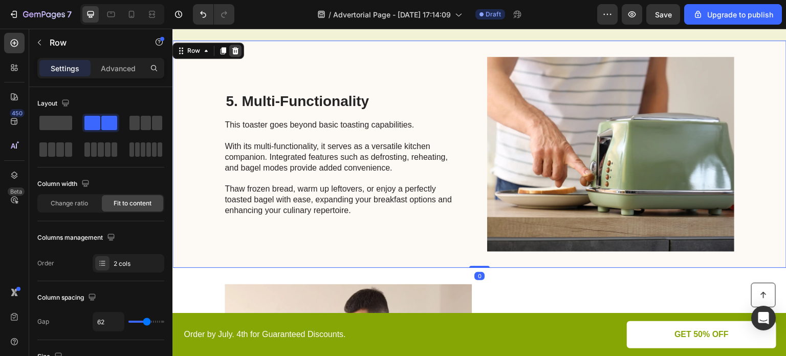
click at [234, 52] on icon at bounding box center [235, 50] width 7 height 7
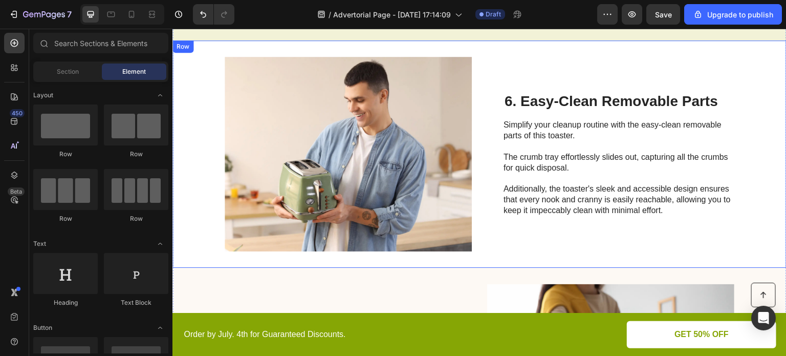
click at [510, 73] on div "6. Easy-Clean Removable Parts Heading Simplify your cleanup routine with the ea…" at bounding box center [619, 154] width 231 height 194
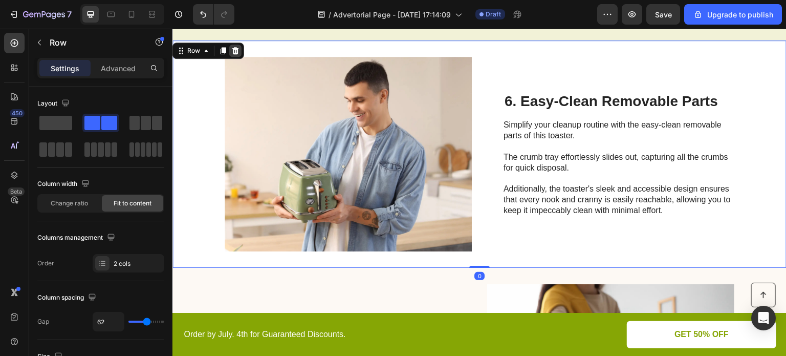
click at [235, 51] on icon at bounding box center [235, 50] width 7 height 7
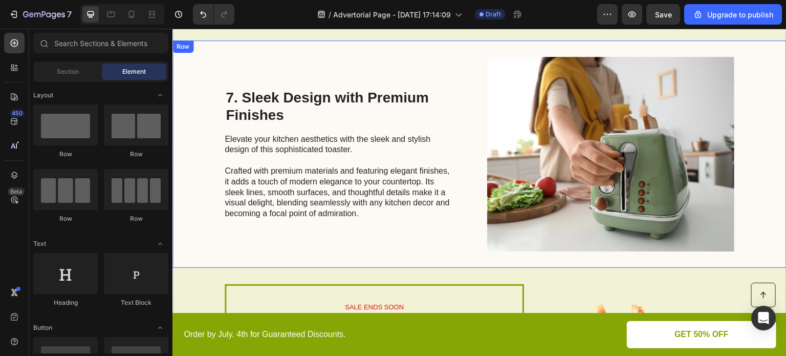
click at [435, 64] on div "7. Sleek Design with Premium Finishes Heading Elevate your kitchen aesthetics w…" at bounding box center [340, 154] width 231 height 194
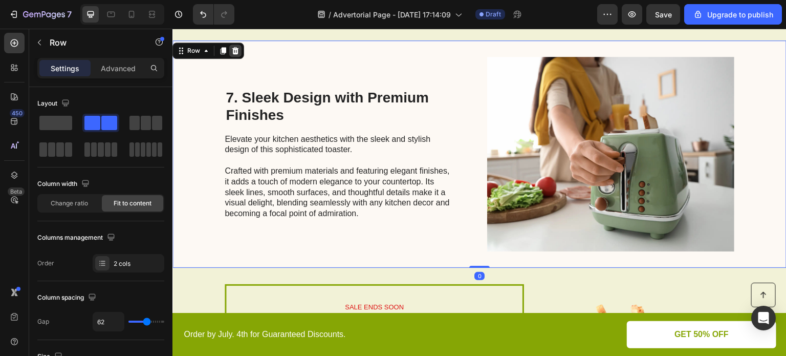
click at [238, 52] on icon at bounding box center [235, 51] width 8 height 8
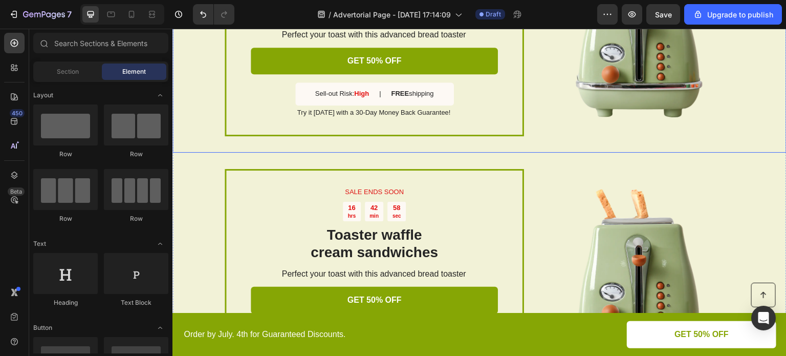
scroll to position [1056, 0]
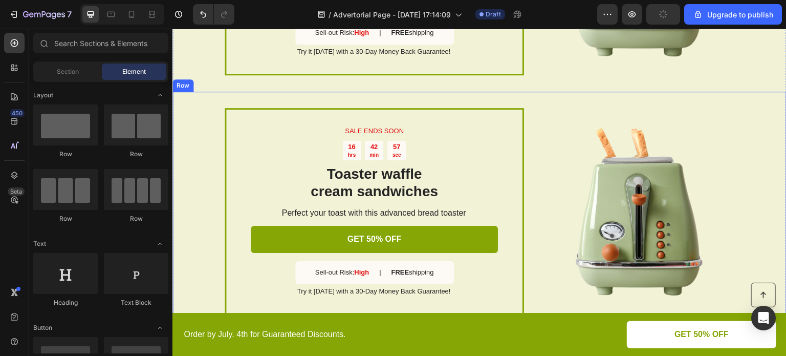
click at [206, 199] on div "SALE ENDS SOON Text Block 16 hrs 42 min 57 sec Countdown Timer Toaster waffle c…" at bounding box center [479, 211] width 614 height 239
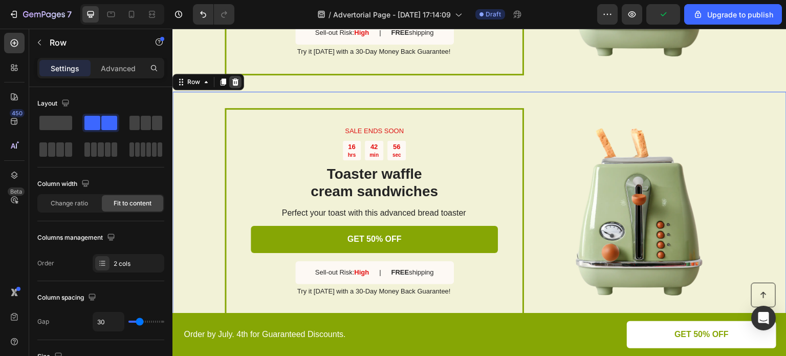
click at [235, 83] on icon at bounding box center [235, 81] width 7 height 7
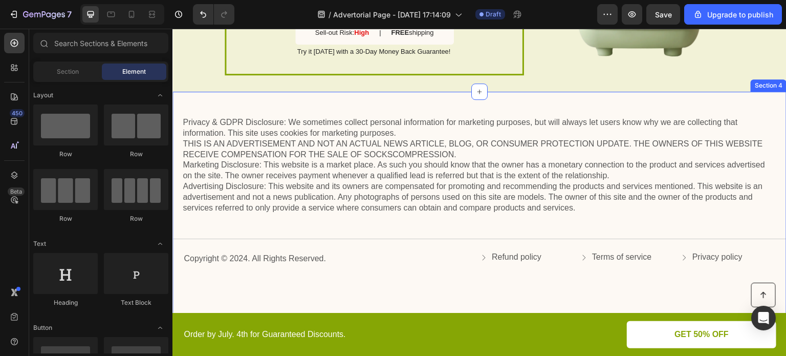
click at [272, 106] on div "Privacy & GDPR Disclosure: We sometimes collect personal information for market…" at bounding box center [479, 207] width 614 height 230
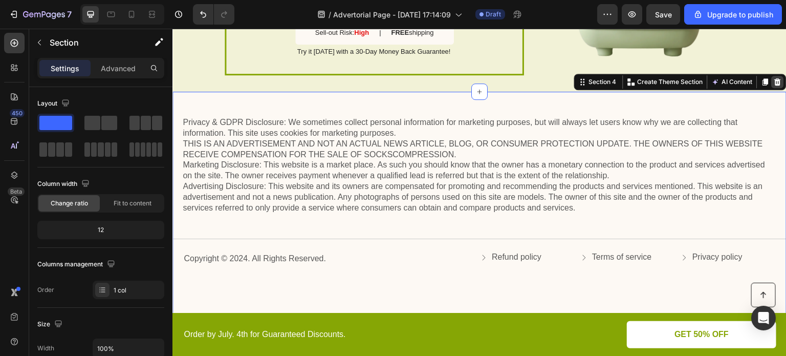
click at [775, 82] on icon at bounding box center [778, 81] width 7 height 7
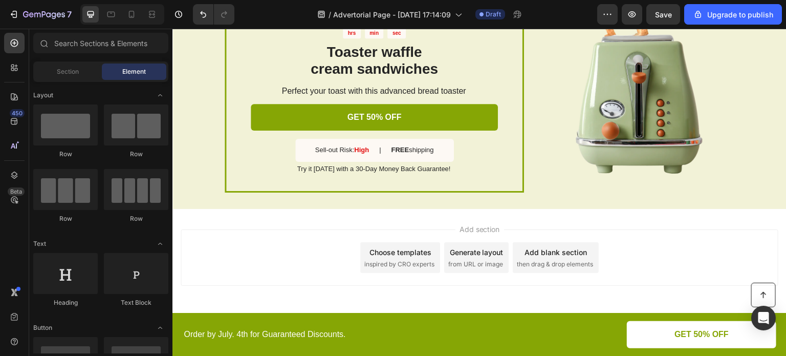
scroll to position [938, 0]
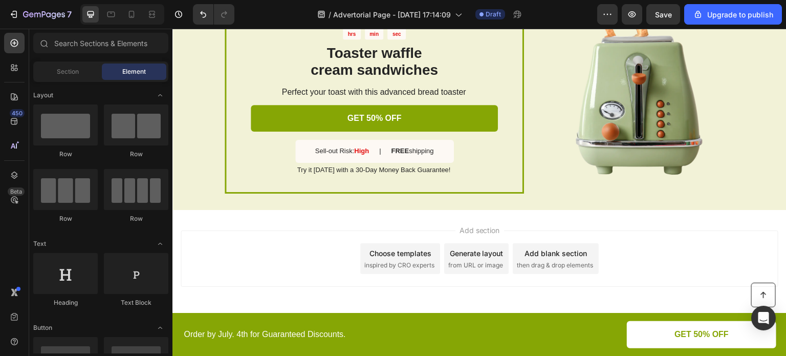
click at [297, 223] on div "Add section Choose templates inspired by CRO experts Generate layout from URL o…" at bounding box center [479, 273] width 614 height 126
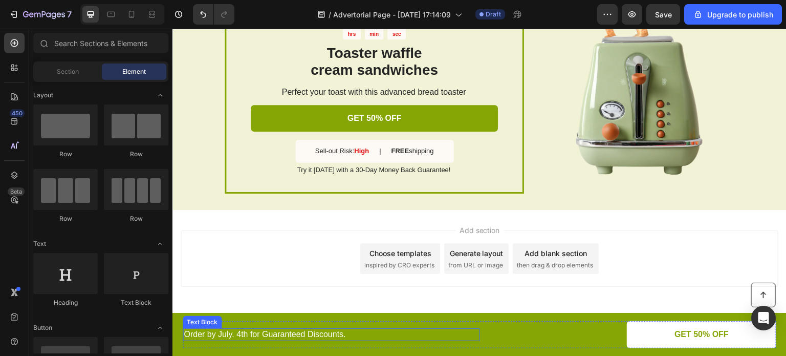
click at [383, 331] on p "Order by July. 4th for Guaranteed Discounts." at bounding box center [331, 334] width 295 height 11
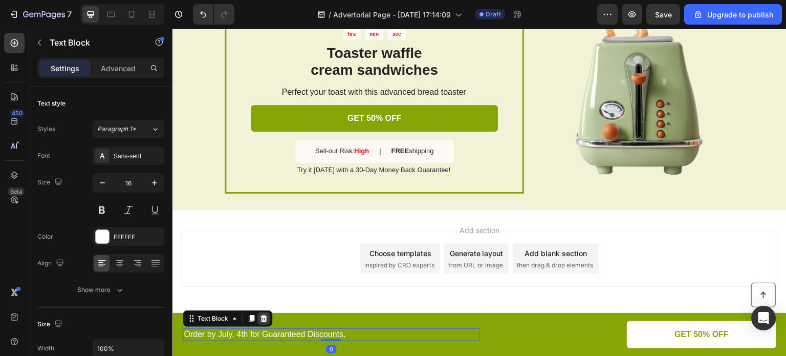
click at [263, 319] on icon at bounding box center [264, 318] width 7 height 7
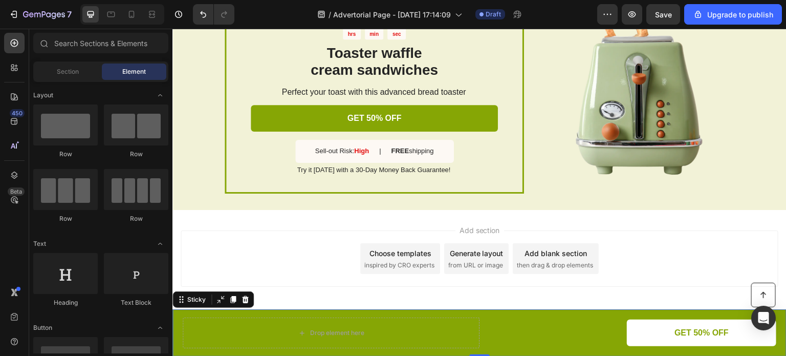
click at [291, 316] on div "Button Drop element here GET 50% OFF Button Row Sticky 0" at bounding box center [479, 332] width 614 height 47
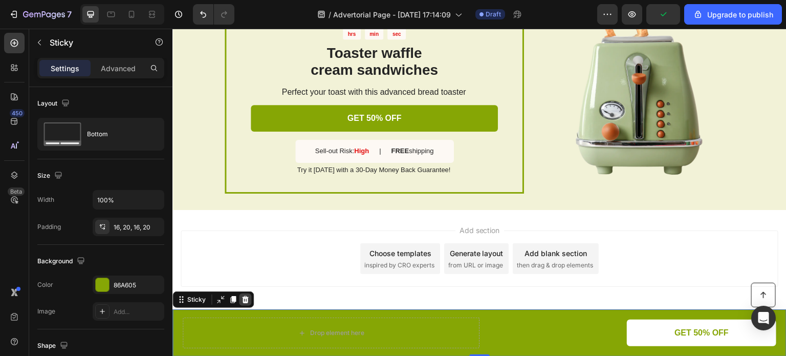
click at [245, 302] on icon at bounding box center [245, 299] width 7 height 7
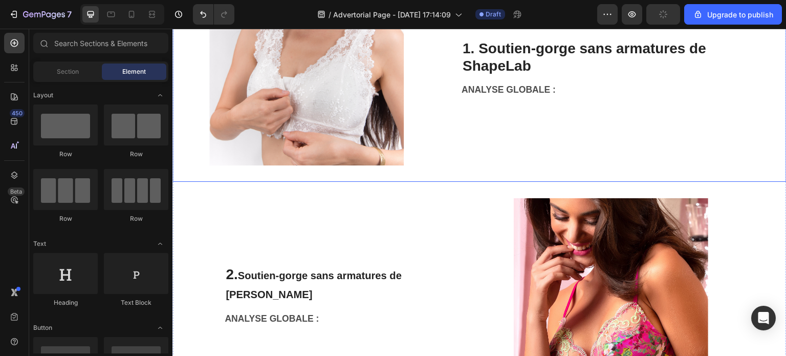
scroll to position [478, 0]
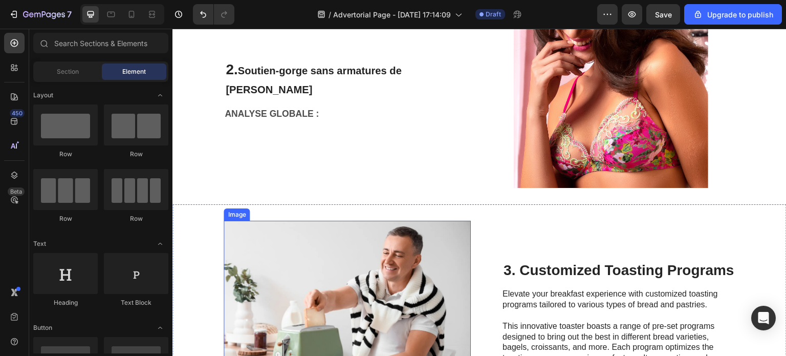
click at [418, 246] on img at bounding box center [347, 318] width 247 height 194
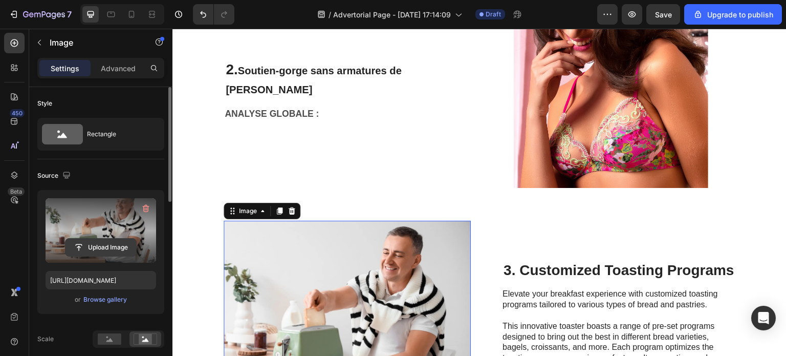
click at [108, 247] on input "file" at bounding box center [101, 246] width 71 height 17
type input "C:\fakepath\11256800_F.avif"
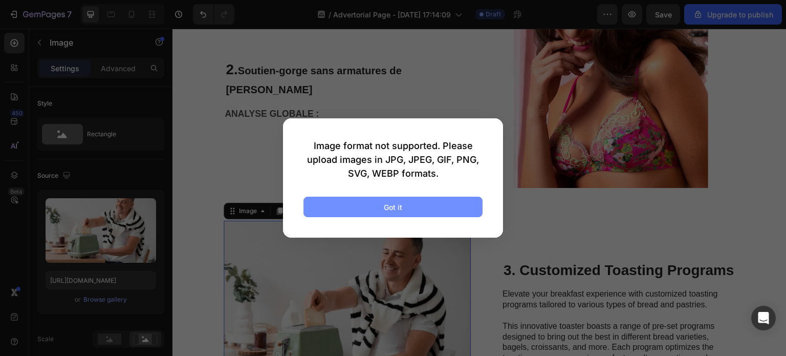
click at [455, 202] on button "Got it" at bounding box center [392, 207] width 179 height 20
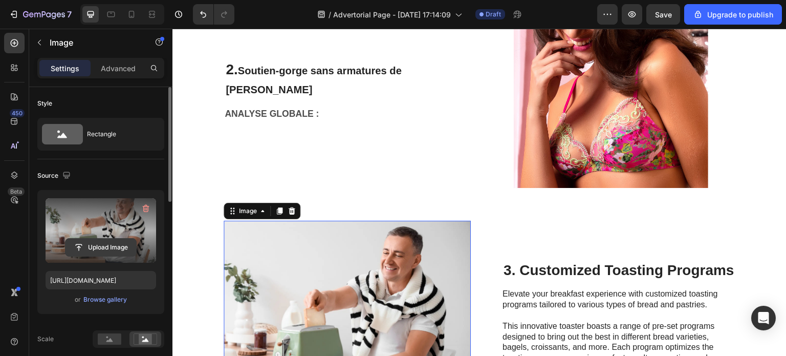
click at [100, 251] on input "file" at bounding box center [101, 246] width 71 height 17
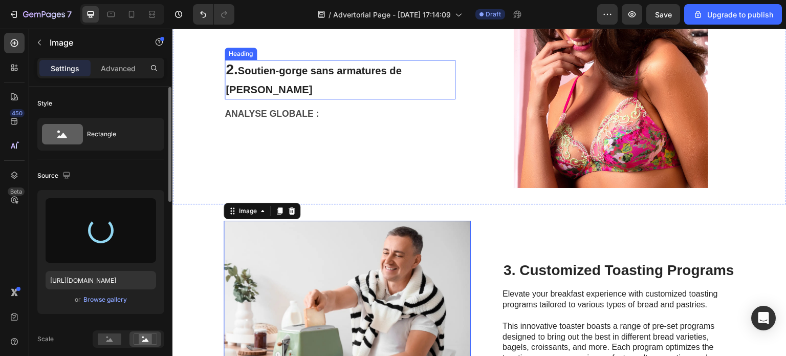
type input "[URL][DOMAIN_NAME]"
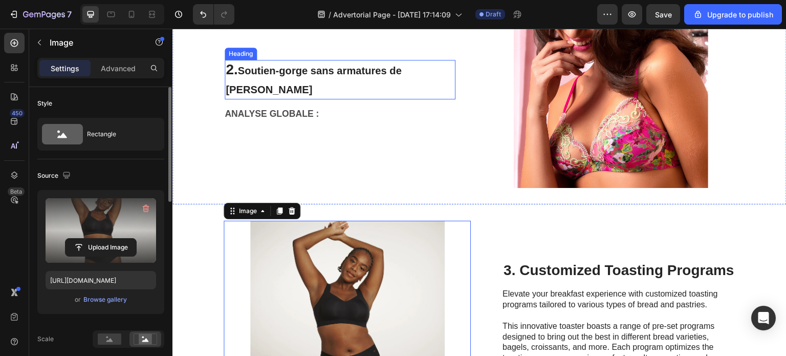
click at [340, 85] on h2 "2. Soutien-gorge sans armatures de [PERSON_NAME]" at bounding box center [340, 79] width 231 height 39
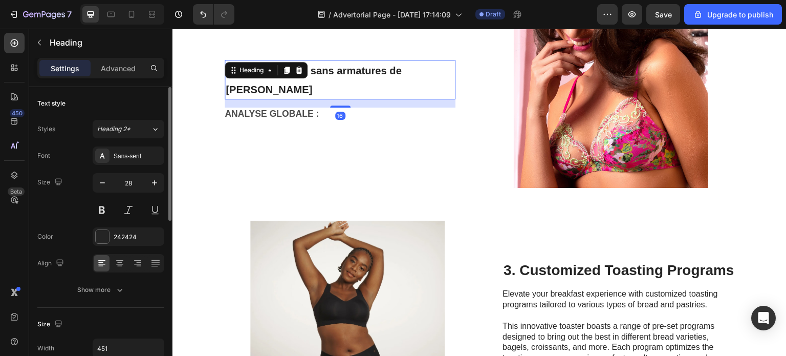
click at [306, 91] on h2 "2. Soutien-gorge sans armatures de [PERSON_NAME]" at bounding box center [340, 79] width 231 height 39
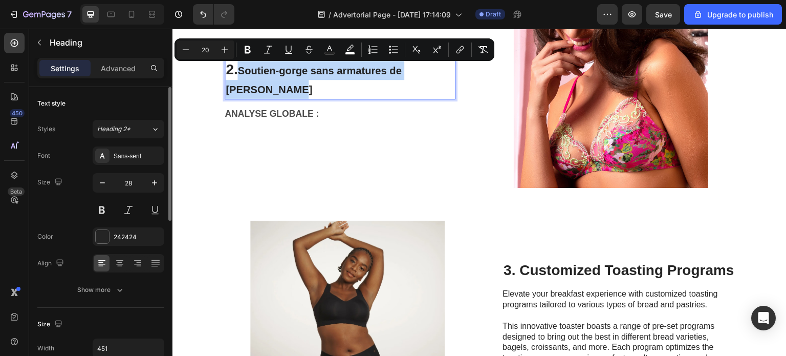
drag, startPoint x: 281, startPoint y: 91, endPoint x: 238, endPoint y: 71, distance: 47.4
click at [238, 71] on p "2. Soutien-gorge sans armatures de [PERSON_NAME]" at bounding box center [340, 79] width 229 height 37
copy span "Soutien-gorge sans armatures de [PERSON_NAME]"
click at [398, 88] on p "2. Soutien-gorge sans armatures de [PERSON_NAME]" at bounding box center [340, 79] width 229 height 37
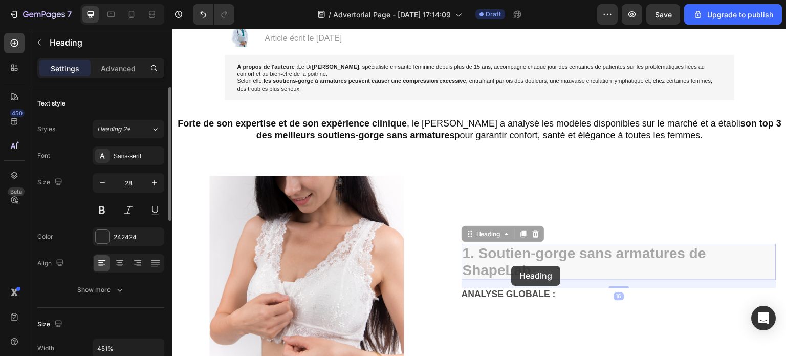
scroll to position [46, 0]
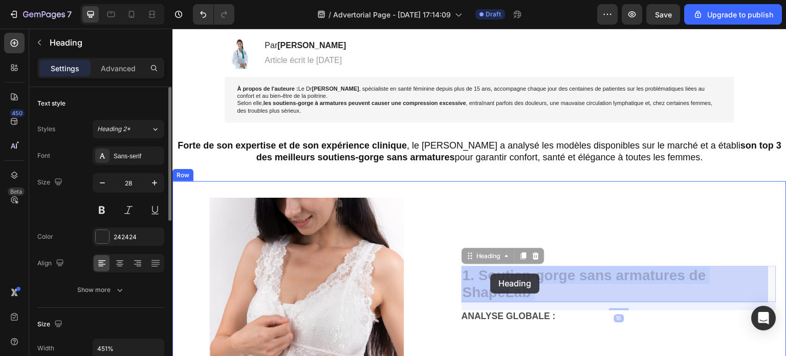
drag, startPoint x: 542, startPoint y: 268, endPoint x: 498, endPoint y: 271, distance: 44.2
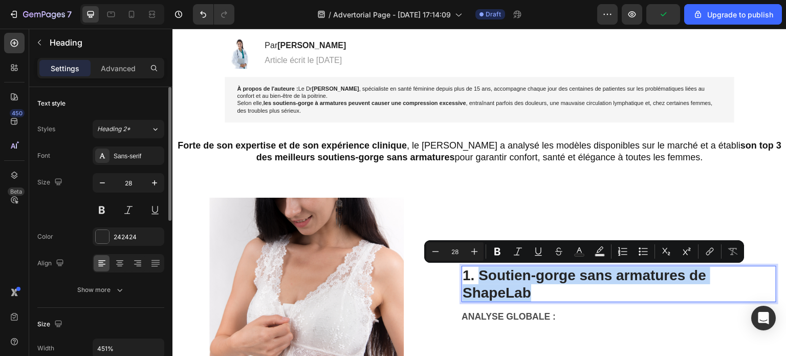
drag, startPoint x: 525, startPoint y: 291, endPoint x: 480, endPoint y: 272, distance: 49.1
click at [480, 272] on p "1. Soutien-gorge sans armatures de ShapeLab" at bounding box center [619, 284] width 313 height 34
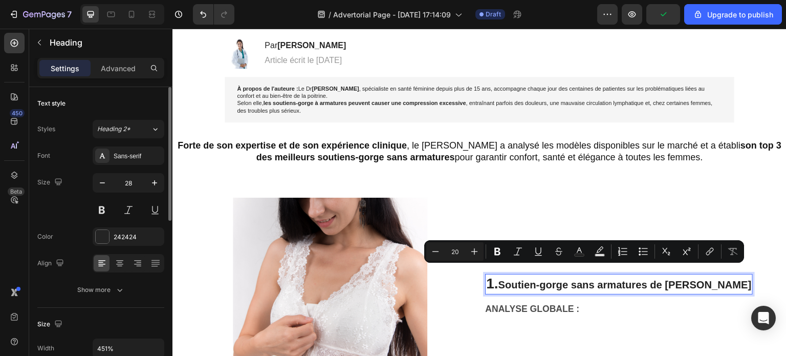
scroll to position [54, 0]
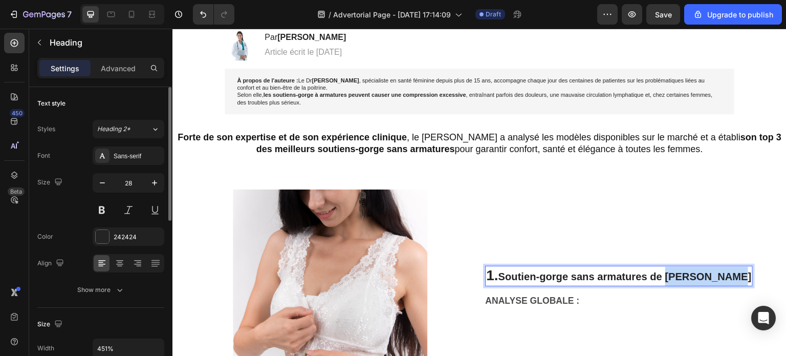
drag, startPoint x: 675, startPoint y: 277, endPoint x: 738, endPoint y: 277, distance: 63.5
click at [738, 277] on span "Soutien-gorge sans armatures de [PERSON_NAME]" at bounding box center [624, 276] width 253 height 11
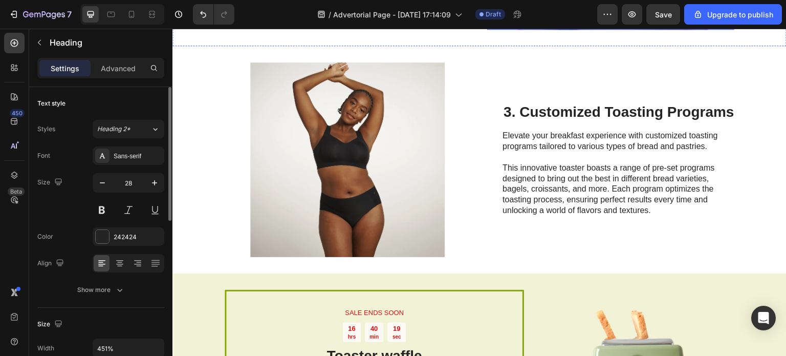
scroll to position [668, 0]
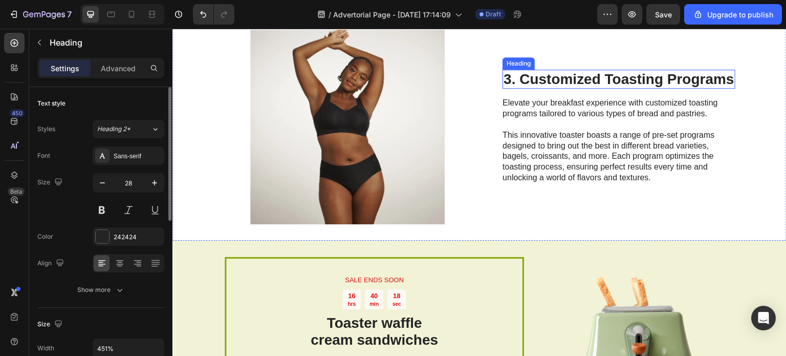
click at [610, 80] on h2 "3. Customized Toasting Programs" at bounding box center [619, 79] width 233 height 19
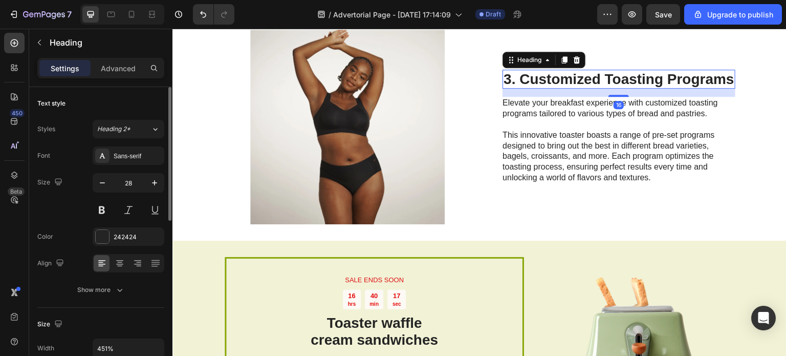
click at [664, 78] on h2 "3. Customized Toasting Programs" at bounding box center [619, 79] width 233 height 19
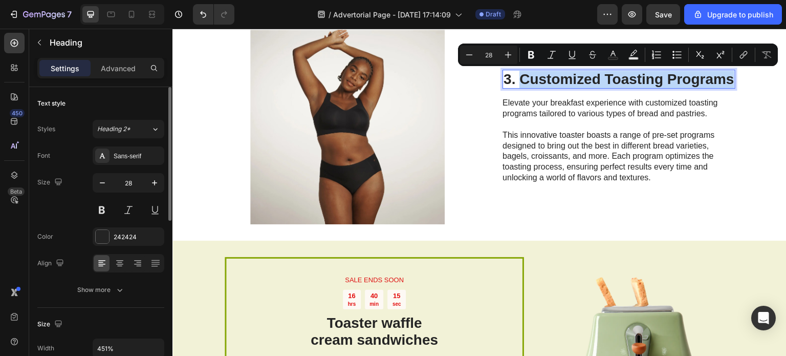
drag, startPoint x: 730, startPoint y: 81, endPoint x: 519, endPoint y: 77, distance: 210.4
click at [519, 77] on p "3. Customized Toasting Programs" at bounding box center [619, 79] width 231 height 17
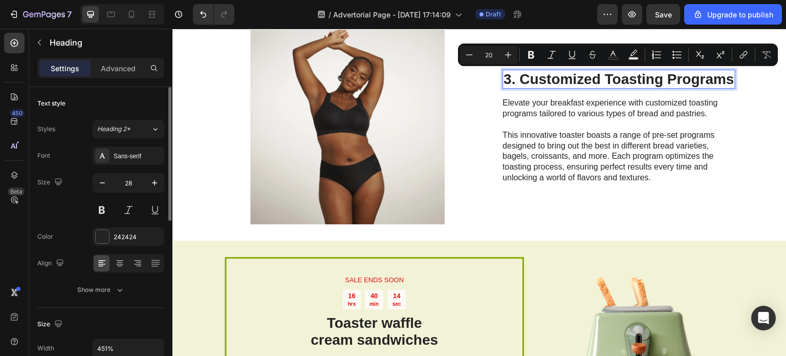
scroll to position [668, 0]
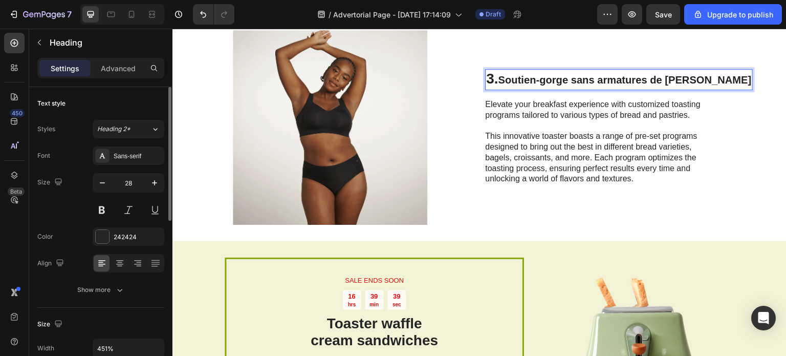
click at [691, 76] on span "Soutien-gorge sans armatures de [PERSON_NAME]" at bounding box center [624, 79] width 253 height 11
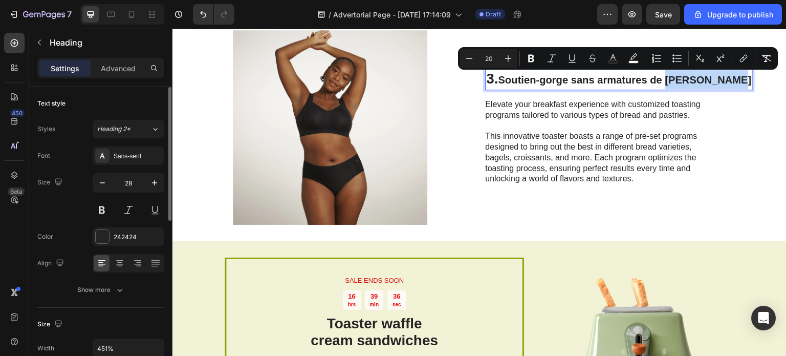
drag, startPoint x: 675, startPoint y: 78, endPoint x: 737, endPoint y: 81, distance: 62.5
click at [737, 81] on span "Soutien-gorge sans armatures de [PERSON_NAME]" at bounding box center [624, 79] width 253 height 11
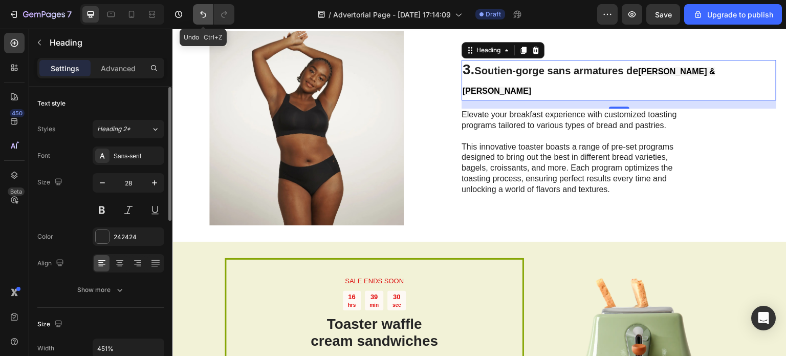
click at [202, 15] on icon "Undo/Redo" at bounding box center [203, 14] width 10 height 10
click at [204, 15] on icon "Undo/Redo" at bounding box center [203, 14] width 10 height 10
click at [199, 12] on icon "Undo/Redo" at bounding box center [203, 14] width 10 height 10
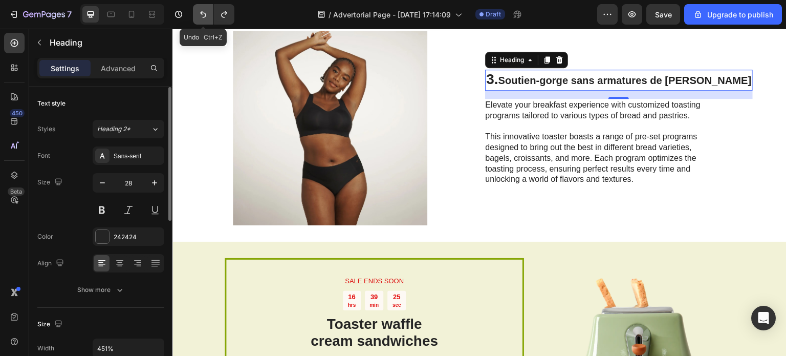
click at [198, 12] on icon "Undo/Redo" at bounding box center [203, 14] width 10 height 10
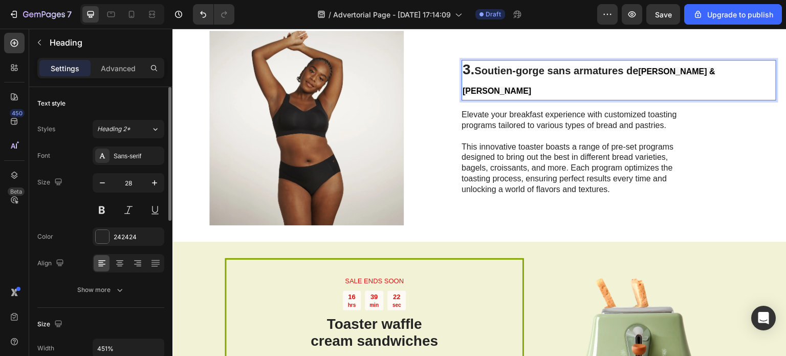
click at [715, 81] on span "[PERSON_NAME] & [PERSON_NAME]" at bounding box center [589, 81] width 253 height 28
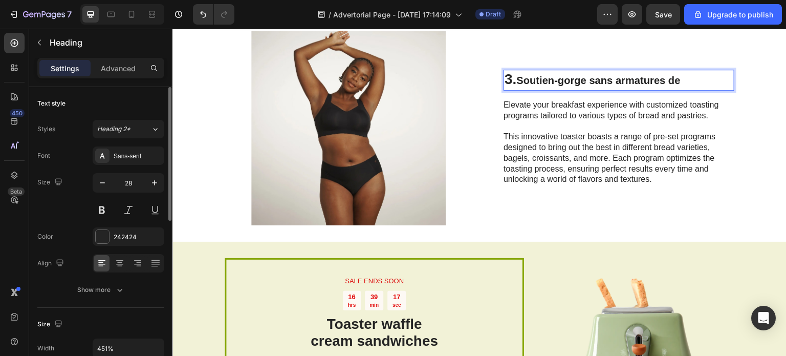
scroll to position [668, 0]
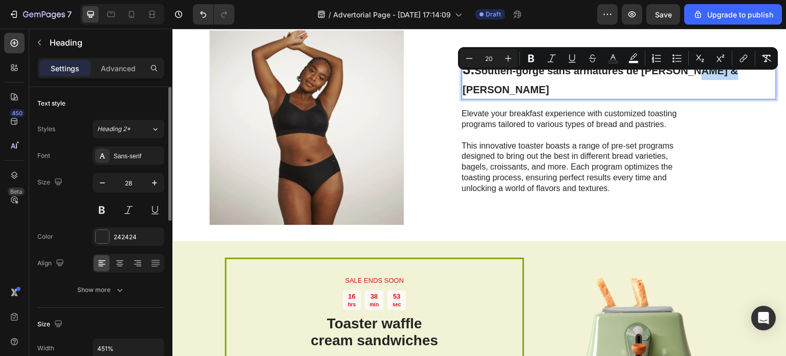
drag, startPoint x: 729, startPoint y: 81, endPoint x: 773, endPoint y: 131, distance: 66.3
click at [775, 131] on div "Image 3. Soutien-gorge sans armatures de [PERSON_NAME] & [PERSON_NAME] Heading …" at bounding box center [479, 127] width 614 height 227
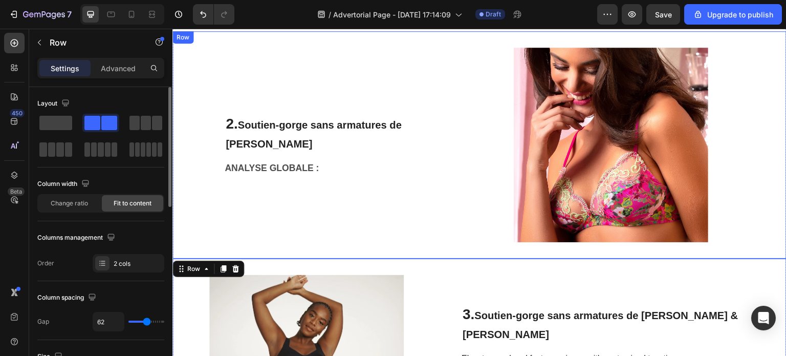
scroll to position [412, 0]
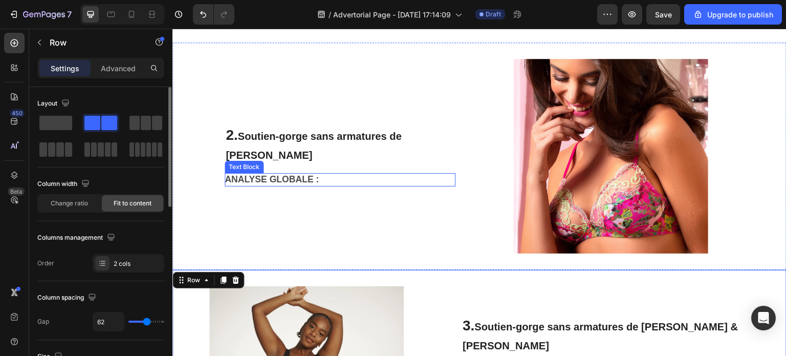
click at [291, 180] on strong "ANALYSE GLOBALE :" at bounding box center [272, 179] width 94 height 10
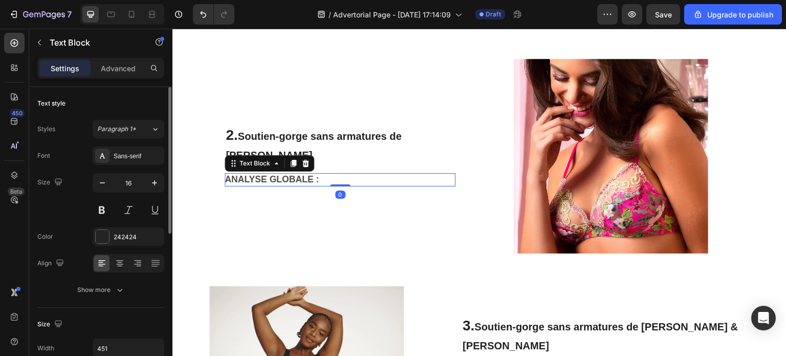
click at [299, 179] on div "2. Soutien-gorge sans armatures de [PERSON_NAME] Heading ANALYSE GLOBALE : Text…" at bounding box center [340, 156] width 231 height 194
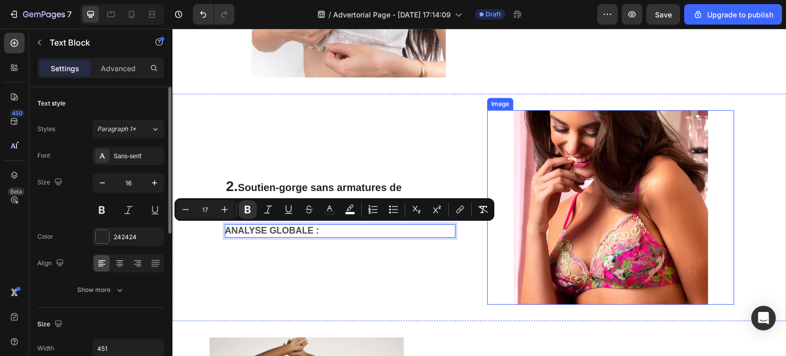
scroll to position [514, 0]
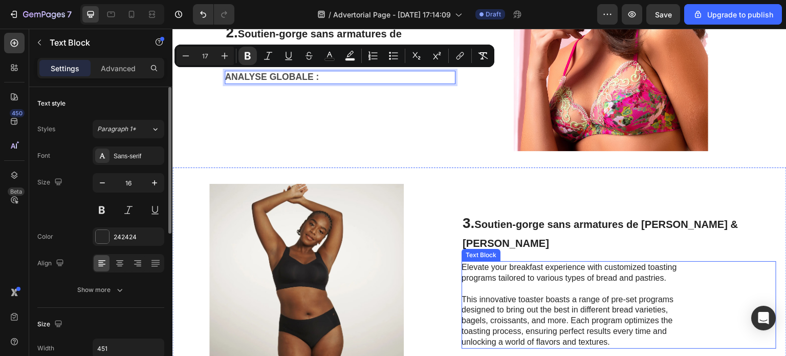
click at [615, 270] on p "Elevate your breakfast experience with customized toasting programs tailored to…" at bounding box center [577, 272] width 230 height 21
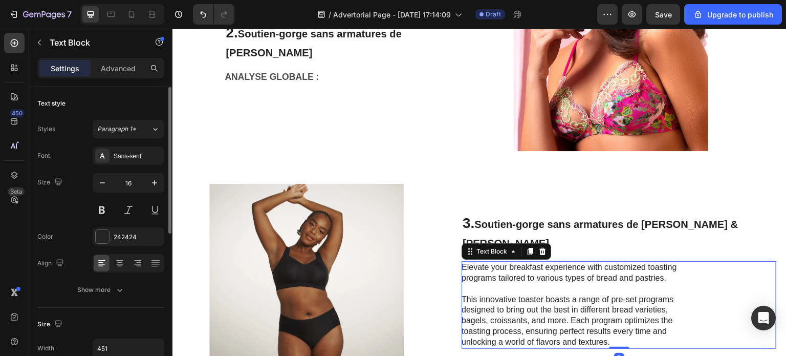
click at [618, 271] on p "Elevate your breakfast experience with customized toasting programs tailored to…" at bounding box center [577, 272] width 230 height 21
click at [619, 271] on p "Elevate your breakfast experience with customized toasting programs tailored to…" at bounding box center [577, 272] width 230 height 21
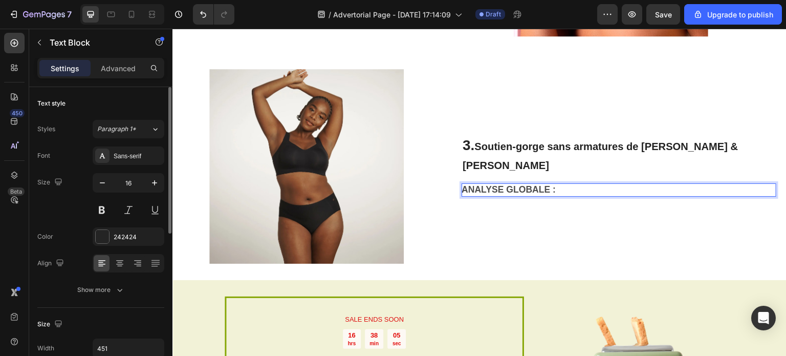
scroll to position [768, 0]
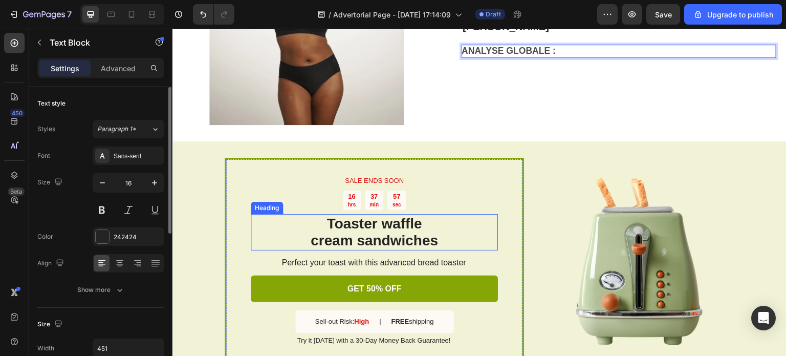
click at [382, 231] on h2 "Toaster waffle cream sandwiches" at bounding box center [374, 232] width 247 height 36
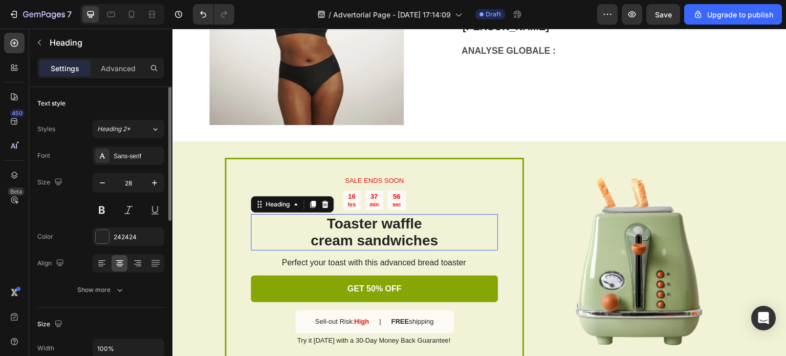
click at [381, 231] on h2 "Toaster waffle cream sandwiches" at bounding box center [374, 232] width 247 height 36
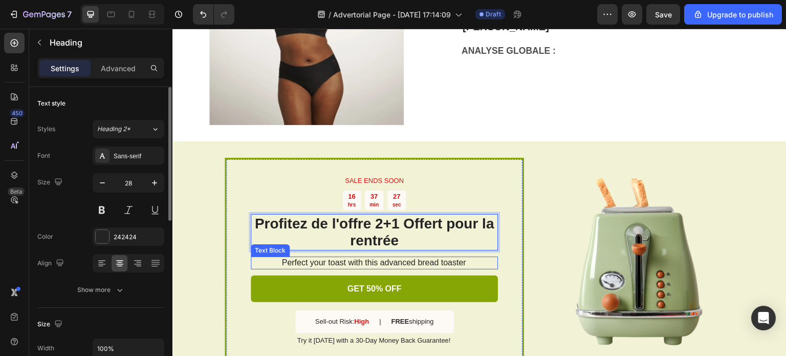
click at [323, 260] on p "Perfect your toast with this advanced bread toaster" at bounding box center [374, 262] width 246 height 11
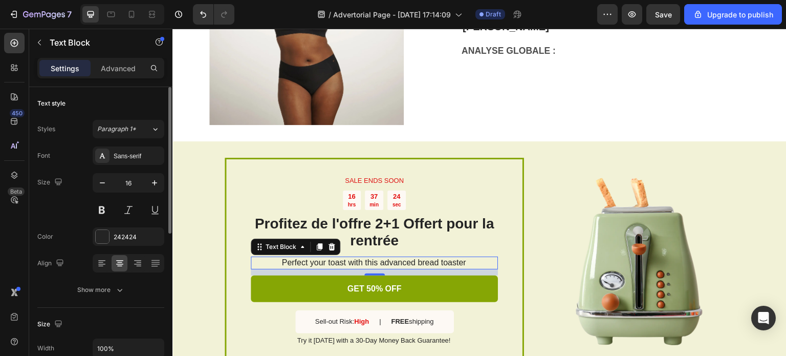
click at [436, 260] on p "Perfect your toast with this advanced bread toaster" at bounding box center [374, 262] width 246 height 11
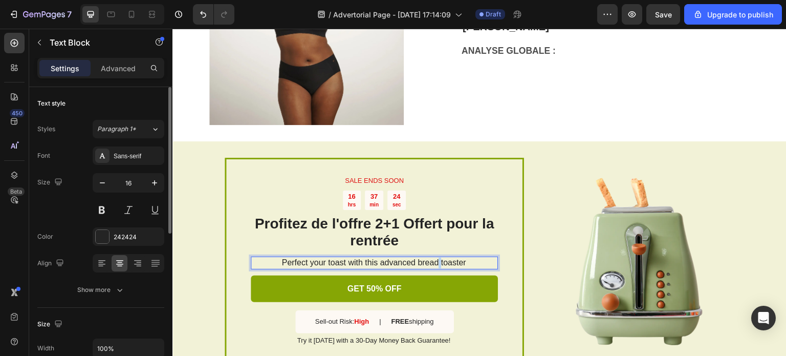
click at [436, 260] on p "Perfect your toast with this advanced bread toaster" at bounding box center [374, 262] width 246 height 11
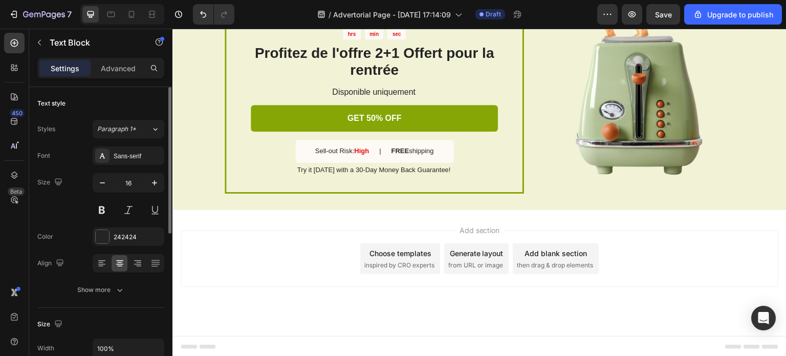
scroll to position [785, 0]
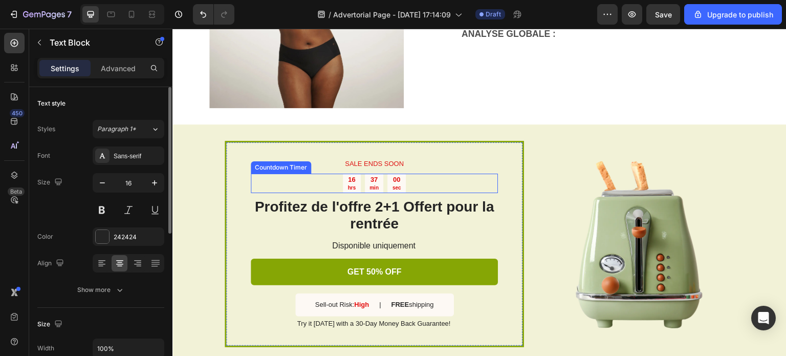
click at [397, 181] on div "00 sec" at bounding box center [396, 182] width 18 height 19
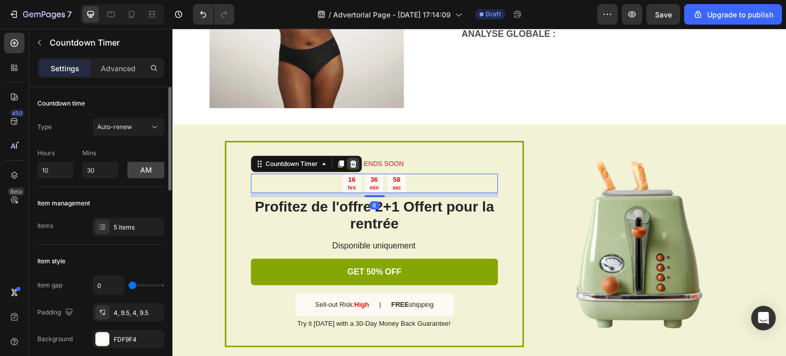
click at [351, 162] on icon at bounding box center [353, 163] width 7 height 7
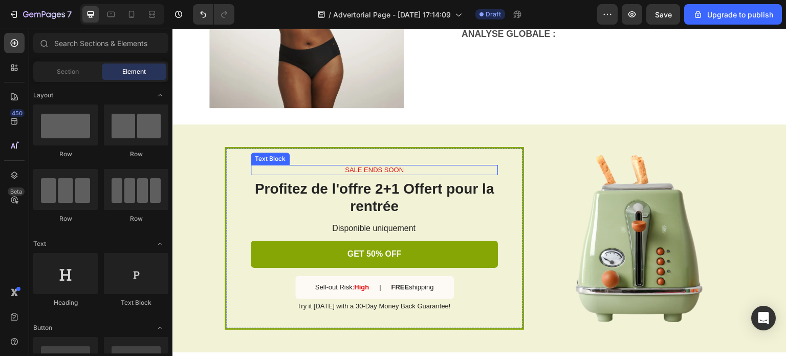
click at [384, 169] on p "SALE ENDS SOON" at bounding box center [374, 170] width 245 height 9
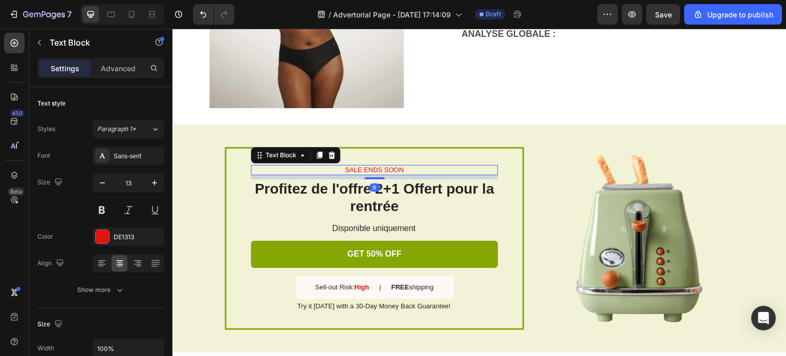
click at [400, 168] on p "SALE ENDS SOON" at bounding box center [374, 170] width 245 height 9
drag, startPoint x: 407, startPoint y: 170, endPoint x: 342, endPoint y: 170, distance: 65.0
click at [342, 170] on p "SALE ENDS SOON" at bounding box center [374, 170] width 245 height 9
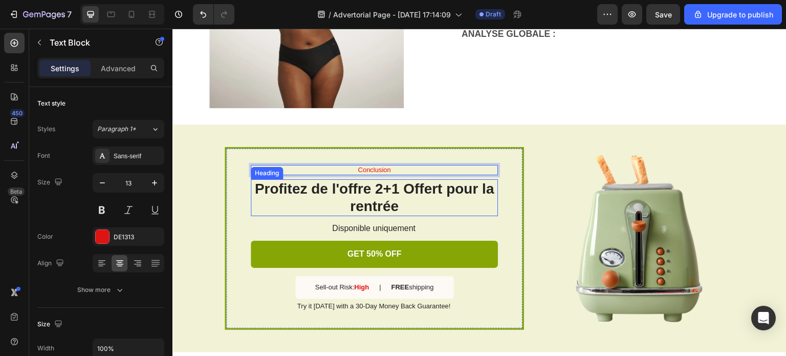
click at [410, 199] on h2 "Profitez de l'offre 2+1 Offert pour la rentrée" at bounding box center [374, 197] width 247 height 36
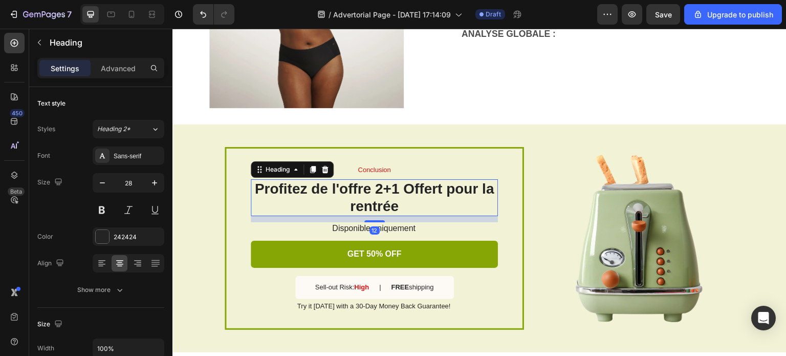
click at [387, 201] on h2 "Profitez de l'offre 2+1 Offert pour la rentrée" at bounding box center [374, 197] width 247 height 36
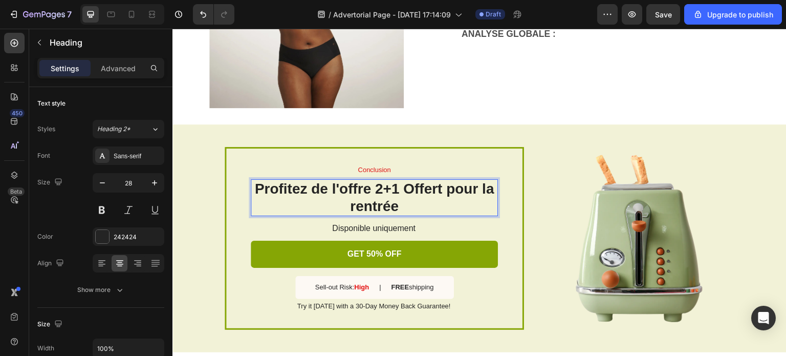
click at [387, 201] on p "Profitez de l'offre 2+1 Offert pour la rentrée" at bounding box center [374, 197] width 245 height 34
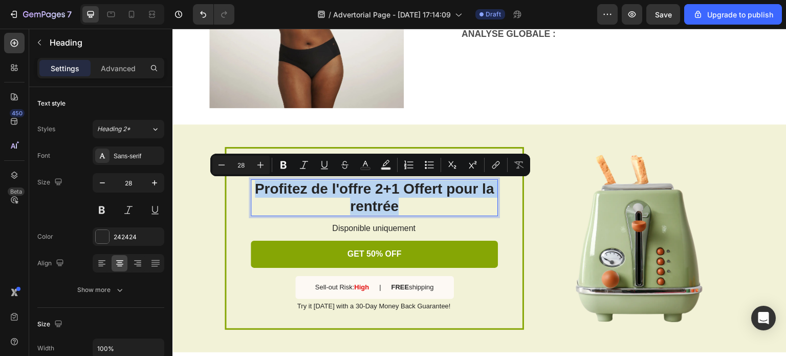
scroll to position [793, 0]
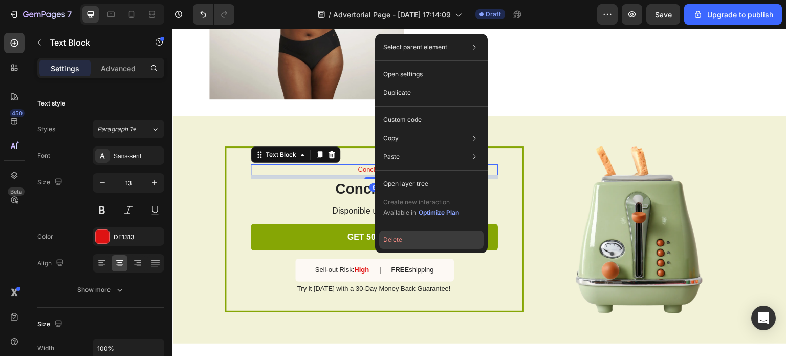
click at [399, 239] on button "Delete" at bounding box center [431, 239] width 104 height 18
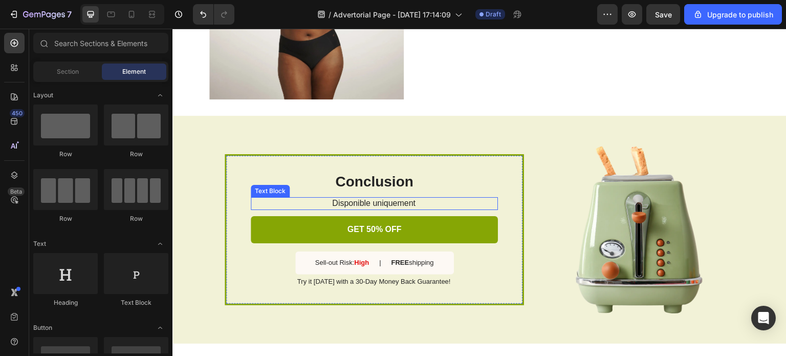
click at [388, 203] on p "Disponible uniquement" at bounding box center [374, 203] width 246 height 11
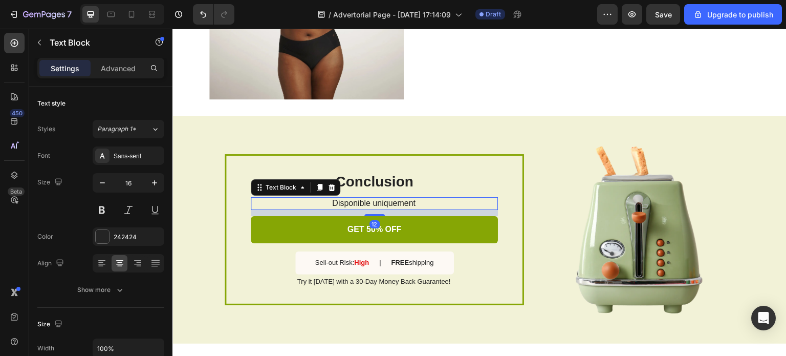
click at [388, 203] on p "Disponible uniquement" at bounding box center [374, 203] width 246 height 11
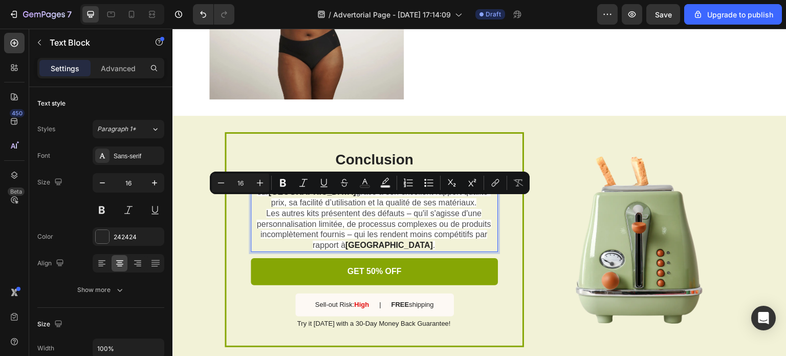
scroll to position [771, 0]
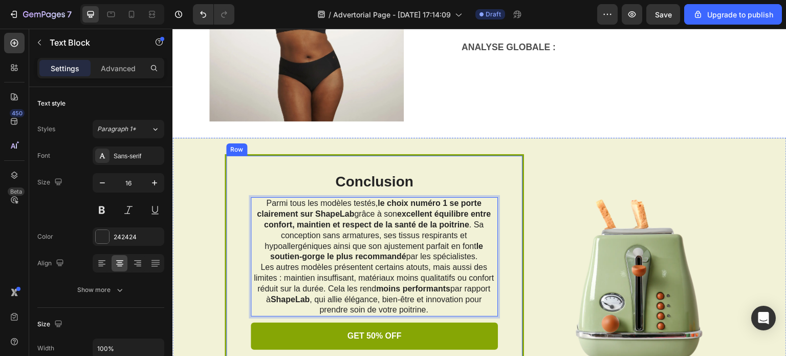
click at [505, 257] on div "Conclusion Heading Parmi tous les modèles testés, le choix numéro 1 se porte cl…" at bounding box center [374, 282] width 299 height 257
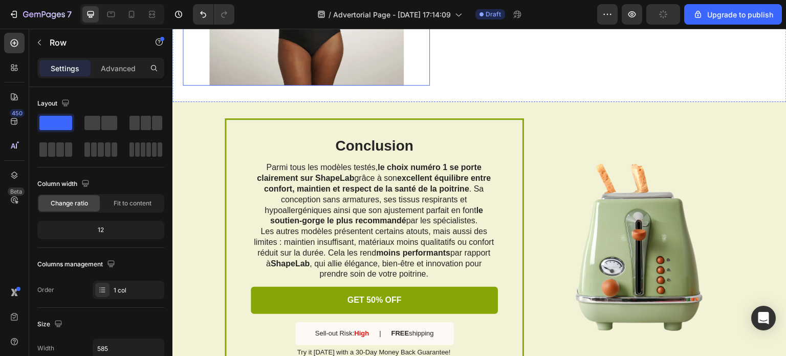
scroll to position [874, 0]
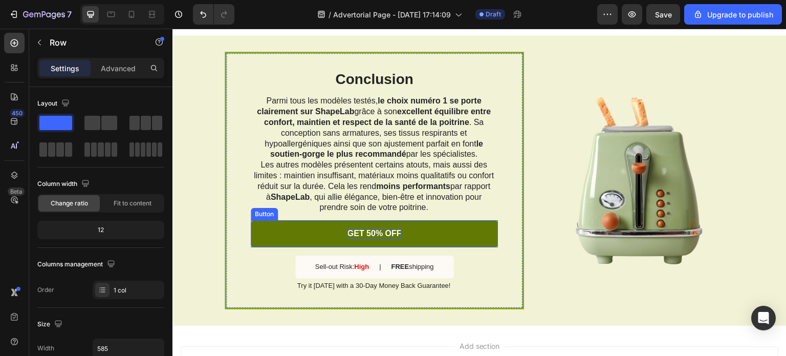
click at [385, 231] on p "GET 50% OFF" at bounding box center [375, 233] width 54 height 11
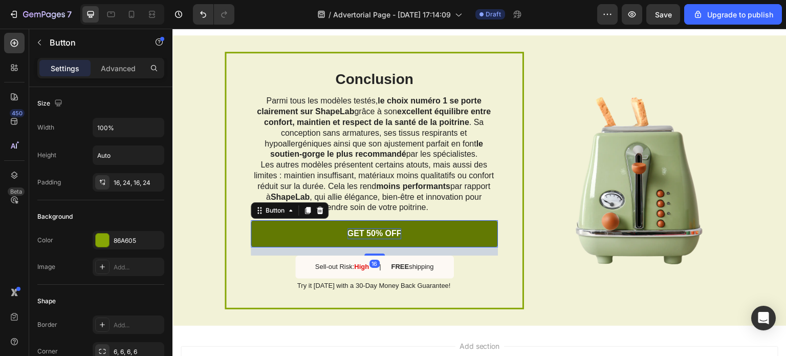
click at [385, 231] on p "GET 50% OFF" at bounding box center [375, 233] width 54 height 11
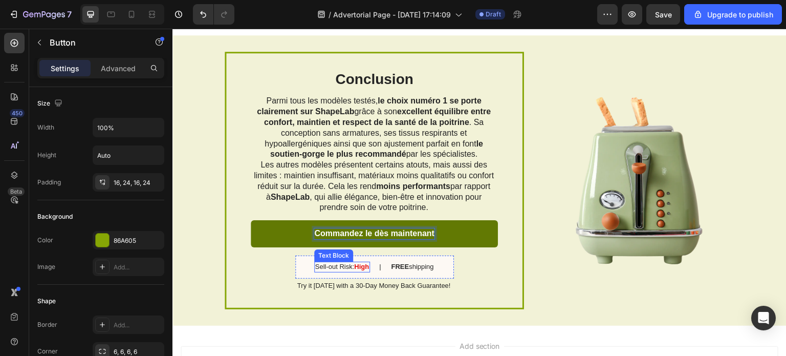
click at [332, 268] on p "Sell-out Risk: High" at bounding box center [342, 267] width 54 height 9
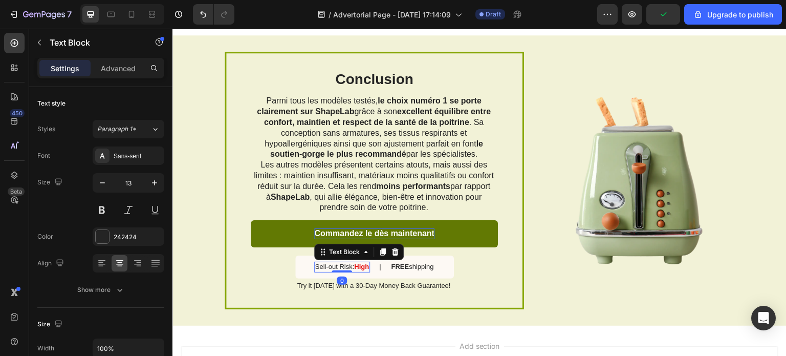
click at [345, 266] on p "Sell-out Risk: High" at bounding box center [342, 267] width 54 height 9
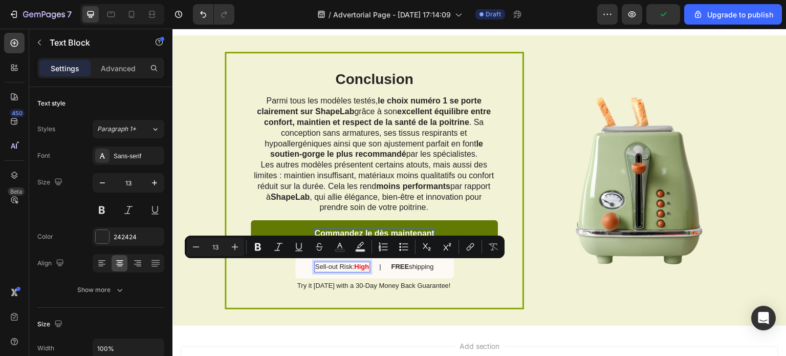
click at [354, 268] on strong "High" at bounding box center [361, 267] width 15 height 8
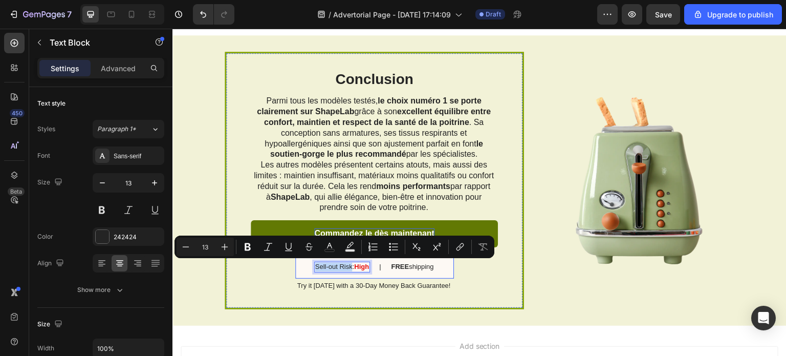
drag, startPoint x: 346, startPoint y: 268, endPoint x: 305, endPoint y: 268, distance: 40.9
click at [305, 268] on div "Sell-out Risk: High Text Block 0 | Text Block FREE shipping Text Block Row" at bounding box center [374, 266] width 159 height 23
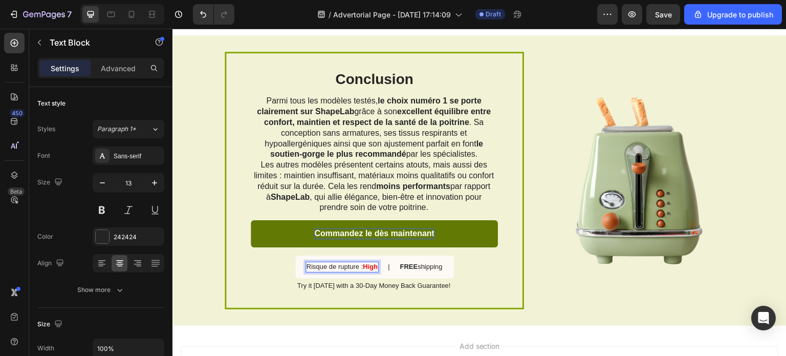
click at [367, 267] on strong "High" at bounding box center [370, 267] width 15 height 8
click at [373, 266] on strong "High" at bounding box center [370, 267] width 15 height 8
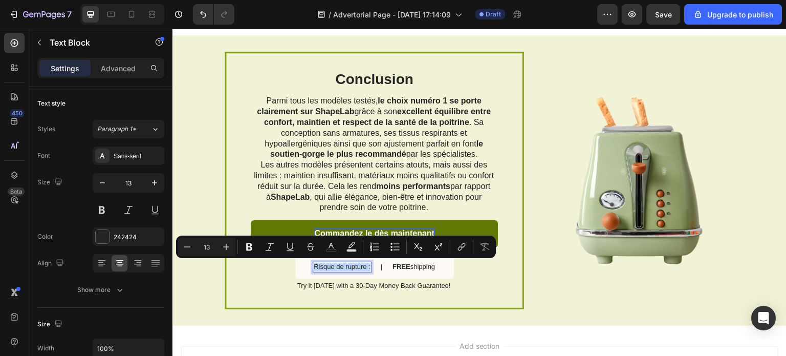
drag, startPoint x: 365, startPoint y: 268, endPoint x: 310, endPoint y: 269, distance: 55.3
click at [314, 269] on p "Risque de rupture :" at bounding box center [342, 267] width 57 height 9
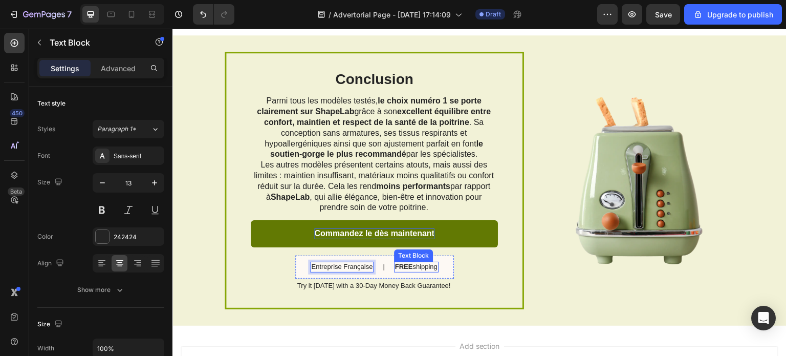
click at [431, 267] on p "FREE shipping" at bounding box center [416, 267] width 42 height 9
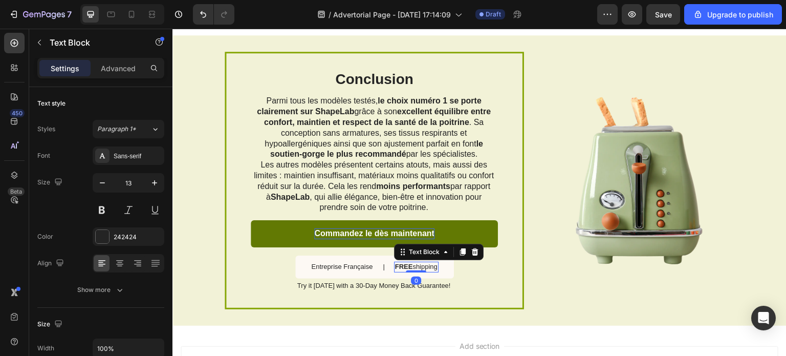
click at [430, 267] on p "FREE shipping" at bounding box center [416, 267] width 42 height 9
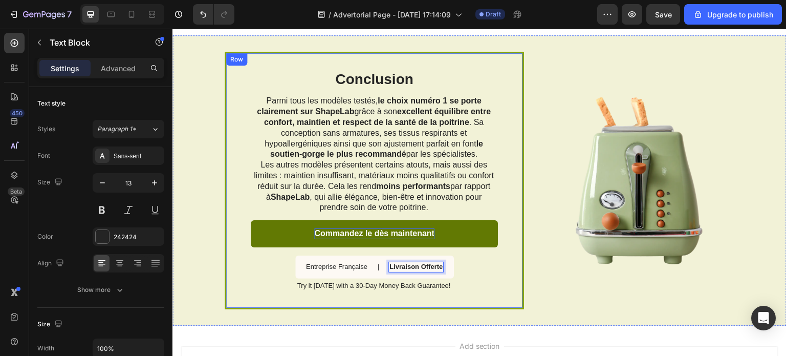
click at [496, 273] on div "Conclusion Heading Parmi tous les modèles testés, le choix numéro 1 se porte cl…" at bounding box center [374, 180] width 299 height 257
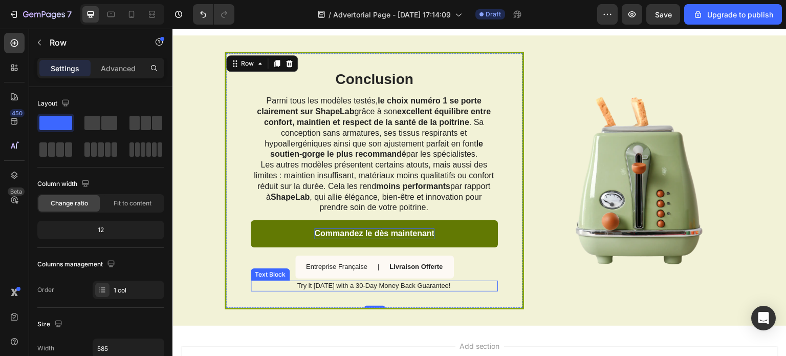
click at [354, 288] on p "Try it [DATE] with a 30-Day Money Back Guarantee!" at bounding box center [374, 285] width 246 height 9
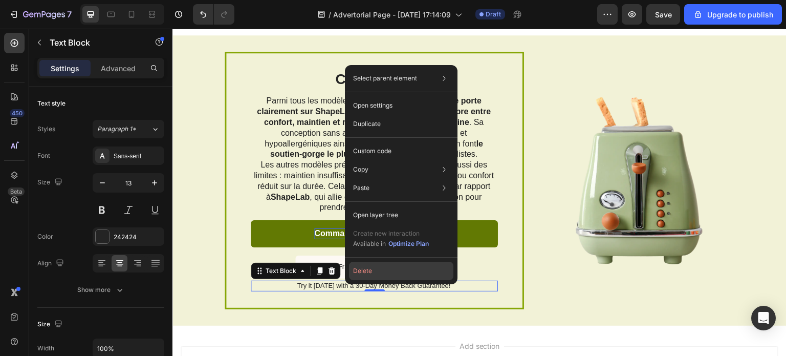
click at [361, 272] on button "Delete" at bounding box center [401, 271] width 104 height 18
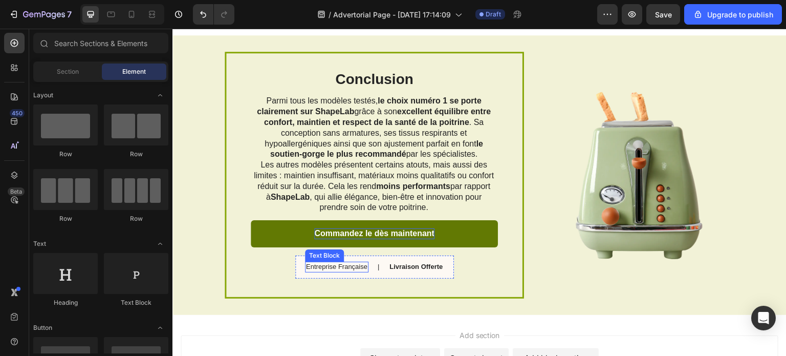
click at [349, 268] on p "Entreprise Française" at bounding box center [336, 267] width 61 height 9
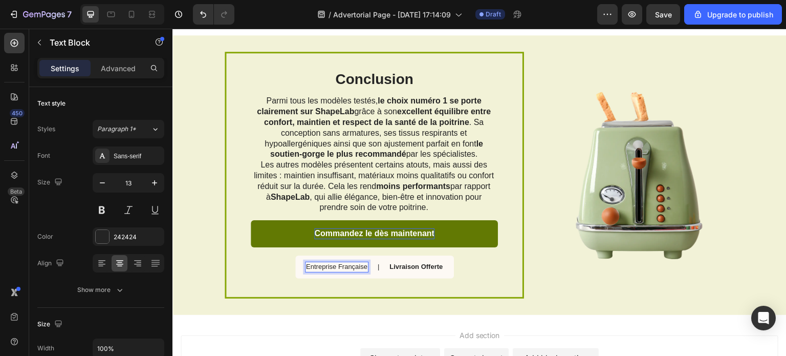
click at [351, 268] on p "Entreprise Française" at bounding box center [336, 267] width 61 height 9
click at [488, 272] on div "Conclusion Heading Parmi tous les modèles testés, le choix numéro 1 se porte cl…" at bounding box center [374, 175] width 247 height 211
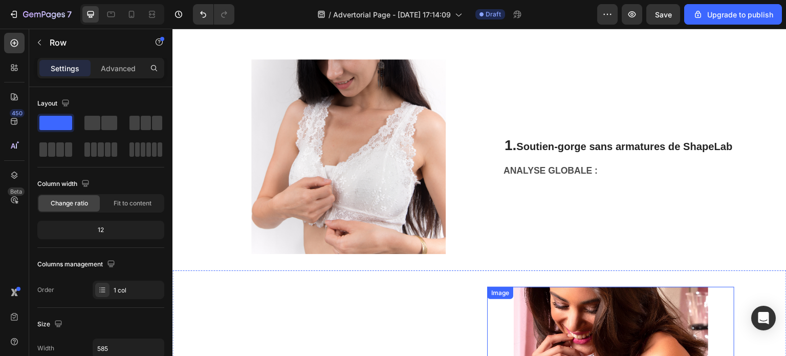
scroll to position [160, 0]
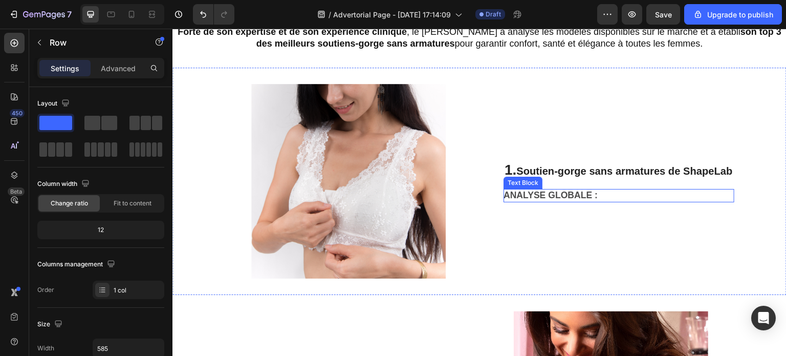
click at [609, 197] on p "ANALYSE GLOBALE :" at bounding box center [619, 195] width 230 height 11
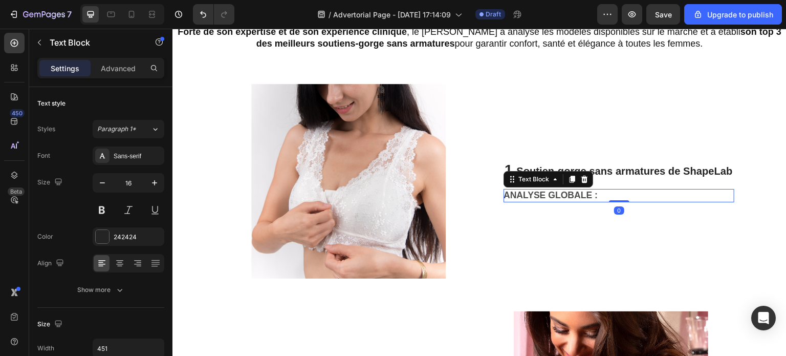
click at [609, 197] on p "ANALYSE GLOBALE :" at bounding box center [619, 195] width 230 height 11
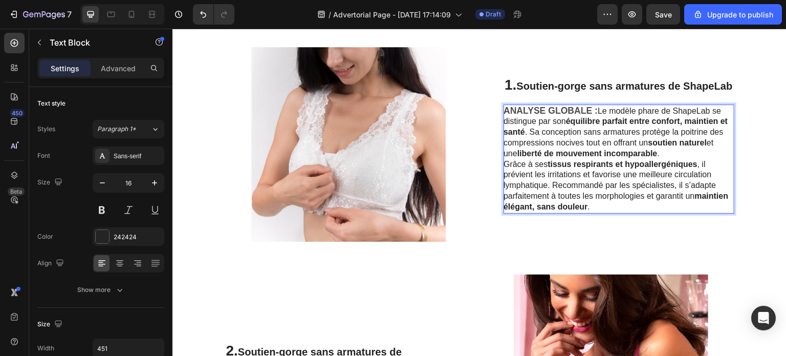
scroll to position [214, 0]
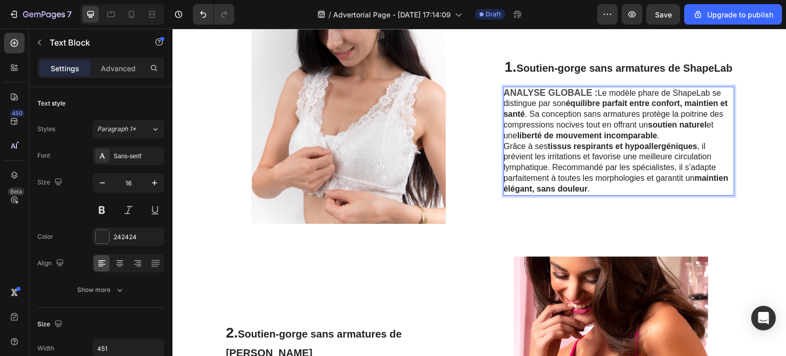
click at [637, 126] on p "ANALYSE GLOBALE : Le modèle phare de ShapeLab se distingue par son équilibre pa…" at bounding box center [619, 141] width 230 height 107
drag, startPoint x: 667, startPoint y: 127, endPoint x: 622, endPoint y: 102, distance: 51.8
click at [650, 110] on p "ANALYSE GLOBALE : Le modèle phare de ShapeLab se distingue par son équilibre pa…" at bounding box center [619, 141] width 230 height 107
click at [484, 202] on div "Image 1. Soutien-gorge sans armatures de ShapeLab Heading ANALYSE GLOBALE : Le …" at bounding box center [479, 126] width 614 height 227
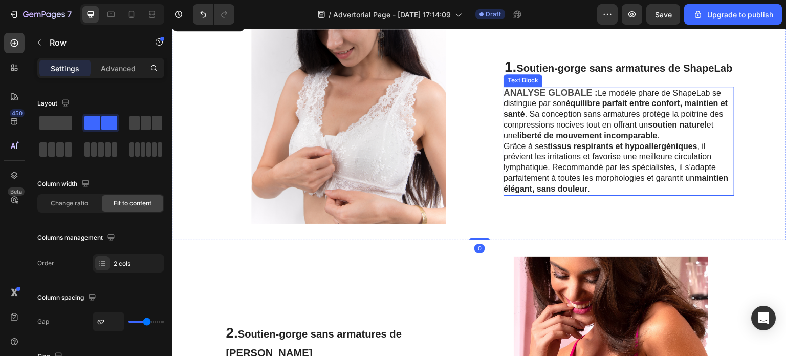
click at [522, 83] on div "Text Block" at bounding box center [523, 80] width 39 height 12
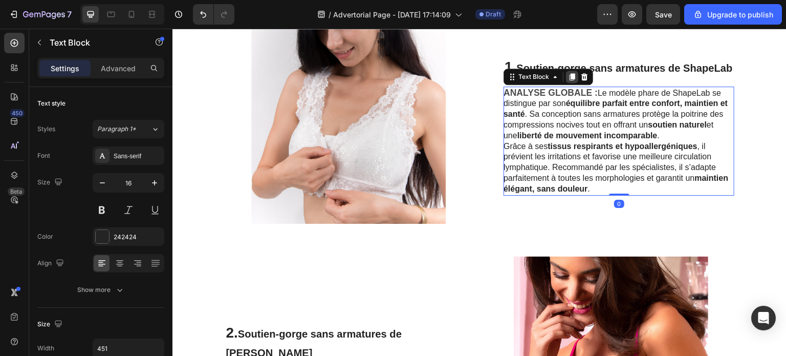
click at [568, 78] on icon at bounding box center [572, 77] width 8 height 8
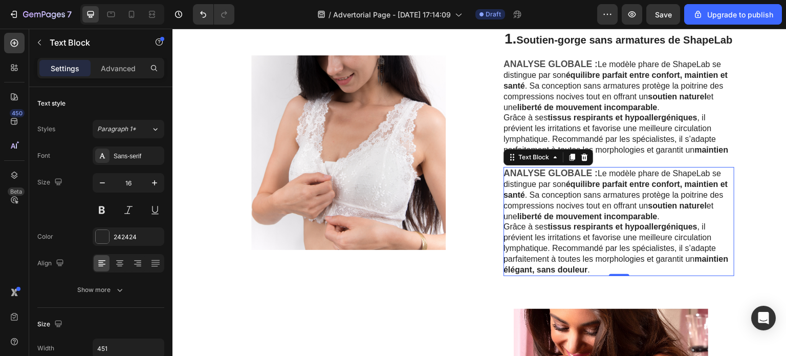
click at [669, 225] on strong "tissus respirants et hypoallergéniques" at bounding box center [623, 226] width 150 height 9
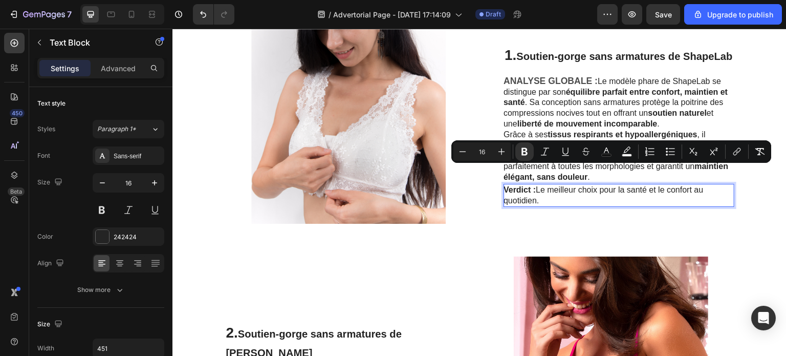
scroll to position [231, 0]
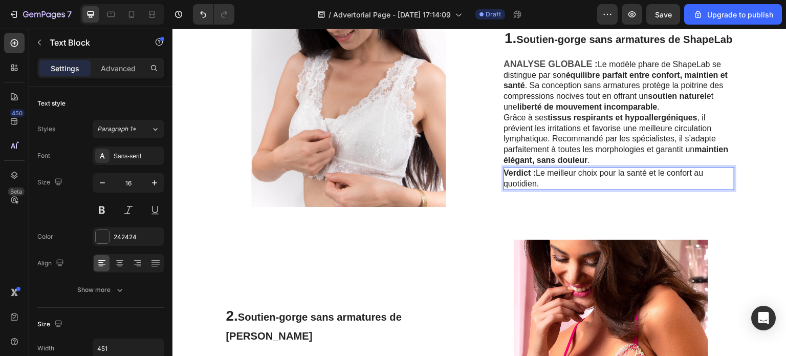
click at [504, 171] on strong "Verdict :" at bounding box center [520, 172] width 32 height 9
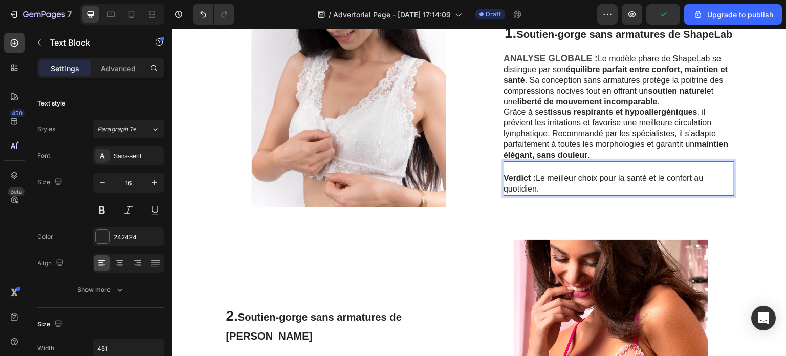
scroll to position [226, 0]
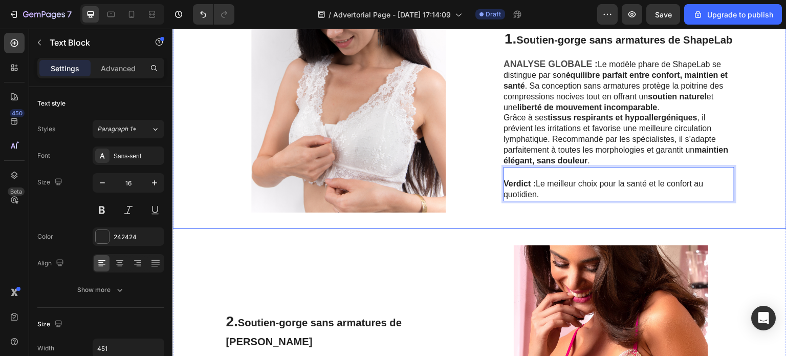
click at [750, 195] on div "Image 1. Soutien-gorge sans armatures de ShapeLab Heading ANALYSE GLOBALE : Le …" at bounding box center [479, 115] width 614 height 227
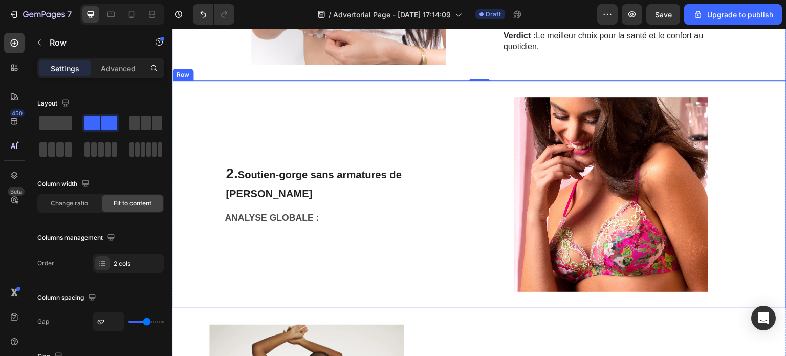
scroll to position [379, 0]
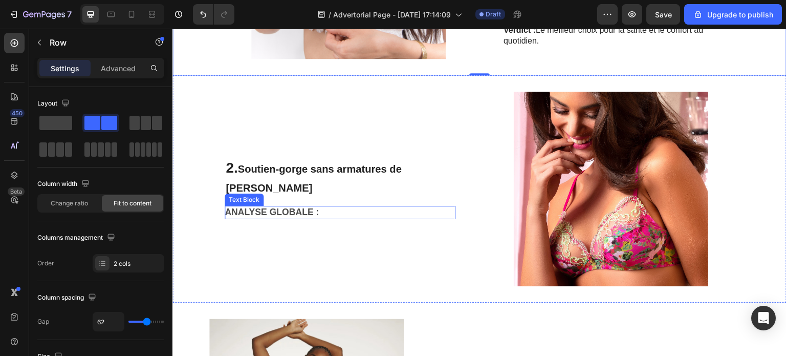
click at [336, 214] on p "ANALYSE GLOBALE :" at bounding box center [340, 212] width 230 height 11
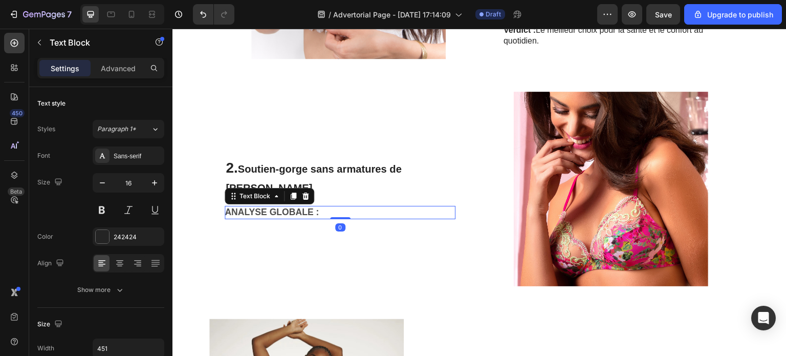
click at [322, 211] on p "ANALYSE GLOBALE :" at bounding box center [340, 212] width 230 height 11
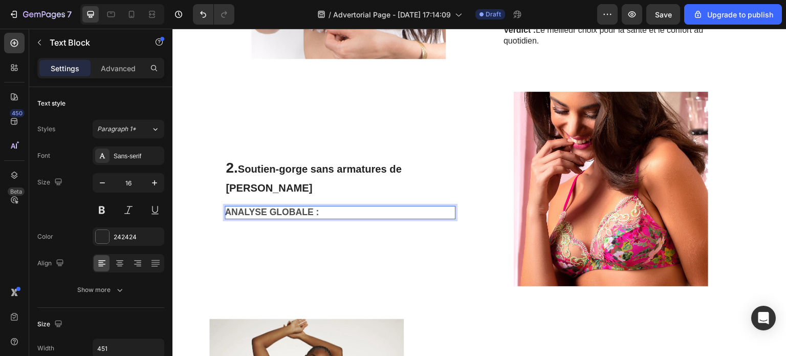
click at [333, 212] on p "ANALYSE GLOBALE :" at bounding box center [340, 212] width 230 height 11
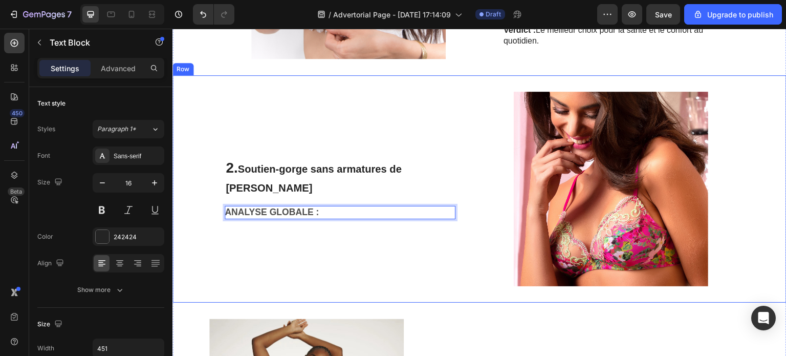
click at [336, 254] on div "2. Soutien-gorge sans armatures de [PERSON_NAME] Heading ANALYSE GLOBALE : Text…" at bounding box center [340, 189] width 231 height 194
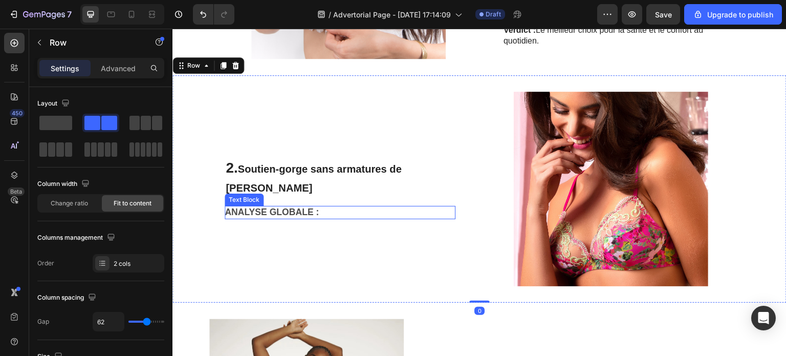
click at [315, 213] on strong "ANALYSE GLOBALE :" at bounding box center [272, 212] width 94 height 10
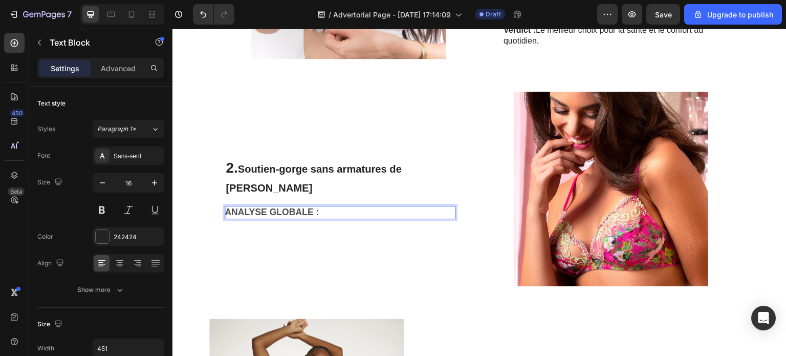
click at [314, 212] on strong "ANALYSE GLOBALE :" at bounding box center [272, 212] width 94 height 10
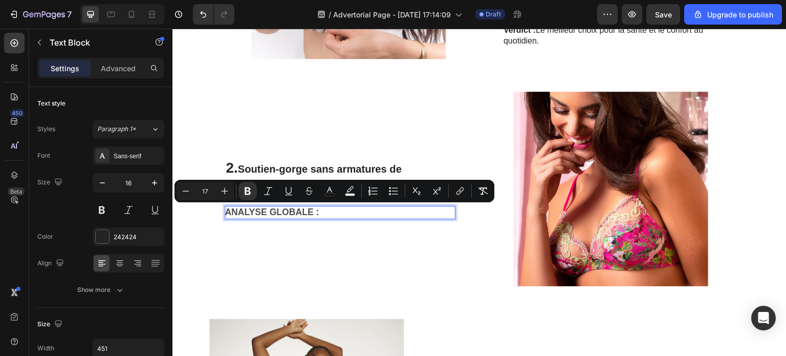
click at [317, 213] on strong "ANALYSE GLOBALE :" at bounding box center [272, 212] width 94 height 10
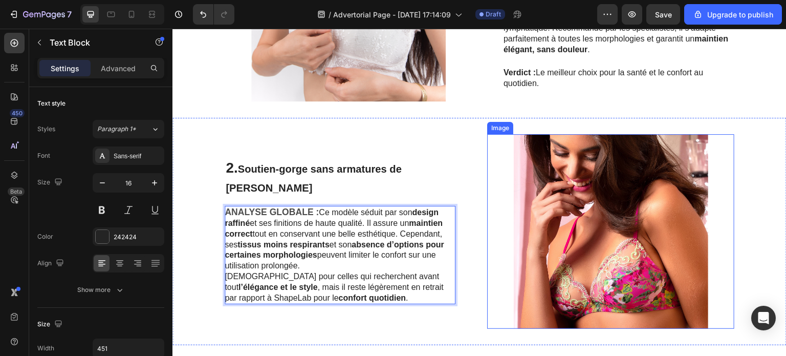
scroll to position [286, 0]
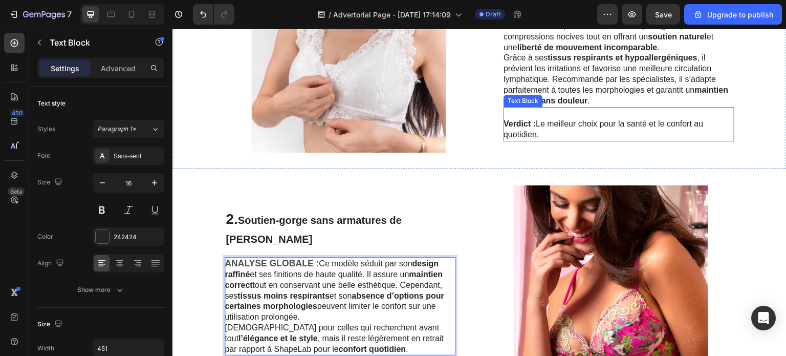
click at [515, 122] on strong "Verdict :" at bounding box center [520, 123] width 32 height 9
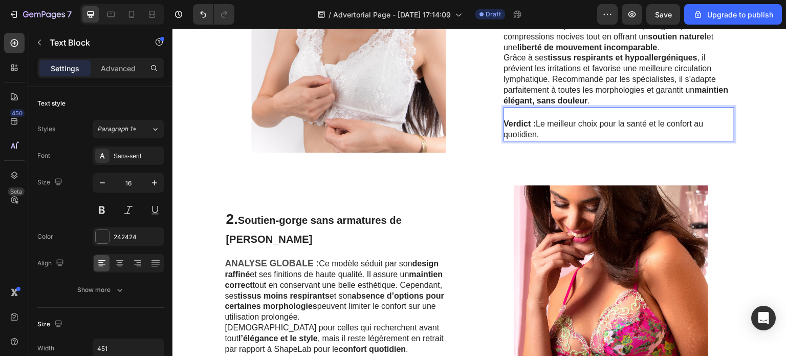
click at [526, 124] on strong "Verdict :" at bounding box center [520, 123] width 32 height 9
drag, startPoint x: 552, startPoint y: 124, endPoint x: 559, endPoint y: 133, distance: 11.2
click at [559, 133] on p "Avantages : Le meilleur choix pour la santé et le confort au quotidien." at bounding box center [619, 129] width 230 height 21
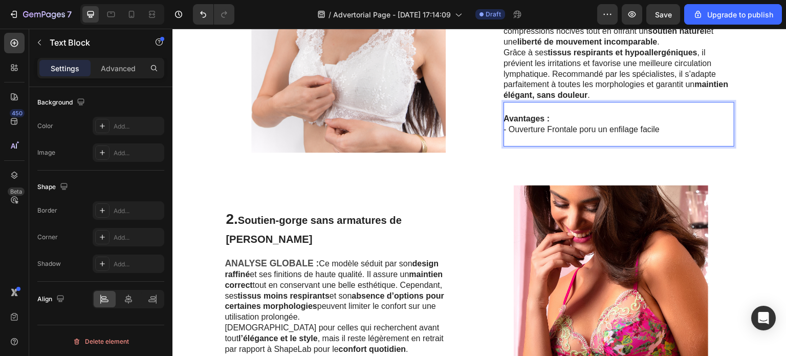
scroll to position [280, 0]
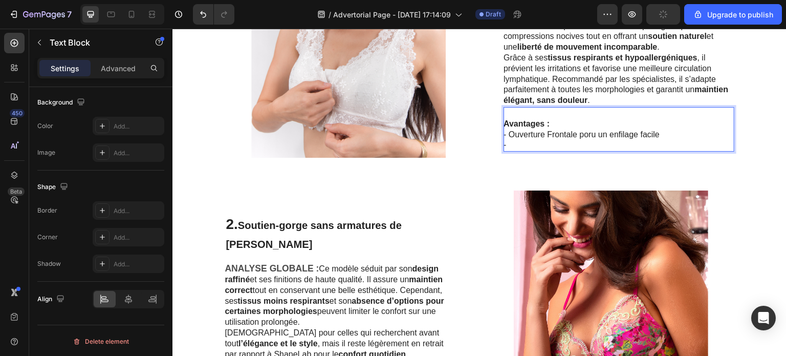
click at [551, 125] on p "Avantages :" at bounding box center [619, 124] width 230 height 11
click at [527, 144] on p "-" at bounding box center [619, 145] width 230 height 11
click at [587, 134] on p "- Ouverture Frontale poru un enfilage facile" at bounding box center [619, 134] width 230 height 11
click at [619, 147] on p "- Qualité des matériaux utilisés" at bounding box center [619, 145] width 230 height 11
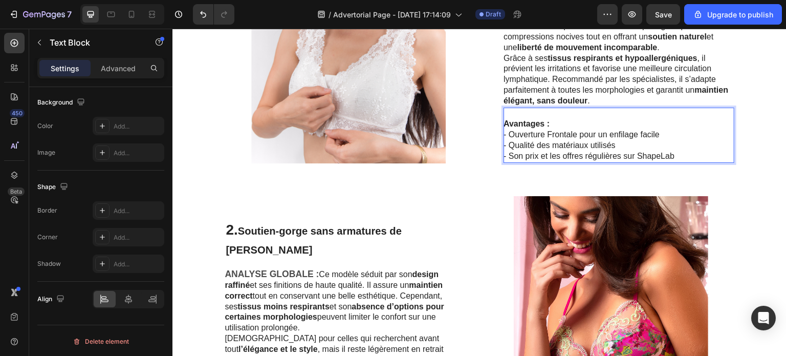
drag, startPoint x: 680, startPoint y: 121, endPoint x: 537, endPoint y: 114, distance: 142.5
click at [537, 114] on p "Rich Text Editor. Editing area: main" at bounding box center [619, 113] width 230 height 11
click at [766, 136] on div "Image 1. Soutien-gorge sans armatures de ShapeLab Heading ANALYSE GLOBALE : Le …" at bounding box center [479, 65] width 614 height 227
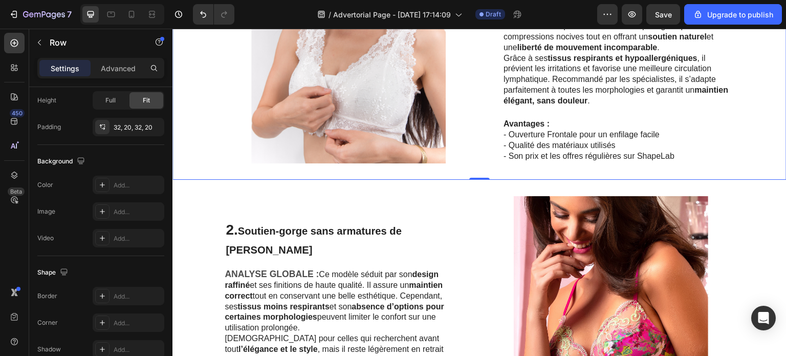
scroll to position [0, 0]
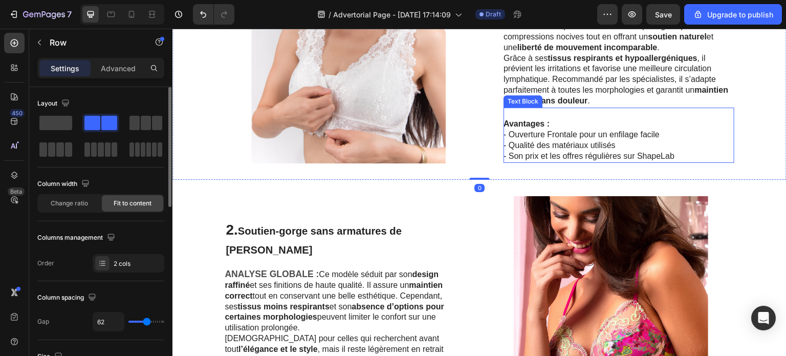
click at [651, 136] on p "- Ouverture Frontale pour un enfilage facile" at bounding box center [619, 134] width 230 height 11
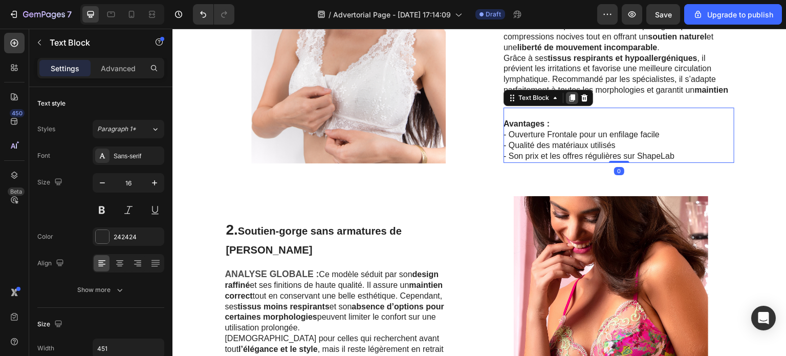
click at [570, 98] on icon at bounding box center [573, 97] width 6 height 7
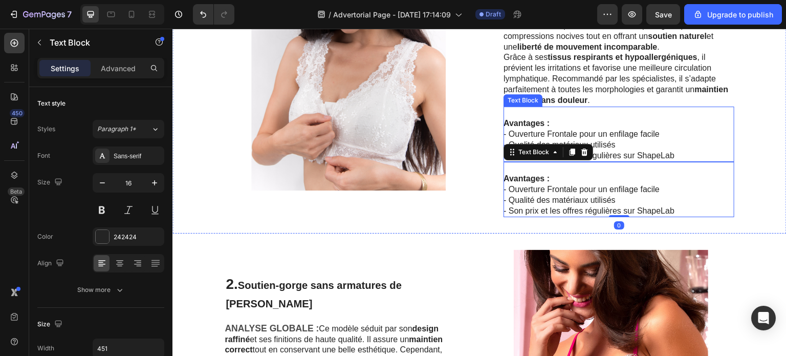
scroll to position [301, 0]
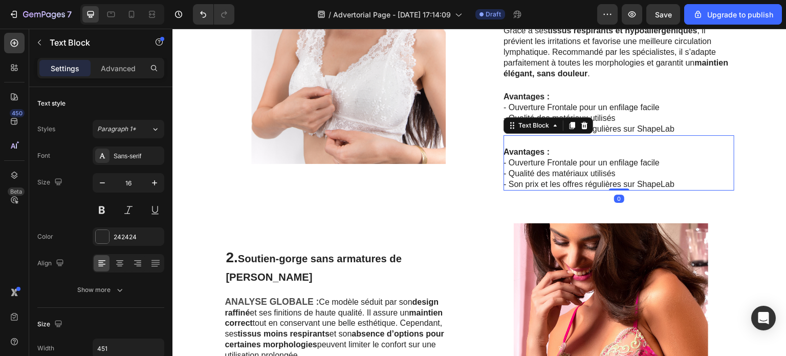
click at [548, 153] on p "Avantages :" at bounding box center [619, 152] width 230 height 11
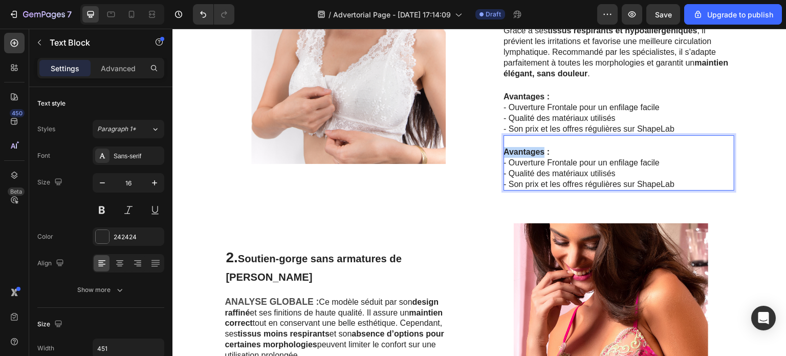
drag, startPoint x: 538, startPoint y: 151, endPoint x: 499, endPoint y: 150, distance: 38.9
click at [504, 150] on strong "Avantages :" at bounding box center [527, 151] width 46 height 9
click at [634, 173] on p "- Qualité des matériaux utilisés" at bounding box center [619, 173] width 230 height 11
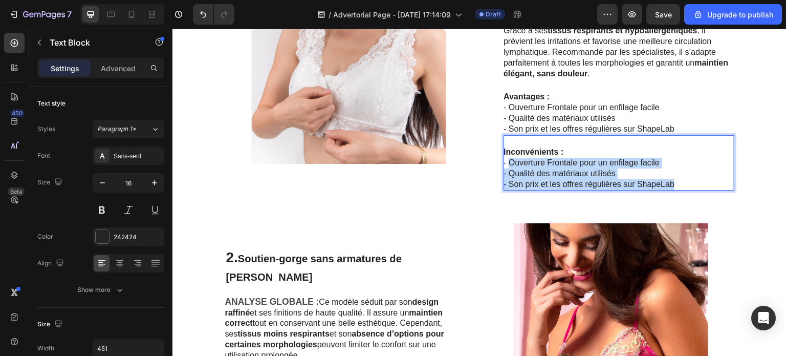
drag, startPoint x: 684, startPoint y: 180, endPoint x: 506, endPoint y: 160, distance: 179.3
click at [506, 160] on div "Inconvénients : - Ouverture Frontale pour un enfilage facile - Qualité des maté…" at bounding box center [619, 162] width 231 height 55
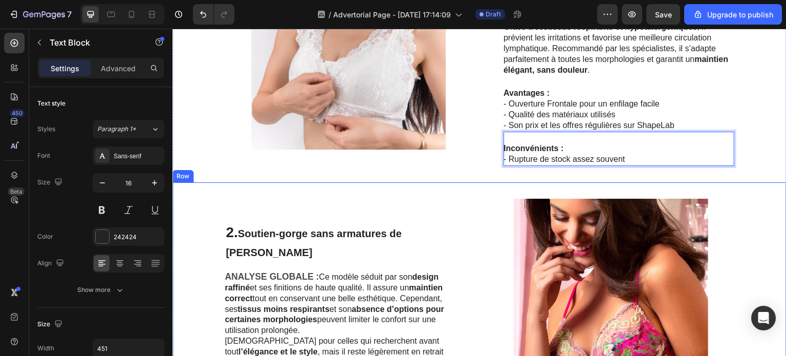
scroll to position [291, 0]
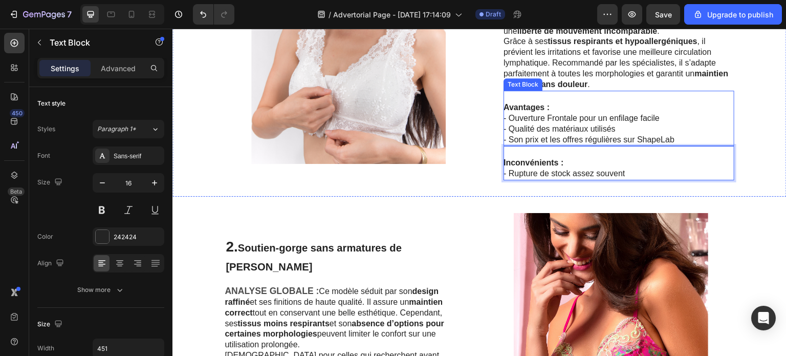
click at [587, 125] on p "- Qualité des matériaux utilisés" at bounding box center [619, 129] width 230 height 11
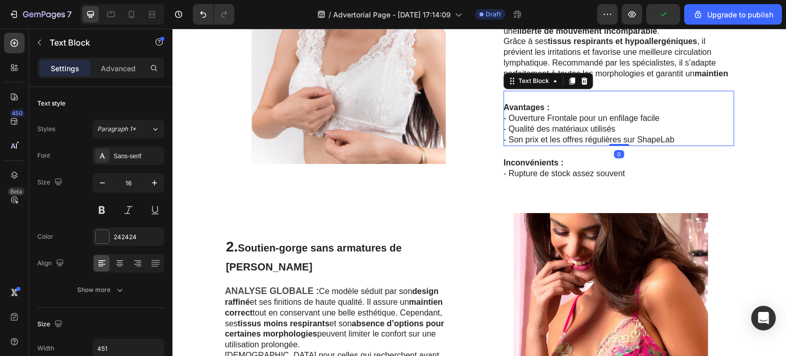
drag, startPoint x: 564, startPoint y: 82, endPoint x: 555, endPoint y: 98, distance: 17.6
click at [568, 82] on icon at bounding box center [572, 81] width 8 height 8
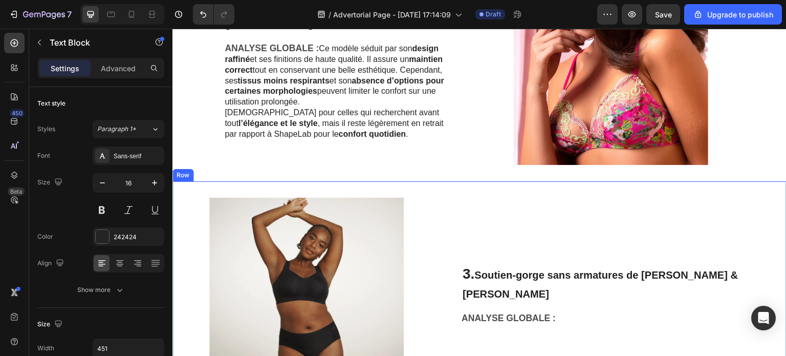
scroll to position [669, 0]
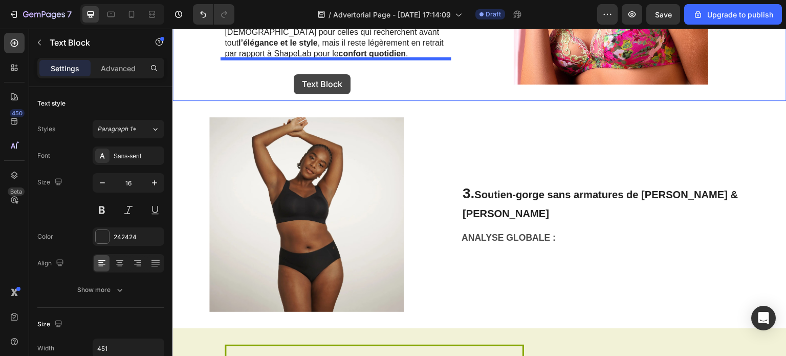
drag, startPoint x: 508, startPoint y: 110, endPoint x: 294, endPoint y: 74, distance: 217.3
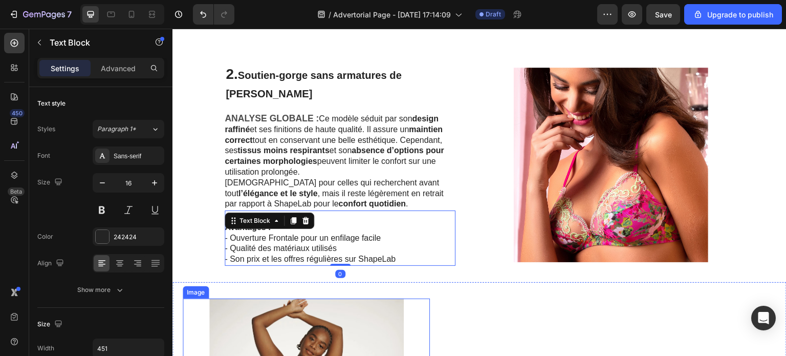
scroll to position [537, 0]
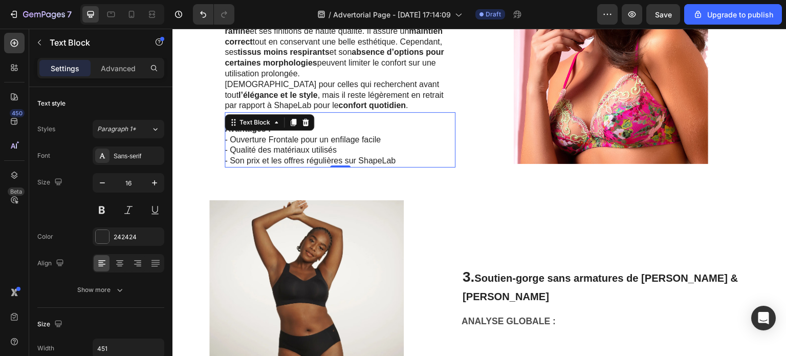
click at [367, 135] on p "- Ouverture Frontale pour un enfilage facile" at bounding box center [340, 140] width 230 height 11
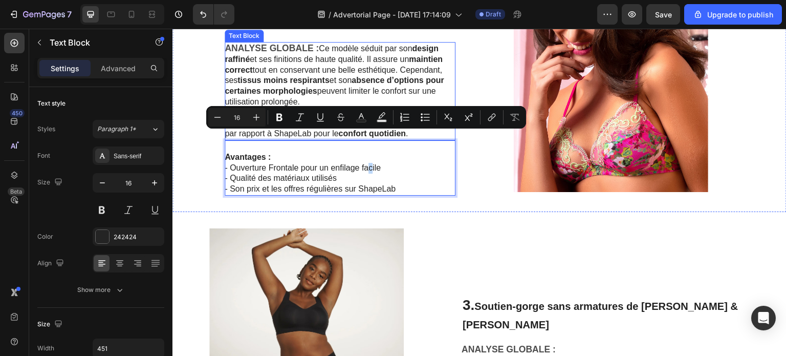
scroll to position [486, 0]
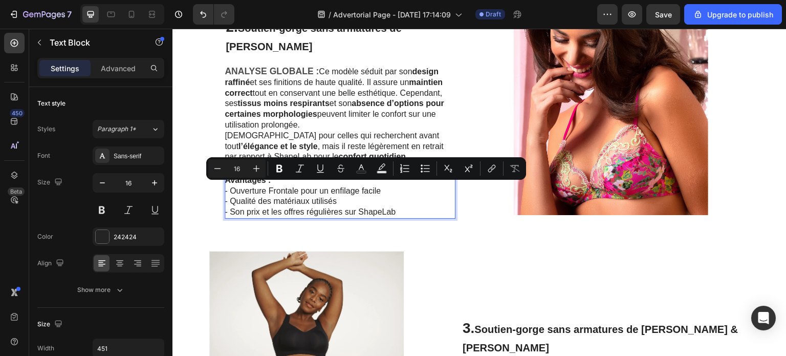
click at [389, 198] on p "- Qualité des matériaux utilisés" at bounding box center [340, 201] width 230 height 11
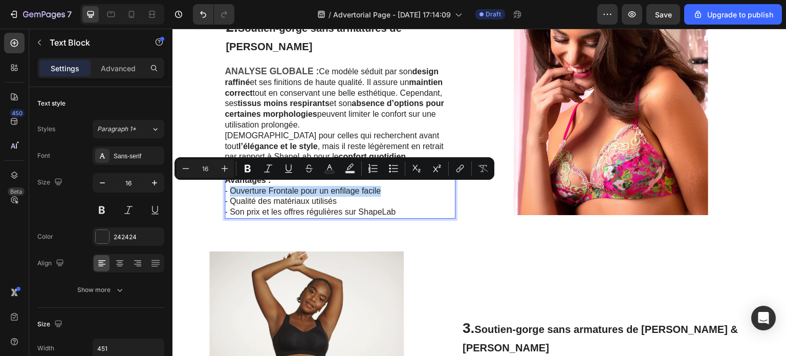
drag, startPoint x: 386, startPoint y: 187, endPoint x: 228, endPoint y: 187, distance: 158.7
click at [228, 187] on p "- Ouverture Frontale pour un enfilage facile" at bounding box center [340, 191] width 230 height 11
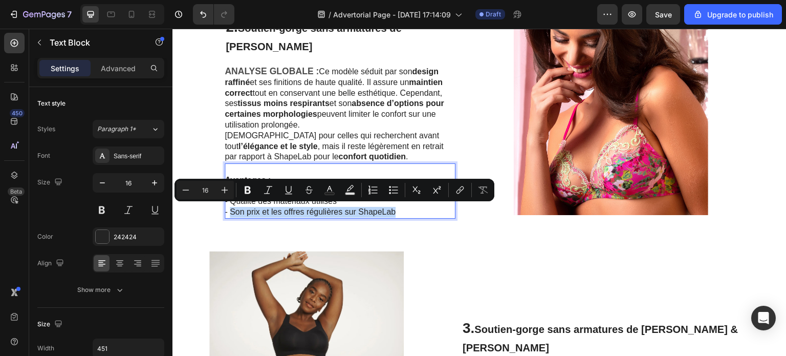
drag, startPoint x: 414, startPoint y: 211, endPoint x: 227, endPoint y: 214, distance: 186.8
click at [227, 214] on p "- Son prix et les offres régulières sur ShapeLab" at bounding box center [340, 212] width 230 height 11
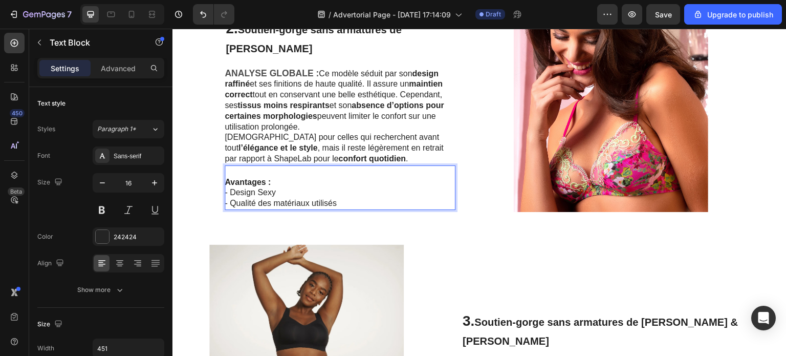
scroll to position [489, 0]
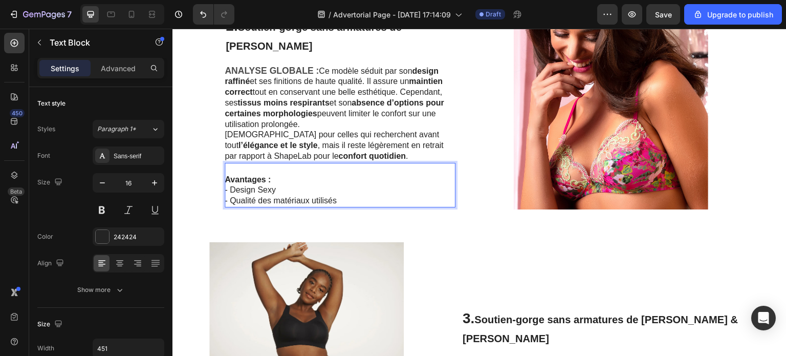
click at [408, 191] on p "- Design Sexy" at bounding box center [340, 190] width 230 height 11
drag, startPoint x: 408, startPoint y: 191, endPoint x: 392, endPoint y: 235, distance: 47.0
click at [331, 182] on p "Avantages :" at bounding box center [340, 180] width 230 height 11
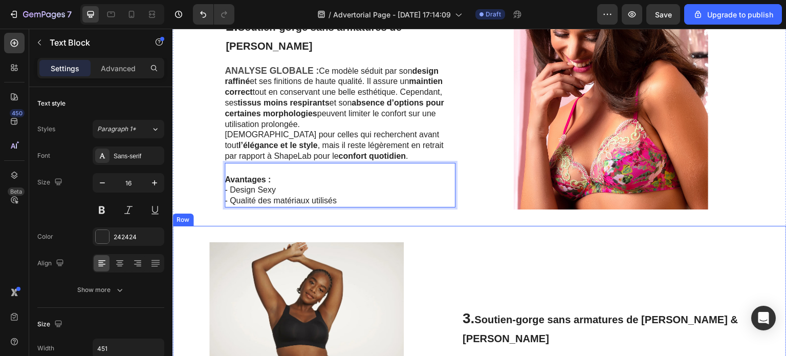
click at [447, 238] on div "Image 3. Soutien-gorge sans armatures de [PERSON_NAME] & [PERSON_NAME] Heading …" at bounding box center [479, 339] width 614 height 227
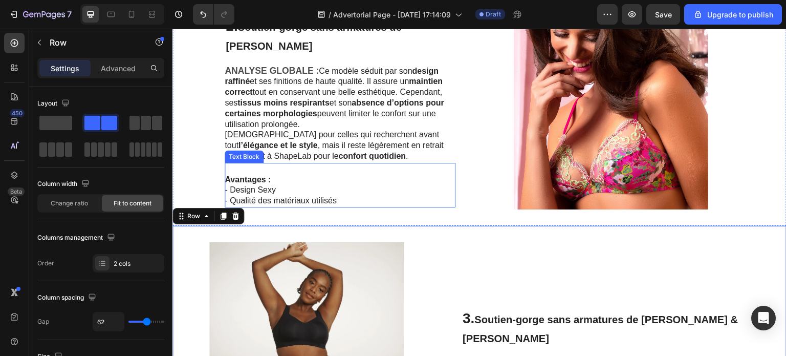
click at [368, 188] on p "- Design Sexy" at bounding box center [340, 190] width 230 height 11
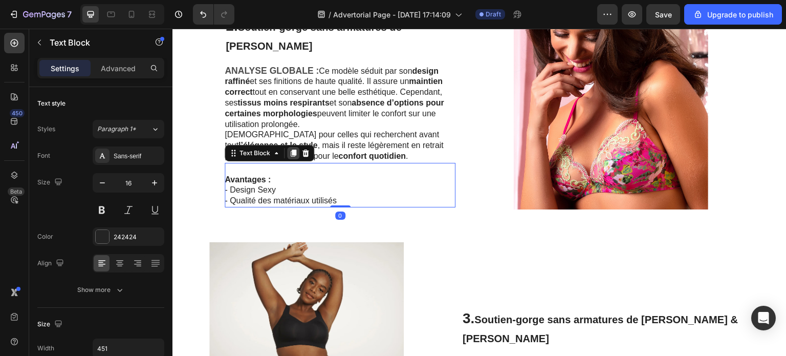
click at [291, 150] on icon at bounding box center [294, 152] width 6 height 7
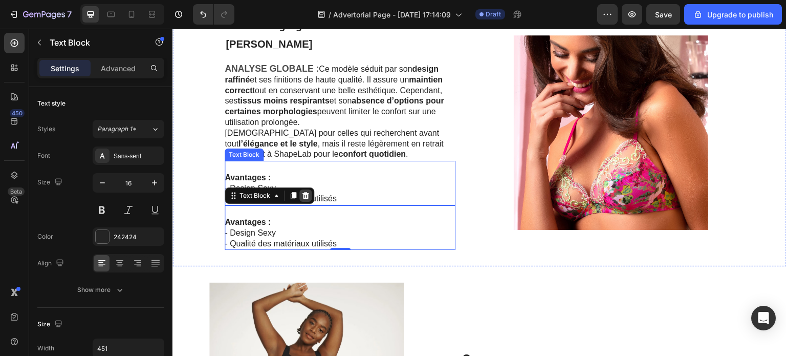
scroll to position [486, 0]
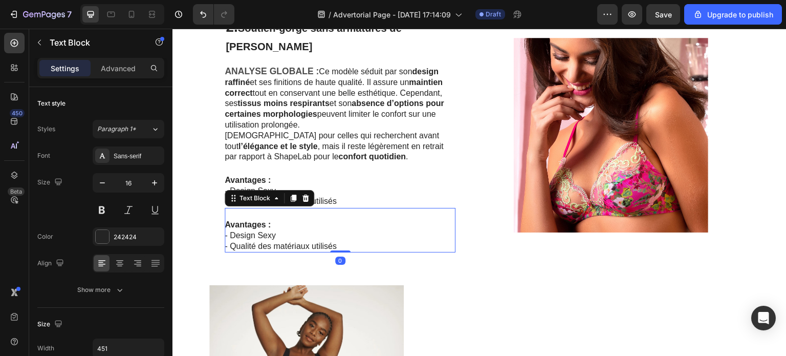
click at [261, 222] on strong "Avantages :" at bounding box center [248, 224] width 46 height 9
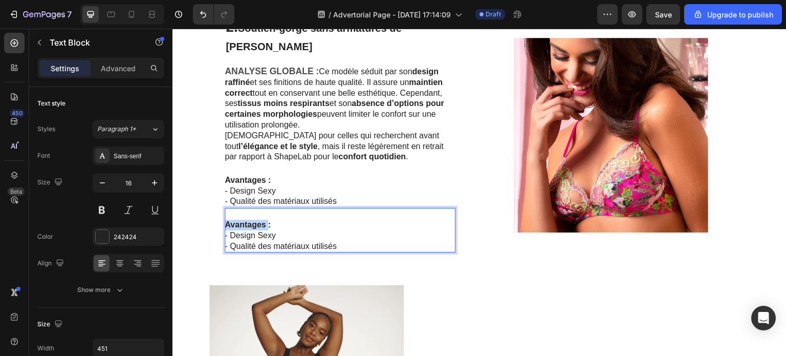
drag, startPoint x: 261, startPoint y: 222, endPoint x: 230, endPoint y: 222, distance: 30.7
click at [230, 222] on strong "Avantages :" at bounding box center [248, 224] width 46 height 9
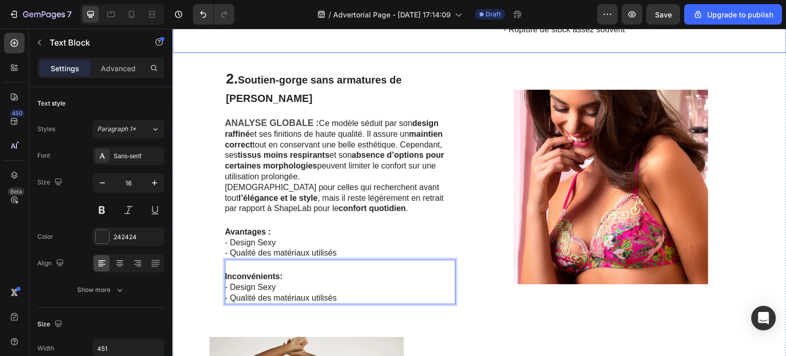
scroll to position [435, 0]
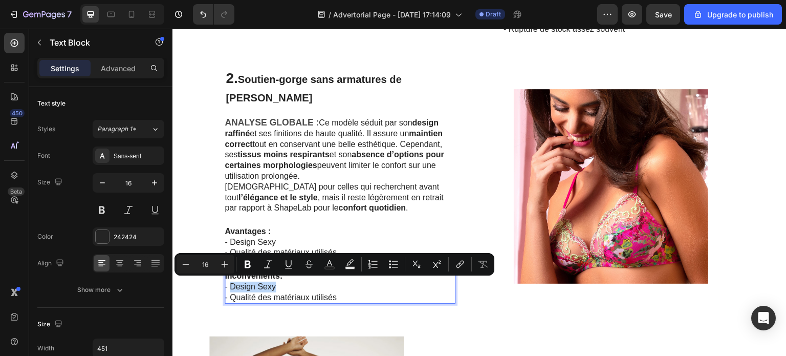
drag, startPoint x: 271, startPoint y: 287, endPoint x: 227, endPoint y: 287, distance: 44.5
click at [227, 287] on p "- Design Sexy" at bounding box center [340, 286] width 230 height 11
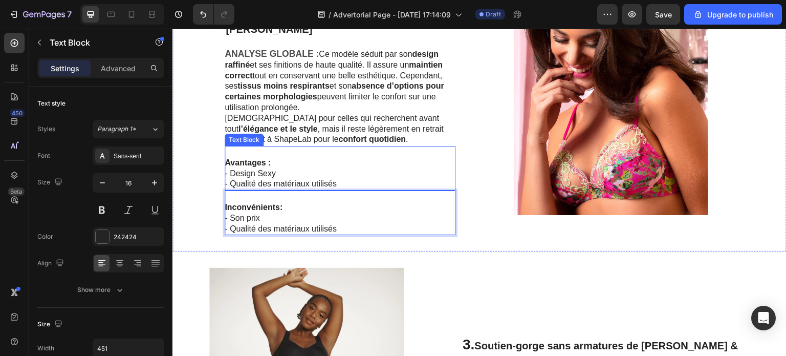
scroll to position [486, 0]
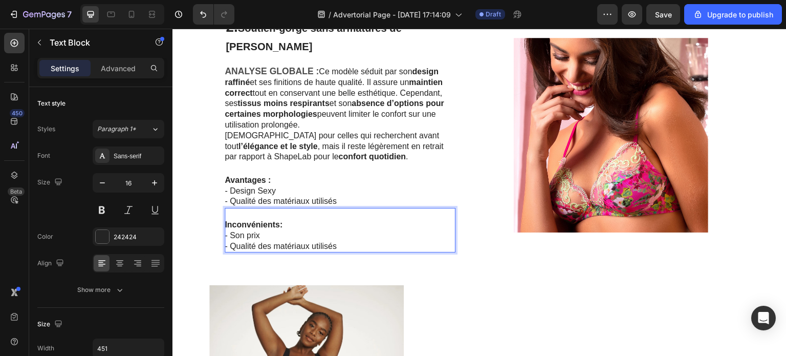
click at [337, 244] on p "- Qualité des matériaux utilisés" at bounding box center [340, 246] width 230 height 11
drag, startPoint x: 337, startPoint y: 244, endPoint x: 228, endPoint y: 244, distance: 109.0
click at [228, 244] on p "- Qualité des matériaux utilisés" at bounding box center [340, 246] width 230 height 11
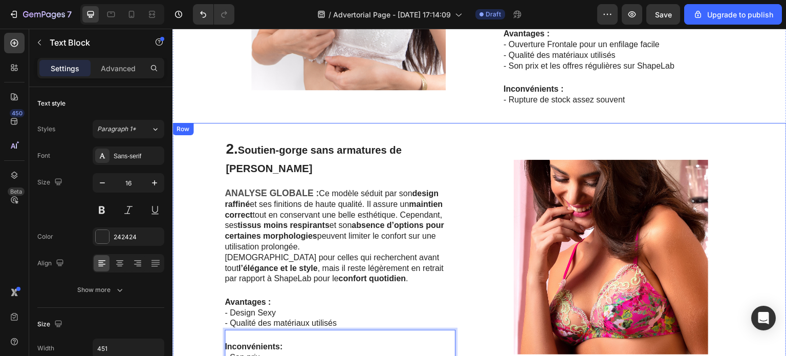
scroll to position [333, 0]
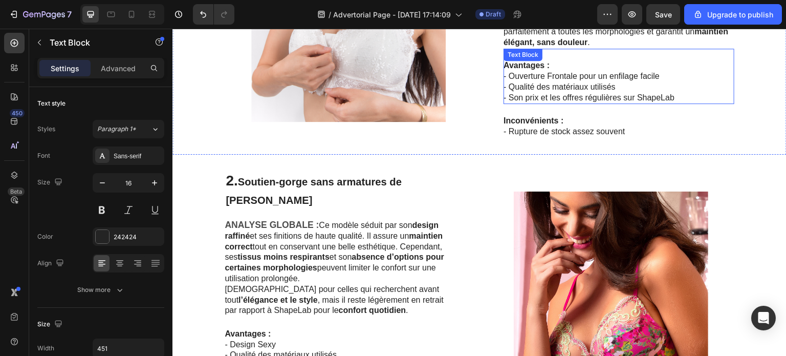
click at [674, 95] on p "- Son prix et les offres régulières sur ShapeLab" at bounding box center [619, 98] width 230 height 11
click at [659, 75] on p "- Ouverture Frontale pour un enfilage facile" at bounding box center [619, 76] width 230 height 11
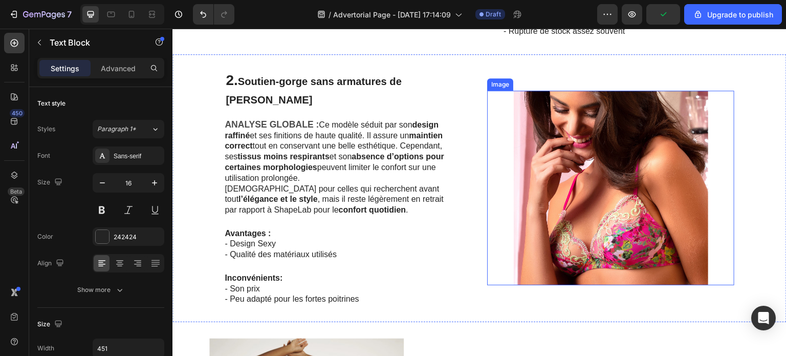
scroll to position [486, 0]
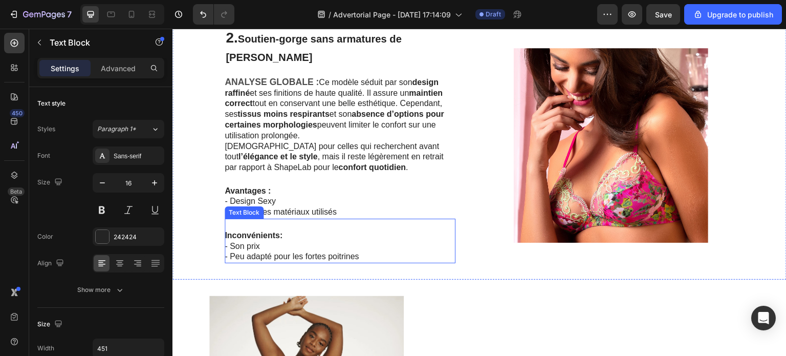
click at [366, 256] on p "- Peu adapté pour les fortes poitrines" at bounding box center [340, 256] width 230 height 11
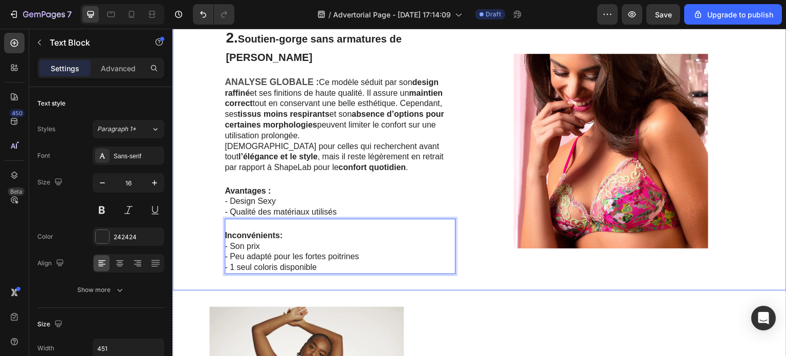
click at [472, 245] on div "2. Soutien-gorge sans armatures de [PERSON_NAME] Heading ANALYSE GLOBALE : Ce m…" at bounding box center [479, 151] width 614 height 279
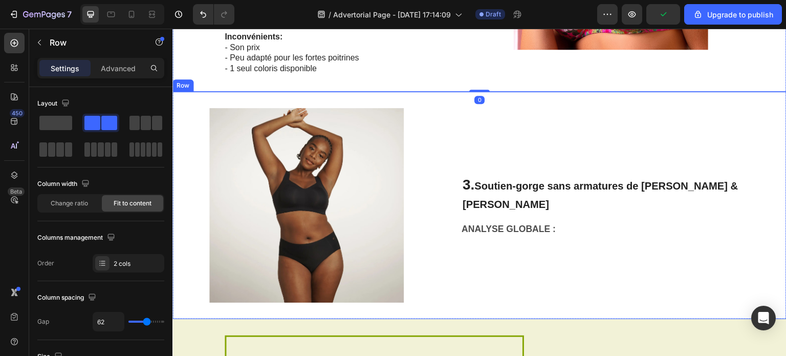
scroll to position [691, 0]
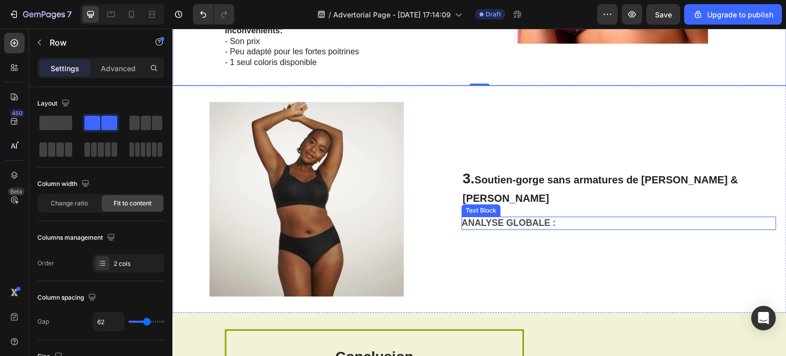
click at [591, 218] on p "ANALYSE GLOBALE :" at bounding box center [577, 223] width 230 height 11
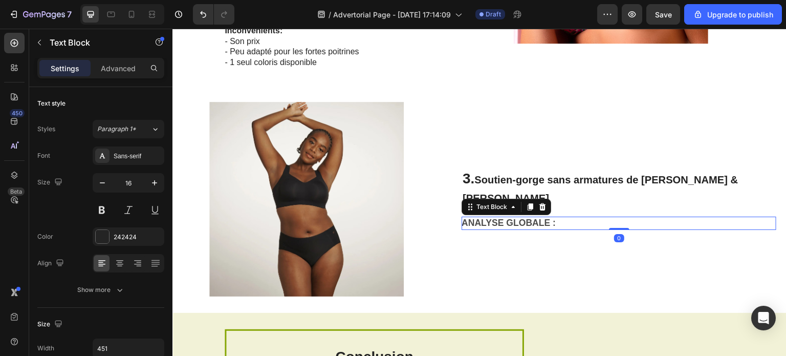
click at [588, 218] on p "ANALYSE GLOBALE :" at bounding box center [577, 223] width 230 height 11
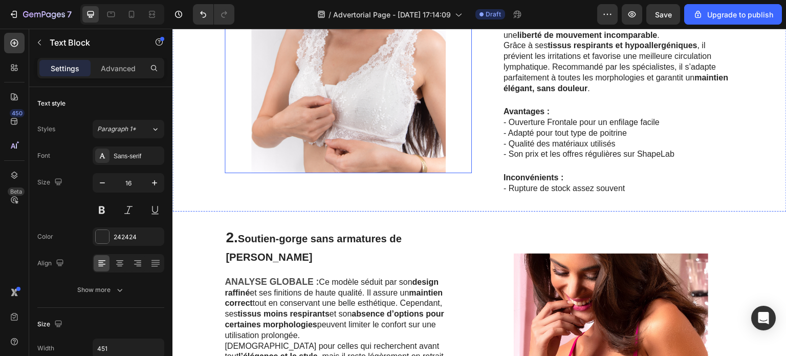
scroll to position [465, 0]
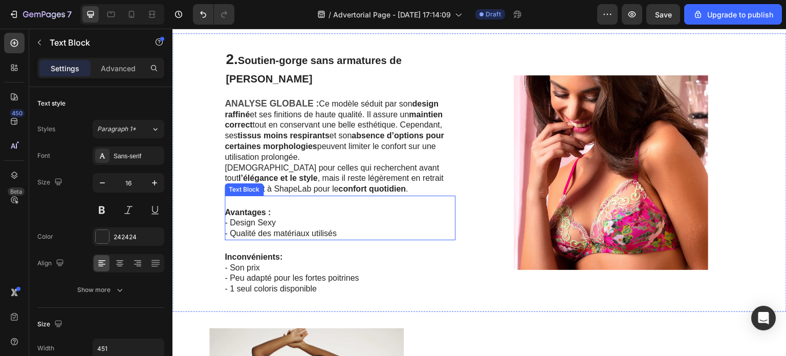
click at [324, 218] on p "- Design Sexy" at bounding box center [340, 223] width 230 height 11
click at [289, 188] on div at bounding box center [293, 186] width 12 height 12
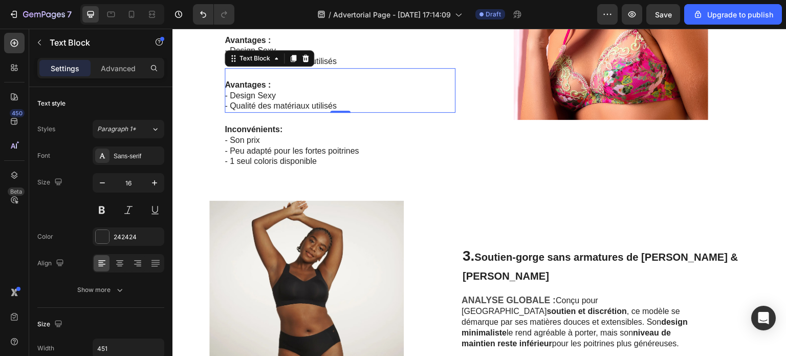
scroll to position [618, 0]
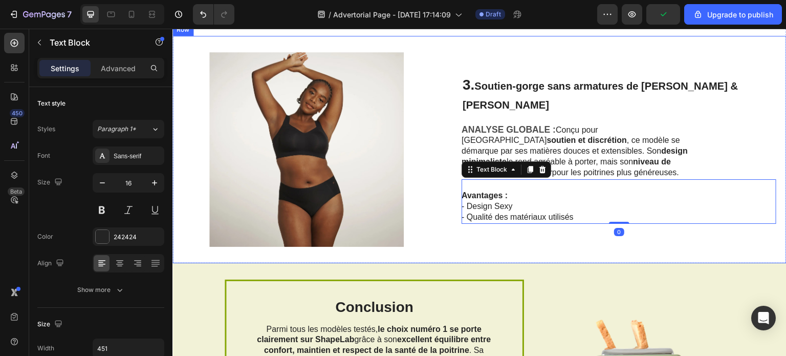
scroll to position [696, 0]
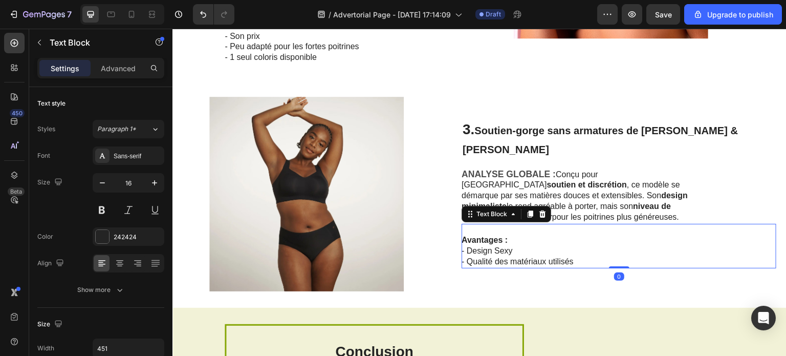
click at [539, 246] on p "- Design Sexy" at bounding box center [577, 251] width 230 height 11
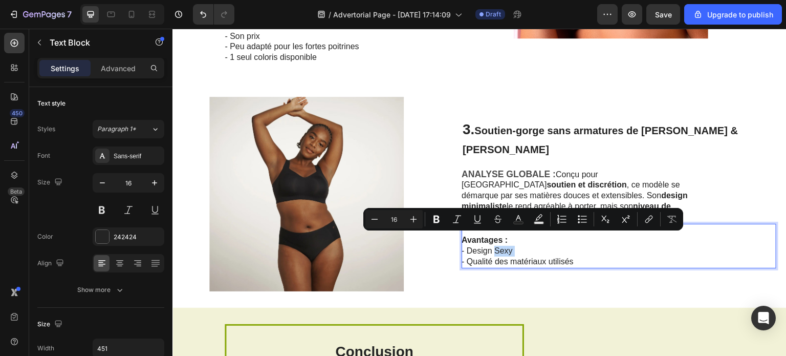
drag, startPoint x: 539, startPoint y: 240, endPoint x: 517, endPoint y: 240, distance: 22.0
click at [517, 246] on p "- Design Sexy" at bounding box center [577, 251] width 230 height 11
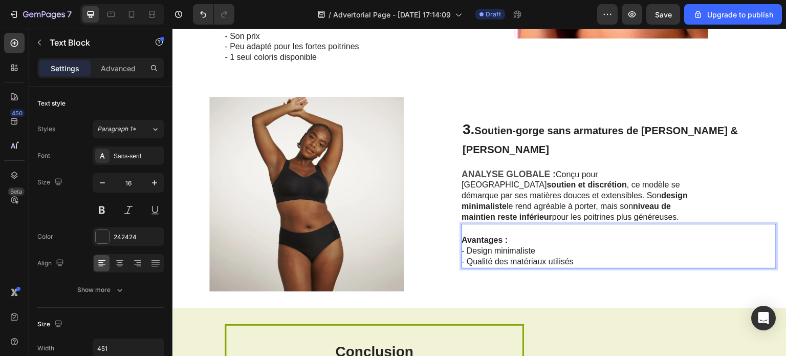
drag, startPoint x: 573, startPoint y: 229, endPoint x: 678, endPoint y: 279, distance: 116.8
click at [679, 279] on div "3. Soutien-gorge sans armatures de Evelyn & Bobbie Heading ANALYSE GLOBALE : Co…" at bounding box center [619, 194] width 315 height 194
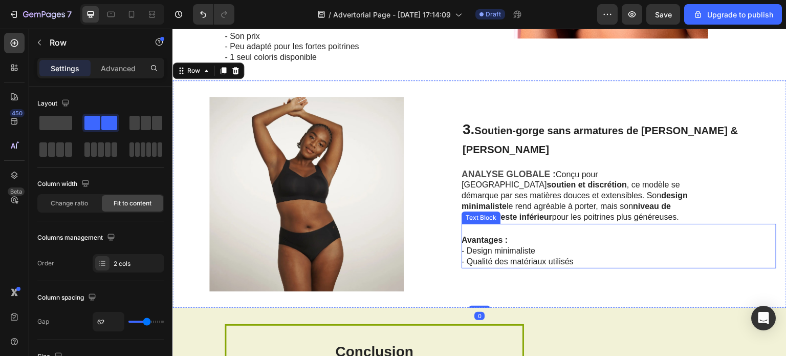
click at [607, 235] on p "Avantages :" at bounding box center [577, 240] width 230 height 11
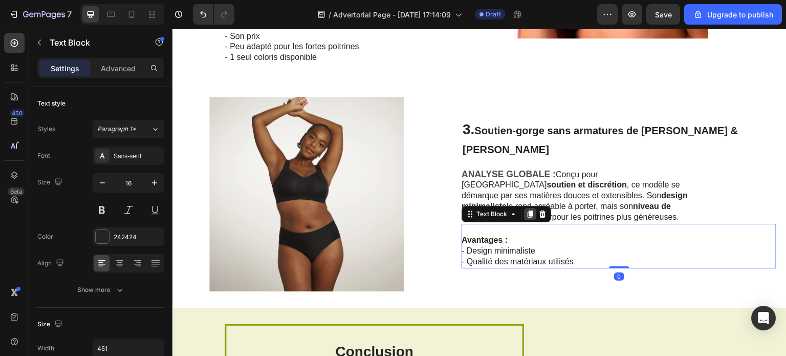
click at [533, 210] on icon at bounding box center [531, 213] width 6 height 7
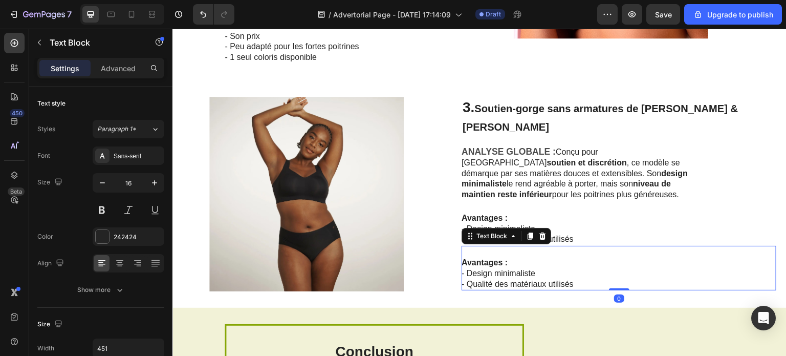
click at [560, 268] on p "- Design minimaliste" at bounding box center [577, 273] width 230 height 11
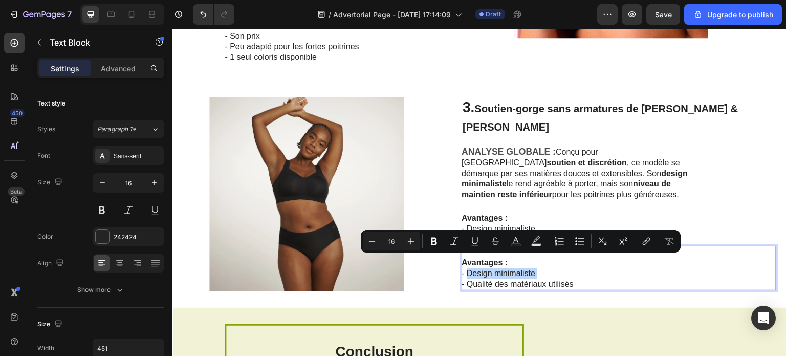
drag, startPoint x: 560, startPoint y: 261, endPoint x: 490, endPoint y: 261, distance: 69.6
click at [490, 268] on p "- Design minimaliste" at bounding box center [577, 273] width 230 height 11
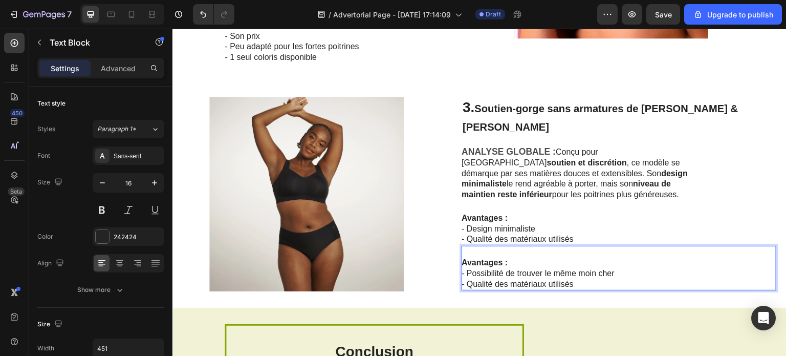
scroll to position [542, 0]
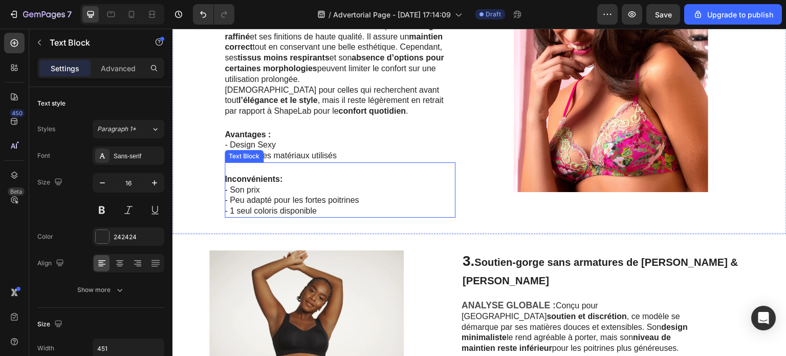
click at [340, 191] on p "- Son prix" at bounding box center [340, 190] width 230 height 11
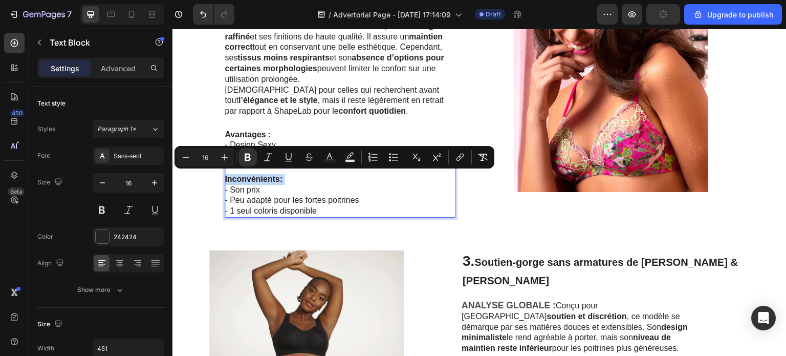
drag, startPoint x: 283, startPoint y: 178, endPoint x: 221, endPoint y: 176, distance: 61.5
click at [247, 180] on strong "Inconvénients:" at bounding box center [254, 179] width 58 height 9
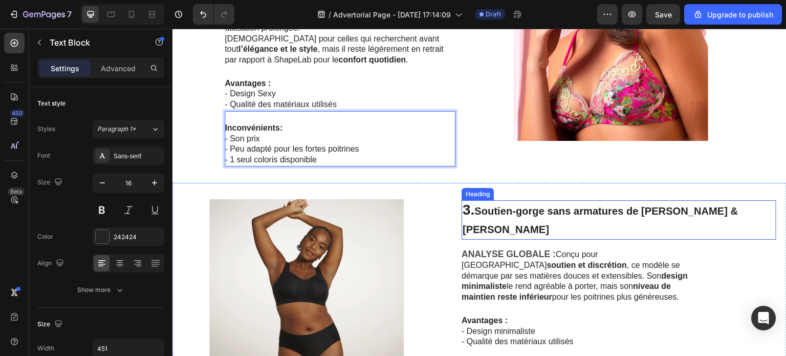
scroll to position [696, 0]
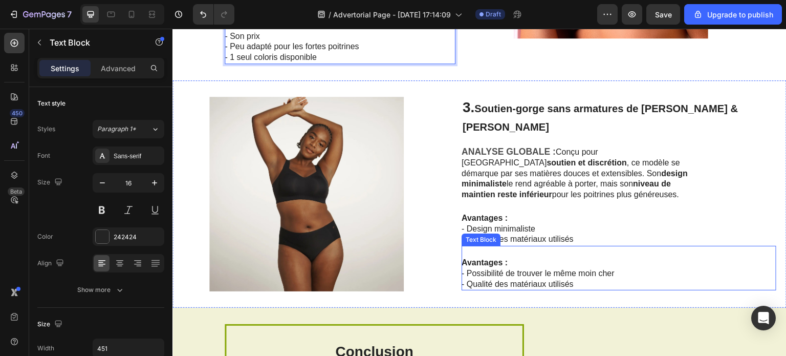
click at [515, 268] on p "- Possibilité de trouver le même moin cher" at bounding box center [577, 273] width 230 height 11
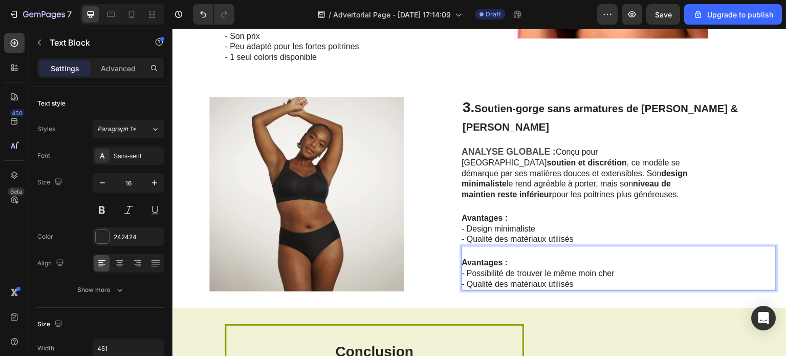
click at [508, 258] on strong "Avantages :" at bounding box center [485, 262] width 46 height 9
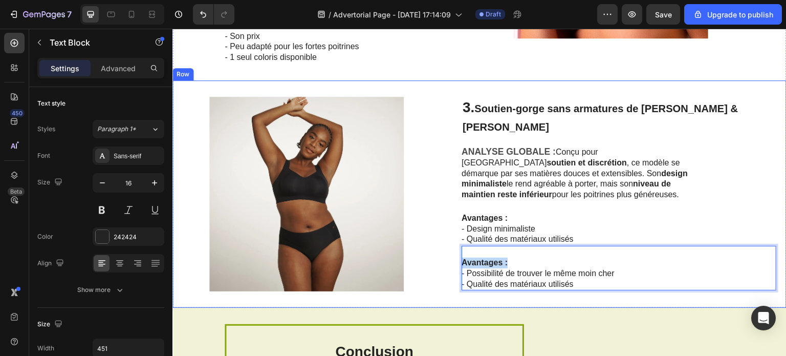
drag, startPoint x: 528, startPoint y: 253, endPoint x: 480, endPoint y: 246, distance: 49.1
click at [480, 246] on div "Image 3. Soutien-gorge sans armatures de Evelyn & Bobbie Heading ANALYSE GLOBAL…" at bounding box center [479, 193] width 614 height 227
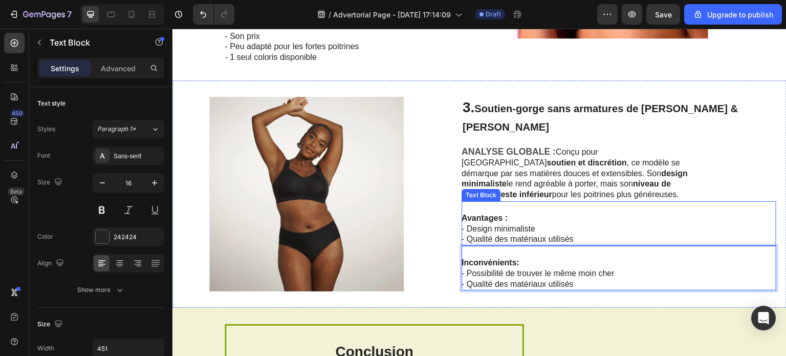
click at [508, 213] on strong "Avantages :" at bounding box center [485, 217] width 46 height 9
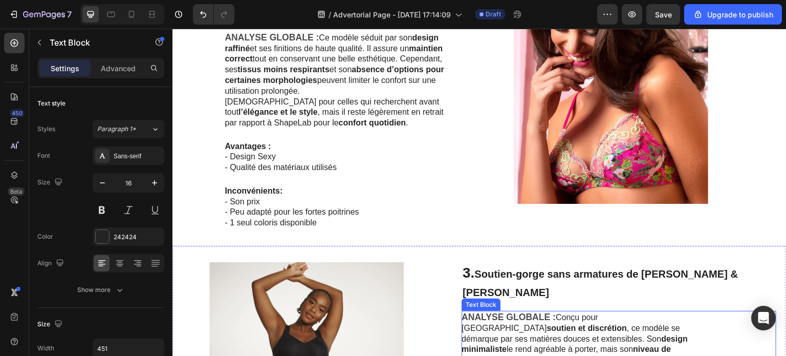
scroll to position [645, 0]
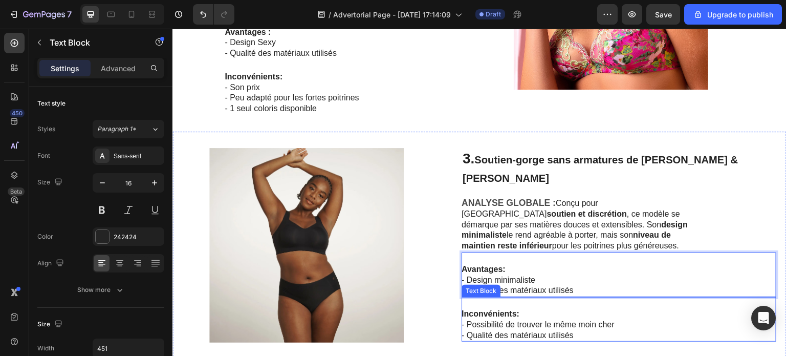
click at [602, 319] on p "- Possibilité de trouver le même moin cher" at bounding box center [577, 324] width 230 height 11
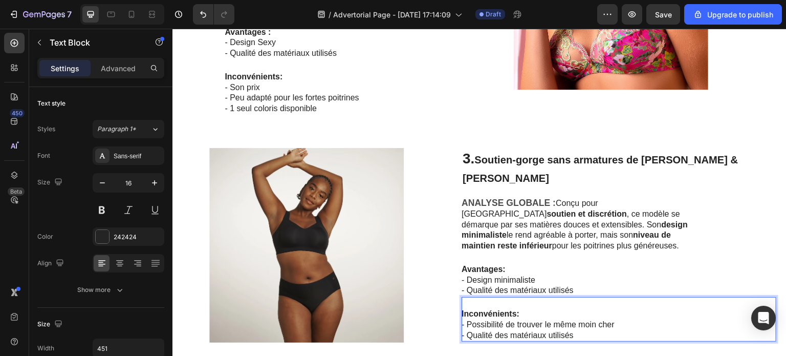
click at [628, 319] on p "- Possibilité de trouver le même moin cher" at bounding box center [577, 324] width 230 height 11
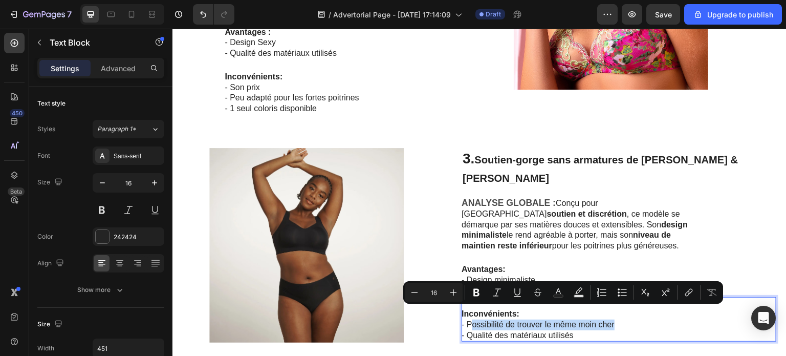
drag, startPoint x: 640, startPoint y: 314, endPoint x: 491, endPoint y: 311, distance: 149.0
click at [491, 319] on p "- Possibilité de trouver le même moin cher" at bounding box center [577, 324] width 230 height 11
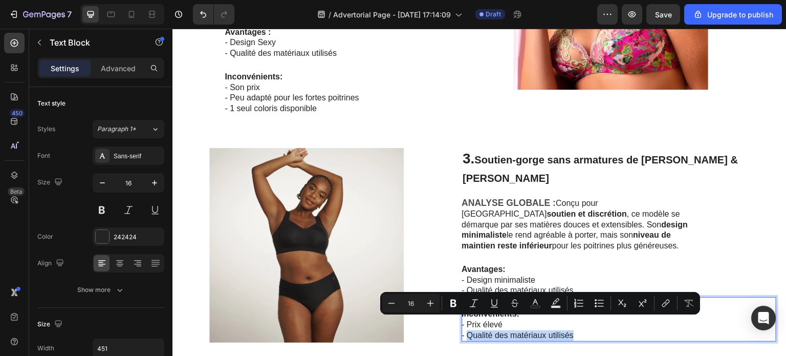
drag, startPoint x: 598, startPoint y: 323, endPoint x: 488, endPoint y: 323, distance: 109.5
click at [488, 330] on p "- Qualité des matériaux utilisés" at bounding box center [577, 335] width 230 height 11
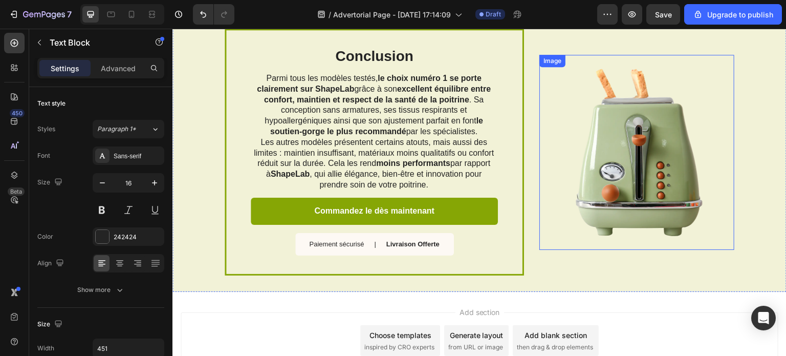
scroll to position [1072, 0]
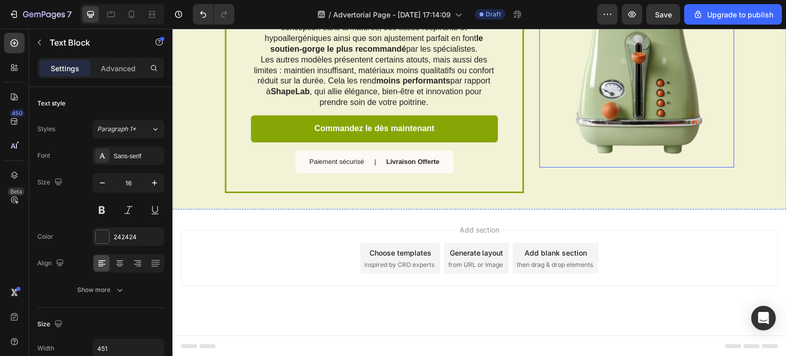
drag, startPoint x: 338, startPoint y: 160, endPoint x: 185, endPoint y: 129, distance: 156.1
click at [638, 126] on img at bounding box center [636, 69] width 195 height 195
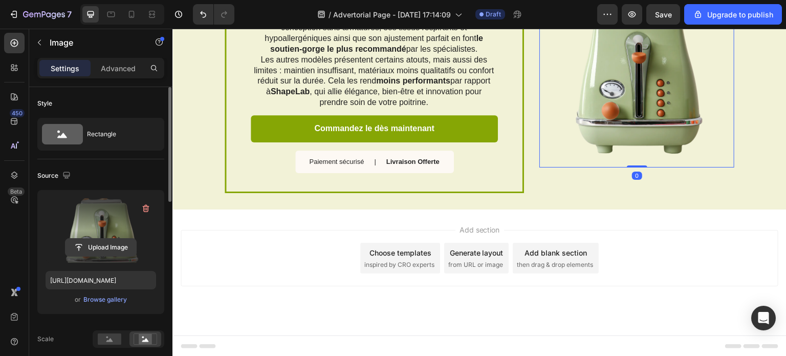
click at [91, 248] on input "file" at bounding box center [101, 246] width 71 height 17
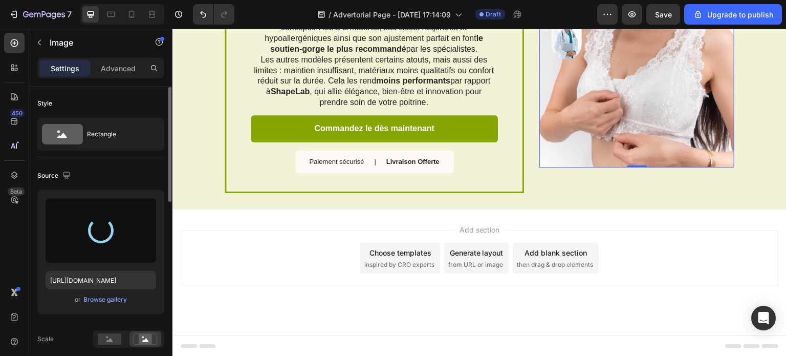
type input "https://cdn.shopify.com/s/files/1/0939/8871/6882/files/gempages_581617900645778…"
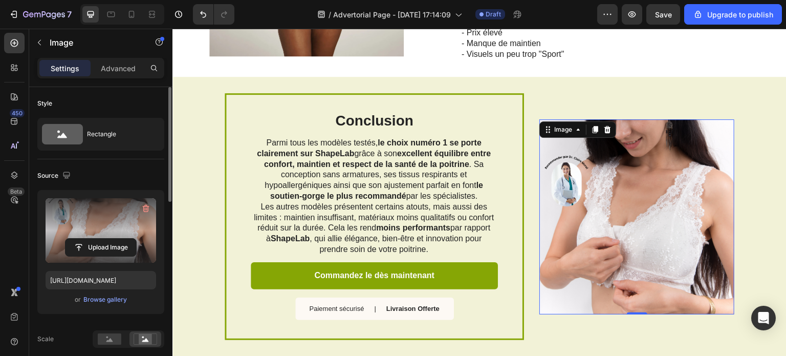
scroll to position [918, 0]
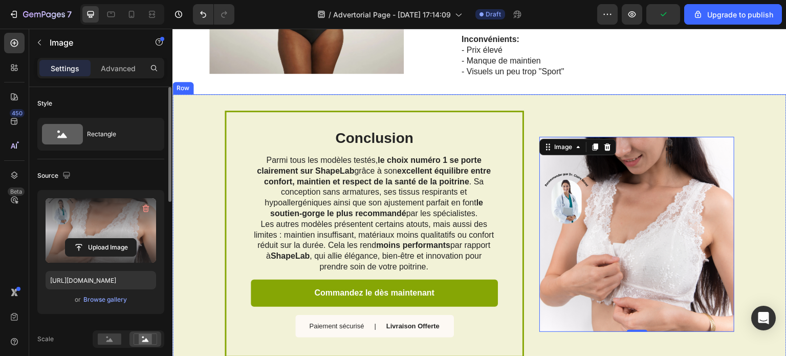
click at [551, 111] on div "Image 0" at bounding box center [636, 234] width 195 height 247
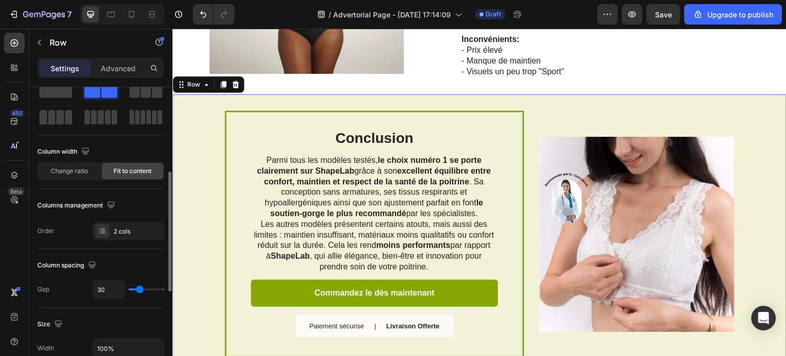
scroll to position [0, 0]
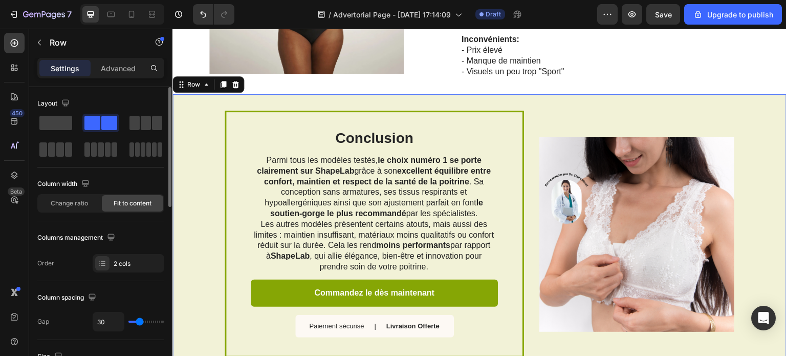
click at [194, 160] on div "Conclusion Heading Parmi tous les modèles testés, le choix numéro 1 se porte cl…" at bounding box center [479, 233] width 614 height 279
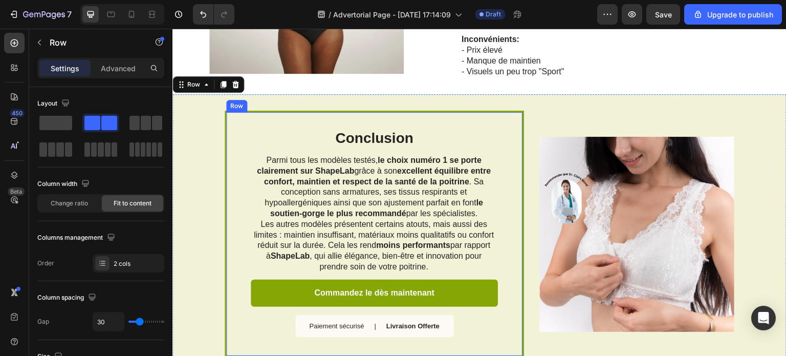
click at [284, 111] on div "Conclusion Heading Parmi tous les modèles testés, le choix numéro 1 se porte cl…" at bounding box center [374, 234] width 299 height 247
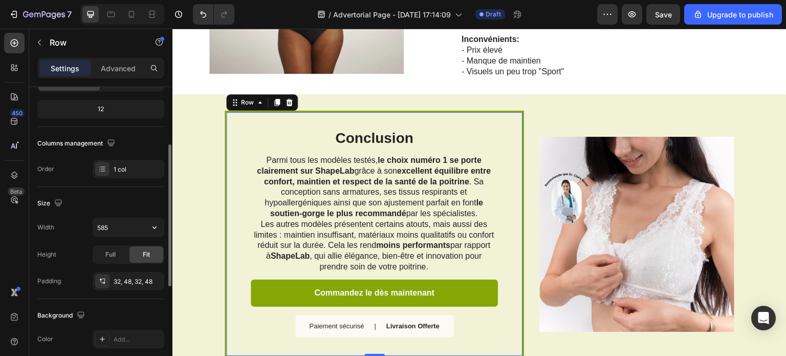
scroll to position [325, 0]
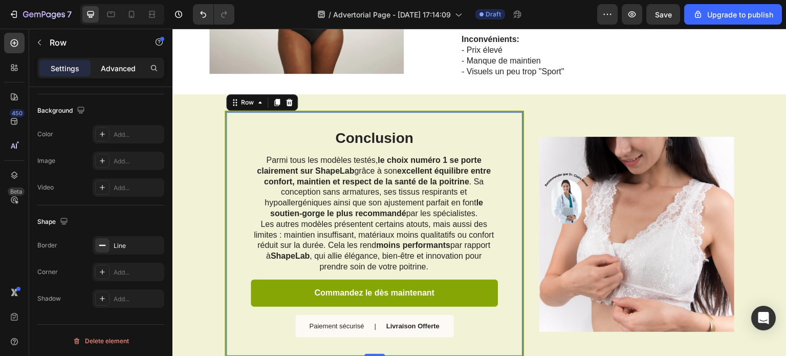
click at [108, 68] on p "Advanced" at bounding box center [118, 68] width 35 height 11
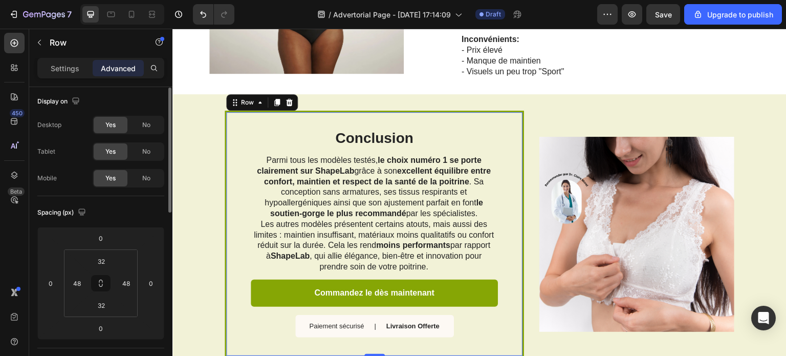
scroll to position [0, 0]
click at [61, 71] on p "Settings" at bounding box center [65, 68] width 29 height 11
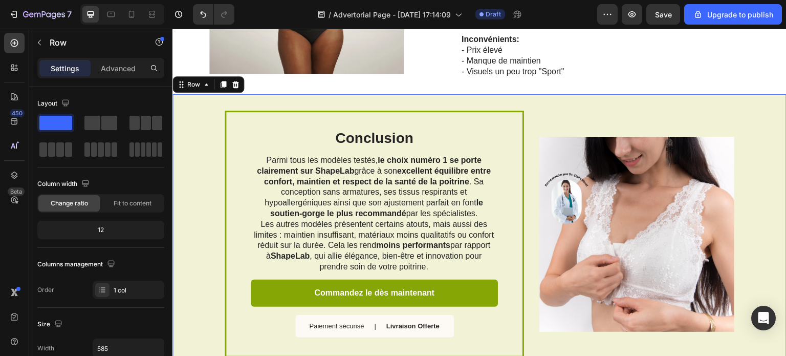
click at [373, 94] on div "Conclusion Heading Parmi tous les modèles testés, le choix numéro 1 se porte cl…" at bounding box center [479, 233] width 614 height 279
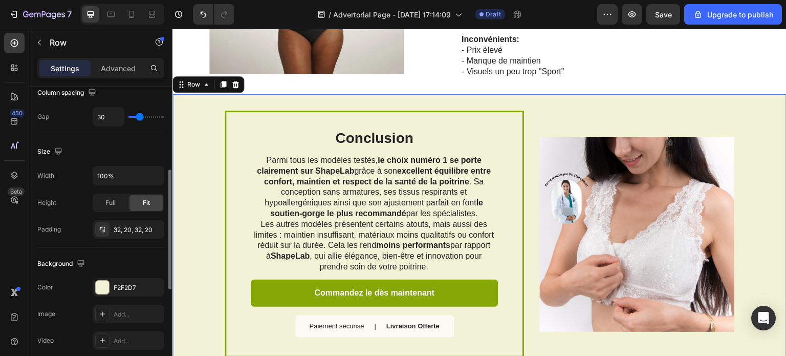
scroll to position [256, 0]
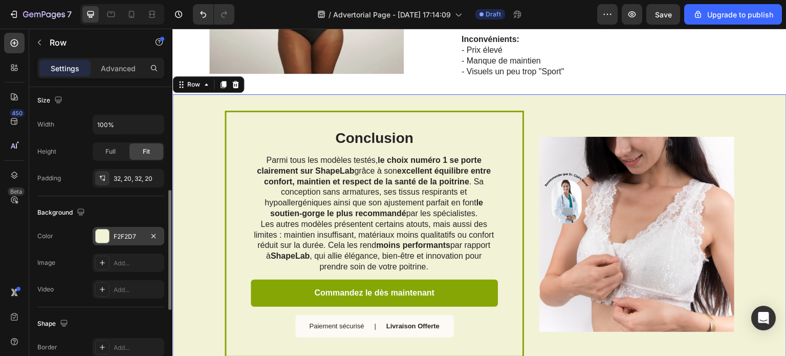
click at [107, 236] on div at bounding box center [102, 235] width 13 height 13
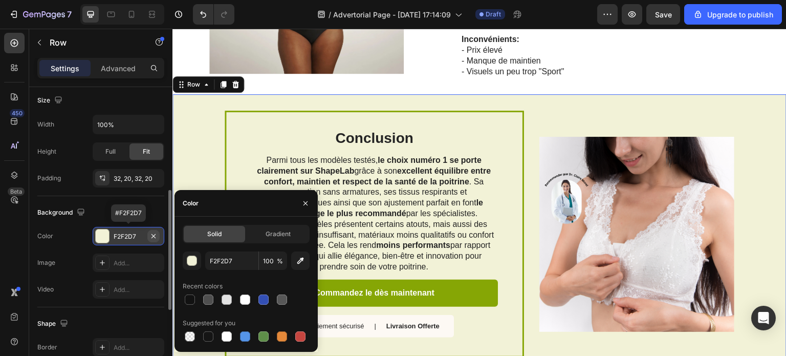
click at [155, 233] on icon "button" at bounding box center [153, 236] width 8 height 8
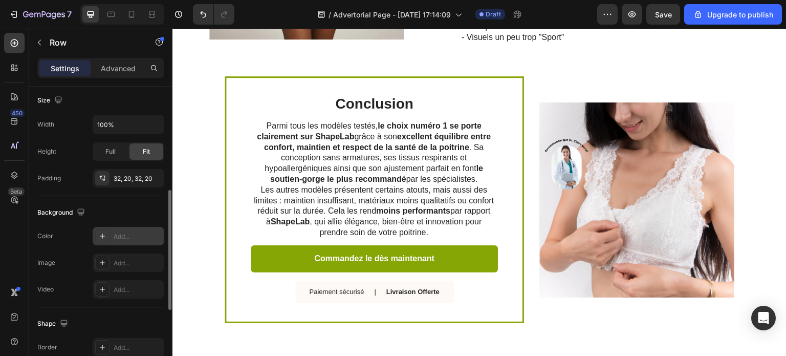
scroll to position [1072, 0]
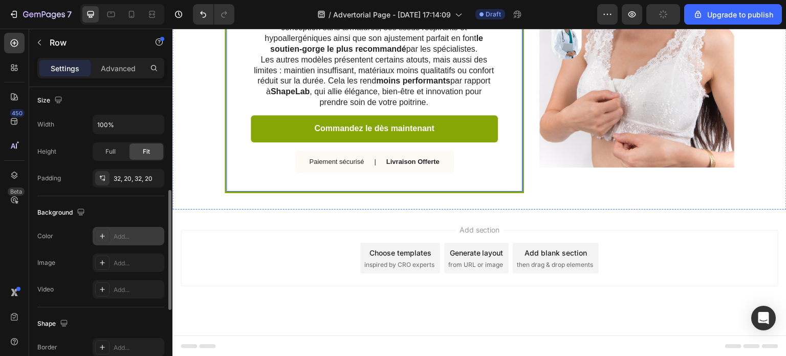
click at [518, 126] on div "Conclusion Heading Parmi tous les modèles testés, le choix numéro 1 se porte cl…" at bounding box center [374, 69] width 299 height 247
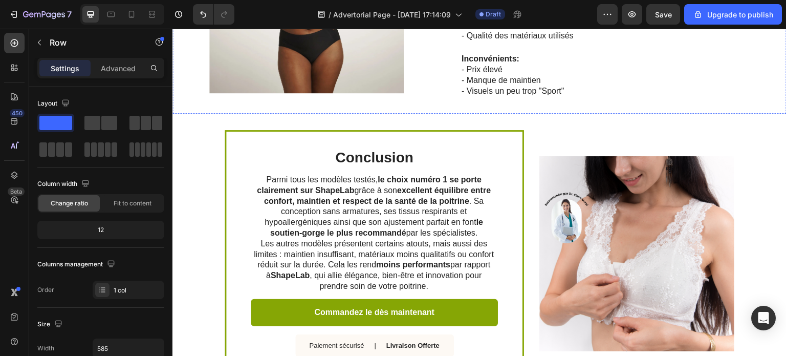
scroll to position [921, 0]
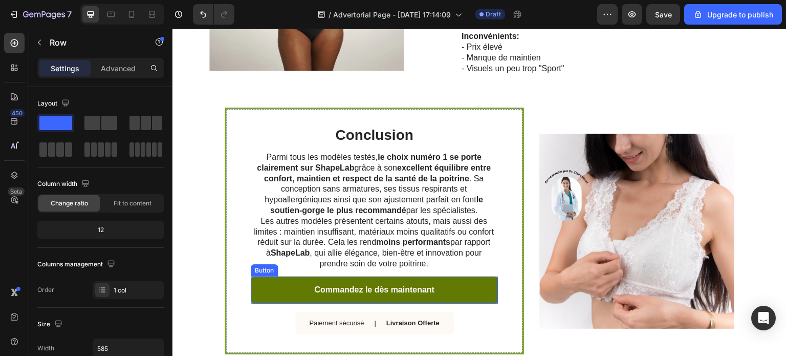
click at [431, 283] on link "Commandez le dès maintenant" at bounding box center [374, 289] width 247 height 27
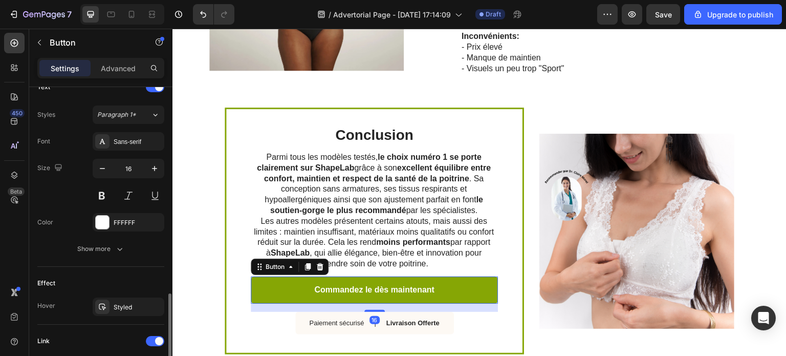
scroll to position [487, 0]
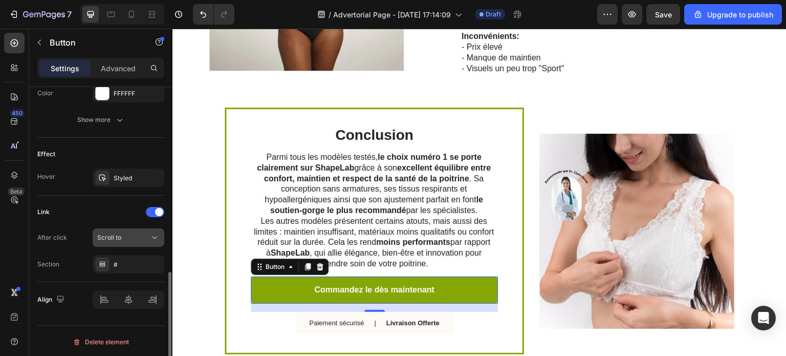
click at [123, 236] on div "Scroll to" at bounding box center [123, 237] width 52 height 9
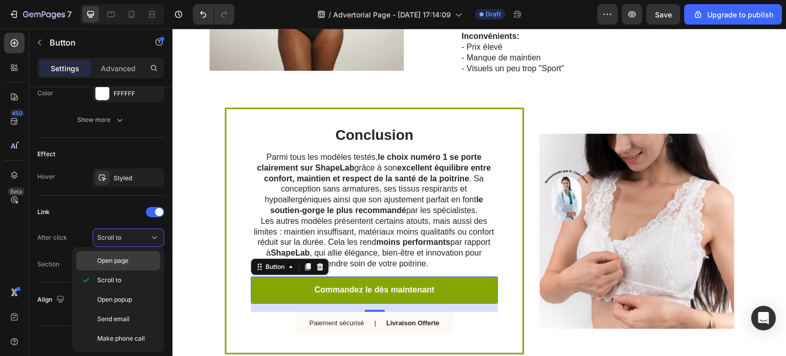
click at [117, 255] on div "Open page" at bounding box center [118, 260] width 84 height 19
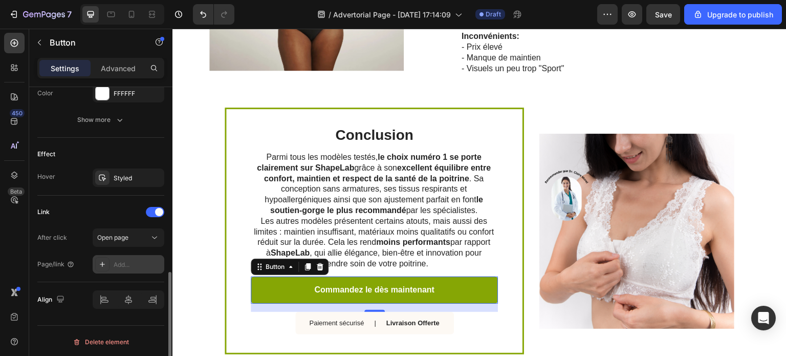
click at [124, 262] on div "Add..." at bounding box center [138, 264] width 48 height 9
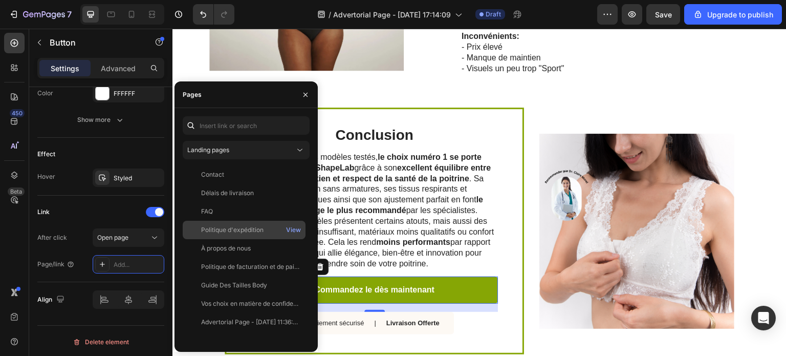
scroll to position [1072, 0]
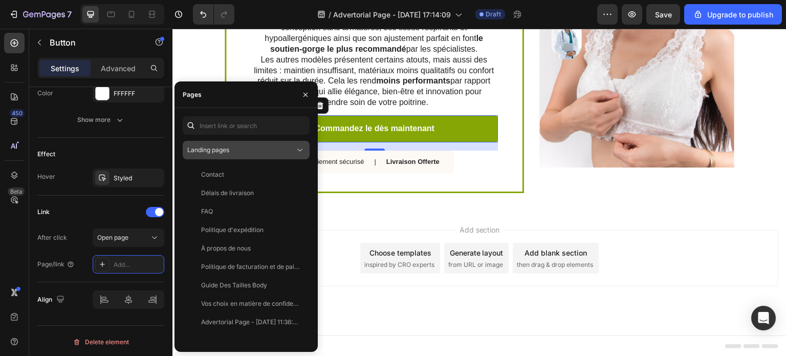
click at [240, 153] on div "Landing pages" at bounding box center [240, 149] width 107 height 9
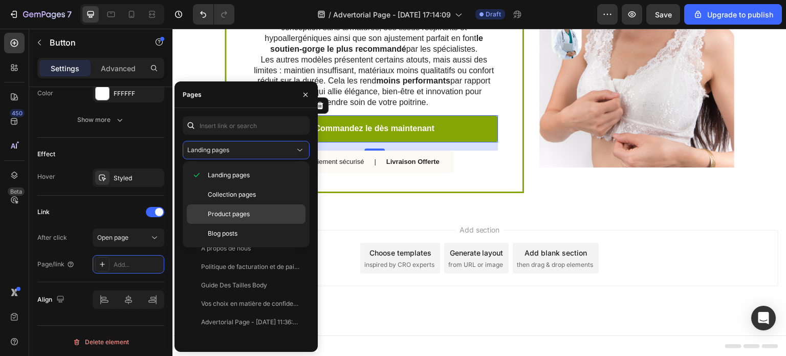
click at [249, 210] on span "Product pages" at bounding box center [229, 213] width 42 height 9
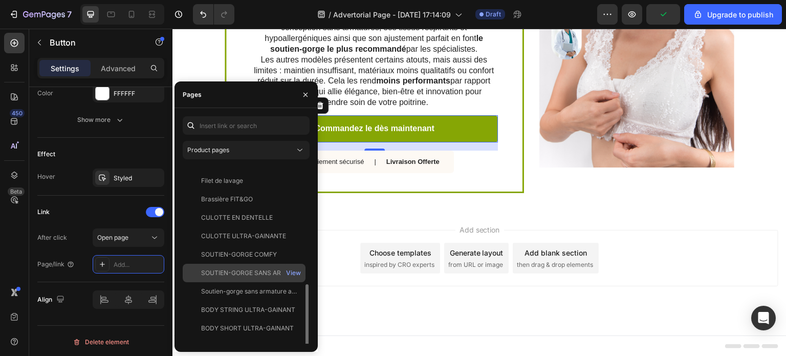
scroll to position [264, 0]
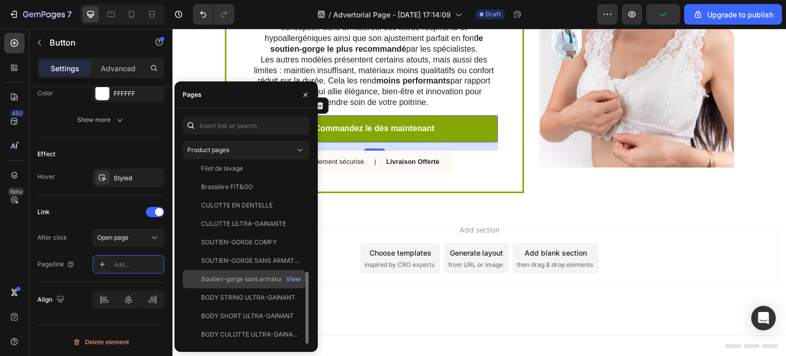
click at [260, 282] on div "Soutien-gorge sans armature avec zip avant" at bounding box center [250, 278] width 98 height 9
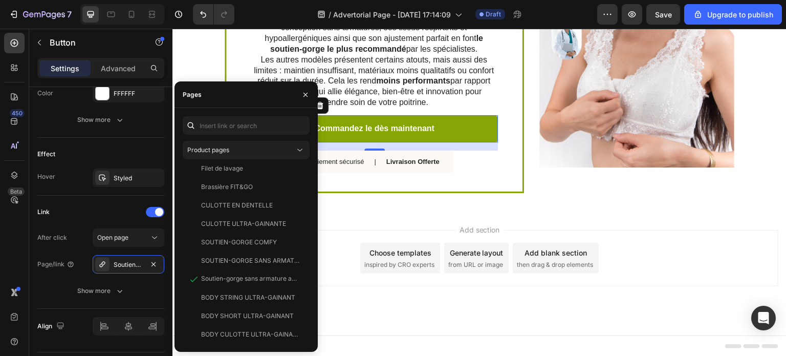
scroll to position [514, 0]
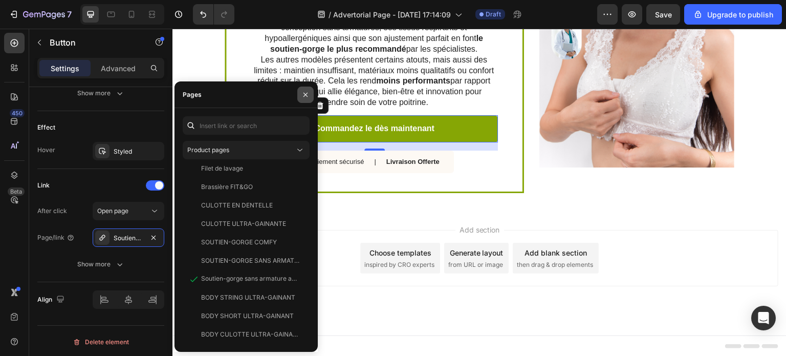
click at [307, 94] on icon "button" at bounding box center [305, 95] width 8 height 8
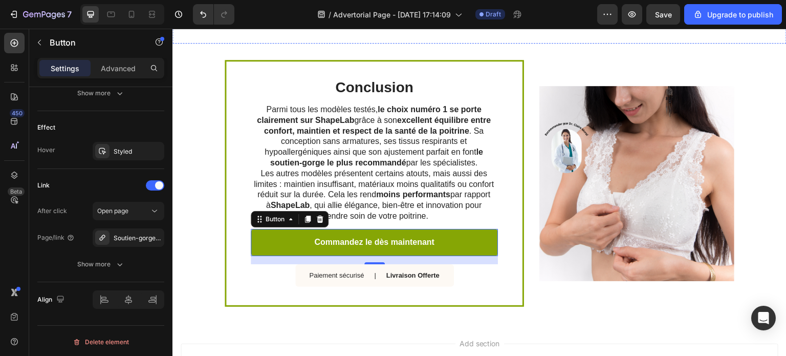
scroll to position [969, 0]
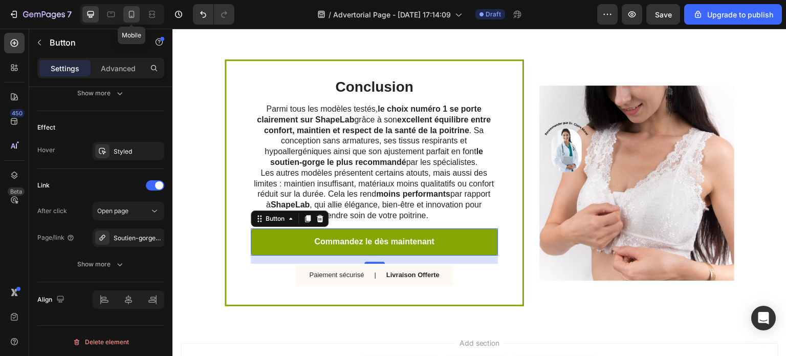
click at [132, 18] on icon at bounding box center [131, 14] width 10 height 10
type input "14"
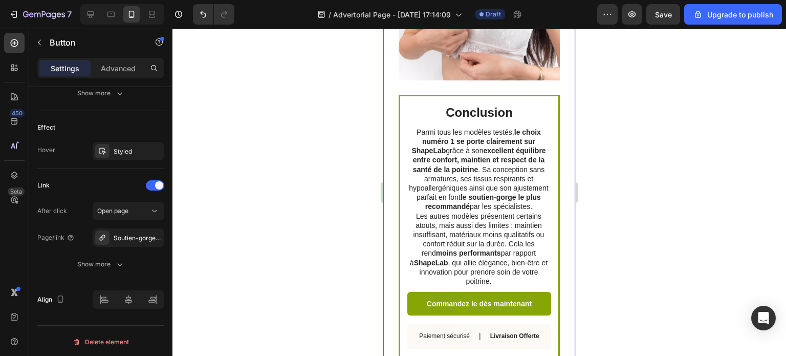
scroll to position [1740, 0]
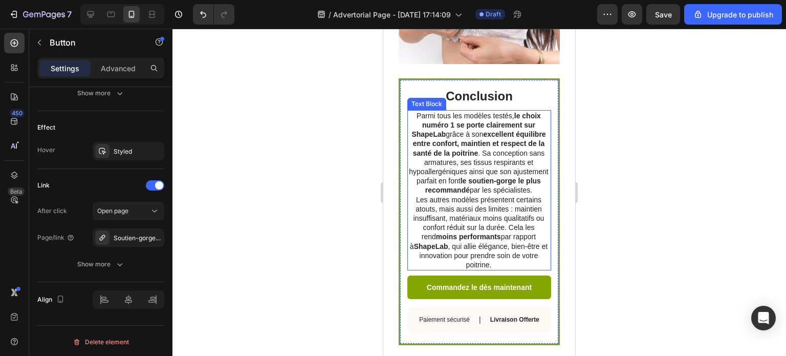
click at [497, 191] on p "Parmi tous les modèles testés, le choix numéro 1 se porte clairement sur ShapeL…" at bounding box center [478, 153] width 143 height 84
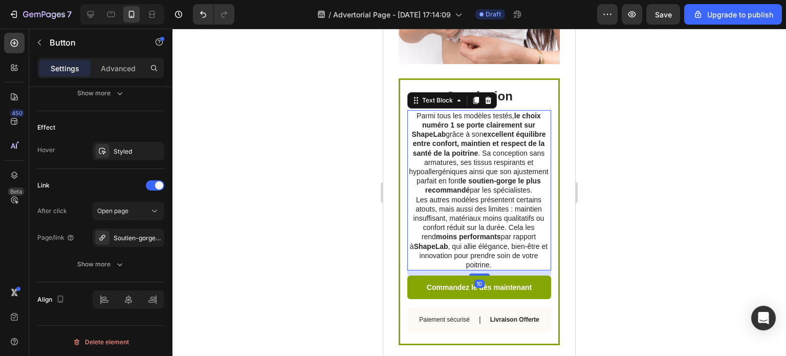
scroll to position [0, 0]
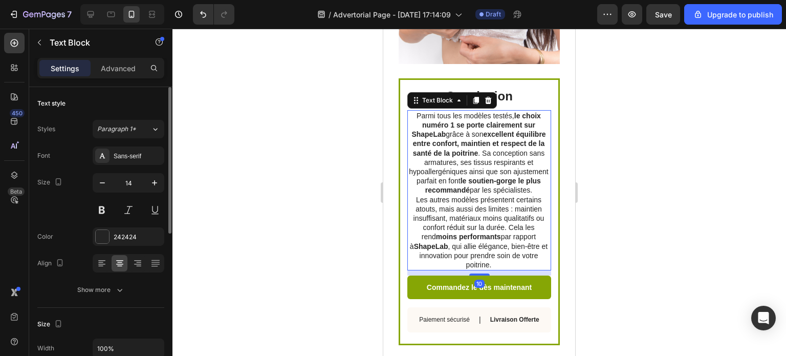
click at [497, 191] on p "Parmi tous les modèles testés, le choix numéro 1 se porte clairement sur ShapeL…" at bounding box center [478, 153] width 143 height 84
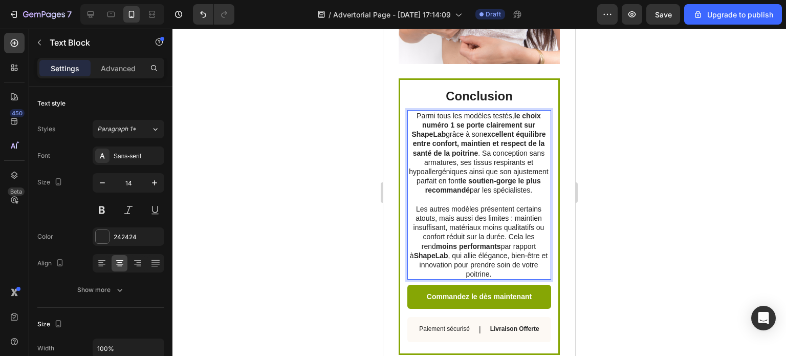
click at [496, 235] on p "Les autres modèles présentent certains atouts, mais aussi des limites : maintie…" at bounding box center [478, 241] width 143 height 75
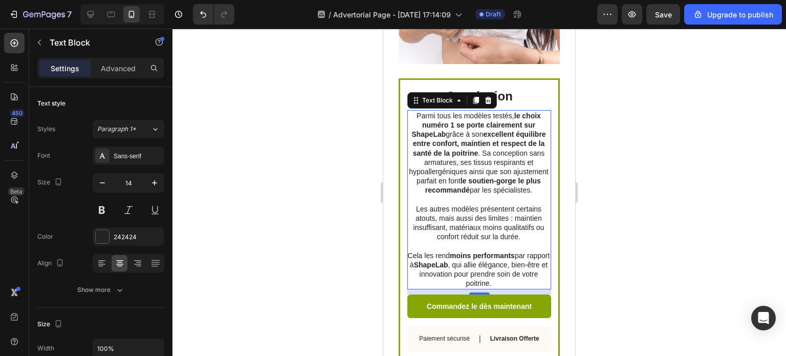
click at [712, 171] on div at bounding box center [479, 192] width 614 height 327
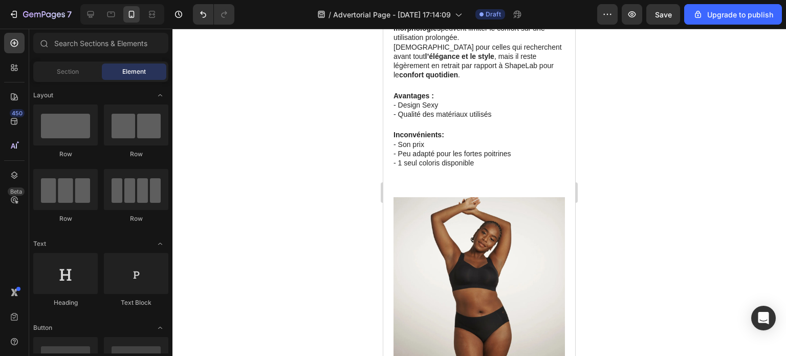
scroll to position [960, 0]
